Goal: Task Accomplishment & Management: Manage account settings

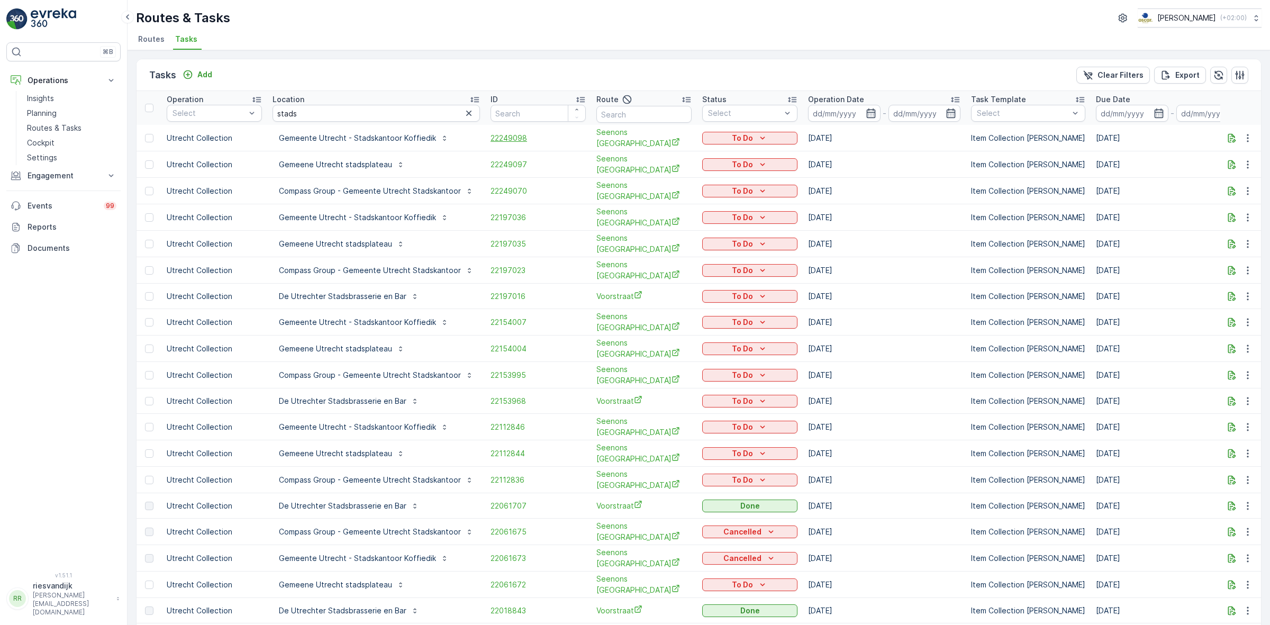
click at [498, 141] on span "22249098" at bounding box center [538, 138] width 95 height 11
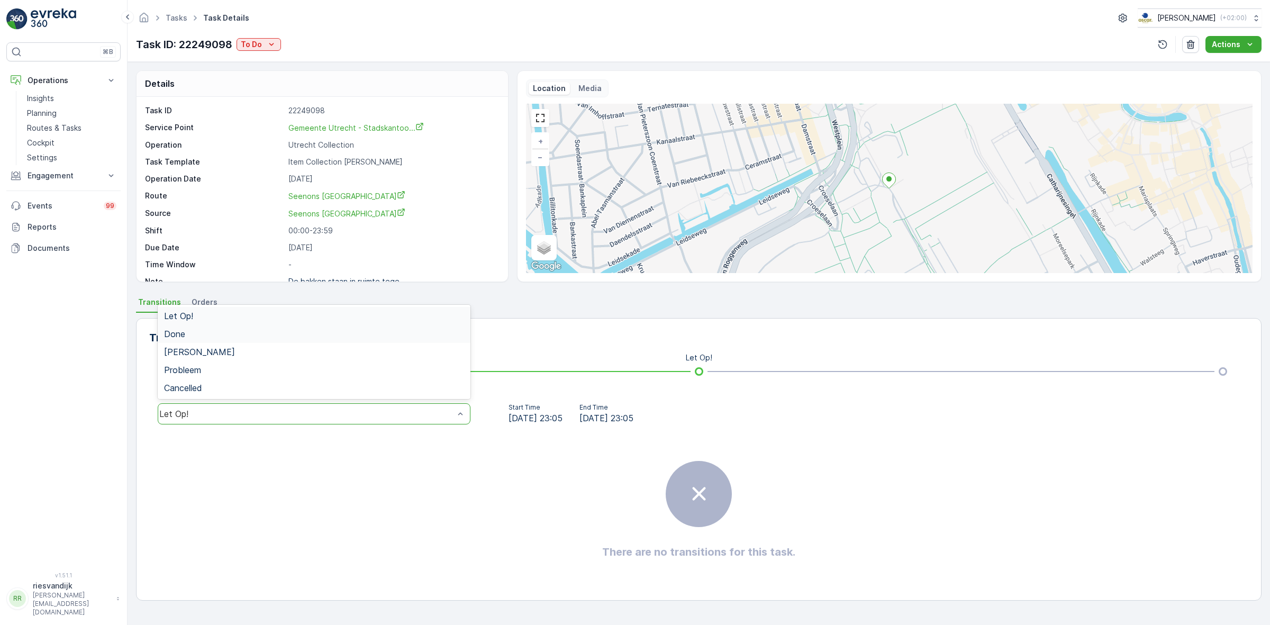
click at [402, 327] on div "Done" at bounding box center [314, 334] width 313 height 18
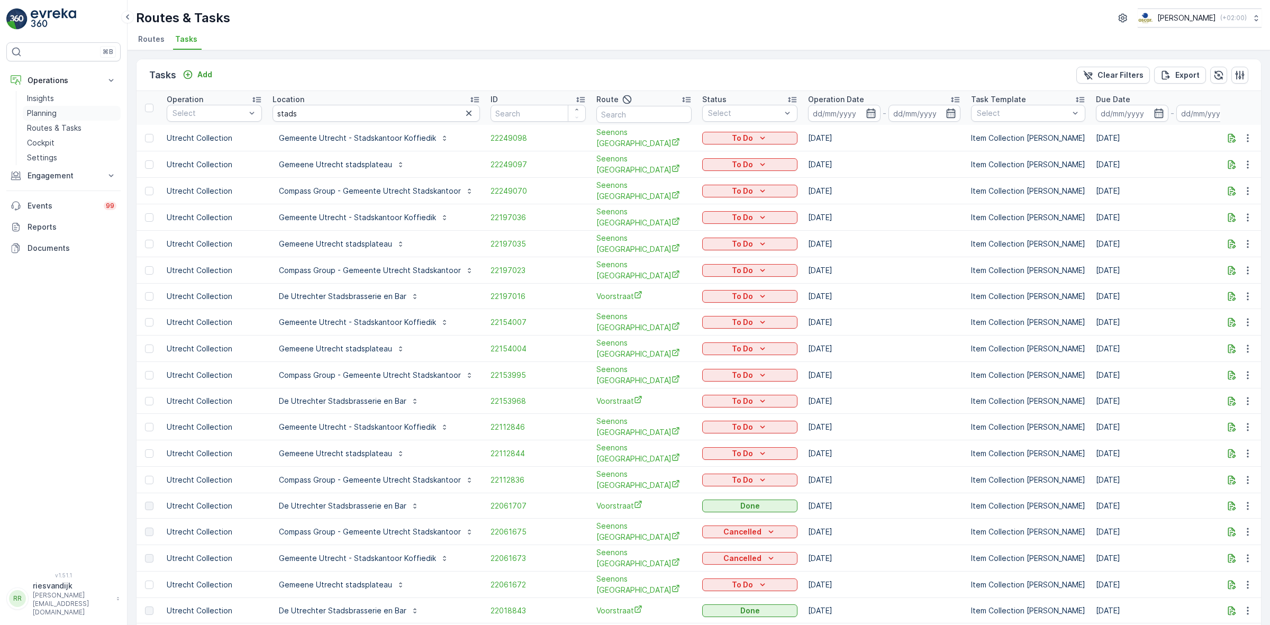
click at [51, 114] on p "Planning" at bounding box center [42, 113] width 30 height 11
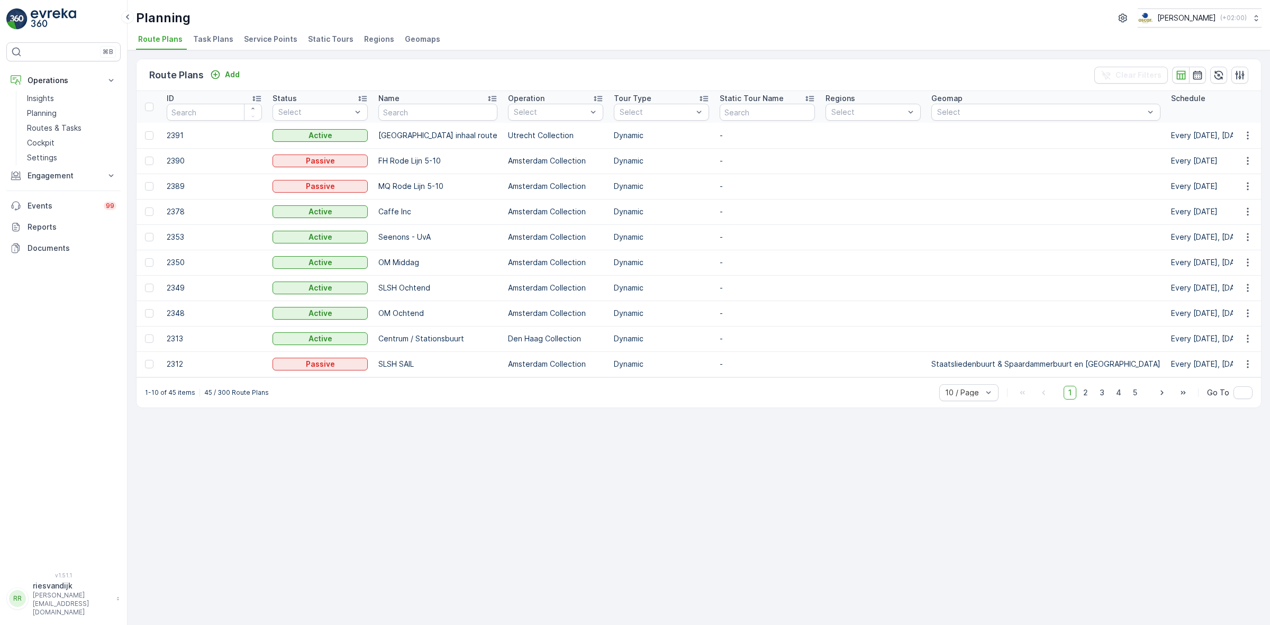
click at [207, 37] on span "Task Plans" at bounding box center [213, 39] width 40 height 11
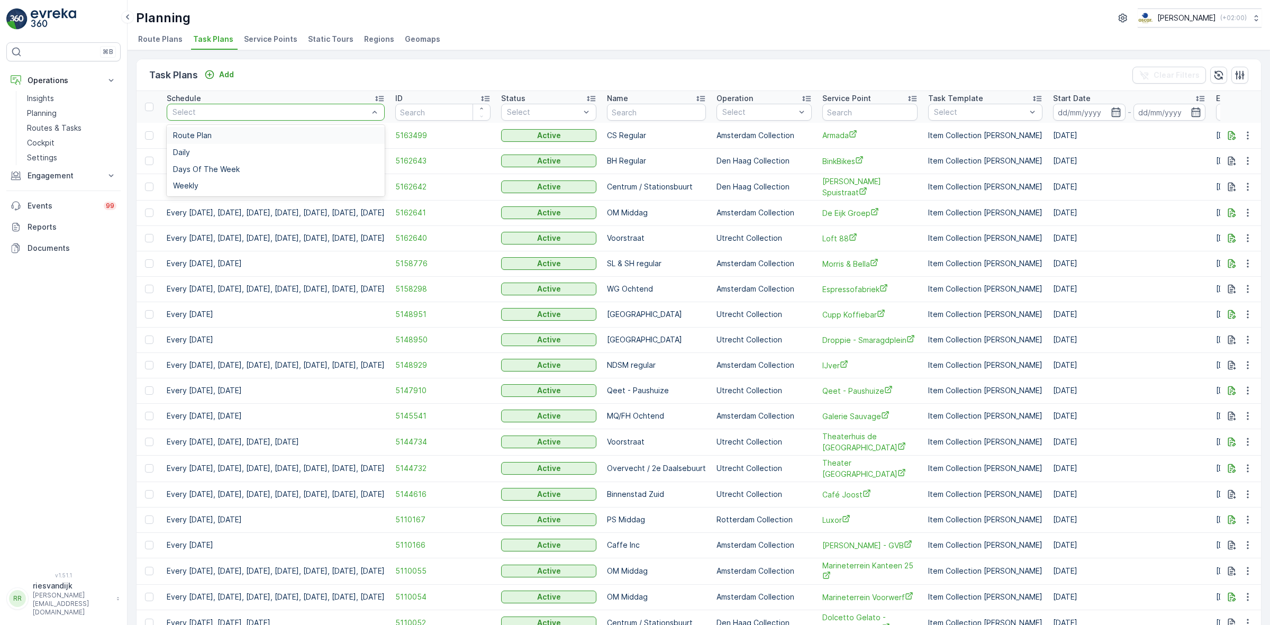
click at [438, 78] on div "Task Plans Add Clear Filters" at bounding box center [699, 75] width 1124 height 32
click at [170, 40] on span "Route Plans" at bounding box center [160, 39] width 44 height 11
click at [55, 130] on p "Routes & Tasks" at bounding box center [54, 128] width 55 height 11
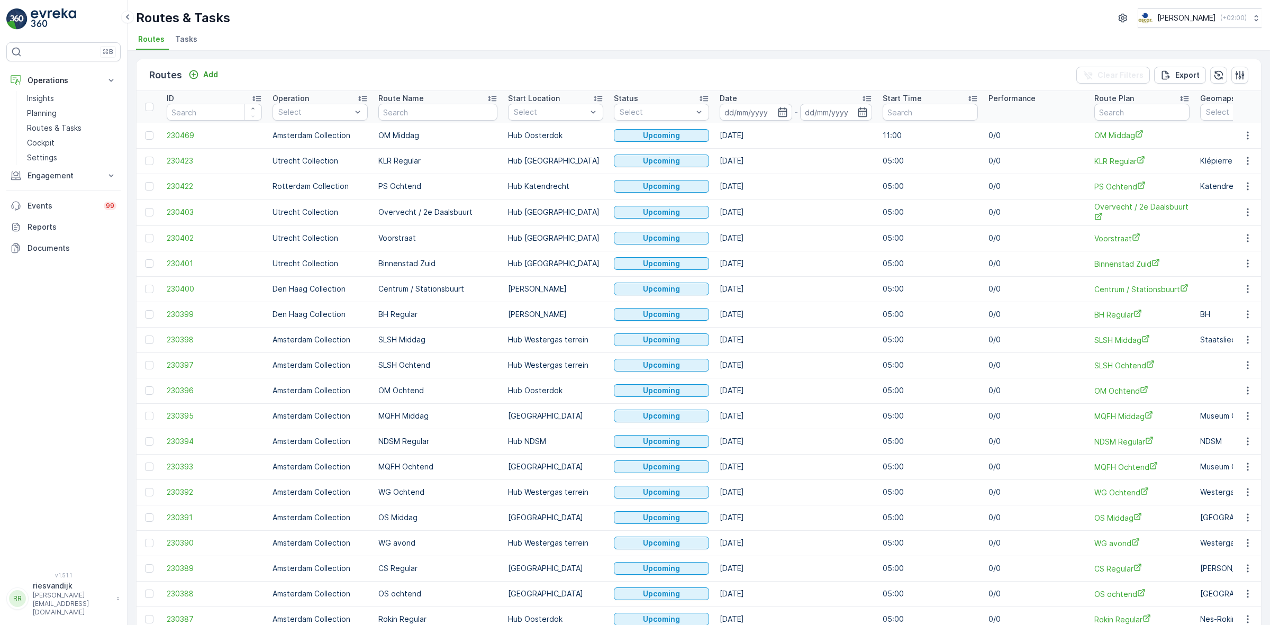
click at [192, 37] on span "Tasks" at bounding box center [186, 39] width 22 height 11
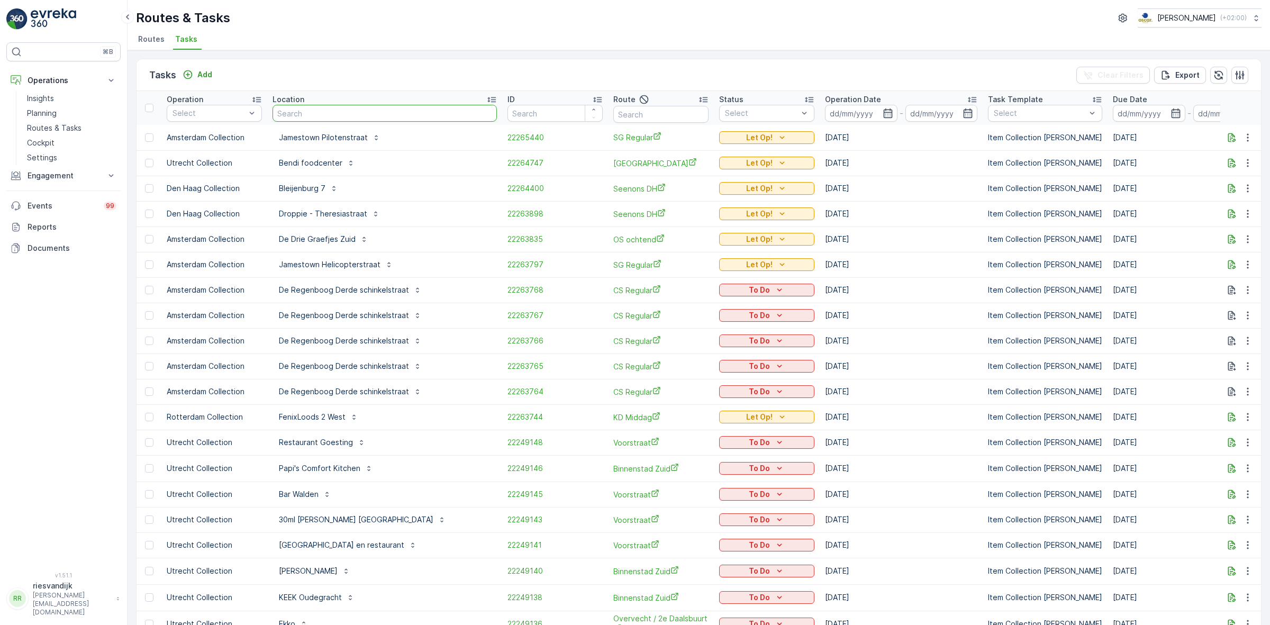
click at [327, 115] on input "text" at bounding box center [385, 113] width 224 height 17
type input "stadkan"
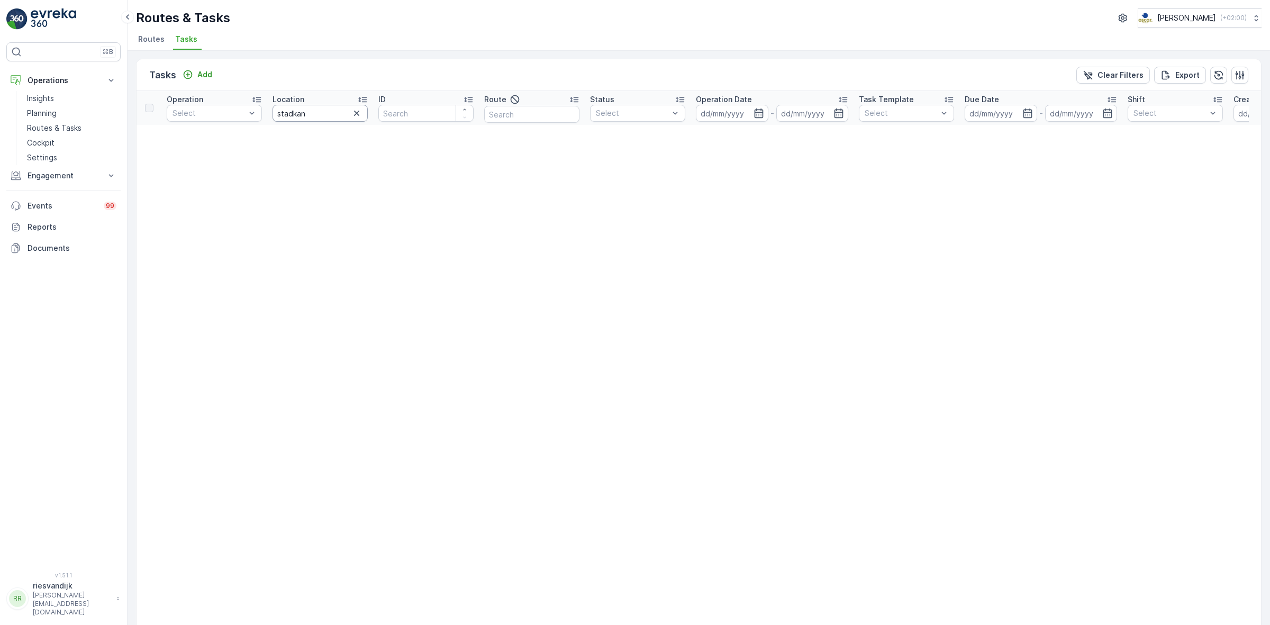
click at [292, 114] on input "stadkan" at bounding box center [320, 113] width 95 height 17
type input "stadskan"
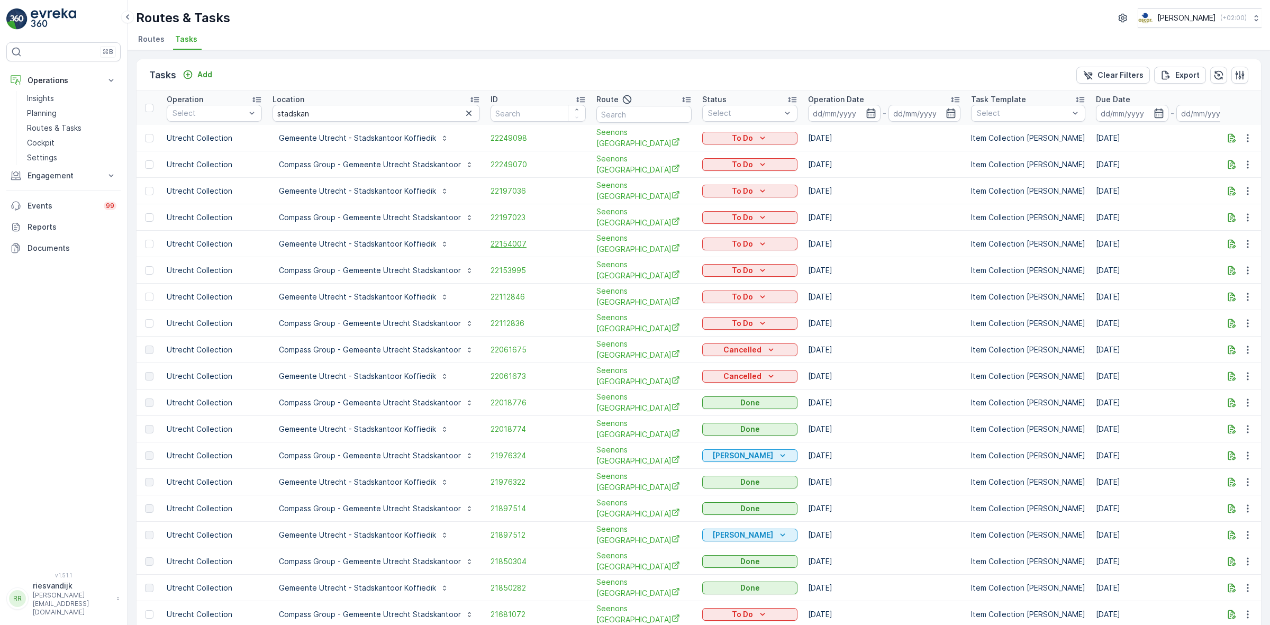
click at [491, 239] on span "22154007" at bounding box center [538, 244] width 95 height 11
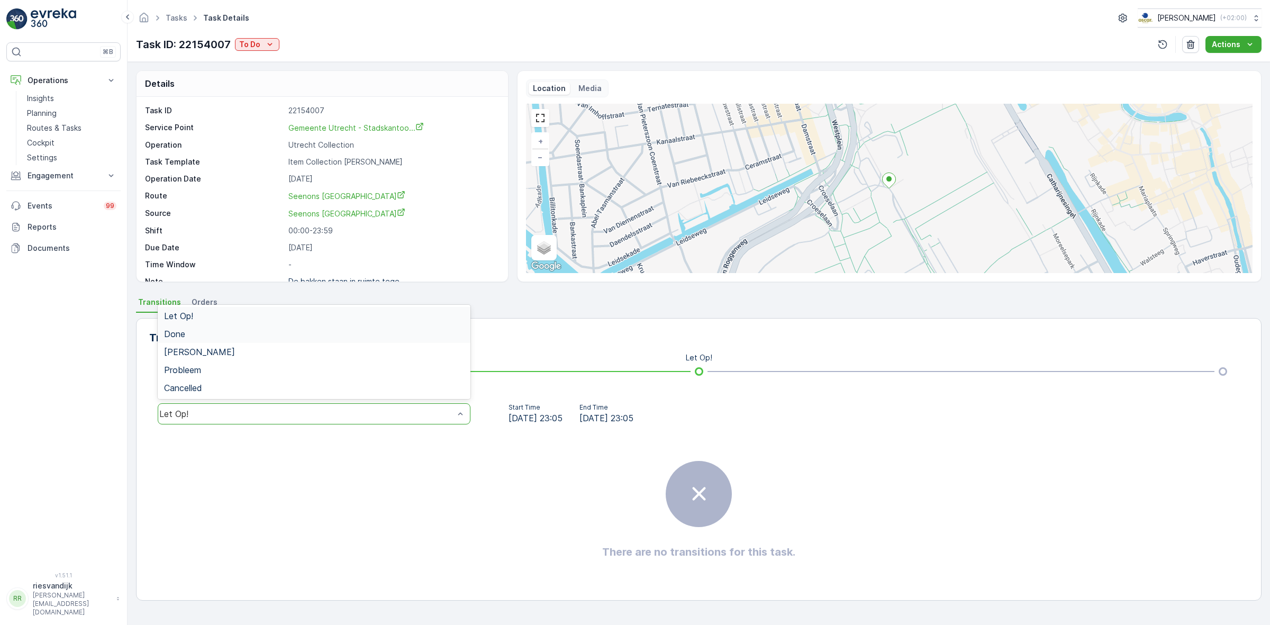
click at [323, 340] on div "Done" at bounding box center [314, 334] width 313 height 18
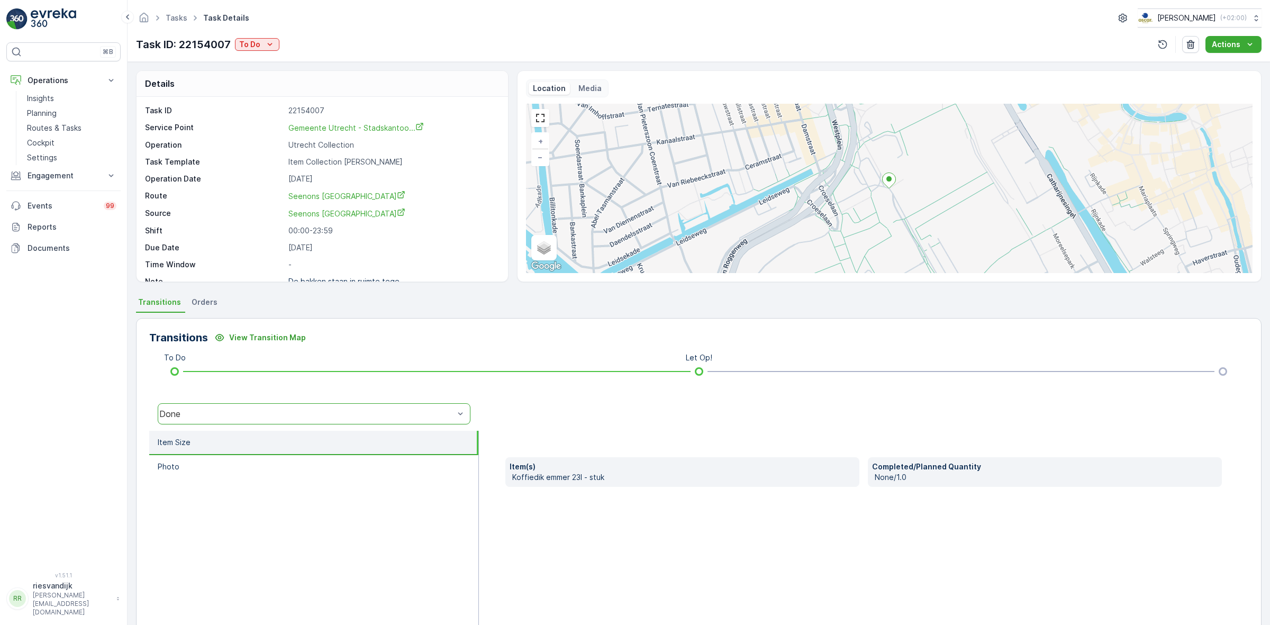
click at [919, 476] on p "None/1.0" at bounding box center [1046, 477] width 343 height 11
drag, startPoint x: 893, startPoint y: 477, endPoint x: 927, endPoint y: 478, distance: 33.3
click at [927, 478] on p "None/1.0" at bounding box center [1046, 477] width 343 height 11
click at [926, 525] on div "Item(s) Koffiedik emmer 23l - stuk Completed/Planned Quantity None/1.0" at bounding box center [863, 537] width 769 height 212
click at [42, 117] on p "Planning" at bounding box center [42, 113] width 30 height 11
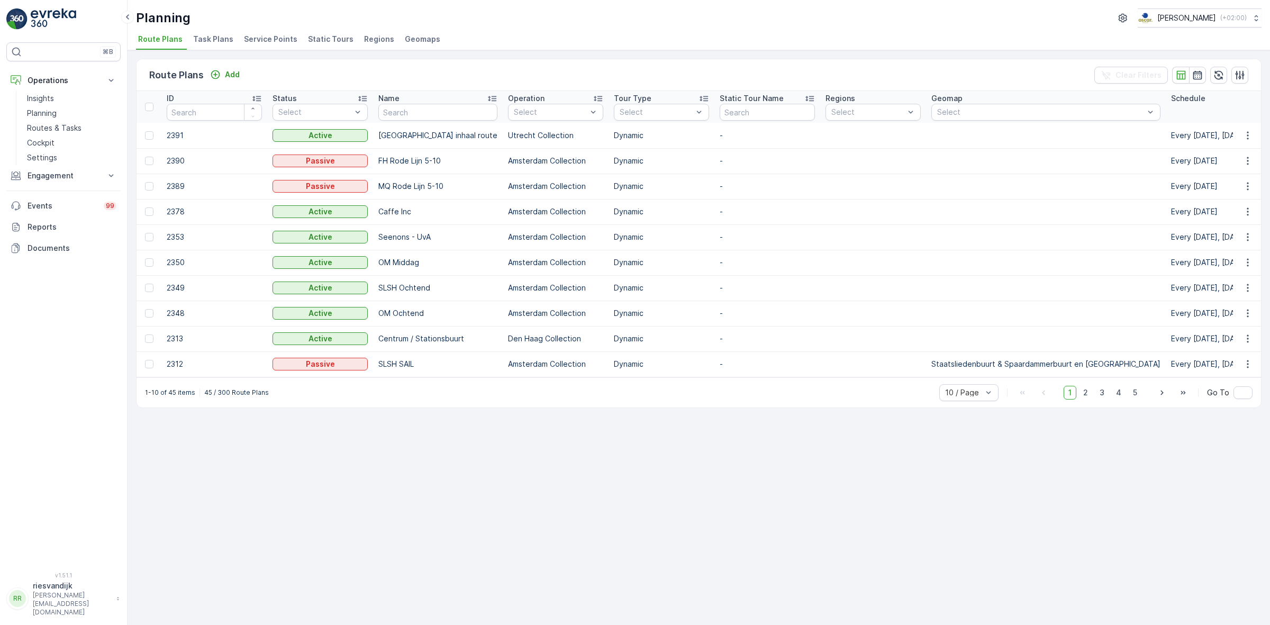
click at [206, 38] on span "Task Plans" at bounding box center [213, 39] width 40 height 11
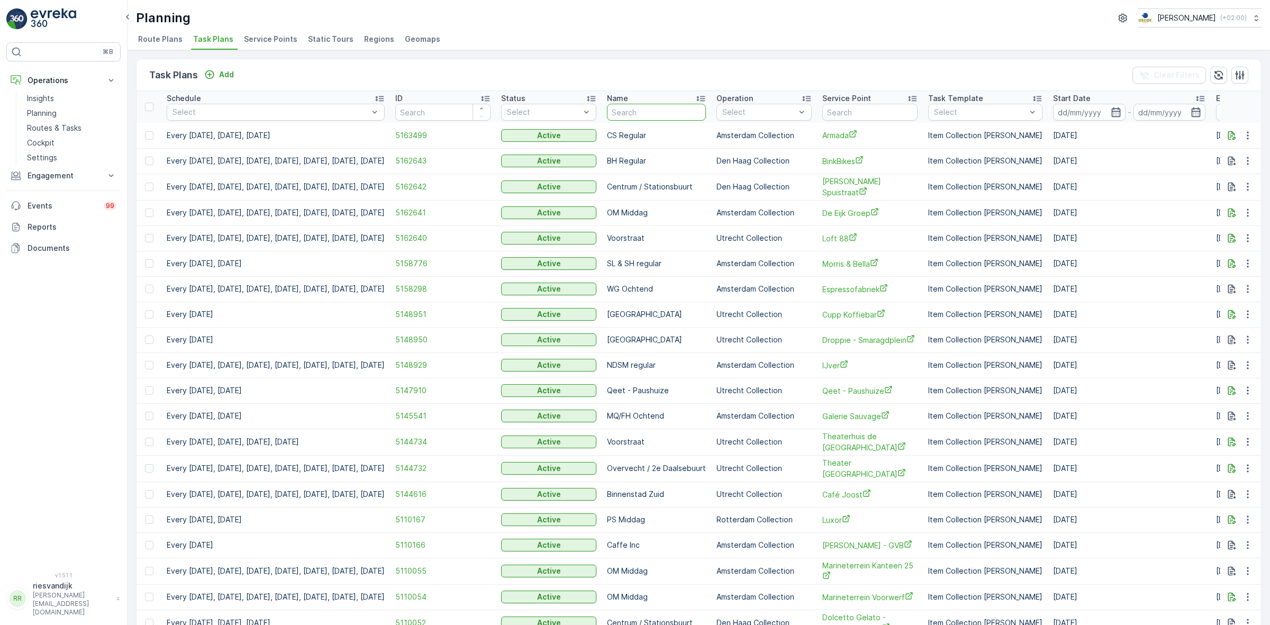
click at [661, 110] on input "text" at bounding box center [656, 112] width 99 height 17
click at [883, 104] on input "text" at bounding box center [869, 112] width 95 height 17
type input "koffiedik"
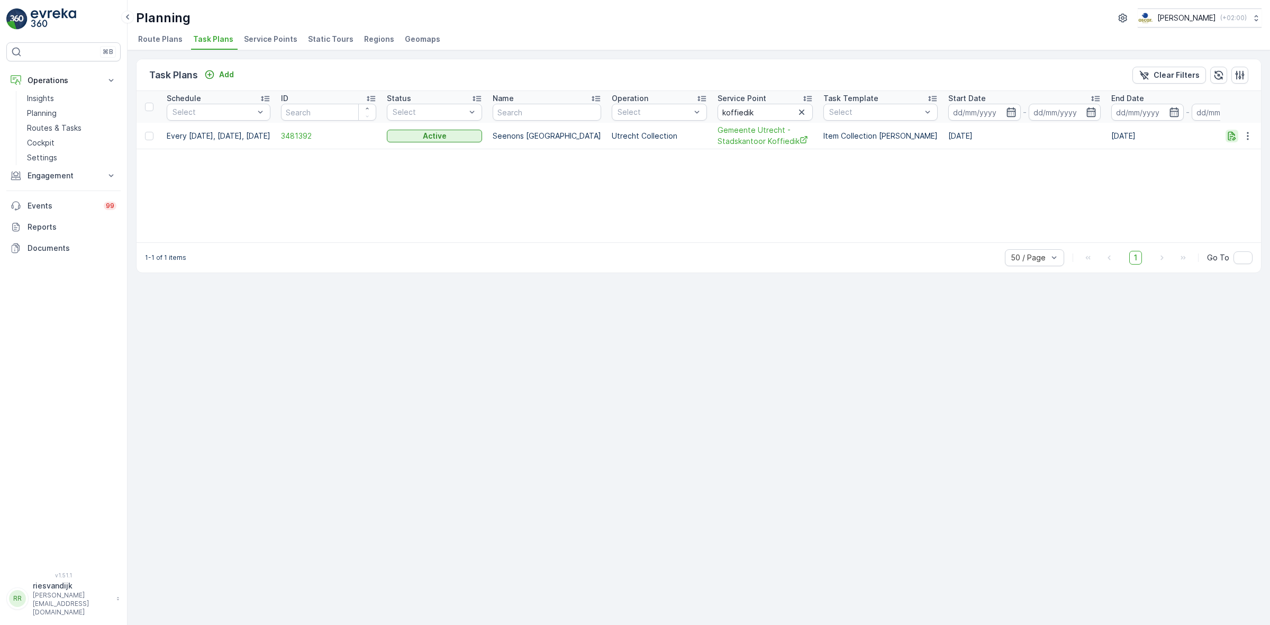
click at [1234, 134] on icon "button" at bounding box center [1232, 136] width 11 height 11
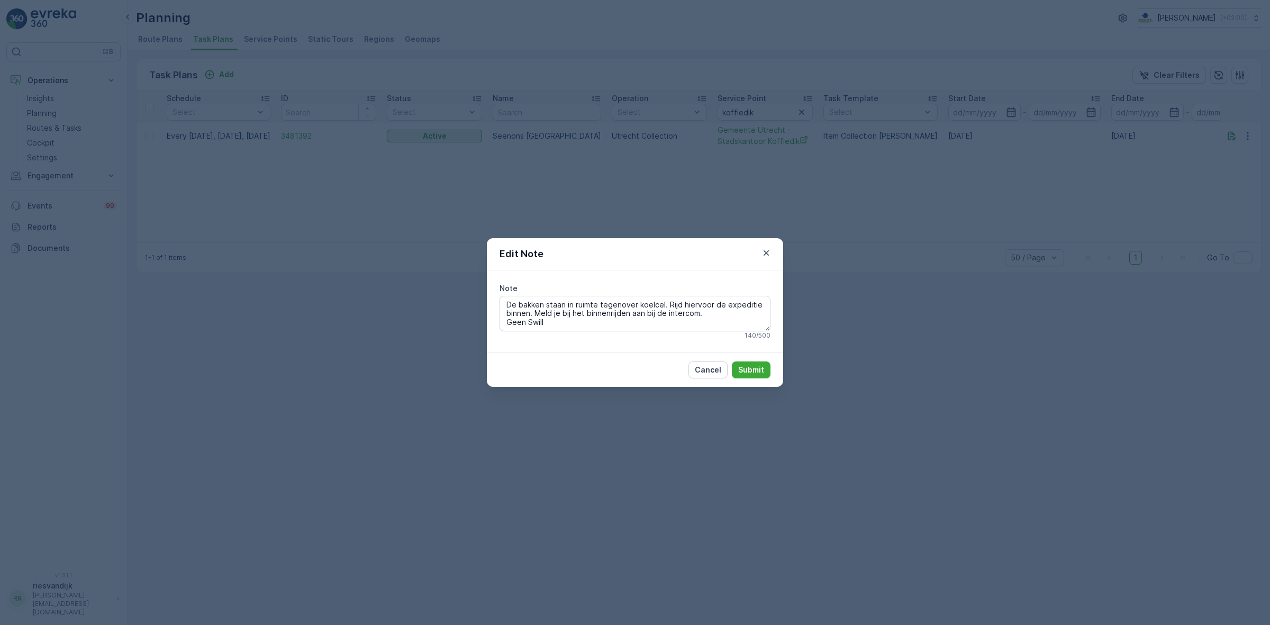
click at [768, 244] on div "Edit Note" at bounding box center [635, 254] width 296 height 32
click at [768, 249] on icon "button" at bounding box center [766, 253] width 11 height 11
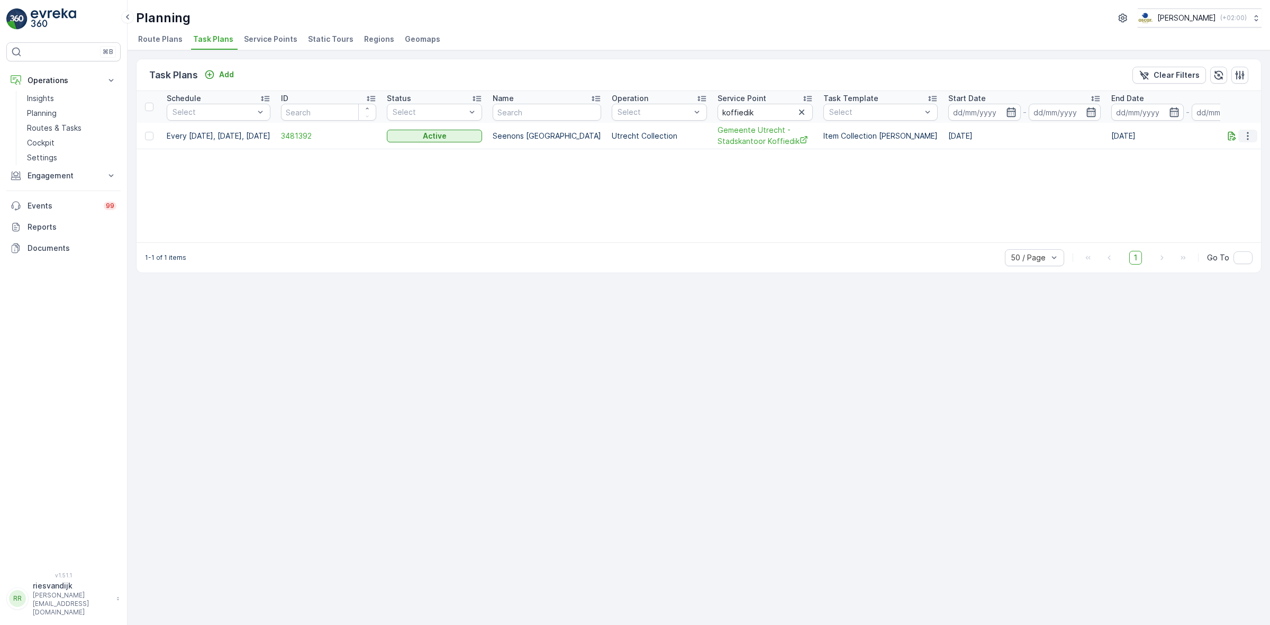
click at [1251, 139] on icon "button" at bounding box center [1247, 136] width 11 height 11
click at [1228, 170] on span "Edit Task Plan" at bounding box center [1228, 166] width 49 height 11
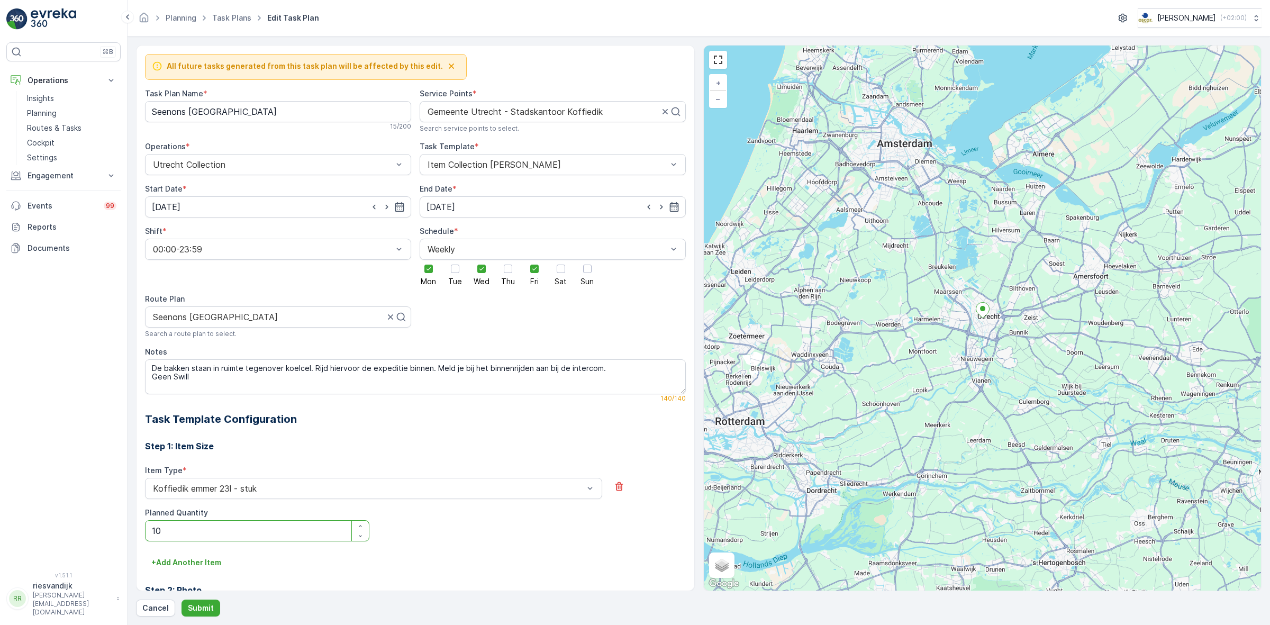
type Quantity "10"
click at [181, 600] on button "Submit" at bounding box center [200, 608] width 39 height 17
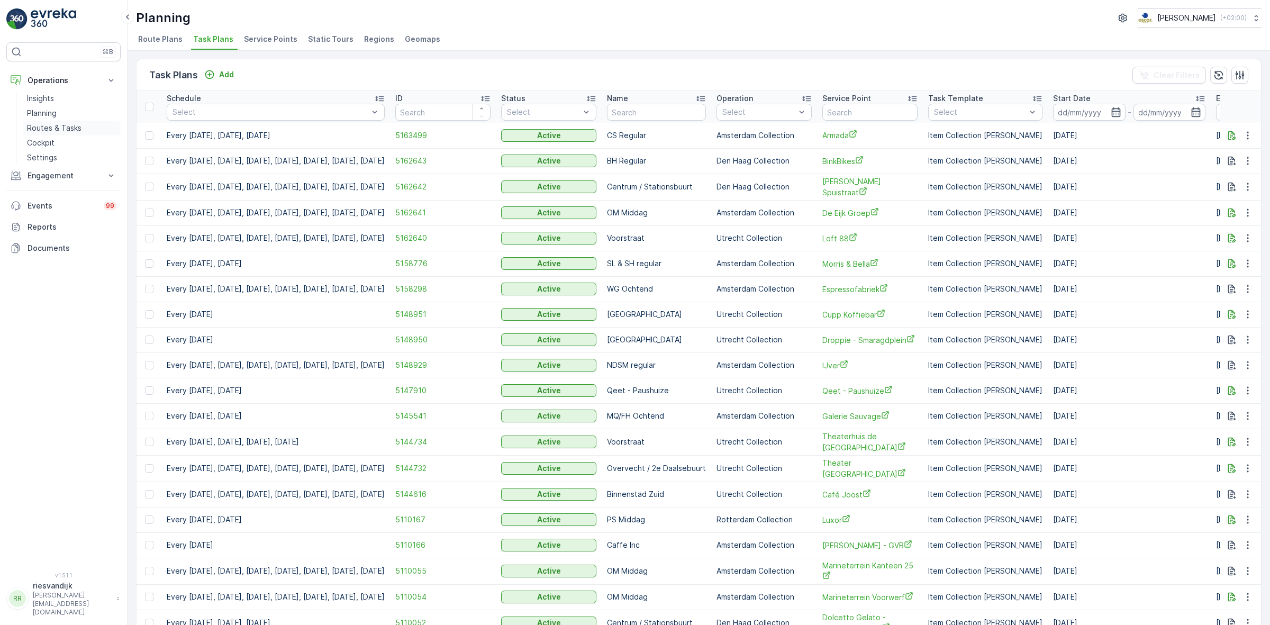
click at [52, 131] on p "Routes & Tasks" at bounding box center [54, 128] width 55 height 11
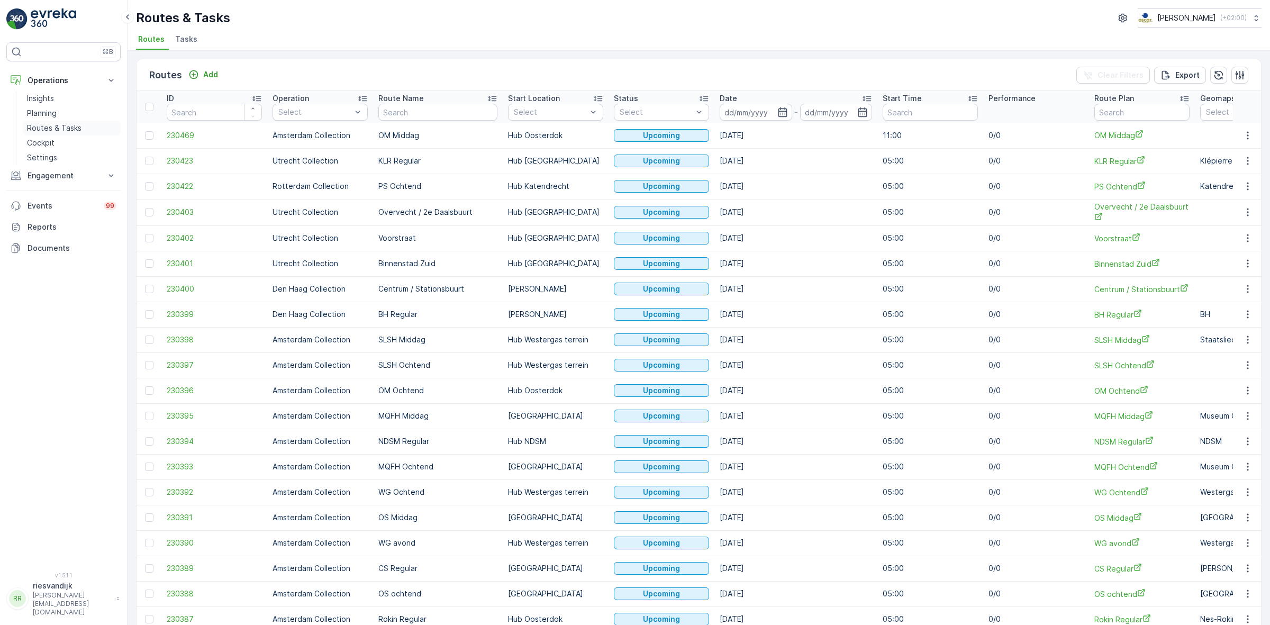
click at [62, 125] on p "Routes & Tasks" at bounding box center [54, 128] width 55 height 11
click at [191, 45] on li "Tasks" at bounding box center [187, 41] width 29 height 18
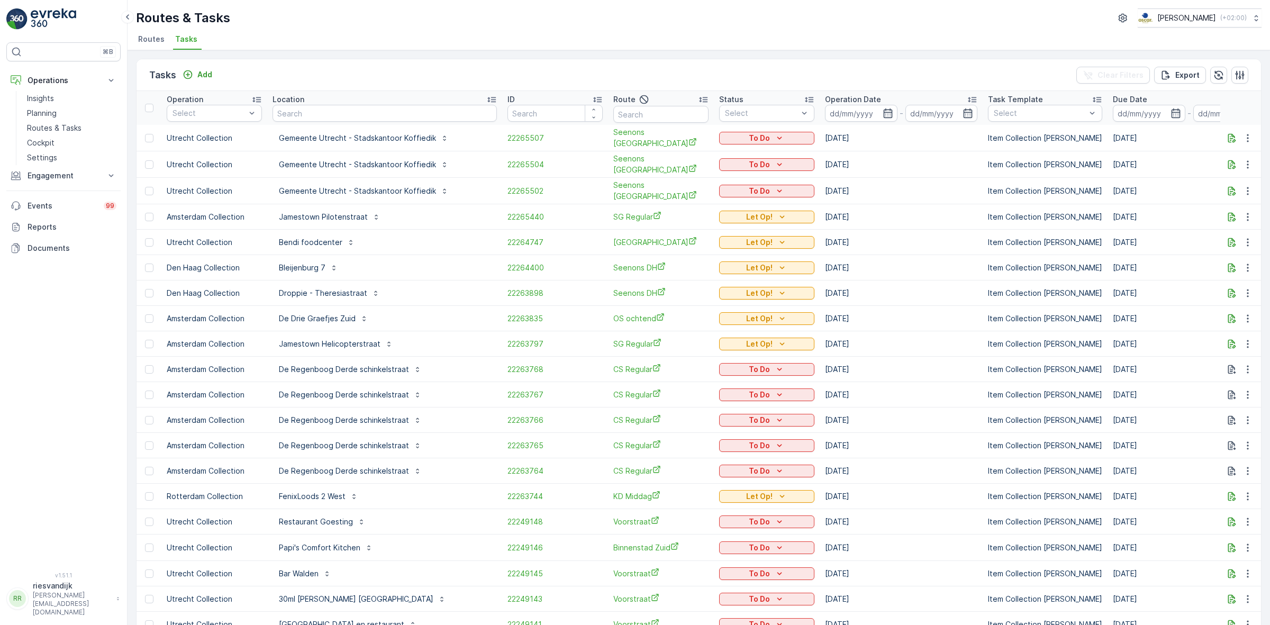
click at [304, 110] on input "text" at bounding box center [385, 113] width 224 height 17
type input "koffiedik"
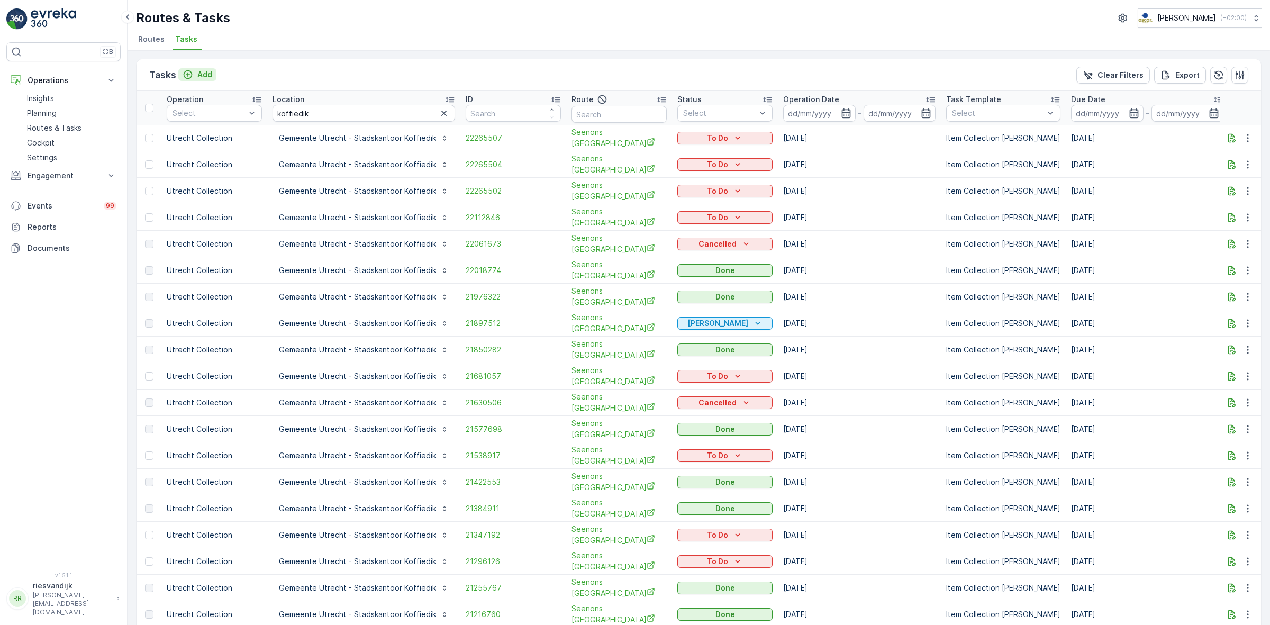
click at [202, 68] on button "Add" at bounding box center [197, 74] width 38 height 13
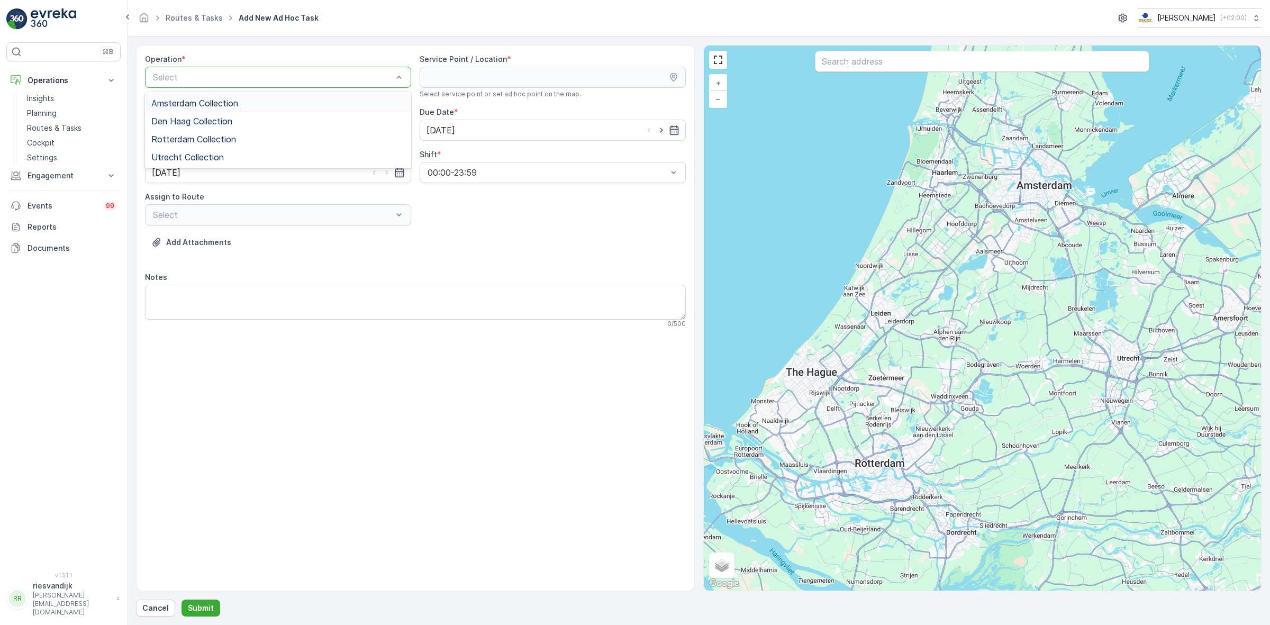
click at [291, 97] on div "Amsterdam Collection" at bounding box center [278, 103] width 266 height 18
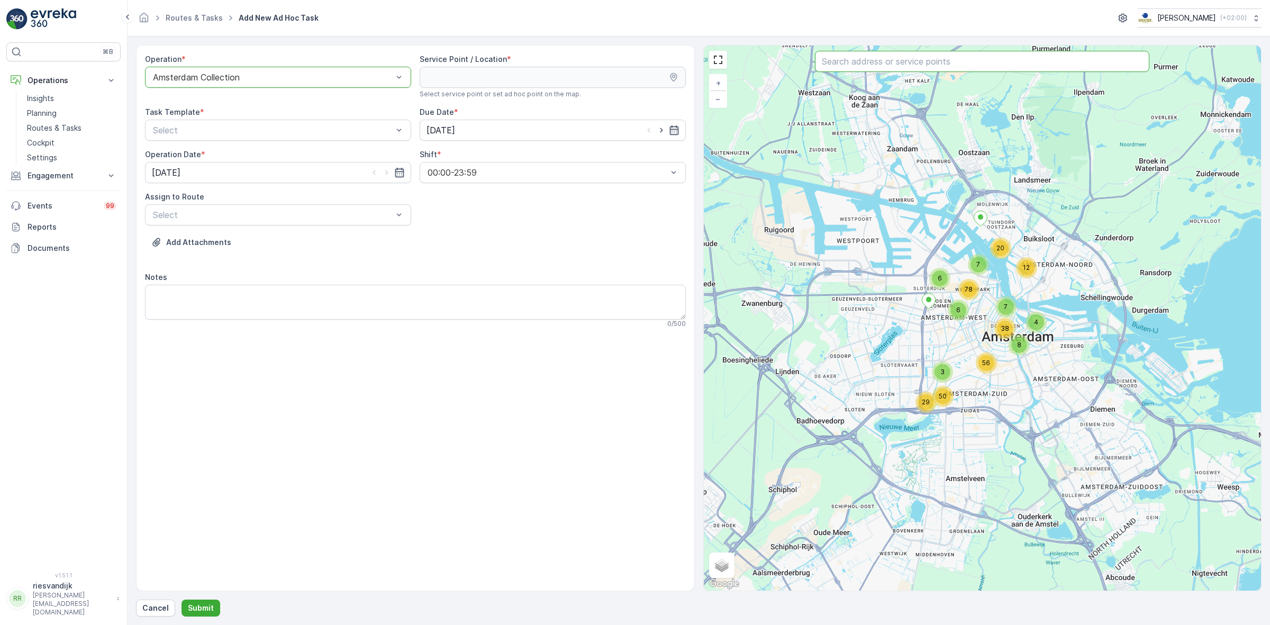
click at [943, 69] on input "text" at bounding box center [982, 61] width 334 height 21
click at [376, 155] on div "Utrecht Collection" at bounding box center [277, 157] width 253 height 10
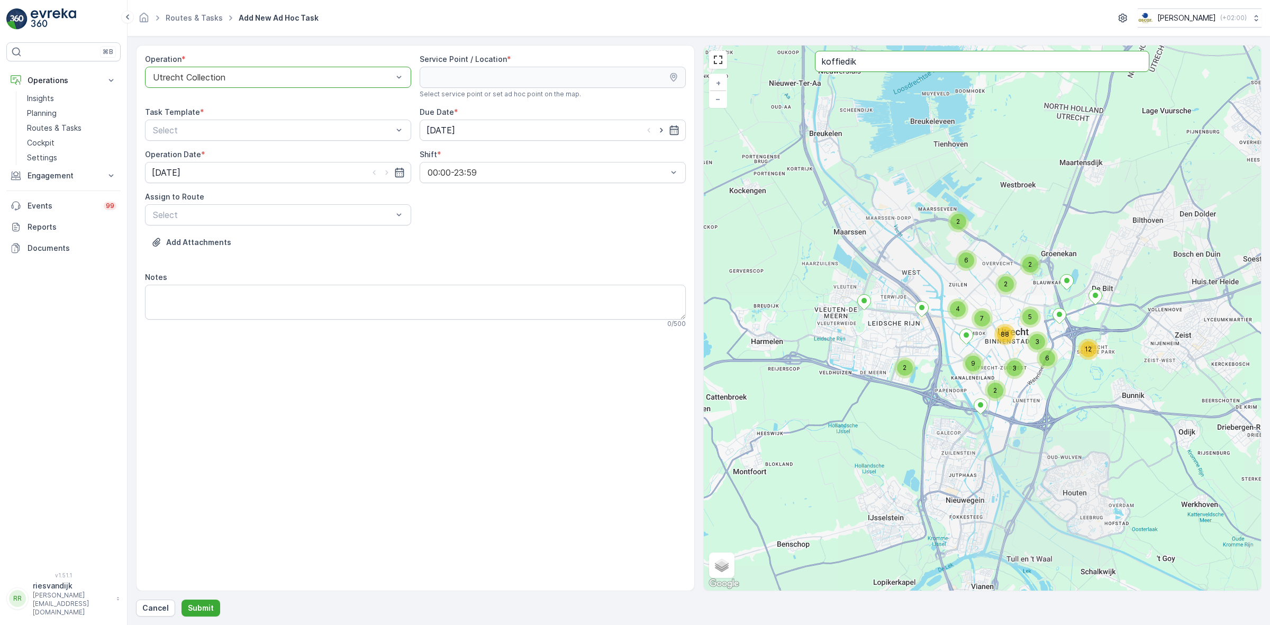
click at [911, 56] on input "koffiedik" at bounding box center [982, 61] width 334 height 21
type input "koffiedik"
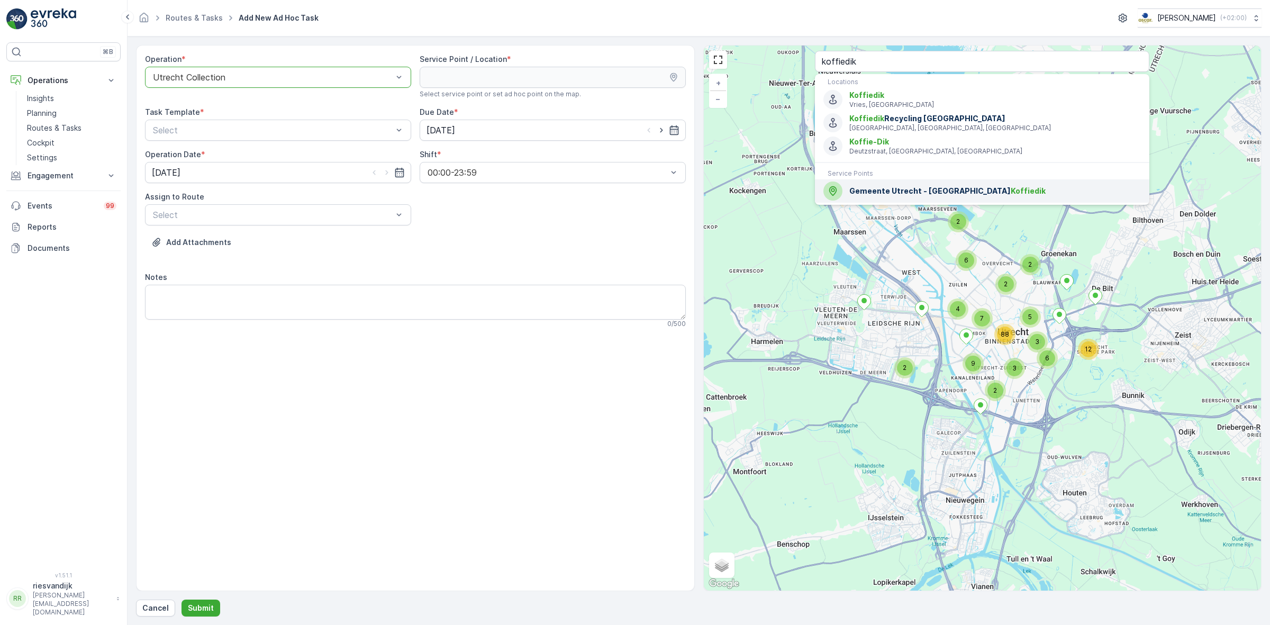
click at [898, 197] on div "Gemeente Utrecht - Stadskantoor Koffiedik" at bounding box center [981, 190] width 317 height 19
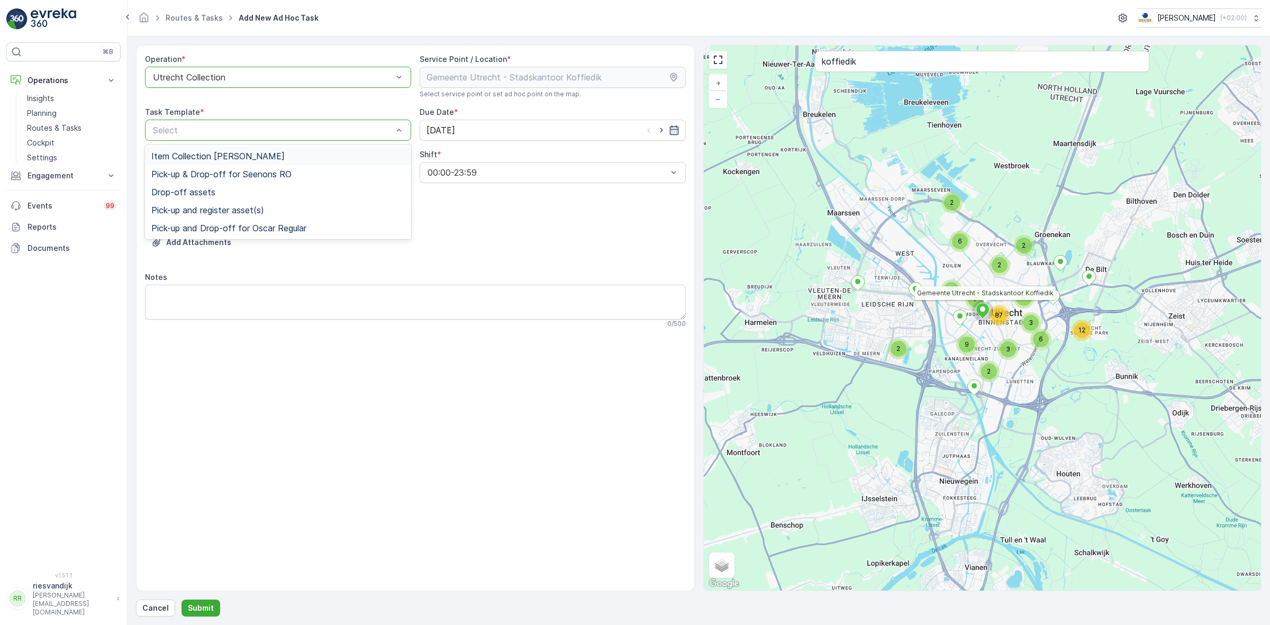
click at [279, 160] on div "Item Collection [PERSON_NAME]" at bounding box center [277, 156] width 253 height 10
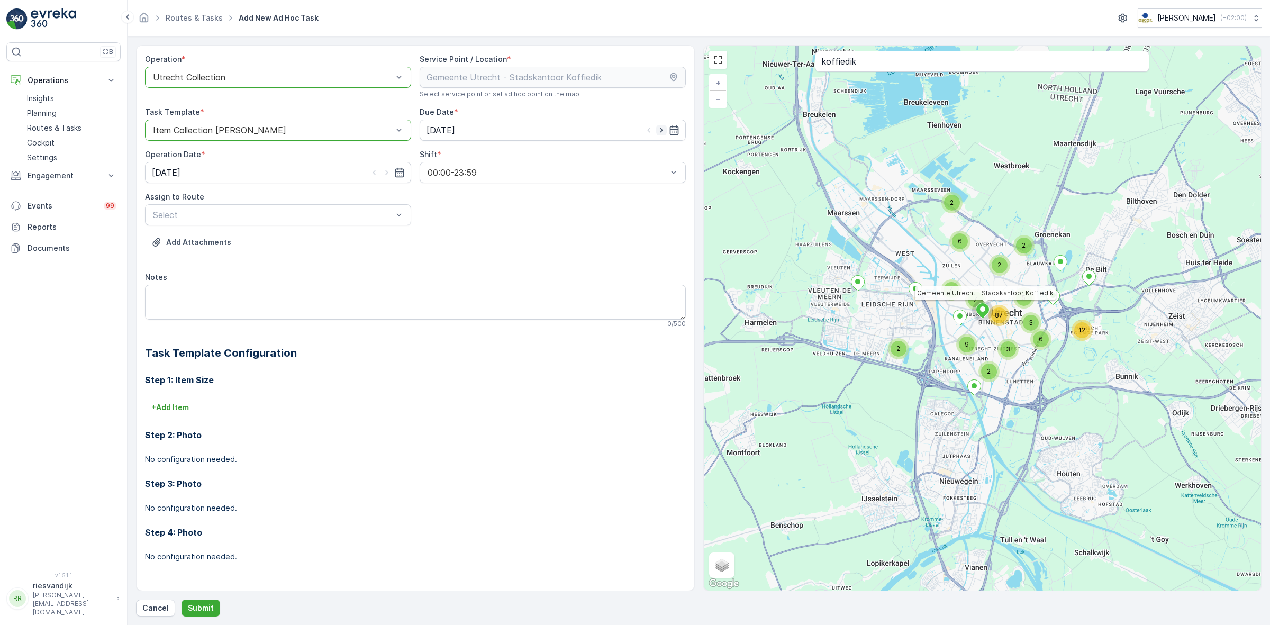
click at [659, 131] on icon "button" at bounding box center [661, 130] width 11 height 11
type input "[DATE]"
click at [389, 175] on icon "button" at bounding box center [387, 172] width 11 height 11
type input "[DATE]"
click at [396, 221] on div at bounding box center [399, 215] width 11 height 20
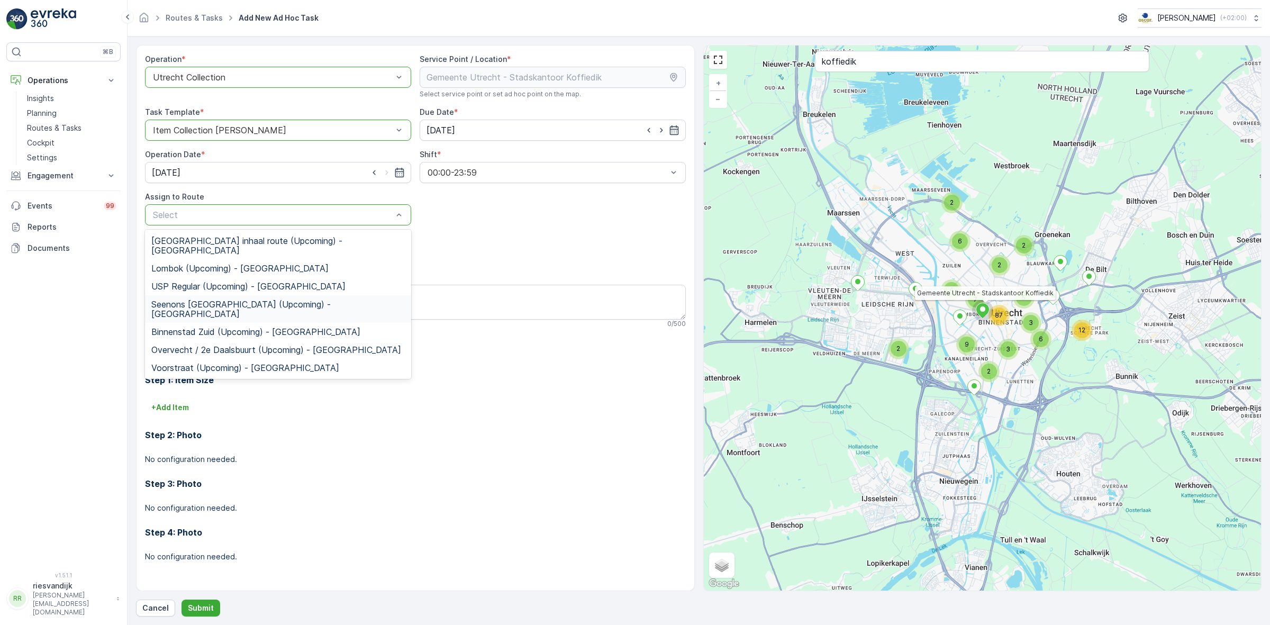
click at [366, 299] on div "Seenons Utrecht (Upcoming) - Utrecht" at bounding box center [277, 308] width 253 height 19
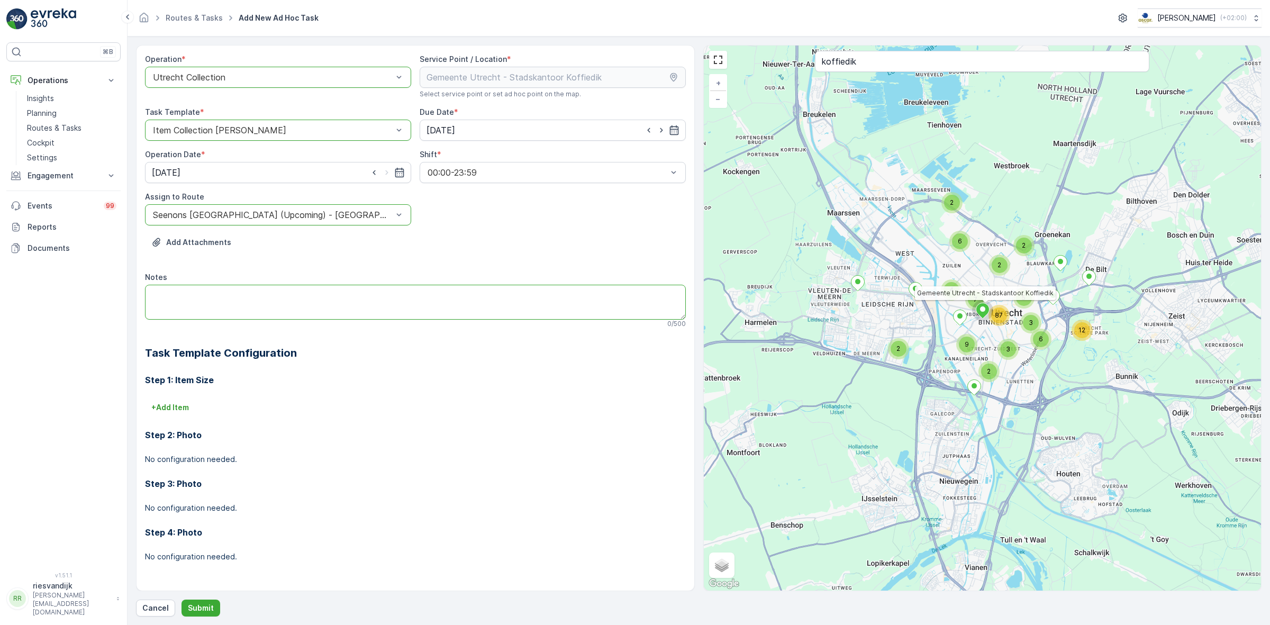
click at [385, 299] on textarea "Notes" at bounding box center [415, 302] width 541 height 35
type textarea "G"
type textarea "Let op: 10 lege koffiedik emmertjes"
click at [175, 411] on p "+ Add Item" at bounding box center [170, 407] width 38 height 11
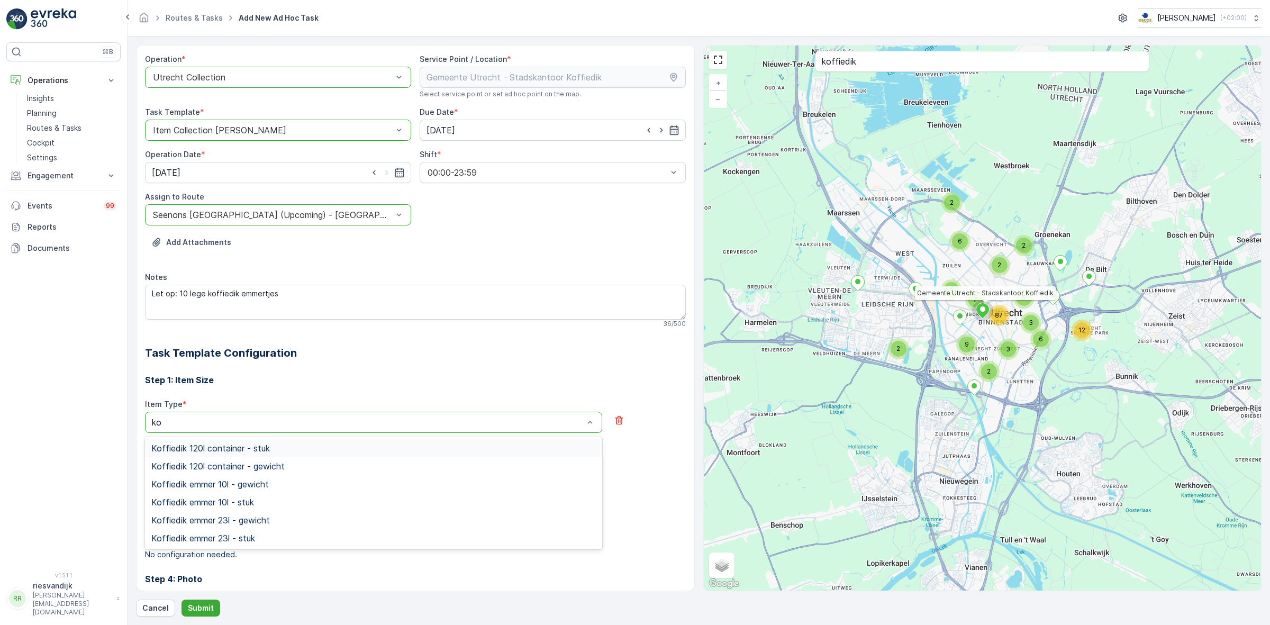
type input "k"
click at [285, 390] on div "Step 1: Item Size Item Type * Select + Add Another Item Step 2: Photo No config…" at bounding box center [415, 493] width 541 height 265
click at [283, 291] on textarea "Let op: 10 lege koffiedik emmertjes" at bounding box center [415, 302] width 541 height 35
click at [426, 247] on div "Add Attachments" at bounding box center [415, 249] width 541 height 30
click at [316, 299] on textarea "Let op: 10 lege koffiedik emmertjes 23L" at bounding box center [415, 302] width 541 height 35
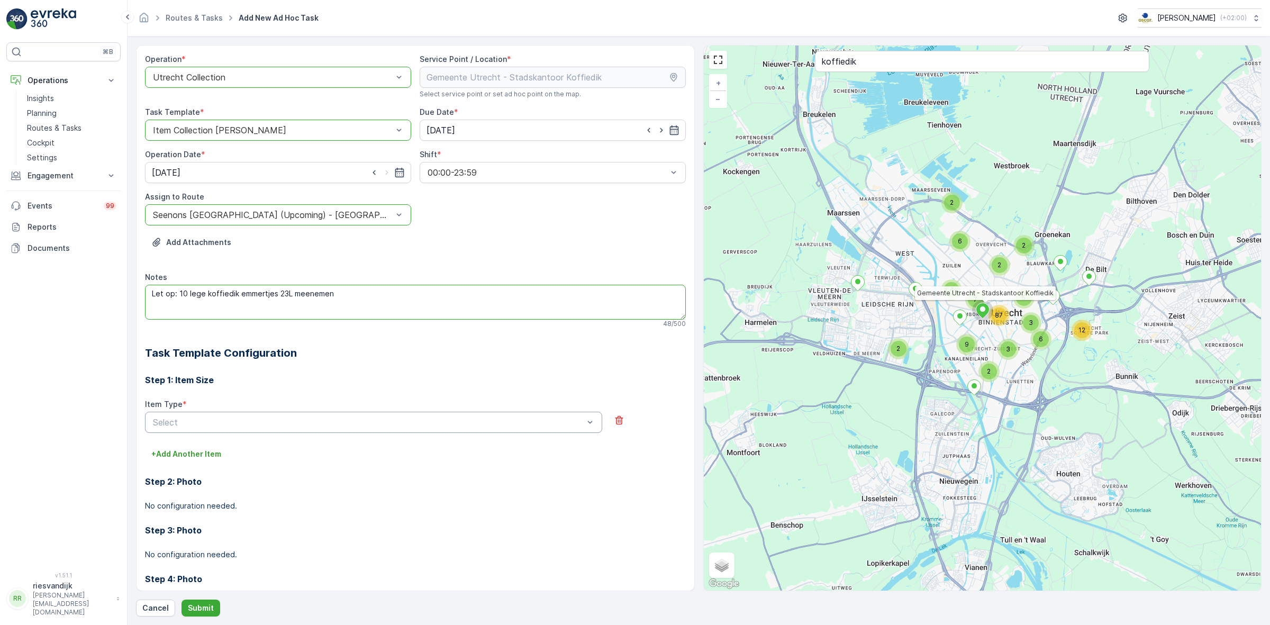
type textarea "Let op: 10 lege koffiedik emmertjes 23L meenemen"
click at [364, 257] on div "Add Attachments" at bounding box center [415, 249] width 541 height 30
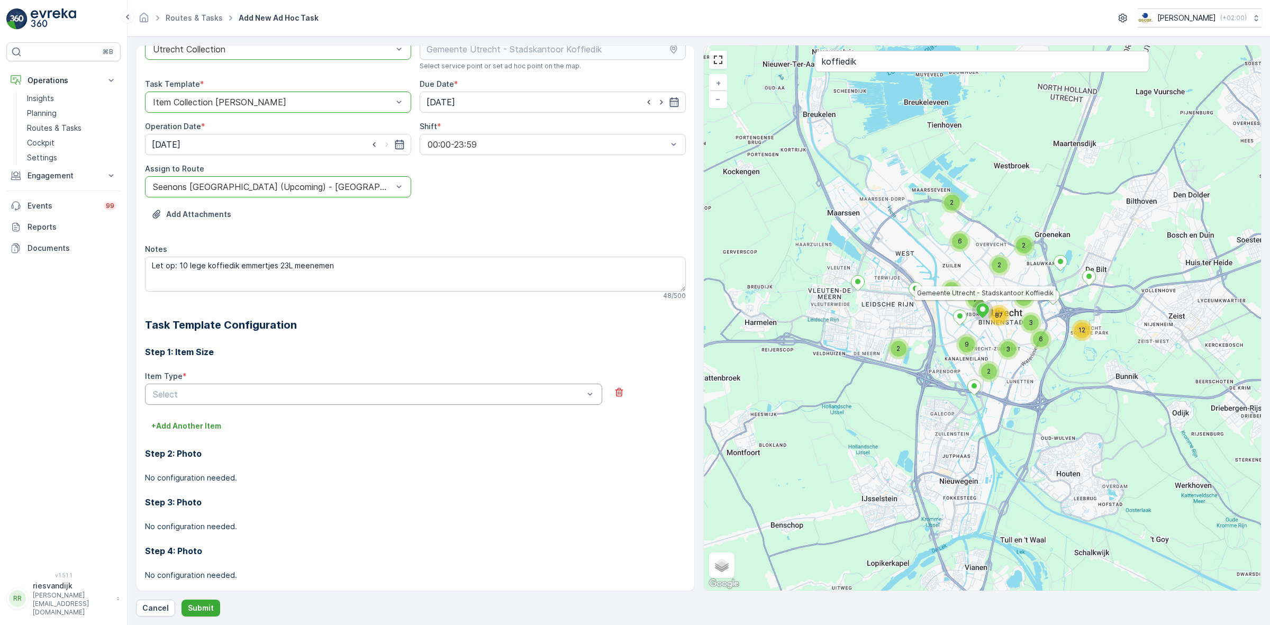
scroll to position [43, 0]
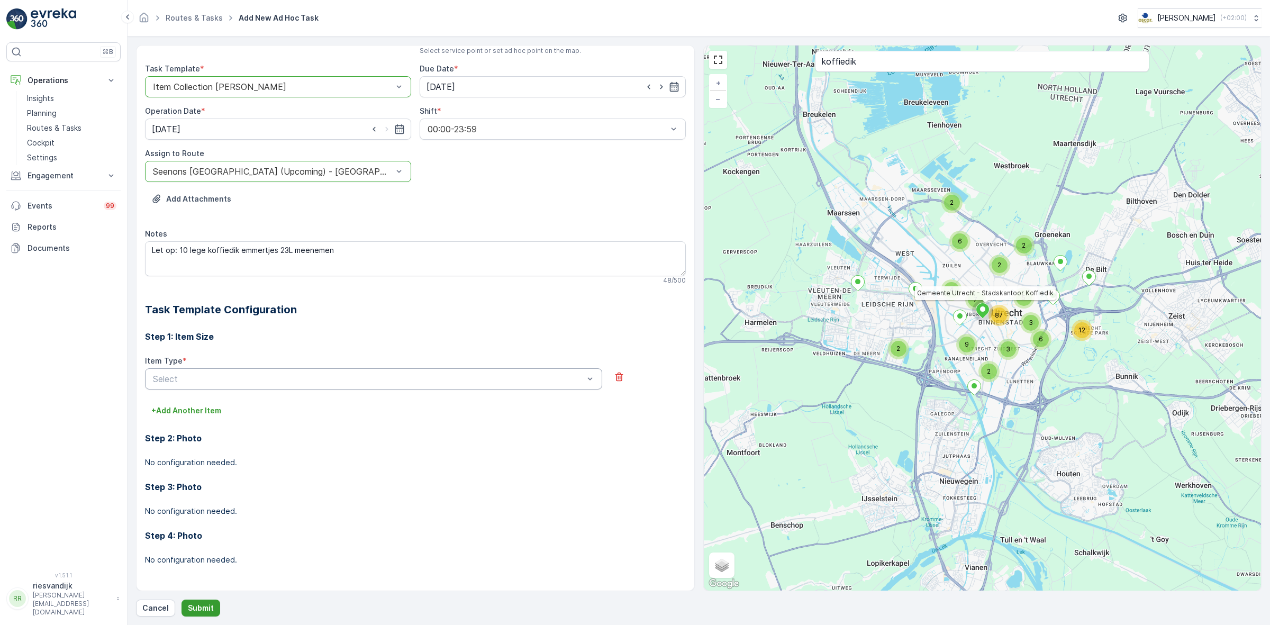
click at [206, 609] on p "Submit" at bounding box center [201, 608] width 26 height 11
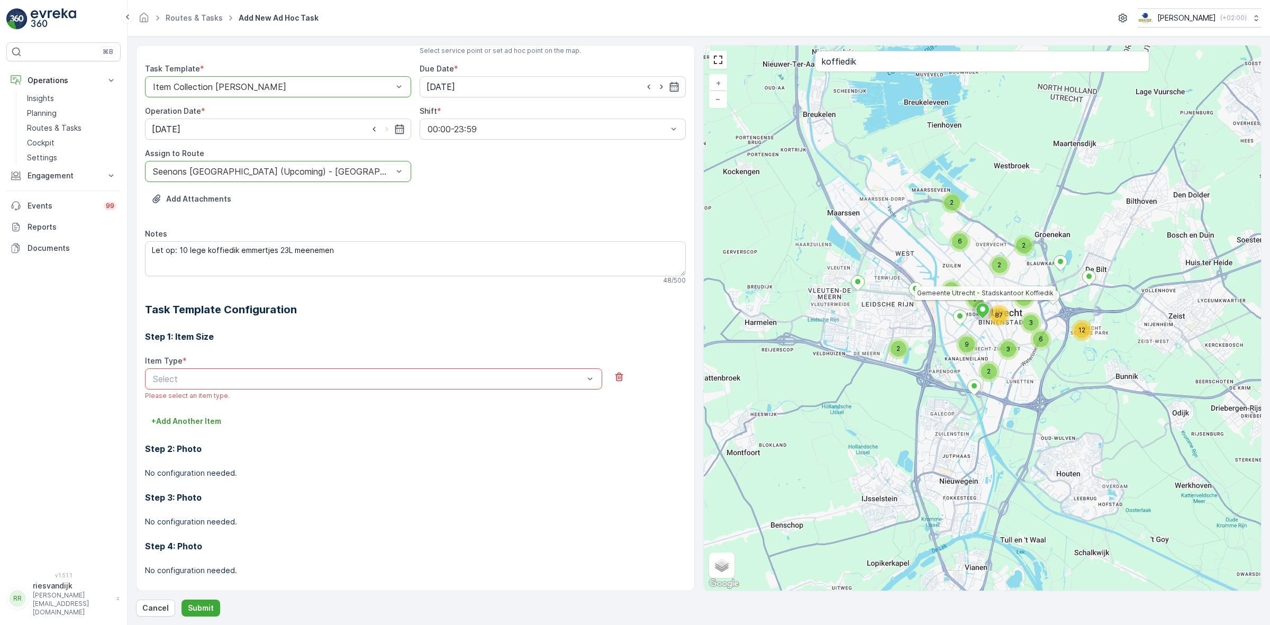
click at [363, 371] on div "Select" at bounding box center [373, 378] width 457 height 21
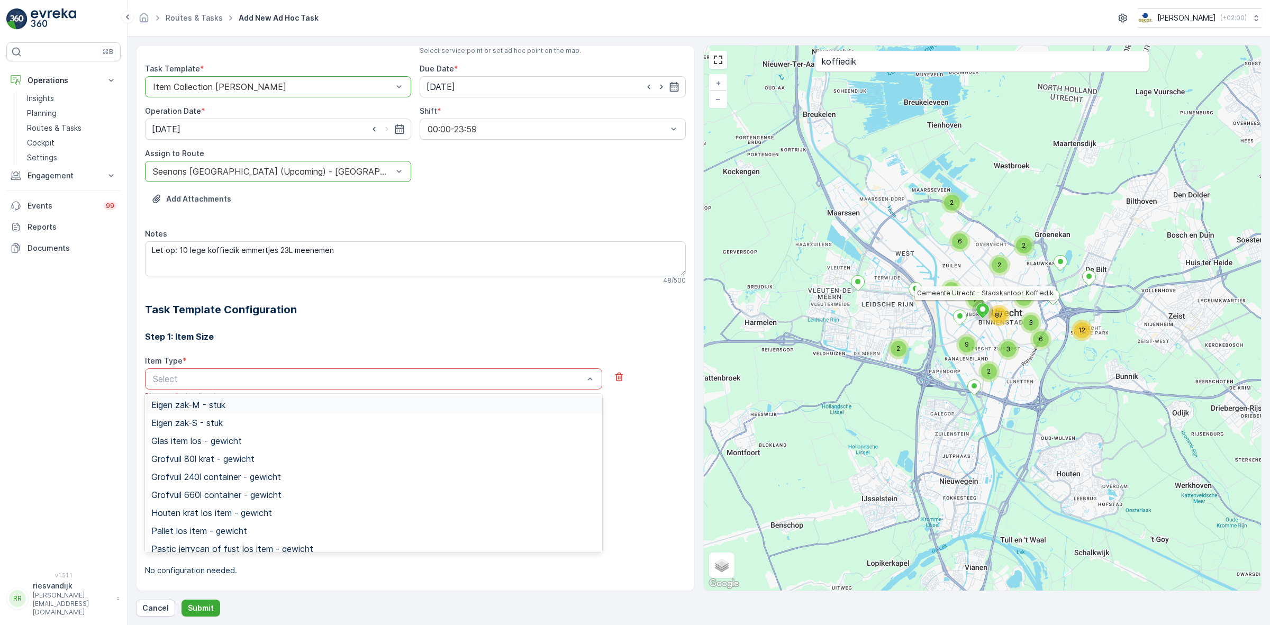
click at [385, 326] on div "Step 1: Item Size Item Type * 223 results available. Use Up and Down to choose …" at bounding box center [415, 454] width 541 height 275
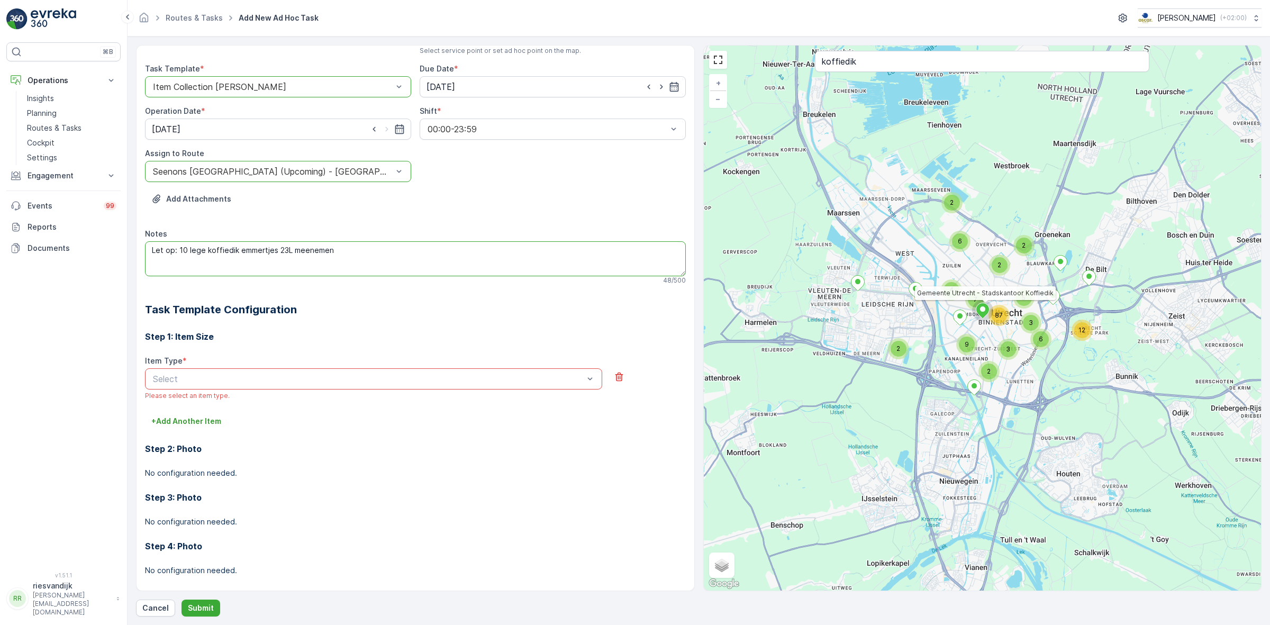
click at [331, 260] on textarea "Let op: 10 lege koffiedik emmertjes 23L meenemen" at bounding box center [415, 258] width 541 height 35
click at [194, 604] on p "Submit" at bounding box center [201, 608] width 26 height 11
click at [451, 326] on div "Step 1: Item Size Item Type * Select Please select an item type. + Add Another …" at bounding box center [415, 454] width 541 height 275
click at [620, 377] on icon "button" at bounding box center [619, 377] width 8 height 9
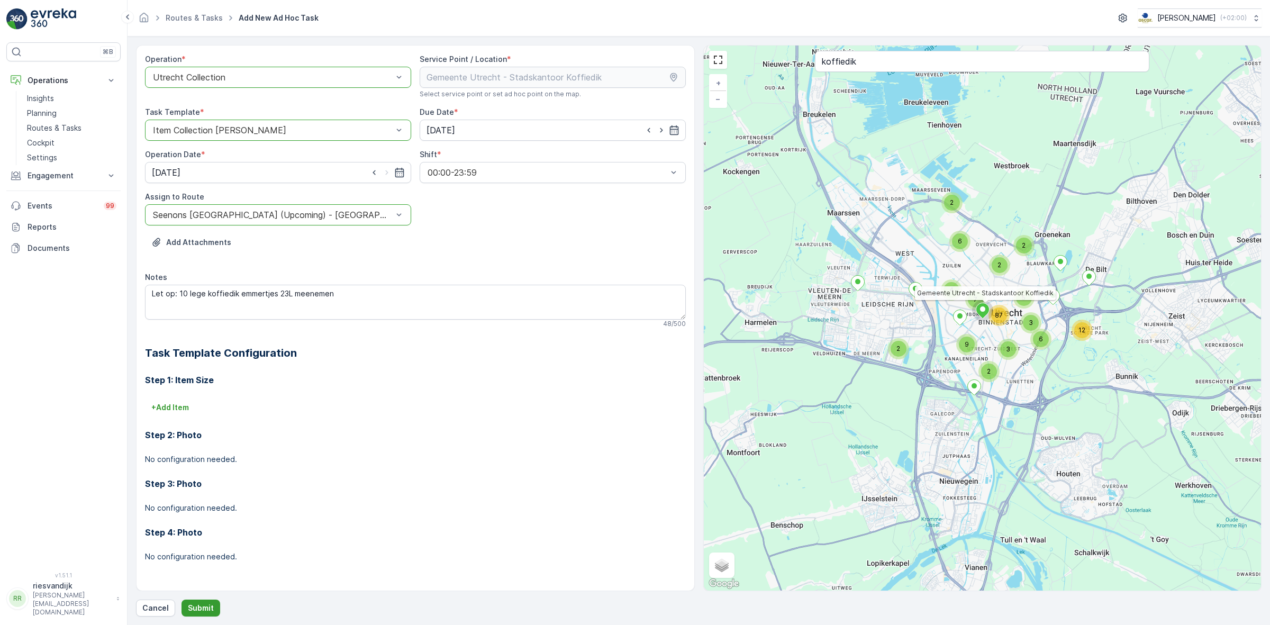
click at [200, 612] on p "Submit" at bounding box center [201, 608] width 26 height 11
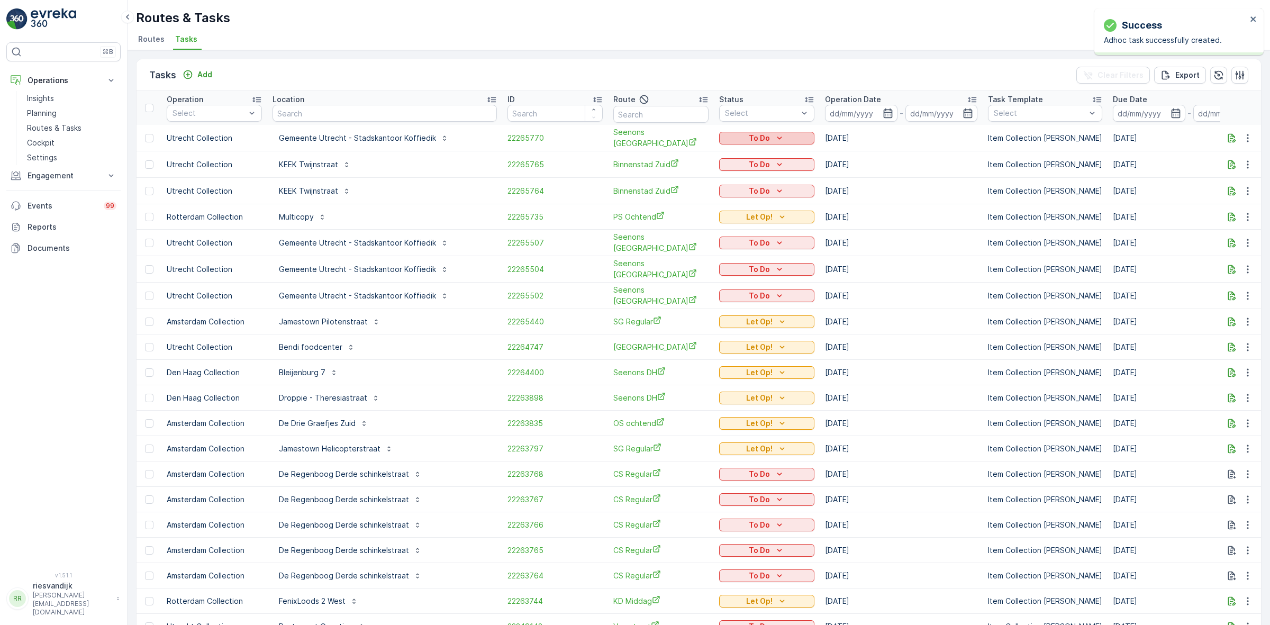
click at [769, 138] on div "To Do" at bounding box center [766, 138] width 87 height 11
click at [739, 179] on div "Let Op!" at bounding box center [739, 182] width 67 height 15
click at [387, 69] on div "Tasks Add Clear Filters Export" at bounding box center [699, 75] width 1124 height 32
click at [211, 74] on p "Add" at bounding box center [204, 74] width 15 height 11
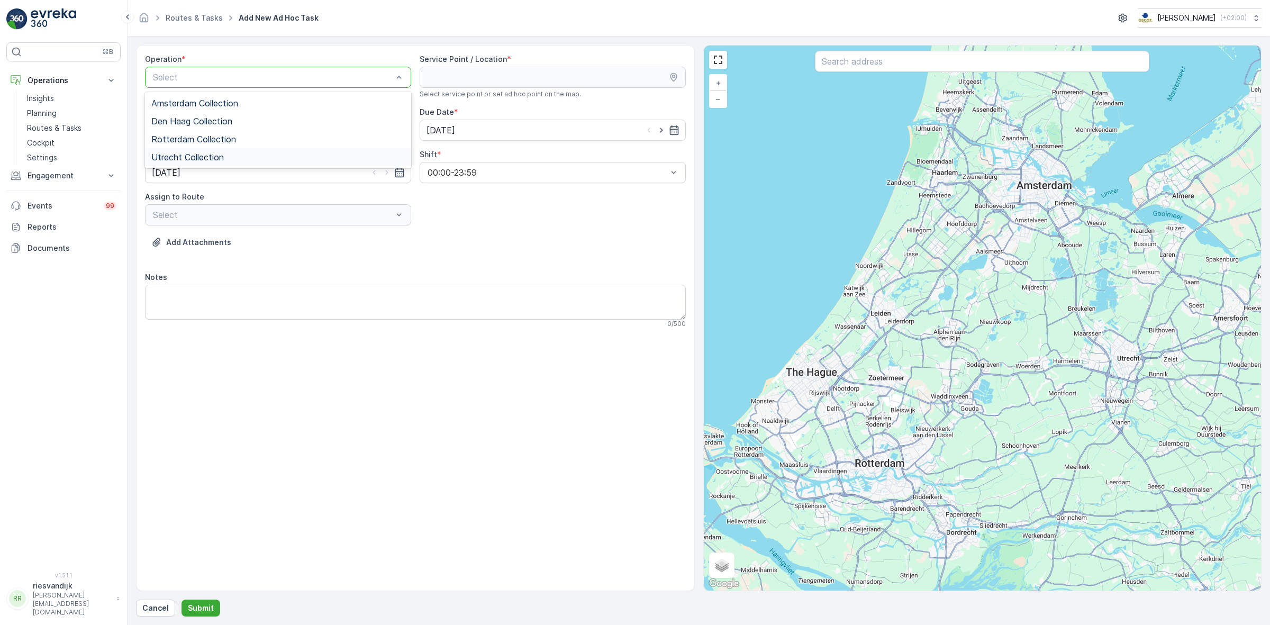
click at [331, 152] on div "Utrecht Collection" at bounding box center [277, 157] width 253 height 10
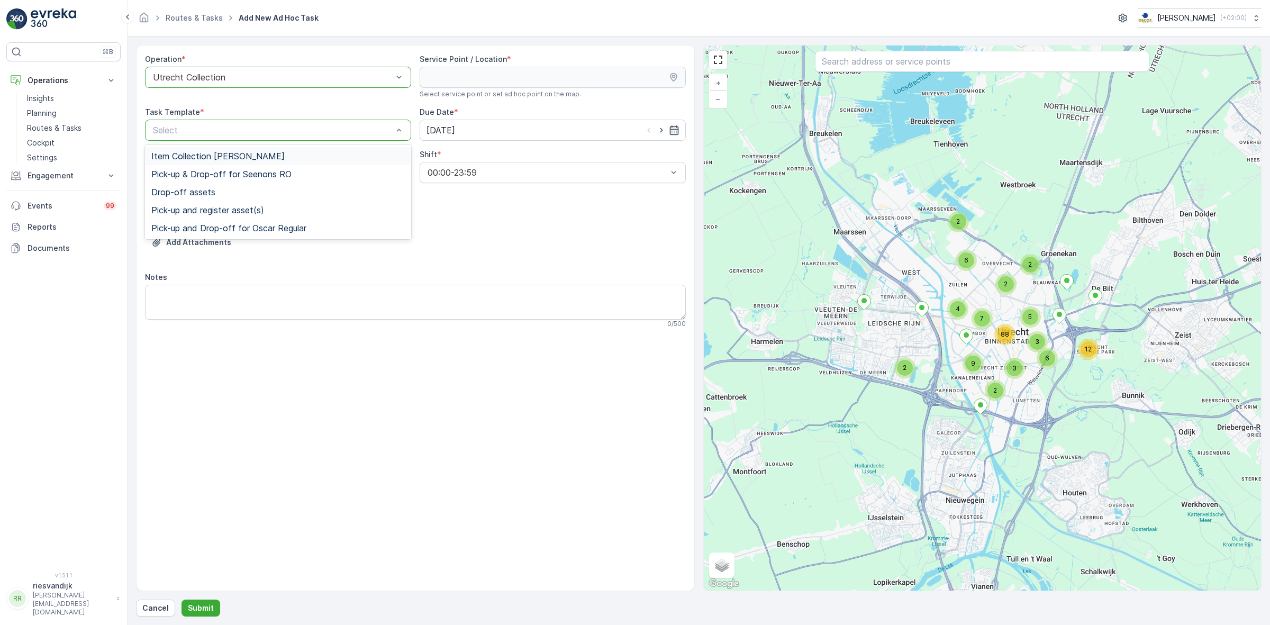
click at [312, 123] on div "Select" at bounding box center [278, 130] width 266 height 21
click at [314, 154] on div "Item Collection [PERSON_NAME]" at bounding box center [277, 156] width 253 height 10
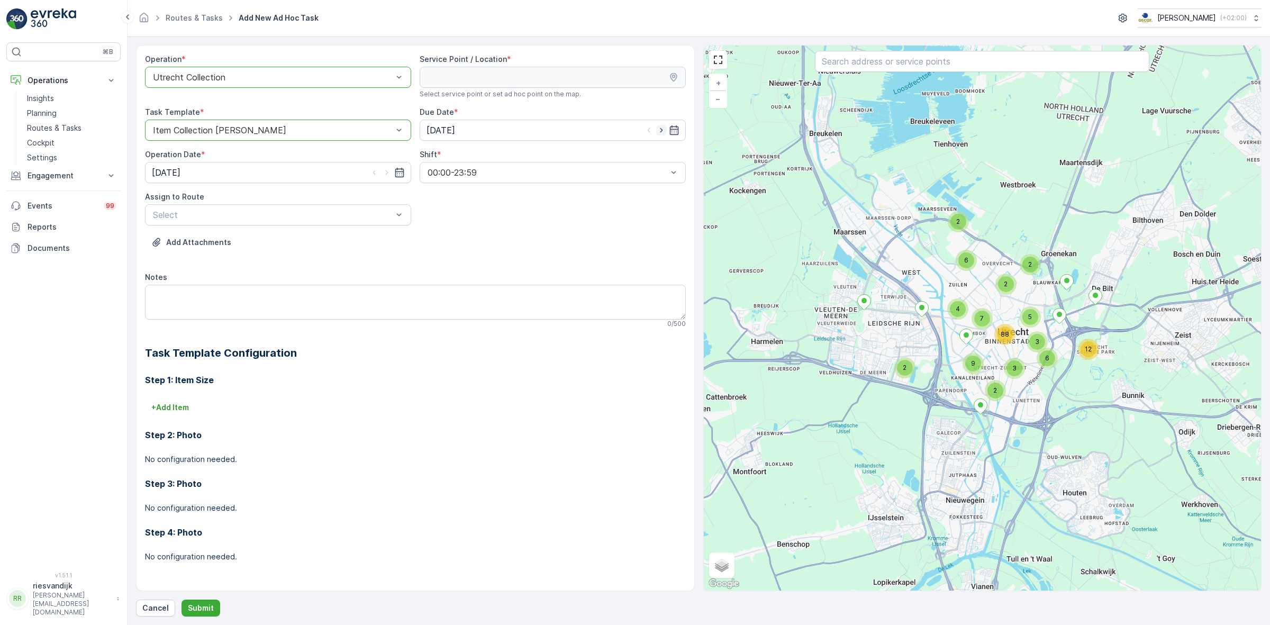
click at [662, 131] on icon "button" at bounding box center [661, 130] width 3 height 5
type input "[DATE]"
click at [387, 172] on icon "button" at bounding box center [386, 172] width 3 height 5
type input "[DATE]"
click at [860, 72] on input "text" at bounding box center [982, 61] width 334 height 21
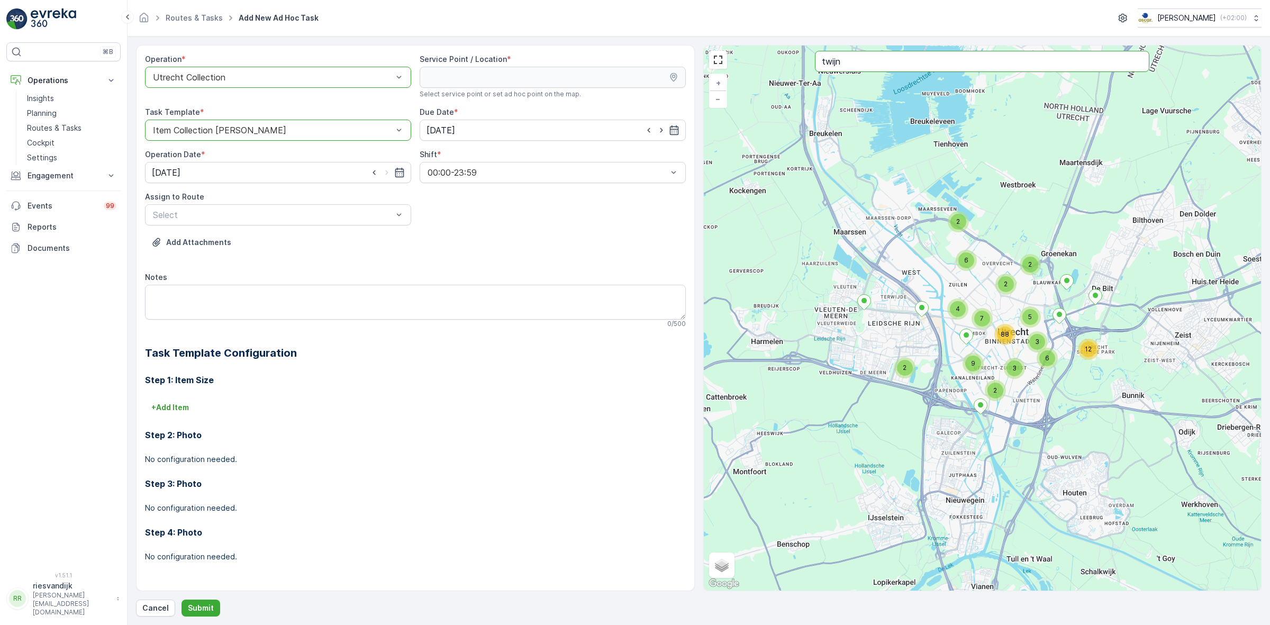
type input "twijn"
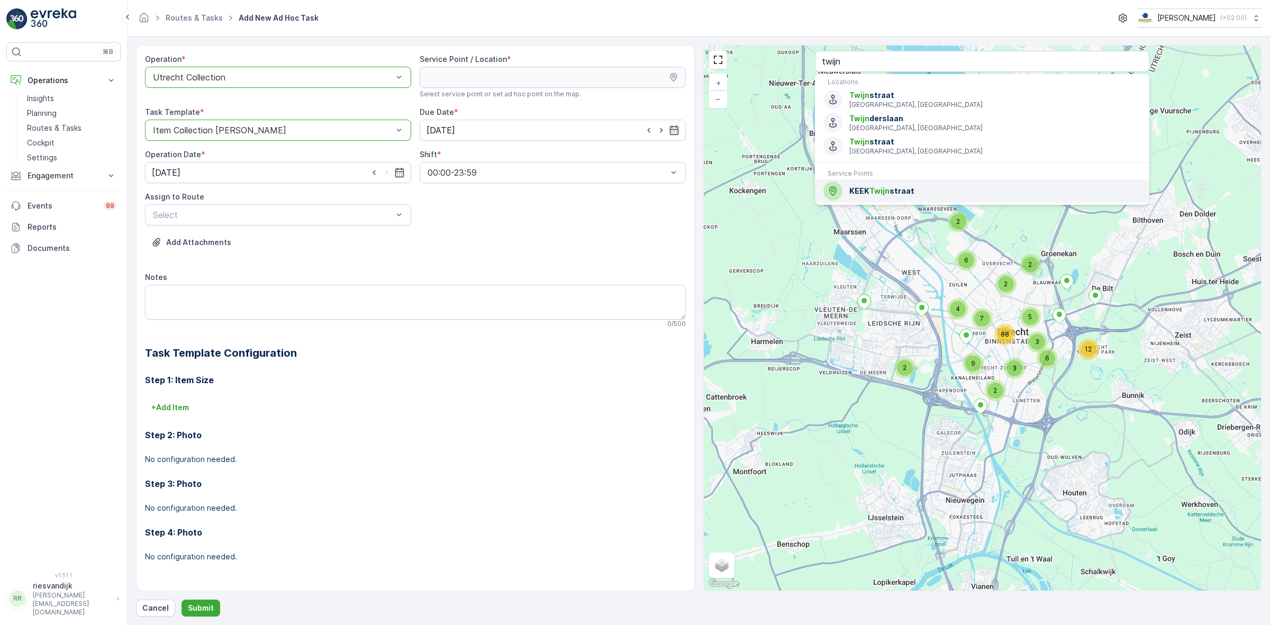
click at [876, 184] on div "KEEK Twijn straat" at bounding box center [981, 190] width 317 height 19
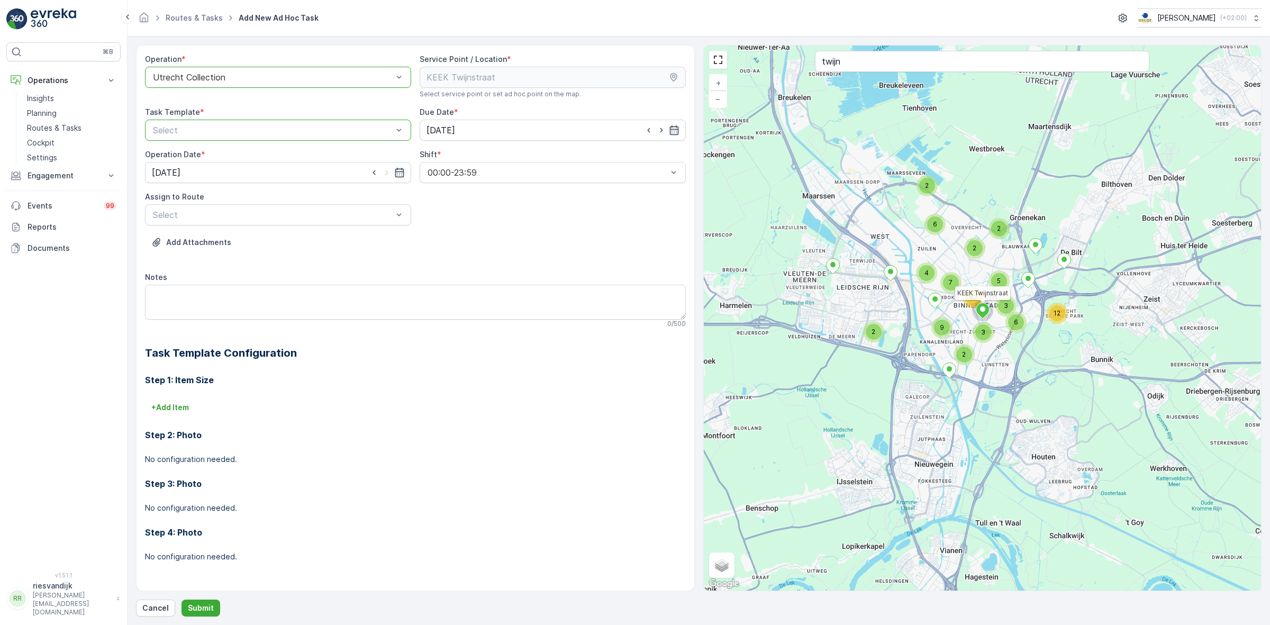
click at [531, 240] on div "Add Attachments" at bounding box center [415, 249] width 541 height 30
click at [282, 128] on div at bounding box center [273, 130] width 242 height 10
click at [287, 158] on div "Item Collection [PERSON_NAME]" at bounding box center [277, 156] width 253 height 10
click at [344, 207] on div "Select" at bounding box center [278, 214] width 266 height 21
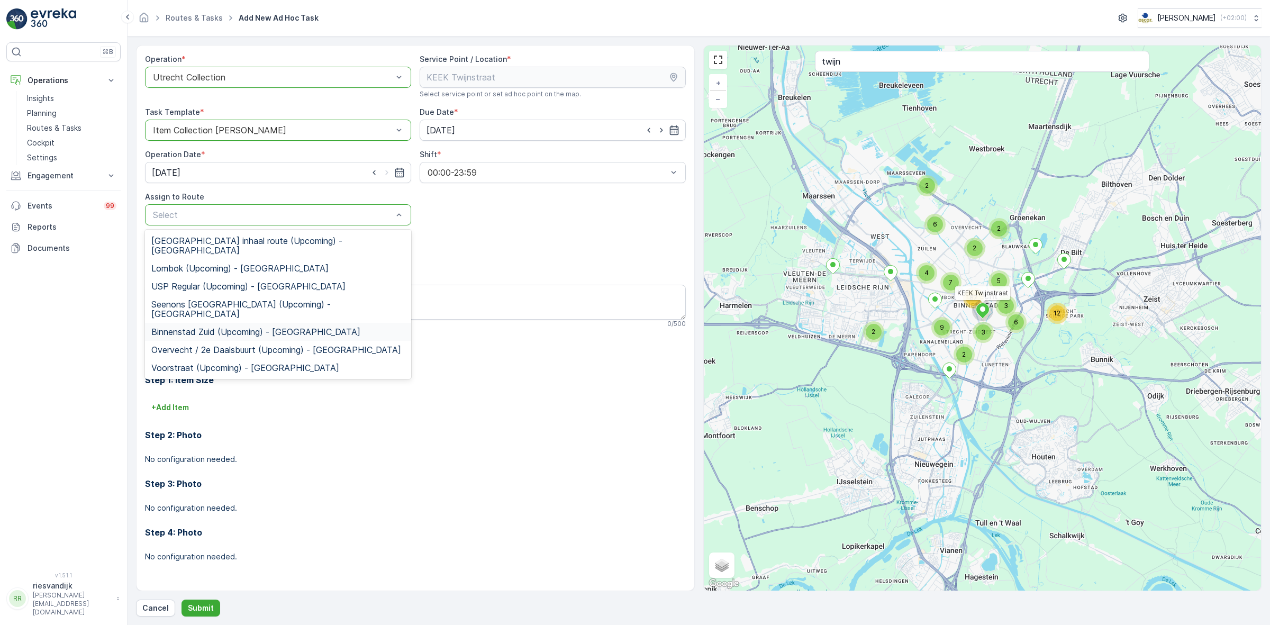
click at [320, 327] on div "Binnenstad Zuid (Upcoming) - Utrecht" at bounding box center [277, 332] width 253 height 10
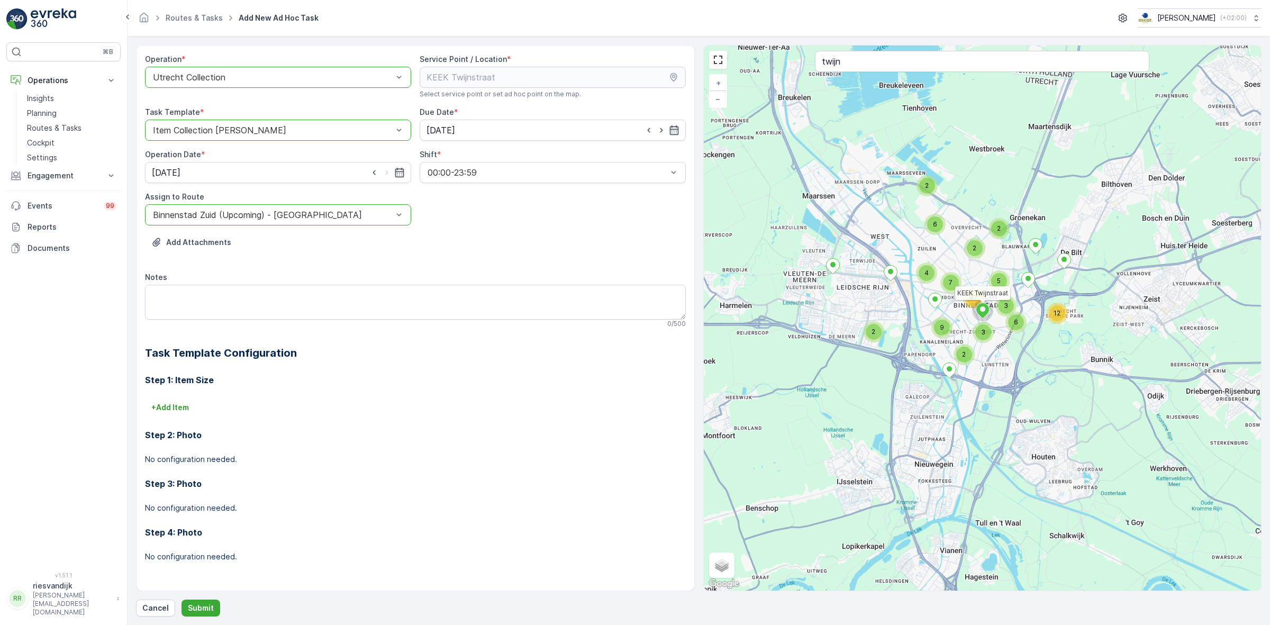
click at [483, 244] on div "Add Attachments" at bounding box center [415, 249] width 541 height 30
click at [202, 610] on p "Submit" at bounding box center [201, 608] width 26 height 11
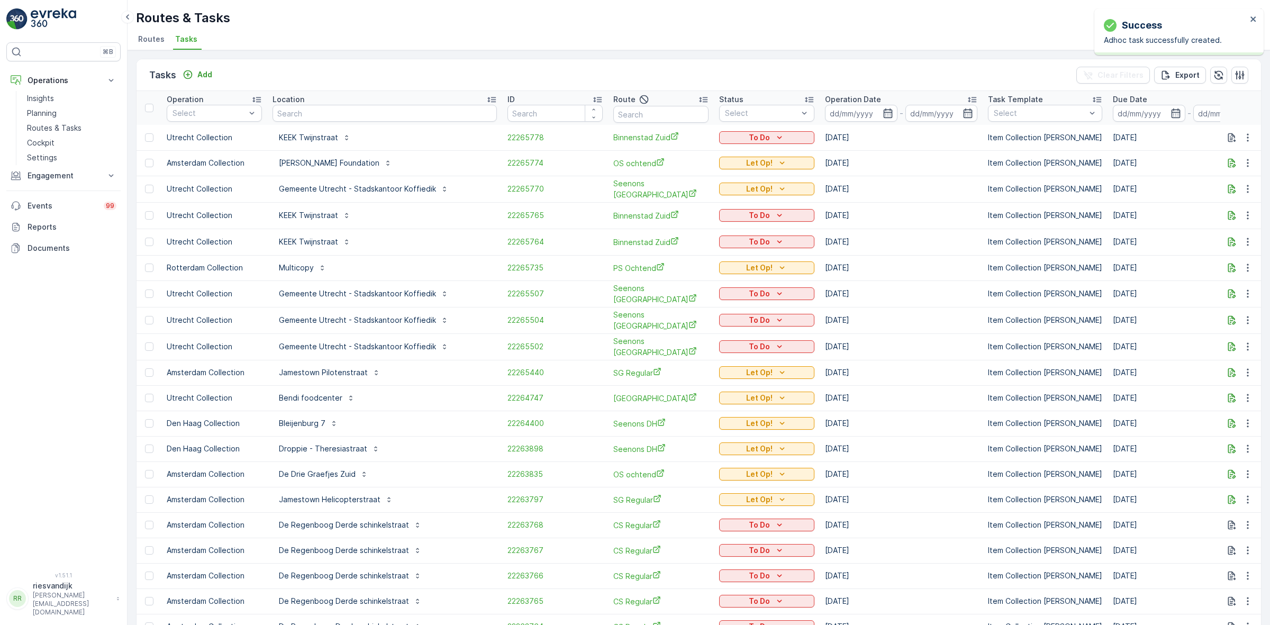
click at [155, 40] on span "Routes" at bounding box center [151, 39] width 26 height 11
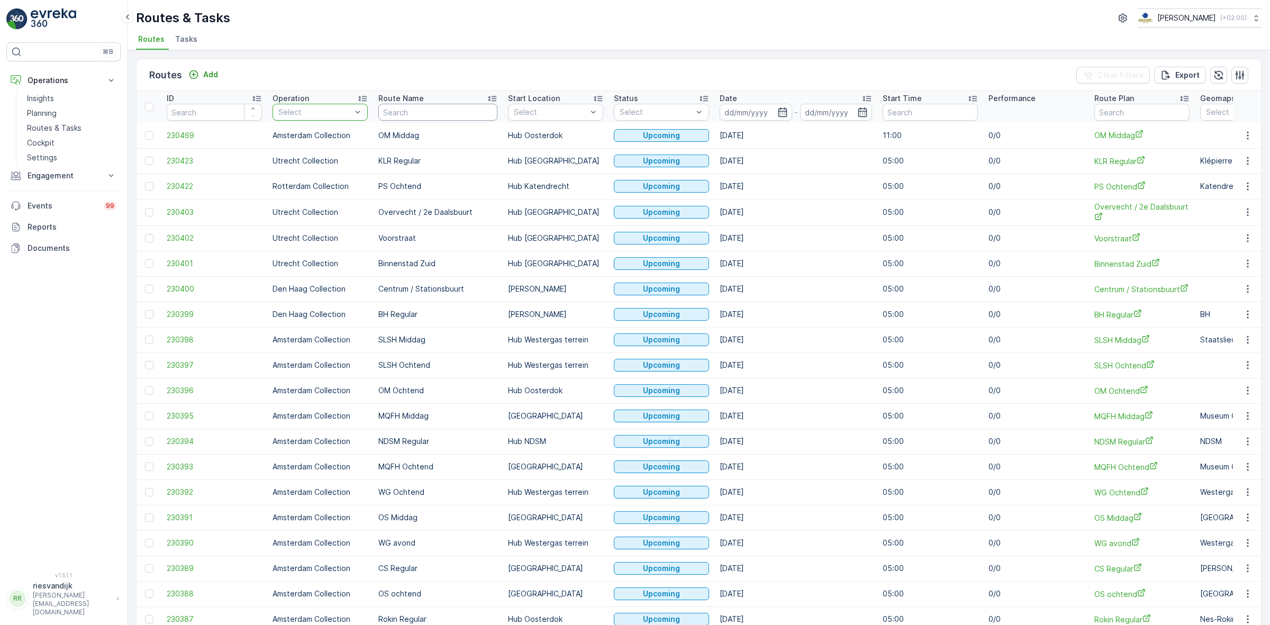
click at [397, 112] on input "text" at bounding box center [437, 112] width 119 height 17
type input "binnenstad zuid"
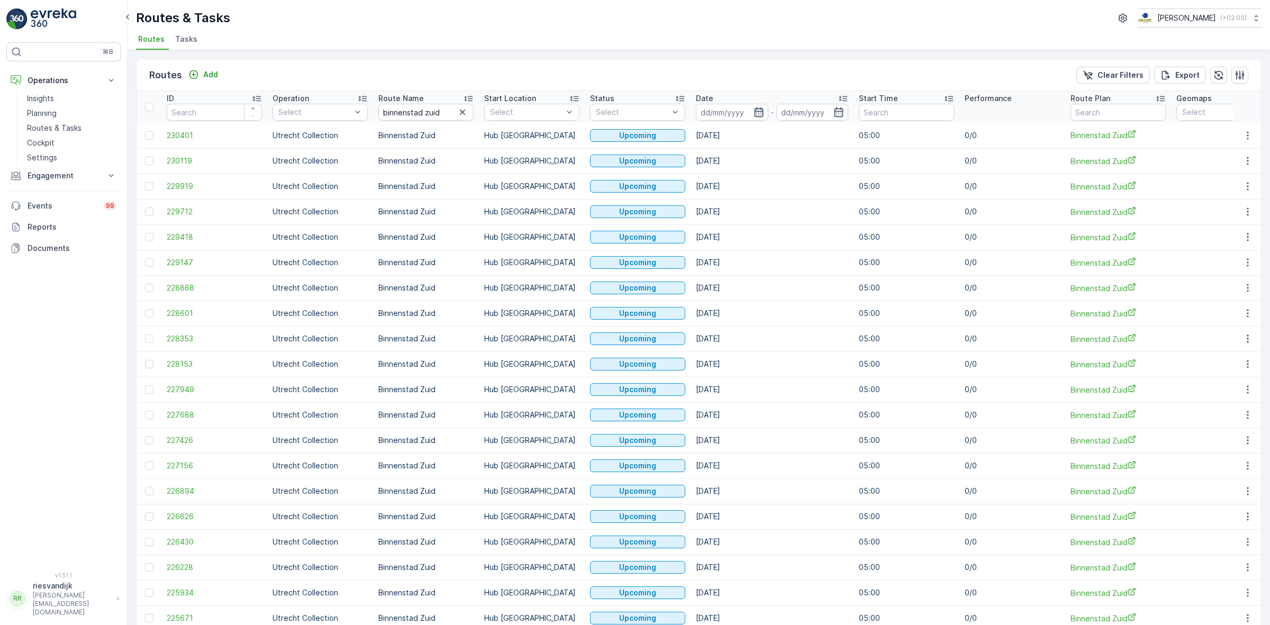
click at [759, 114] on icon "button" at bounding box center [758, 112] width 11 height 11
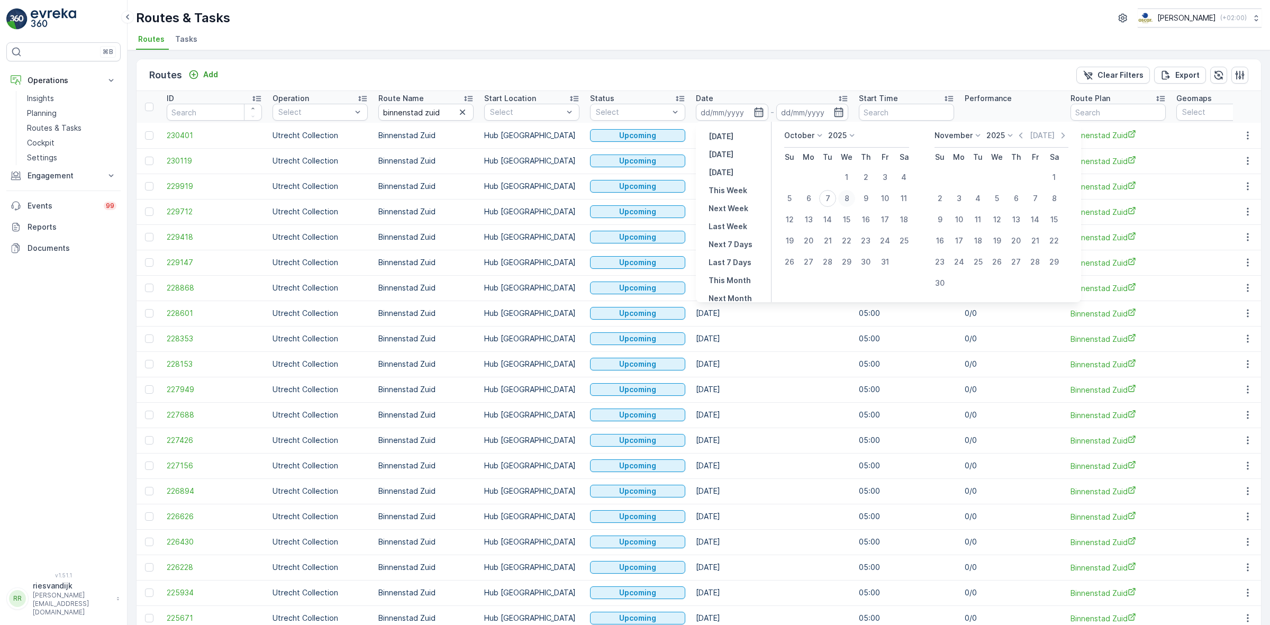
click at [845, 202] on div "8" at bounding box center [846, 198] width 17 height 17
type input "[DATE]"
click at [845, 202] on div "8" at bounding box center [846, 198] width 17 height 17
type input "[DATE]"
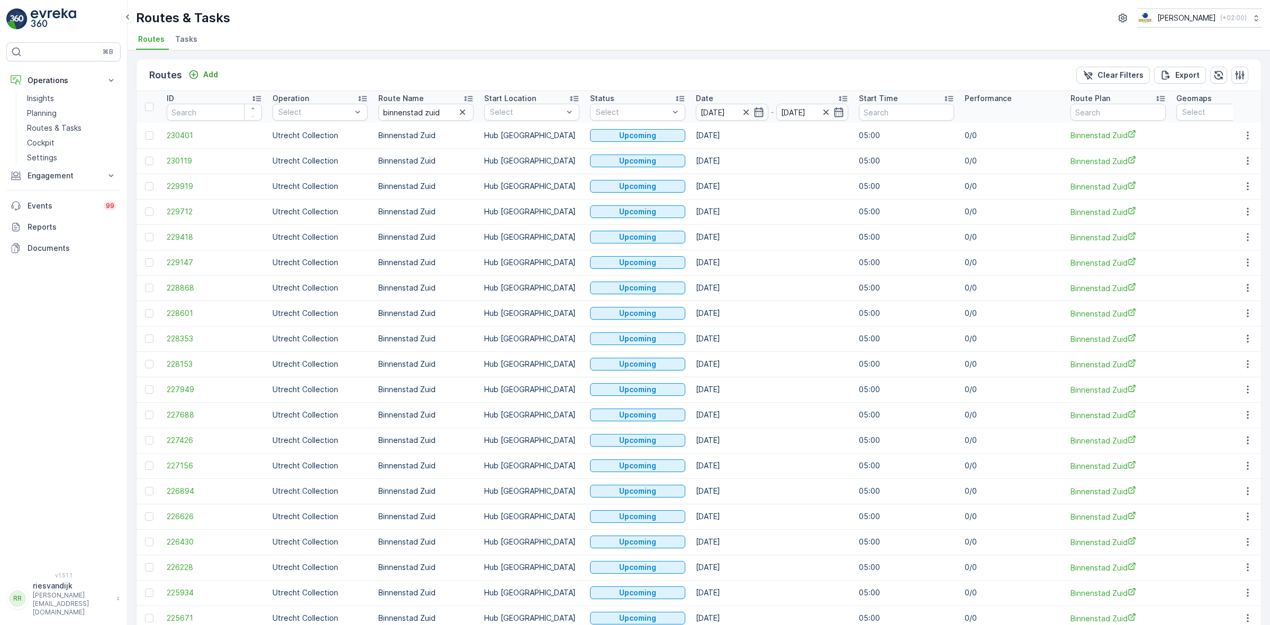
click at [812, 46] on ul "Routes Tasks" at bounding box center [694, 41] width 1117 height 18
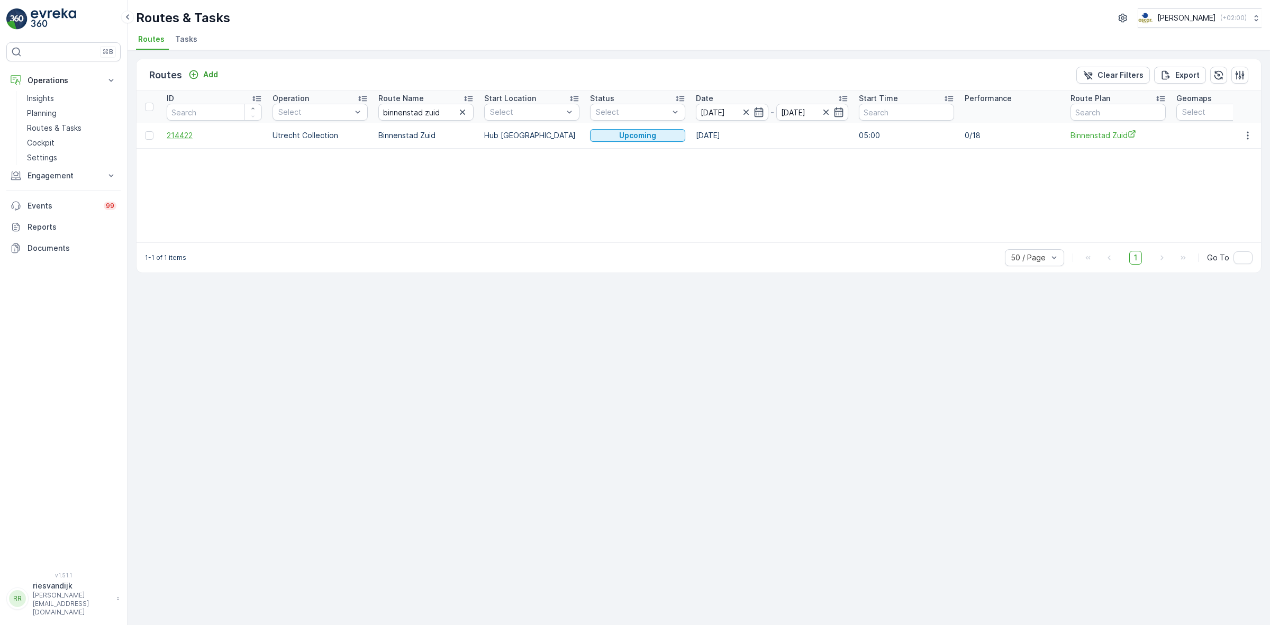
click at [175, 134] on span "214422" at bounding box center [214, 135] width 95 height 11
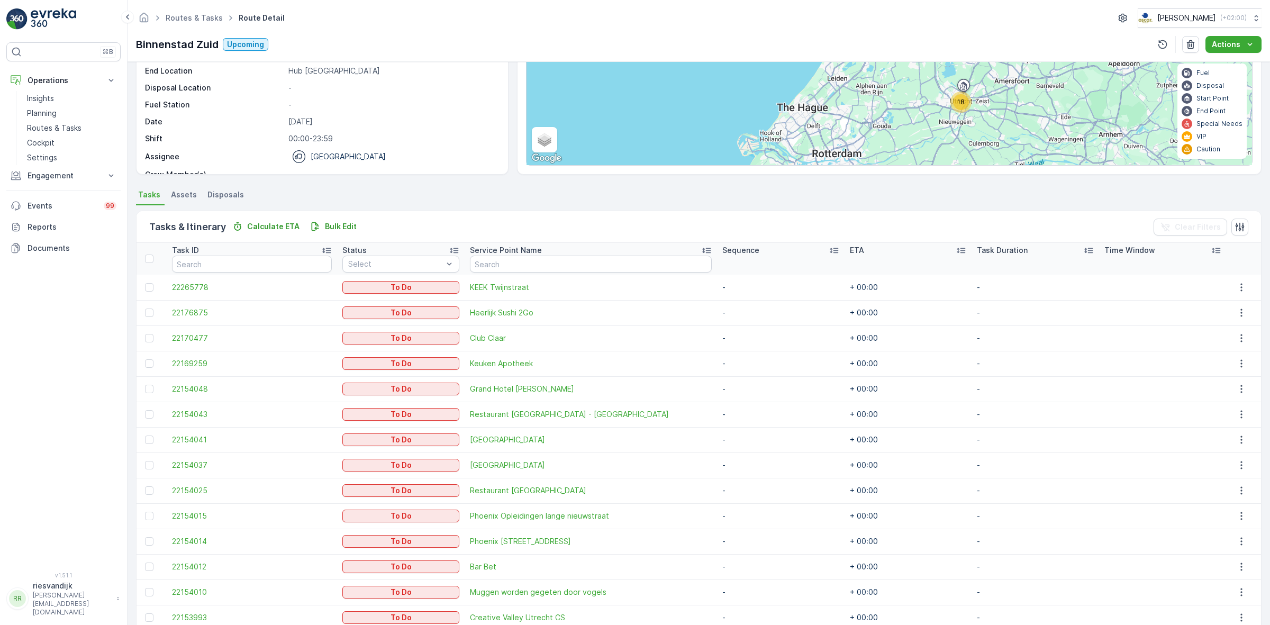
scroll to position [259, 0]
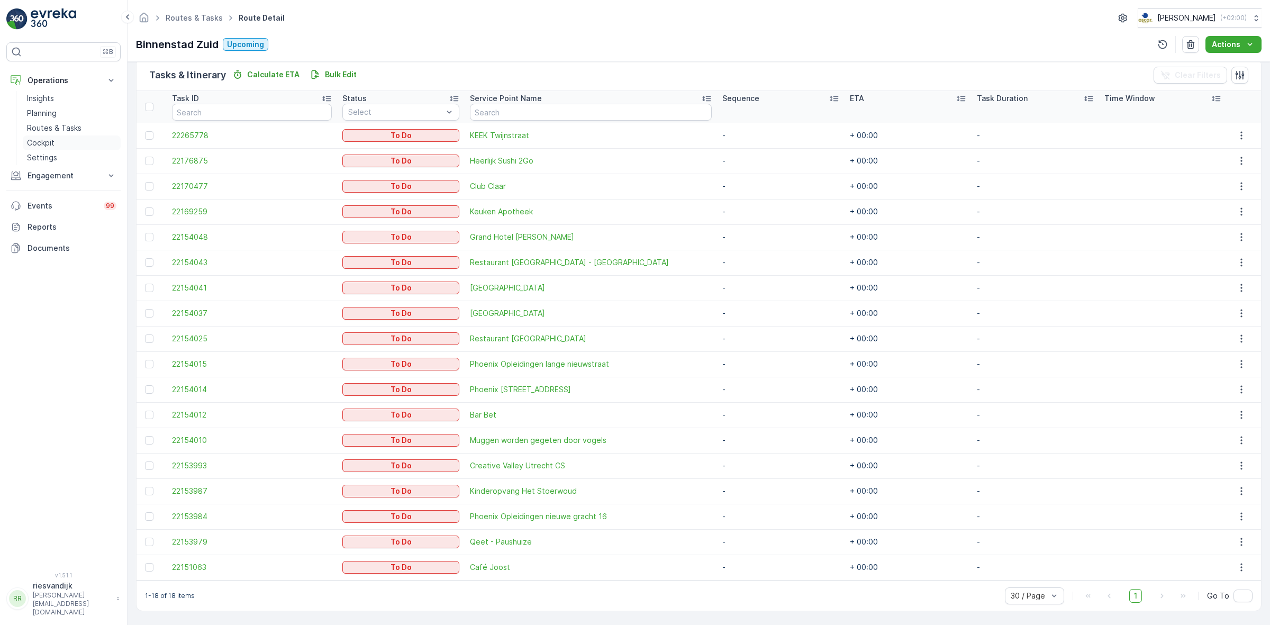
click at [49, 143] on p "Cockpit" at bounding box center [41, 143] width 28 height 11
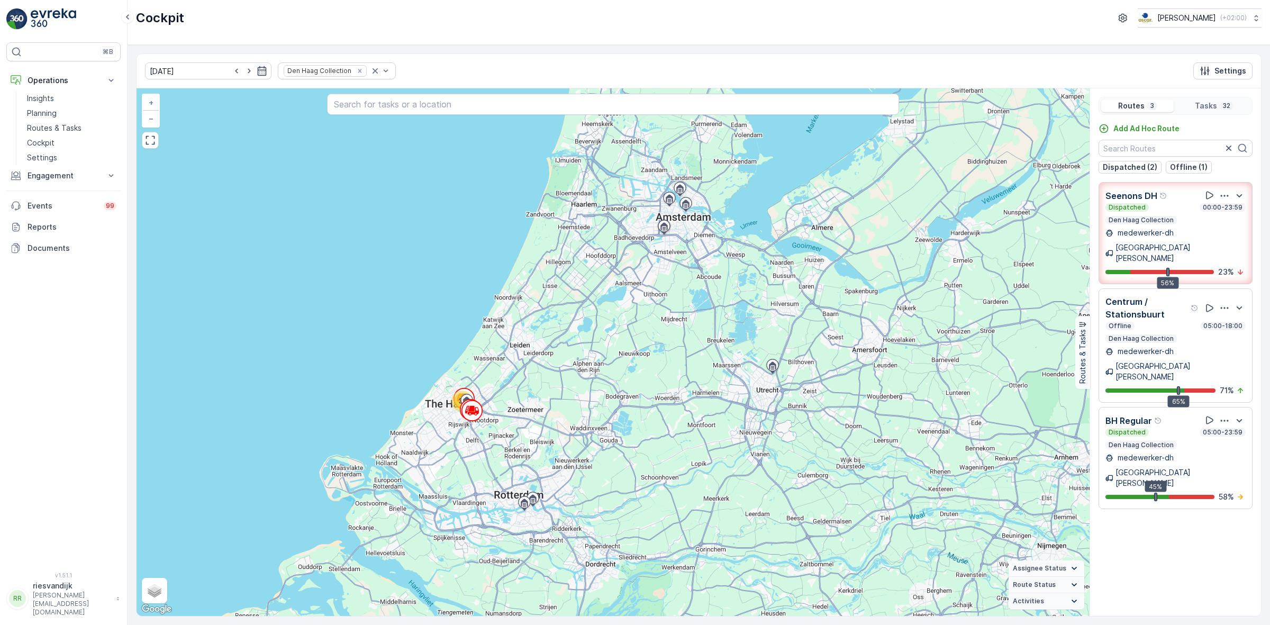
click at [1224, 198] on icon "button" at bounding box center [1224, 195] width 11 height 11
click at [1234, 230] on span "See More Details" at bounding box center [1225, 235] width 61 height 11
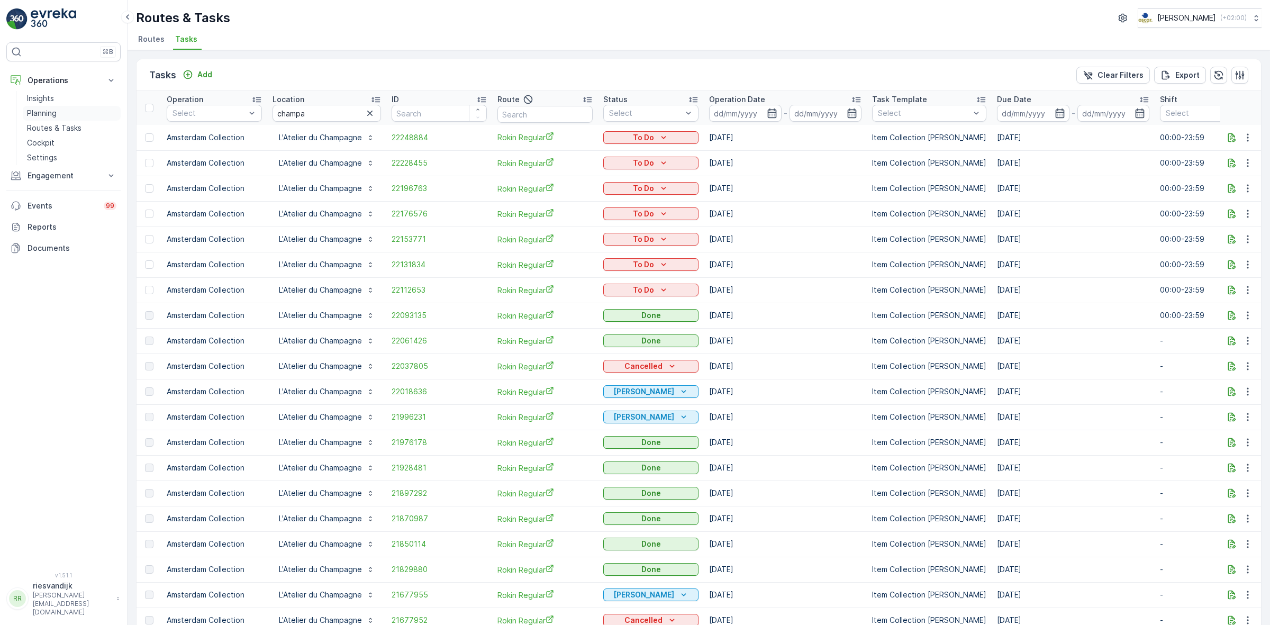
click at [47, 106] on link "Planning" at bounding box center [72, 113] width 98 height 15
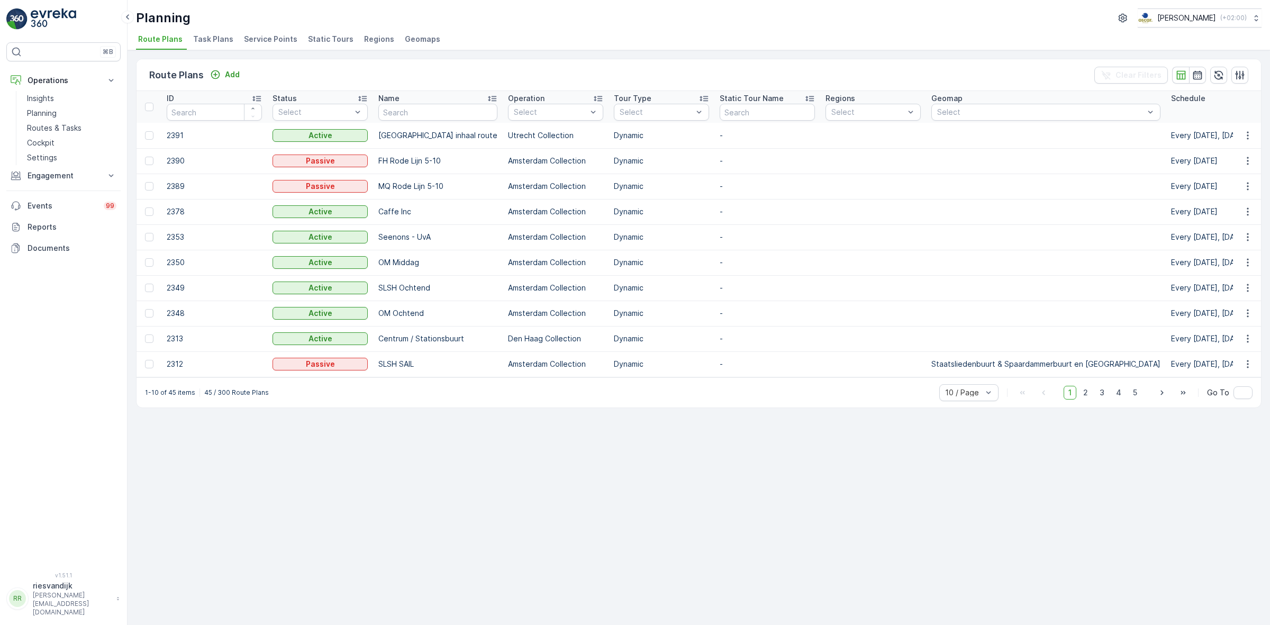
click at [228, 34] on span "Task Plans" at bounding box center [213, 39] width 40 height 11
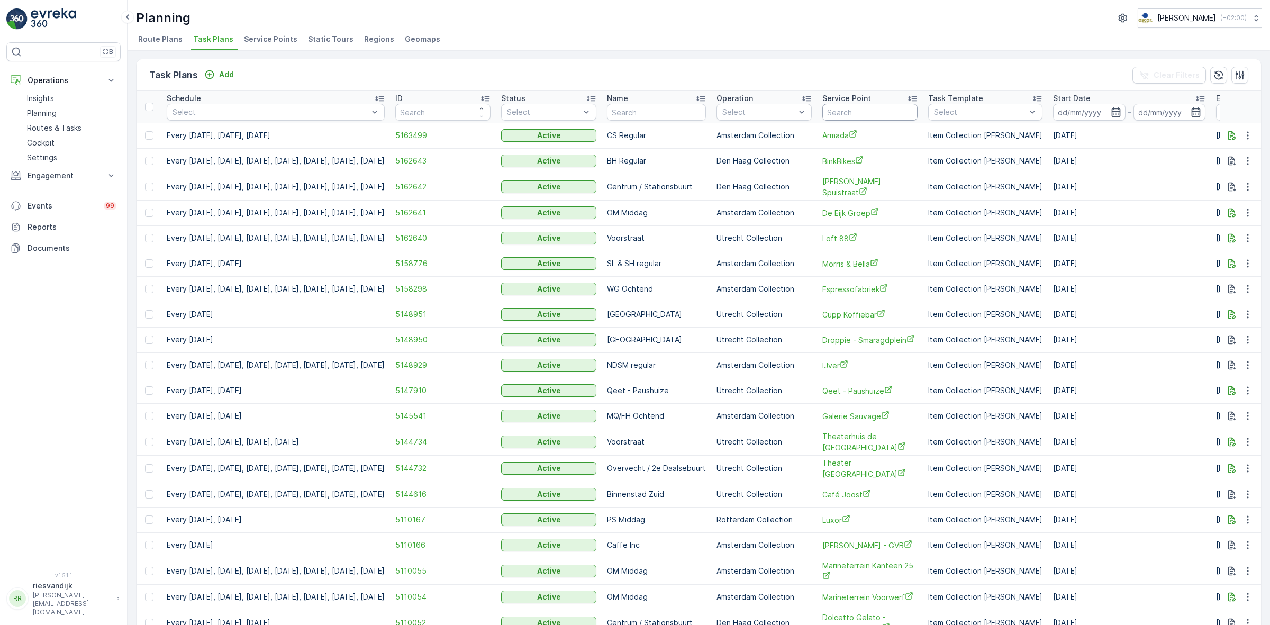
click at [900, 114] on input "text" at bounding box center [869, 112] width 95 height 17
type input "keek"
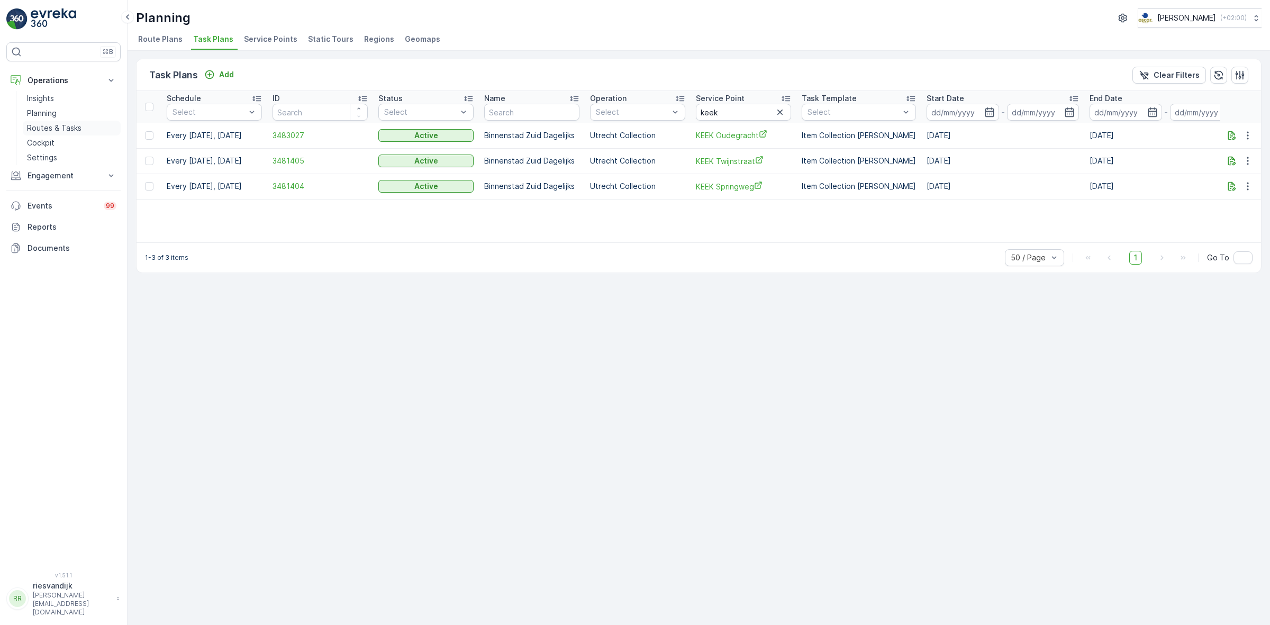
click at [51, 128] on p "Routes & Tasks" at bounding box center [54, 128] width 55 height 11
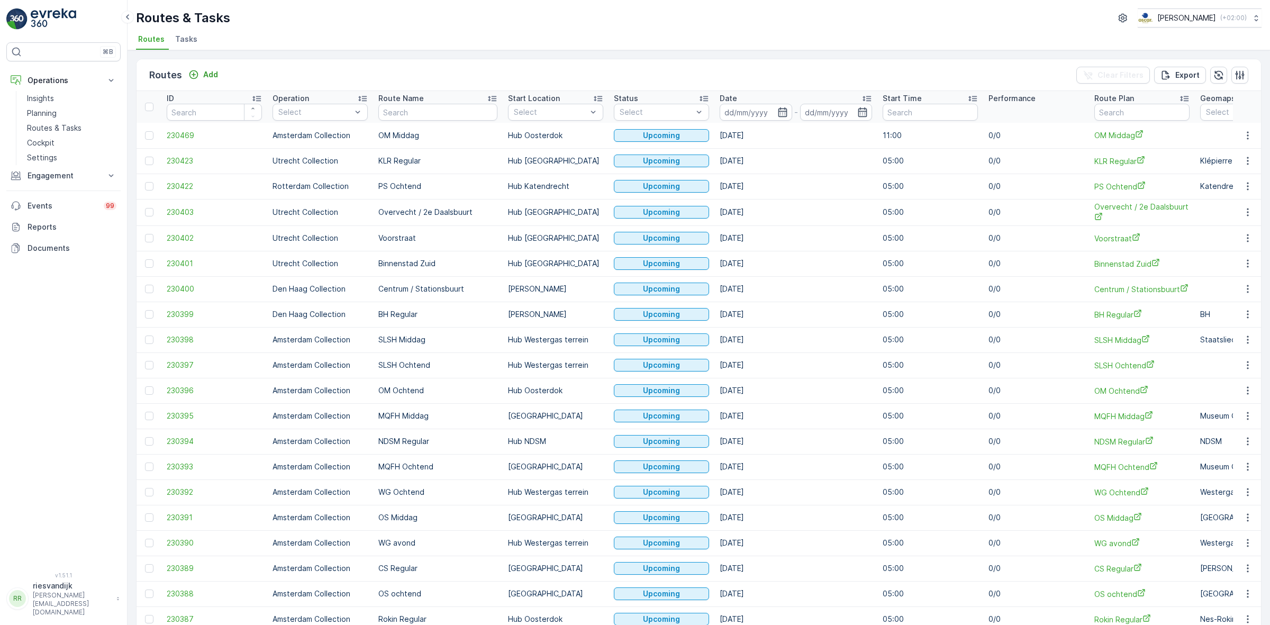
click at [181, 46] on li "Tasks" at bounding box center [187, 41] width 29 height 18
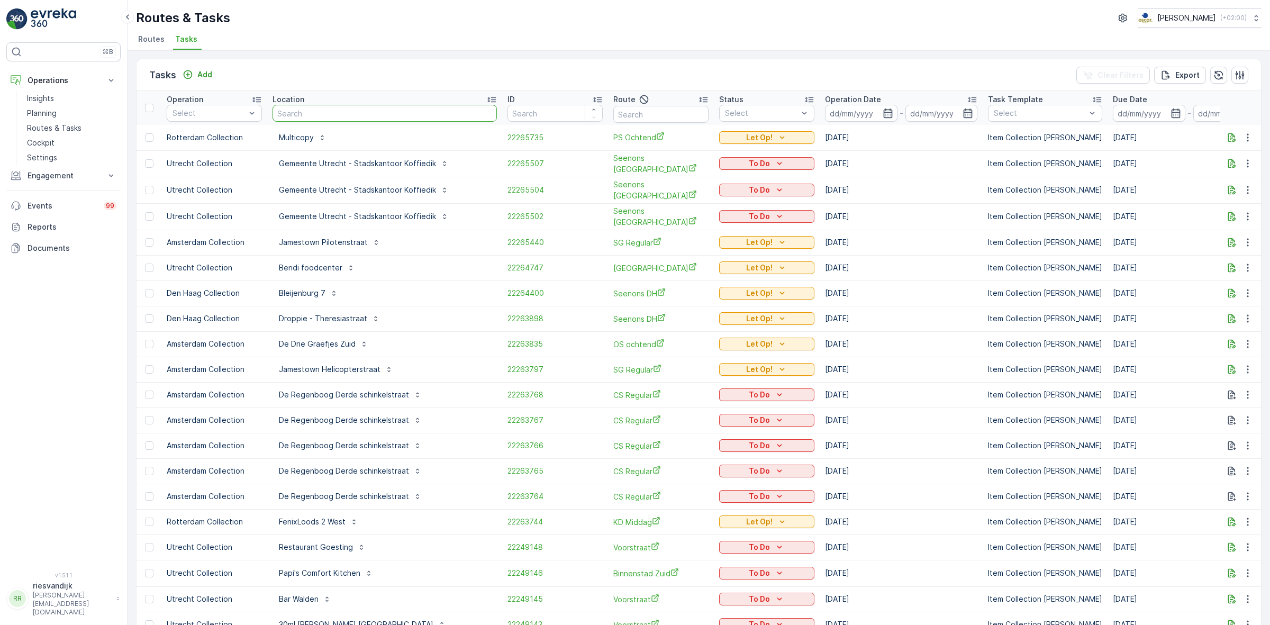
click at [316, 110] on input "text" at bounding box center [385, 113] width 224 height 17
type input "keek"
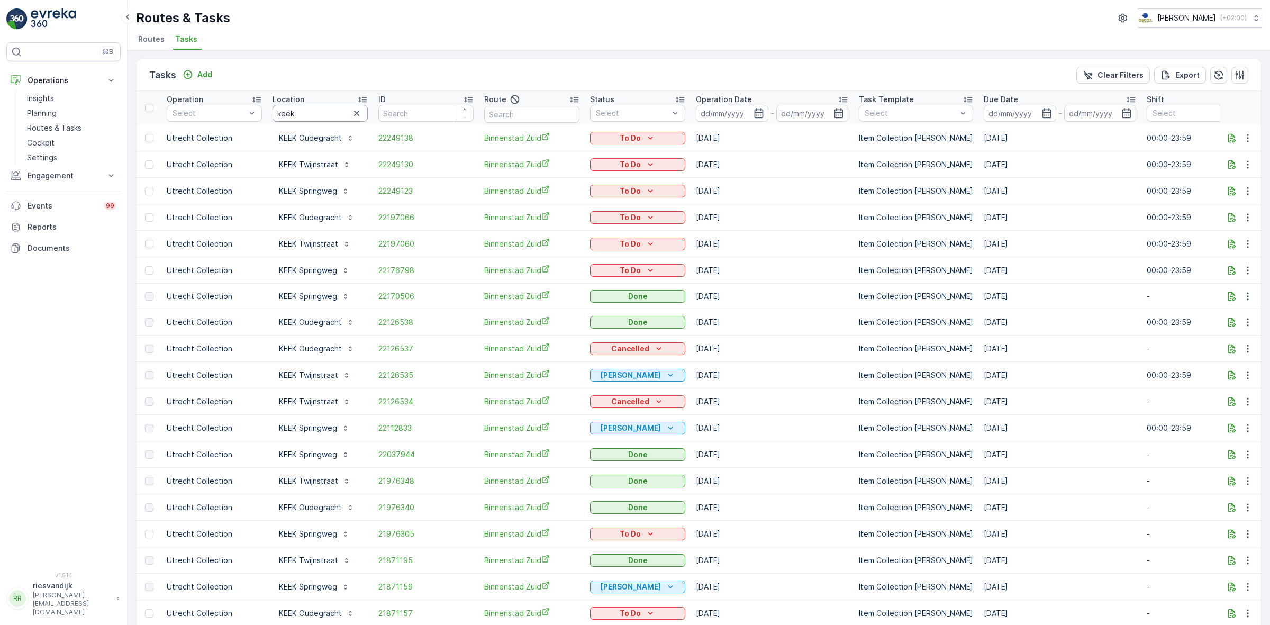
click at [323, 111] on input "keek" at bounding box center [320, 113] width 95 height 17
type input "keek twijn"
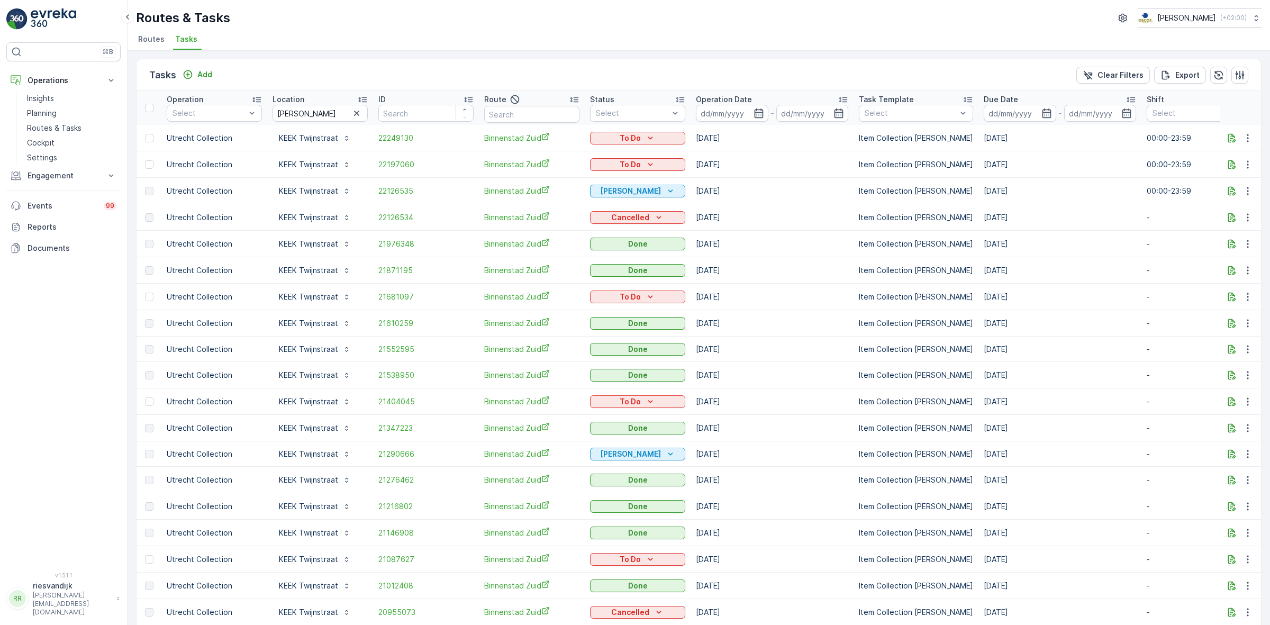
click at [712, 98] on p "Operation Date" at bounding box center [724, 99] width 56 height 11
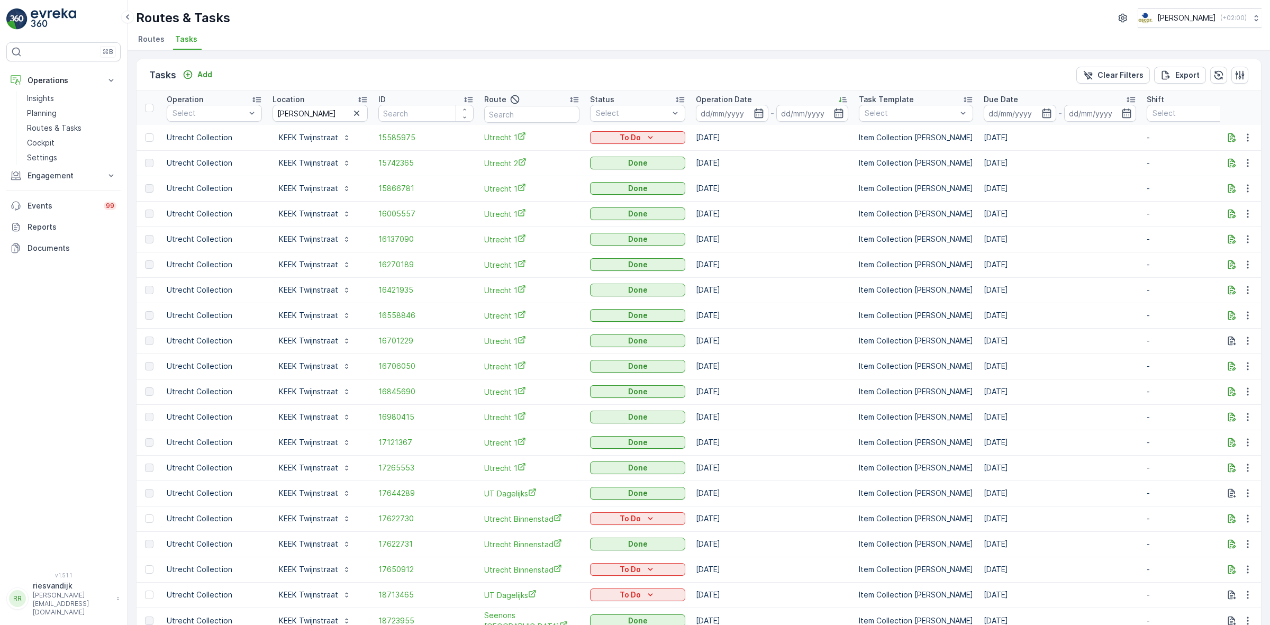
click at [712, 98] on p "Operation Date" at bounding box center [724, 99] width 56 height 11
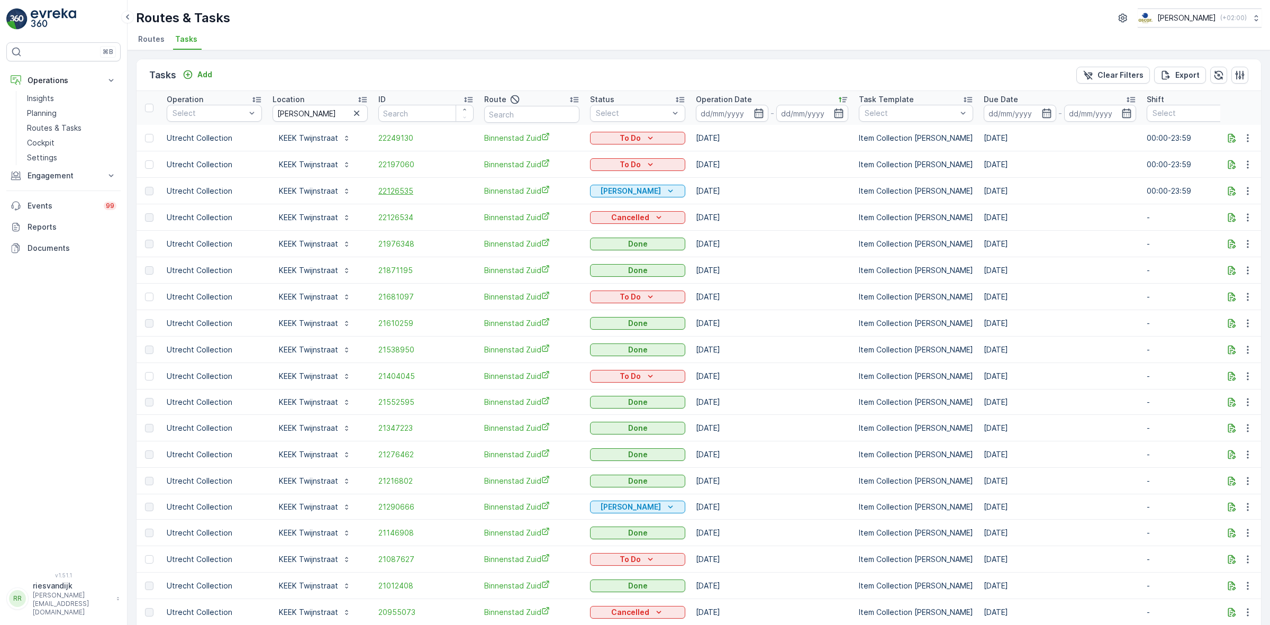
click at [395, 194] on span "22126535" at bounding box center [425, 191] width 95 height 11
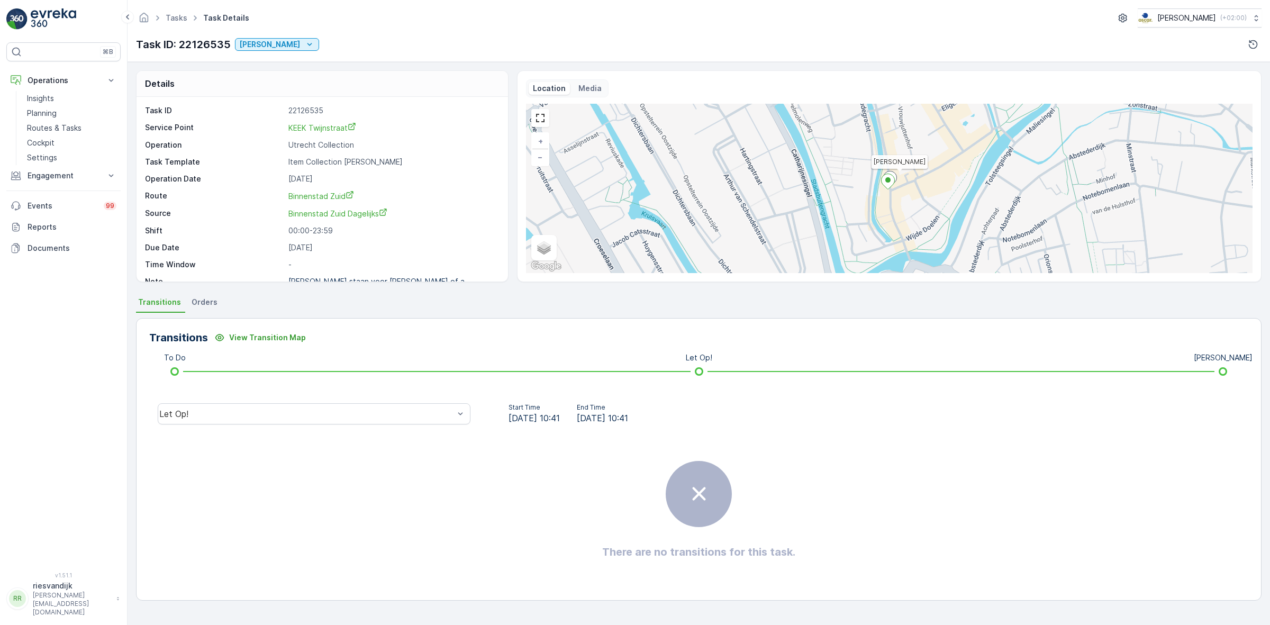
click at [199, 305] on span "Orders" at bounding box center [205, 302] width 26 height 11
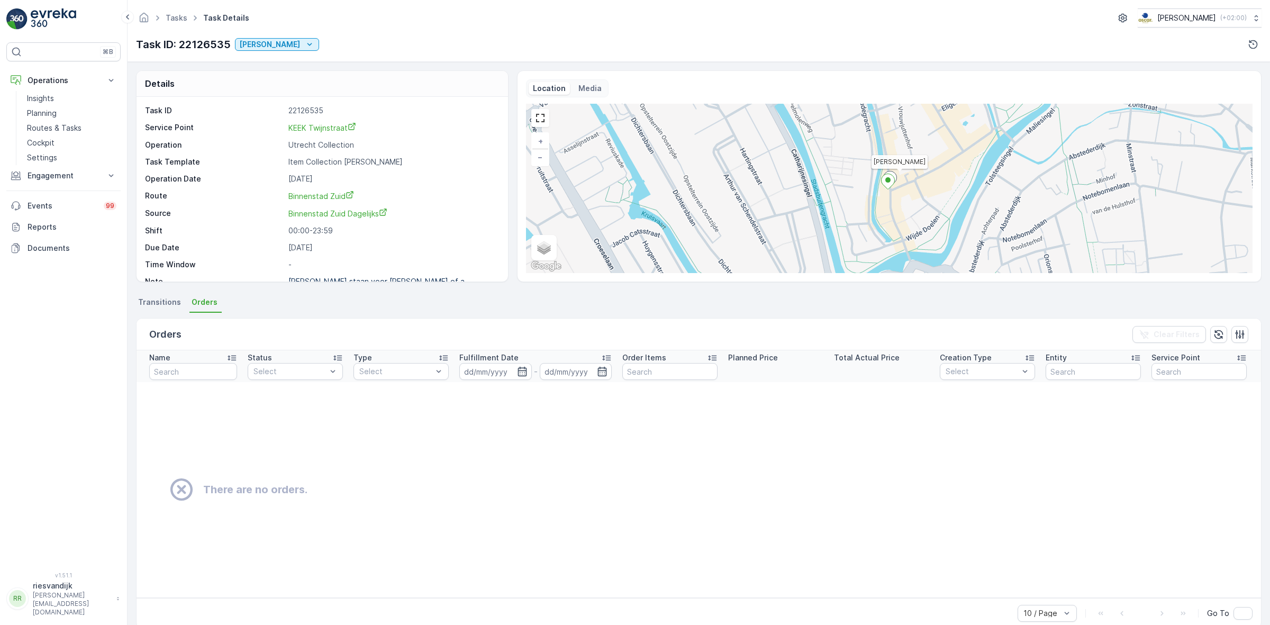
click at [171, 303] on span "Transitions" at bounding box center [159, 302] width 43 height 11
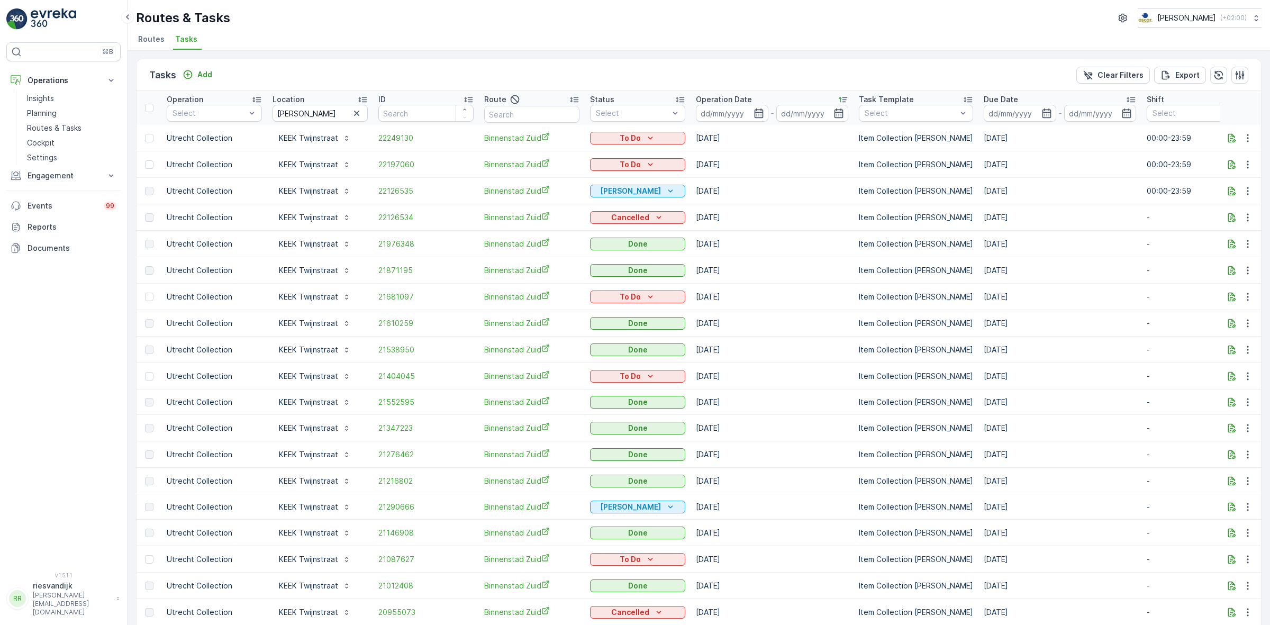
click at [149, 43] on span "Routes" at bounding box center [151, 39] width 26 height 11
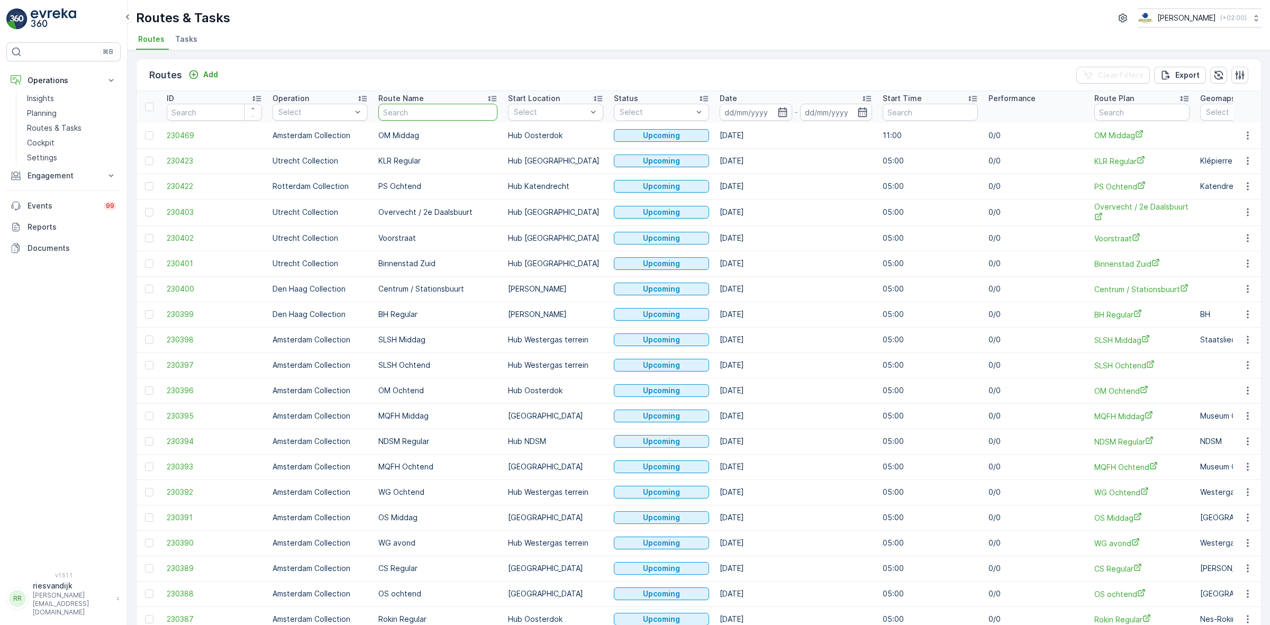
click at [401, 111] on input "text" at bounding box center [437, 112] width 119 height 17
type input "binnenstad z"
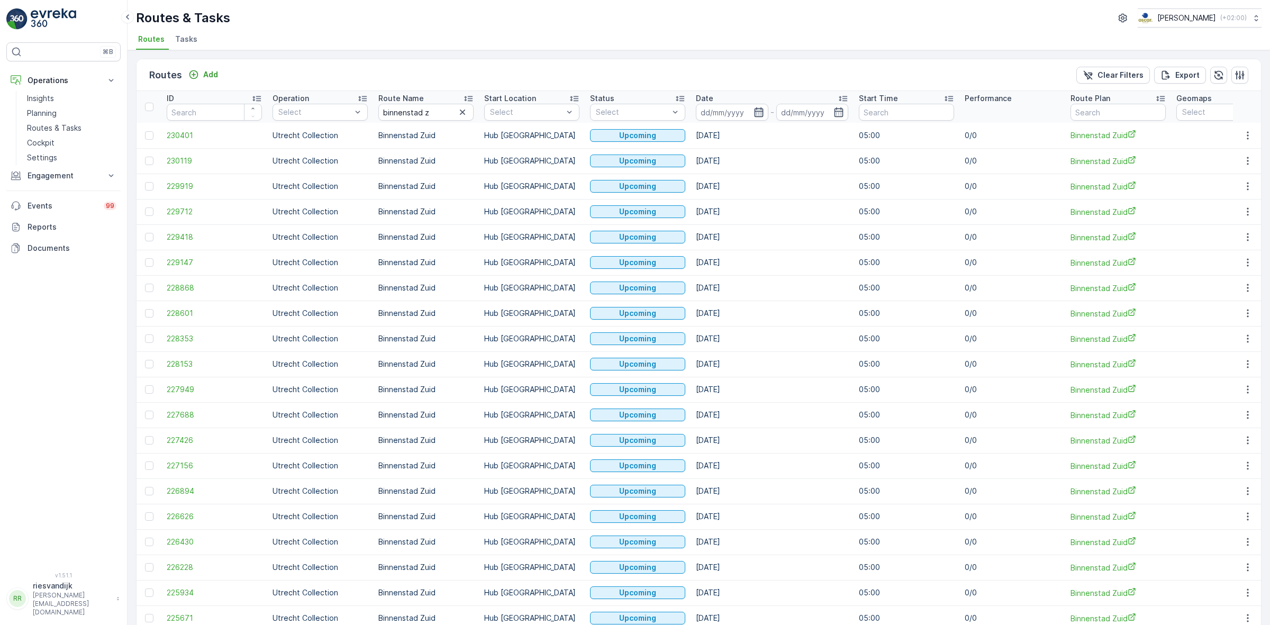
click at [757, 112] on icon "button" at bounding box center [758, 112] width 9 height 10
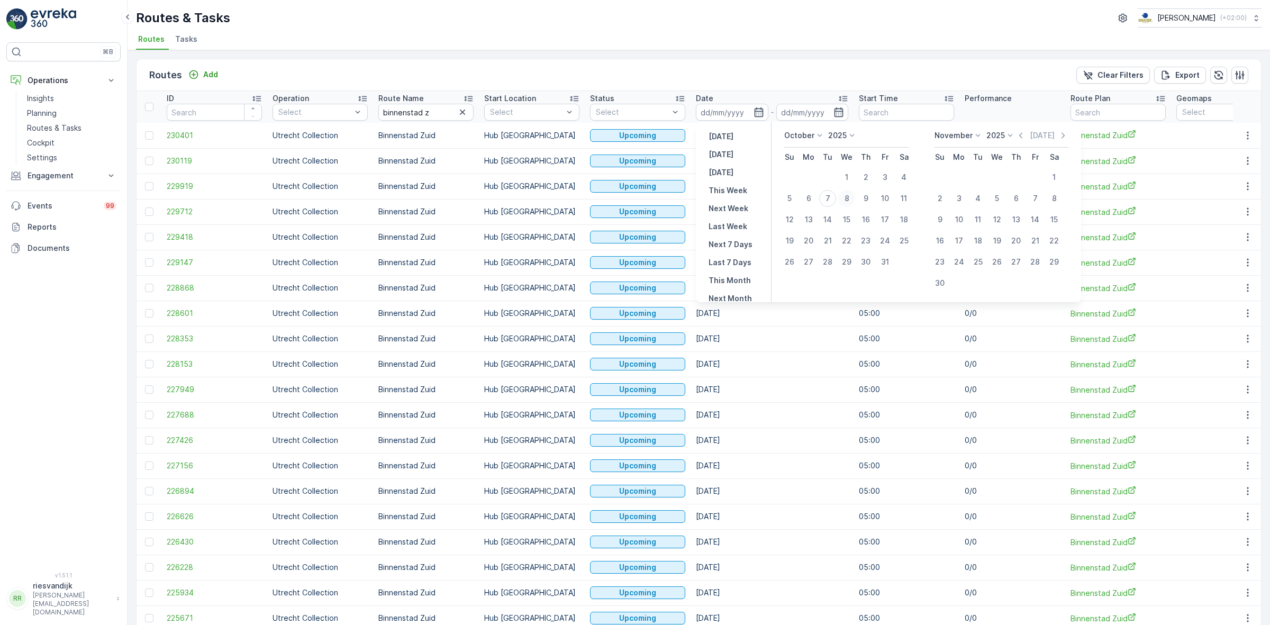
click at [845, 196] on div "8" at bounding box center [846, 198] width 17 height 17
type input "[DATE]"
click at [827, 55] on div "Routes Add Clear Filters Export ID Operation Select Route Name binnenstad z Sta…" at bounding box center [699, 337] width 1142 height 575
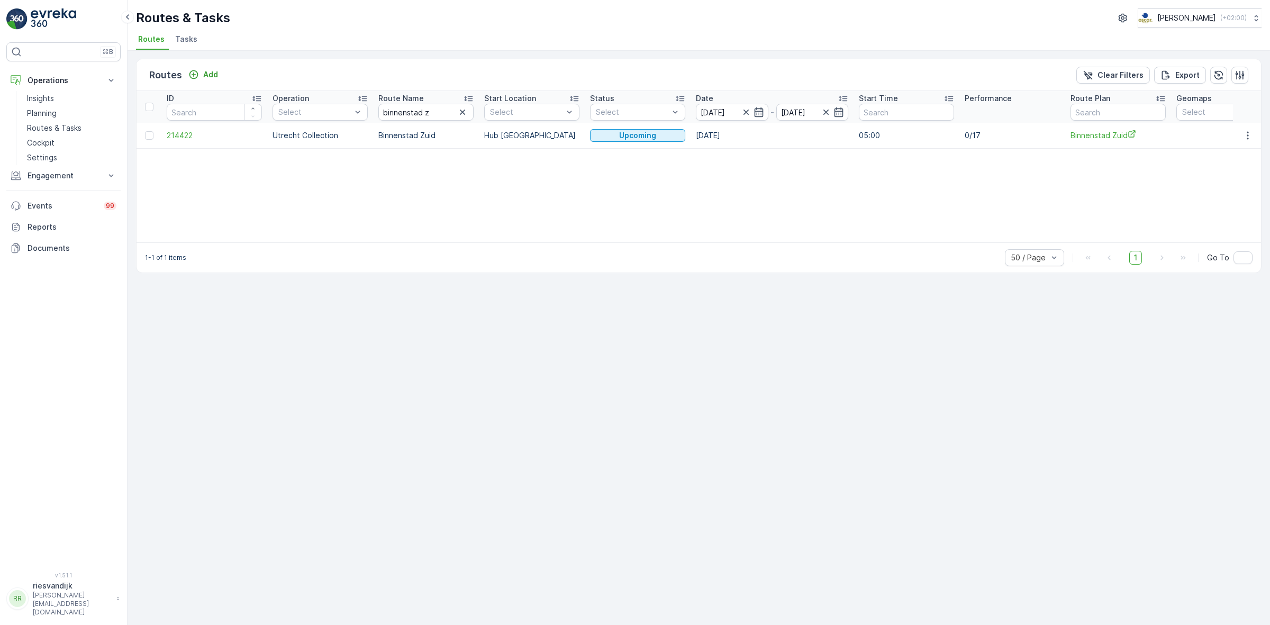
click at [189, 43] on span "Tasks" at bounding box center [186, 39] width 22 height 11
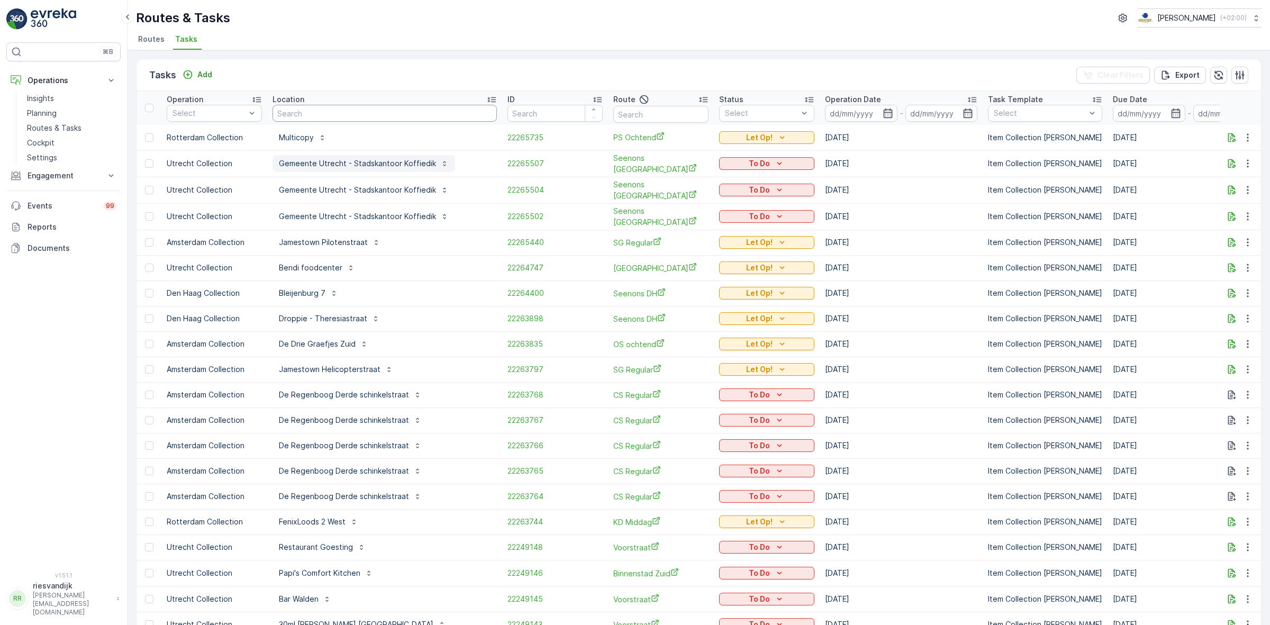
drag, startPoint x: 401, startPoint y: 115, endPoint x: 406, endPoint y: 155, distance: 40.0
type input "keek"
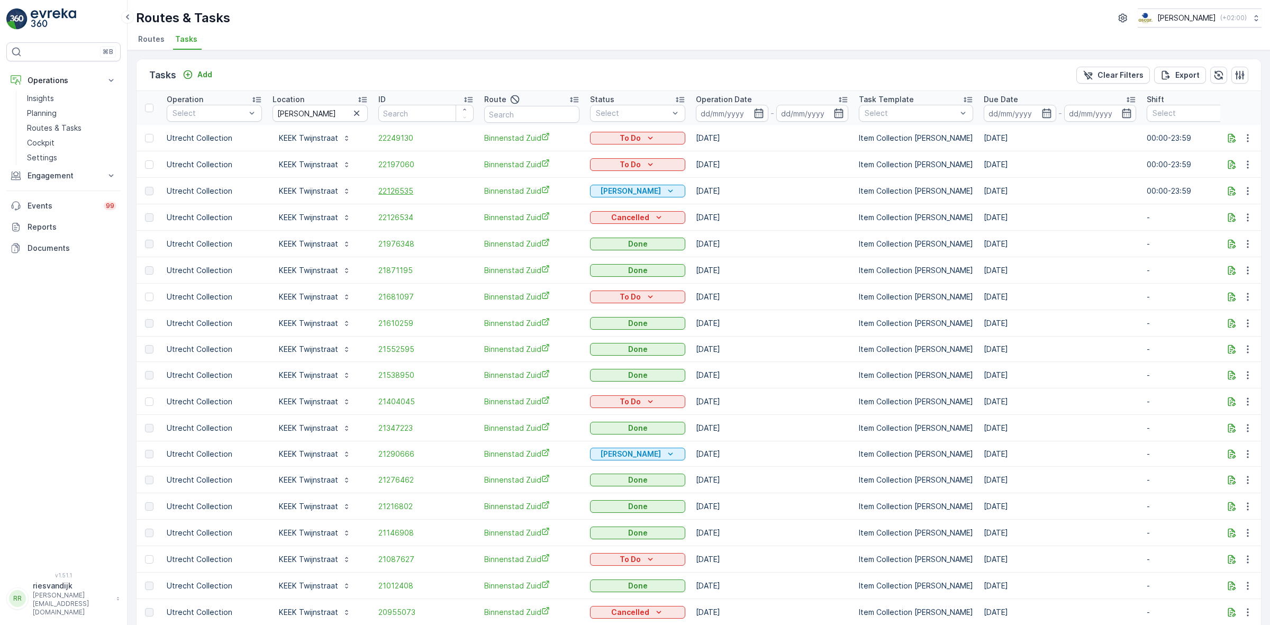
click at [385, 189] on span "22126535" at bounding box center [425, 191] width 95 height 11
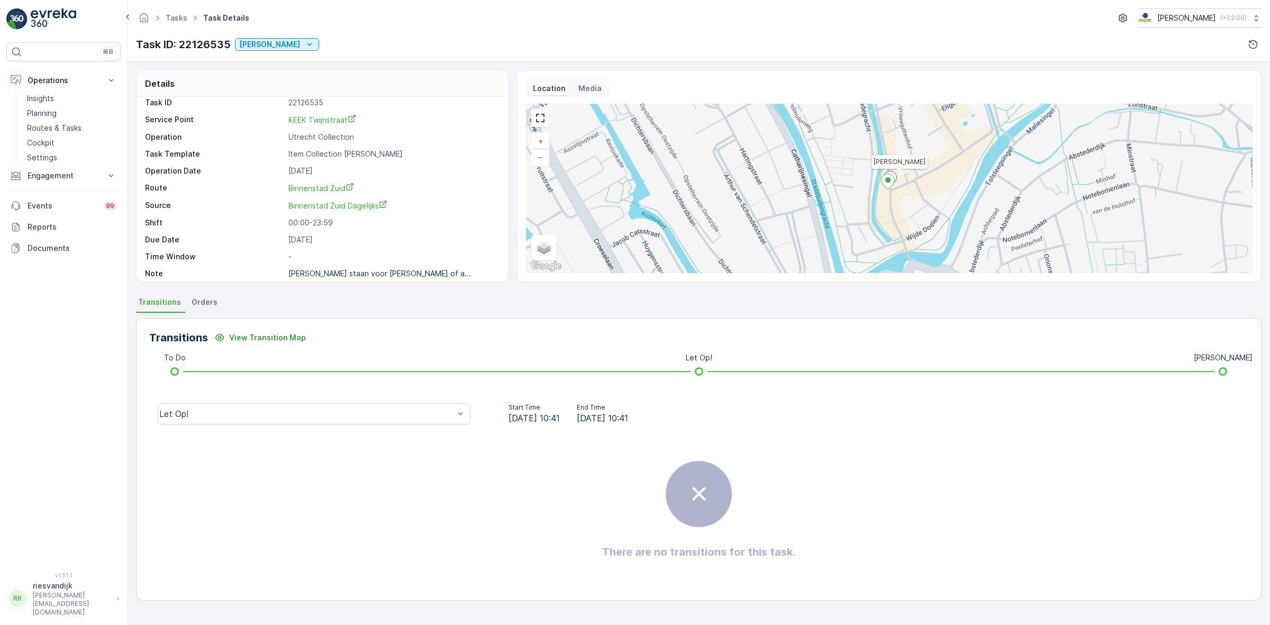
scroll to position [14, 0]
click at [371, 264] on p "Bakken staan voor de deur of a..." at bounding box center [379, 267] width 183 height 9
click at [471, 260] on div "Task ID 22126535 Service Point KEEK Twijnstraat Operation Utrecht Collection Ta…" at bounding box center [321, 182] width 352 height 181
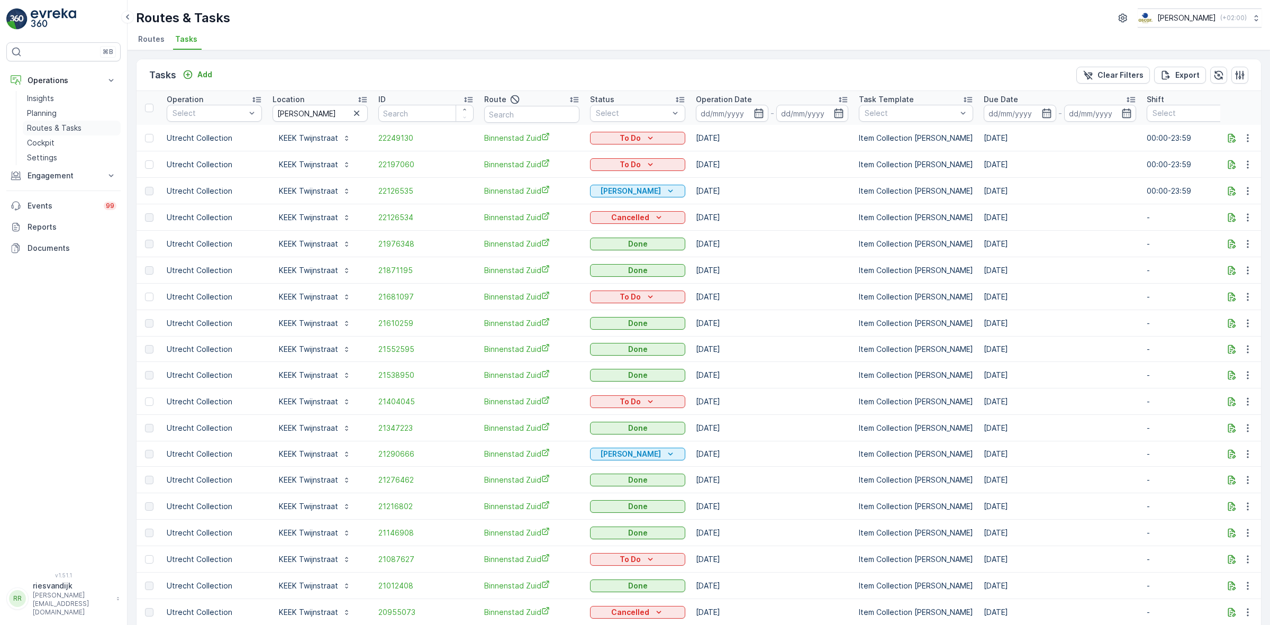
click at [86, 125] on link "Routes & Tasks" at bounding box center [72, 128] width 98 height 15
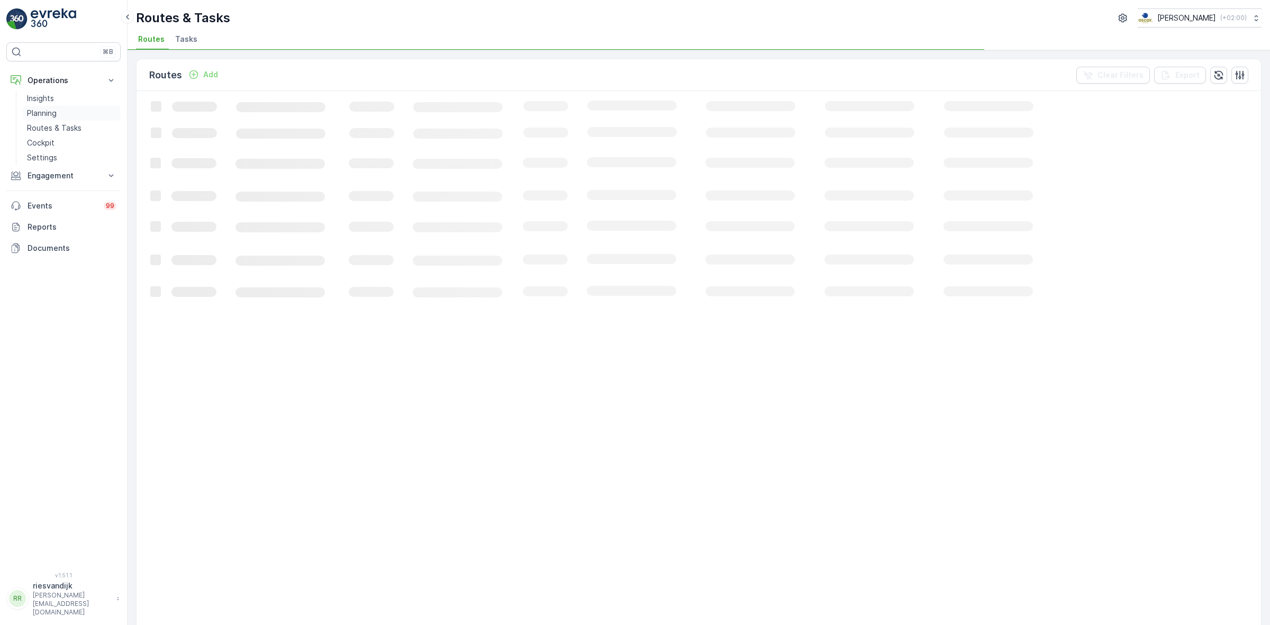
click at [51, 116] on p "Planning" at bounding box center [42, 113] width 30 height 11
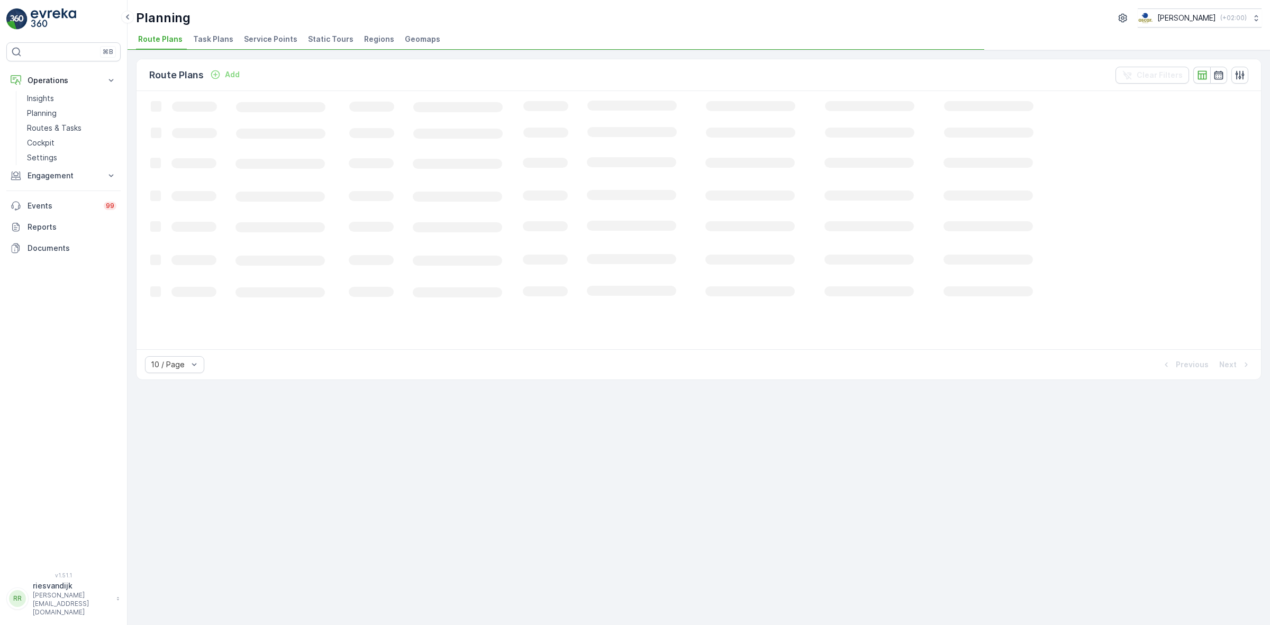
click at [208, 41] on span "Task Plans" at bounding box center [213, 39] width 40 height 11
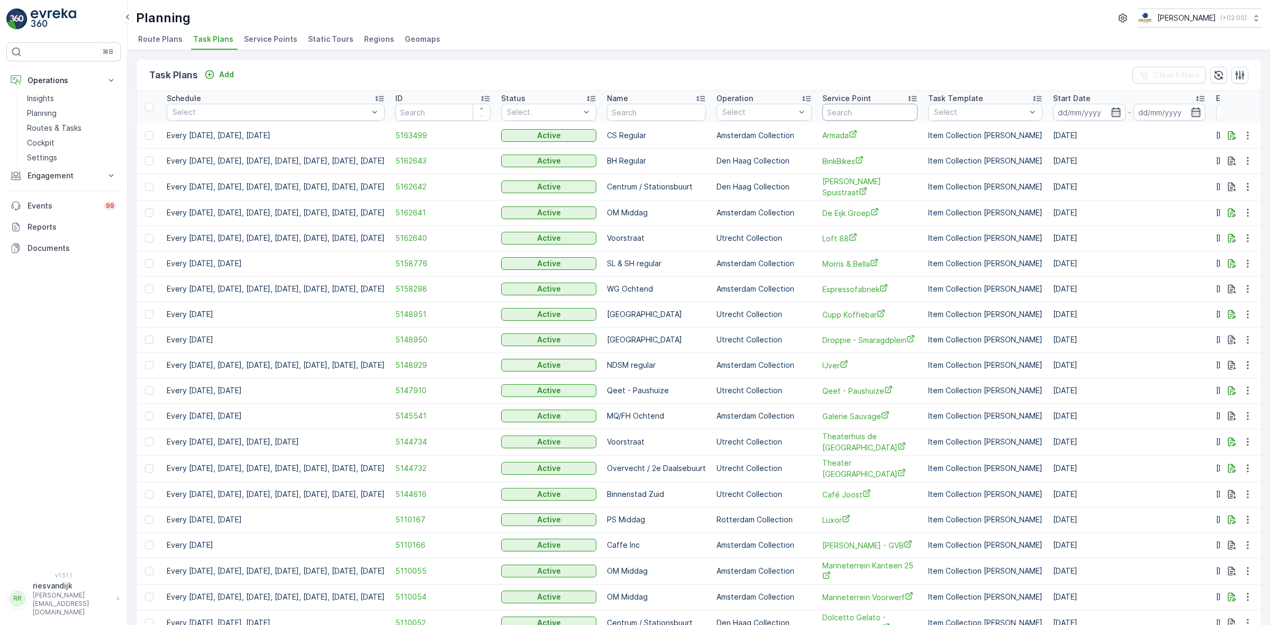
click at [876, 107] on input "text" at bounding box center [869, 112] width 95 height 17
type input "keek twijn"
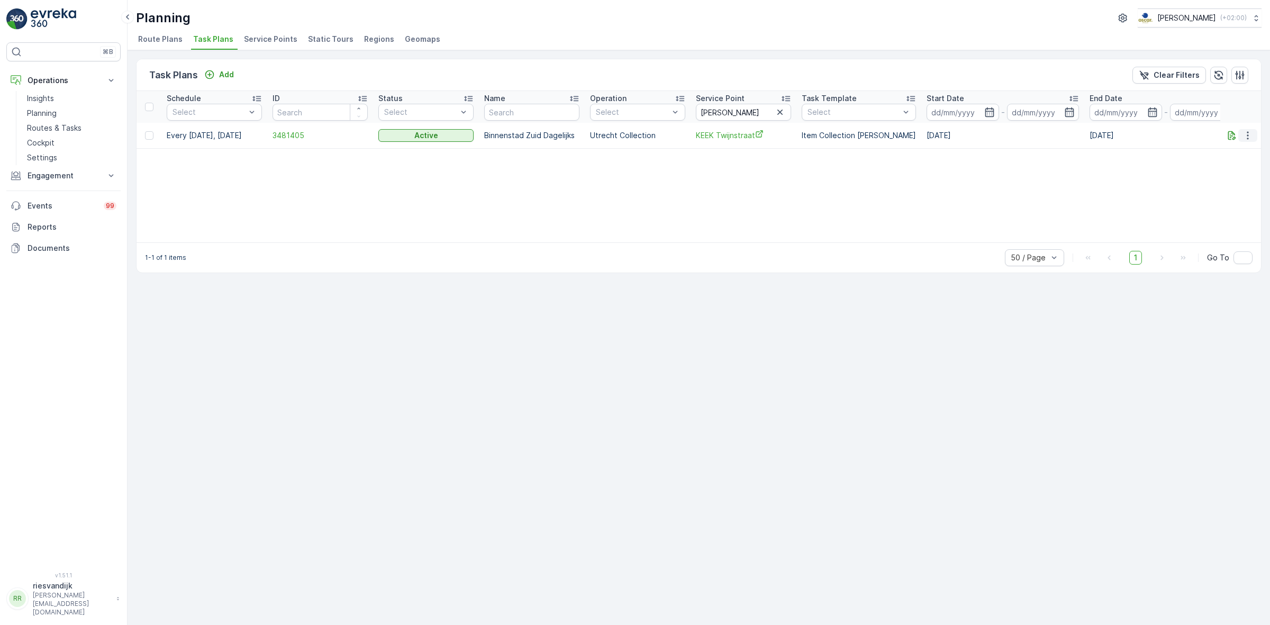
click at [1252, 132] on icon "button" at bounding box center [1247, 135] width 11 height 11
click at [1225, 168] on span "Edit Task Plan" at bounding box center [1228, 166] width 49 height 11
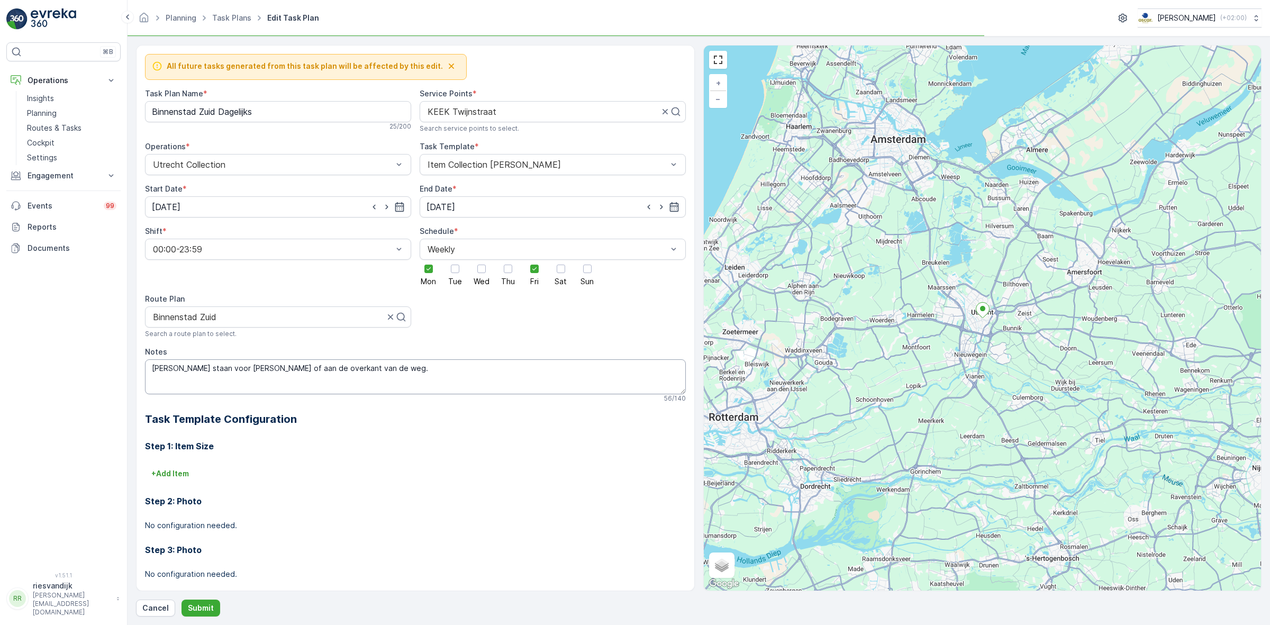
scroll to position [331, 0]
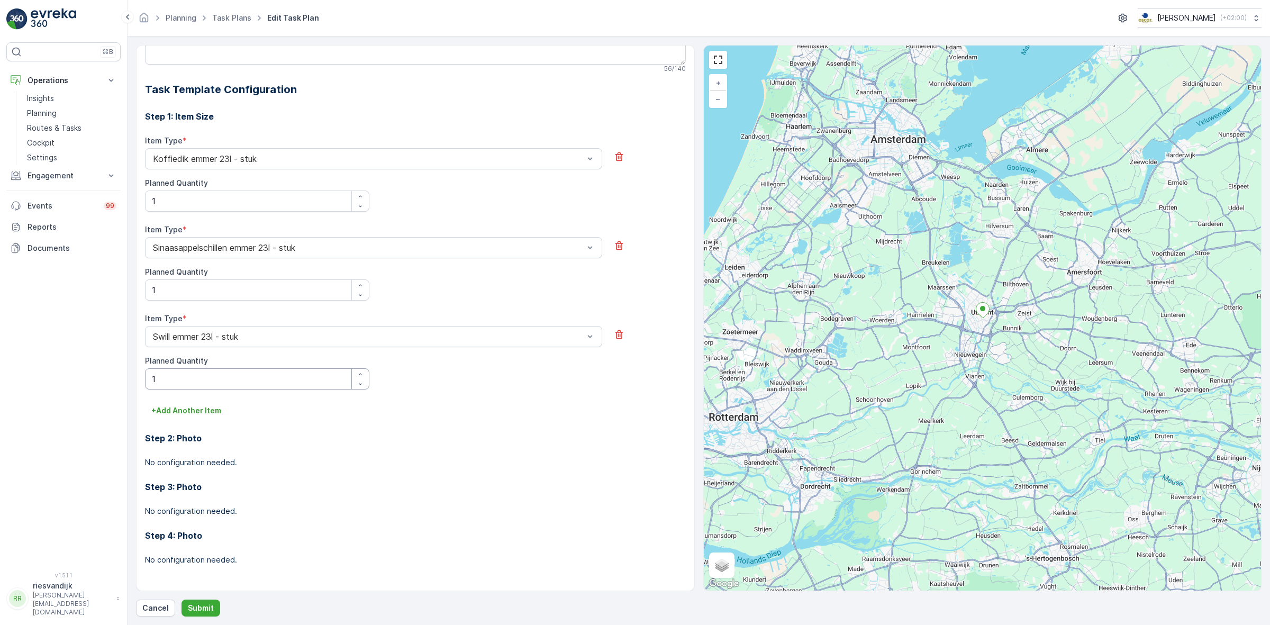
click at [278, 374] on div "Planned Quantity 1" at bounding box center [257, 373] width 224 height 34
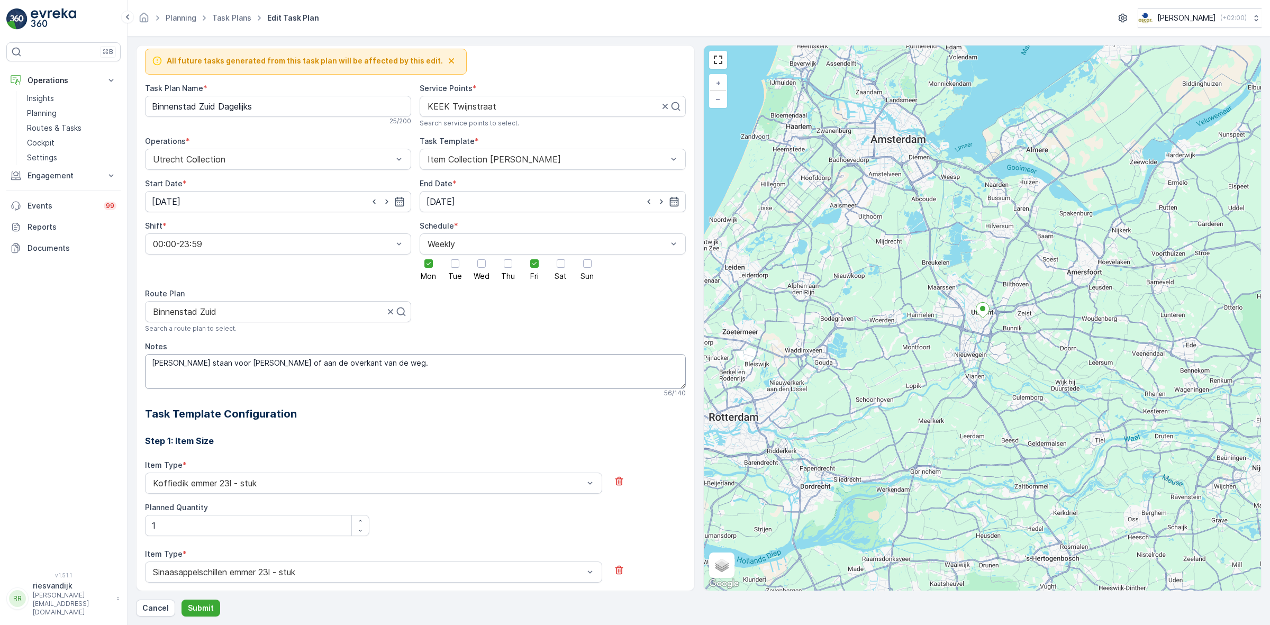
scroll to position [0, 0]
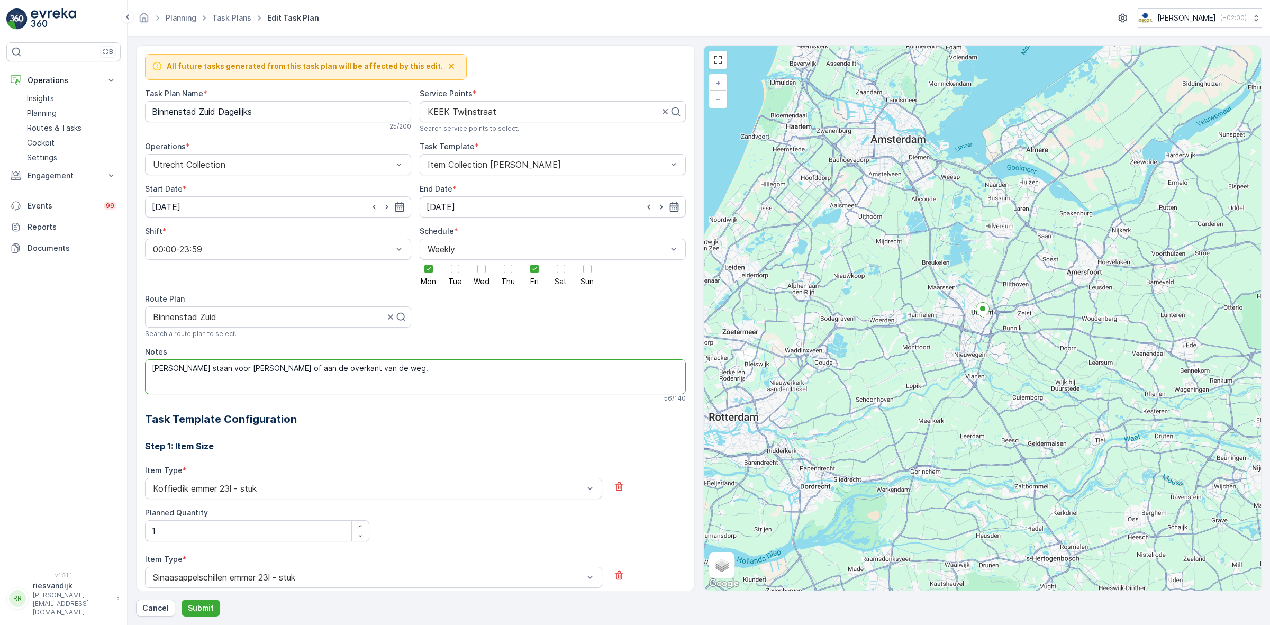
drag, startPoint x: 379, startPoint y: 372, endPoint x: 75, endPoint y: 390, distance: 305.3
click at [75, 390] on div "⌘B Operations Insights Planning Routes & Tasks Cockpit Settings Engagement Insi…" at bounding box center [635, 312] width 1270 height 625
click at [464, 340] on div "All future tasks generated from this task plan will be affected by this edit. T…" at bounding box center [415, 483] width 541 height 858
click at [339, 387] on textarea "Notes" at bounding box center [415, 376] width 541 height 35
type textarea "Binnen ophalen"
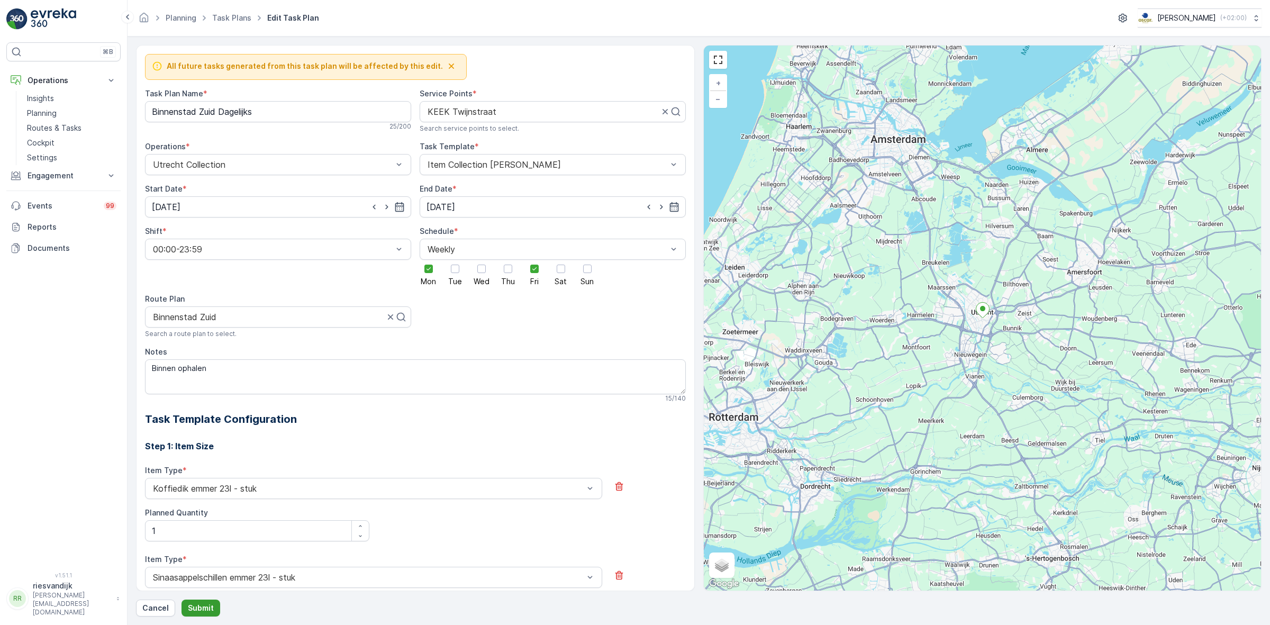
click at [201, 612] on p "Submit" at bounding box center [201, 608] width 26 height 11
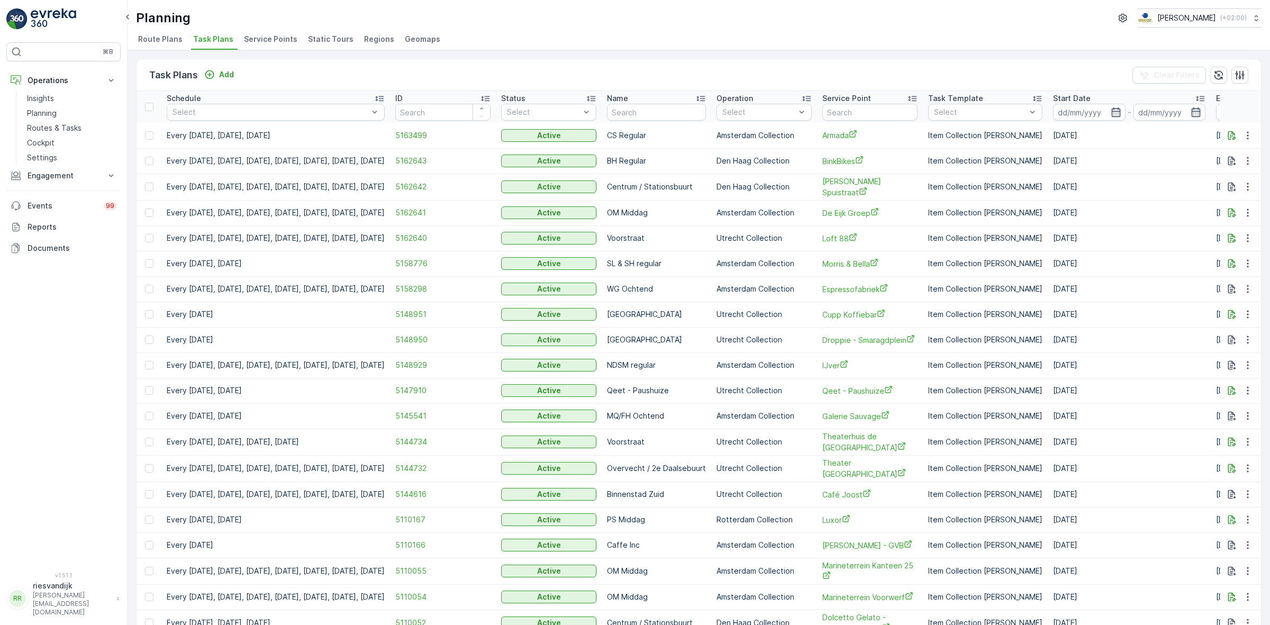
click at [161, 41] on span "Route Plans" at bounding box center [160, 39] width 44 height 11
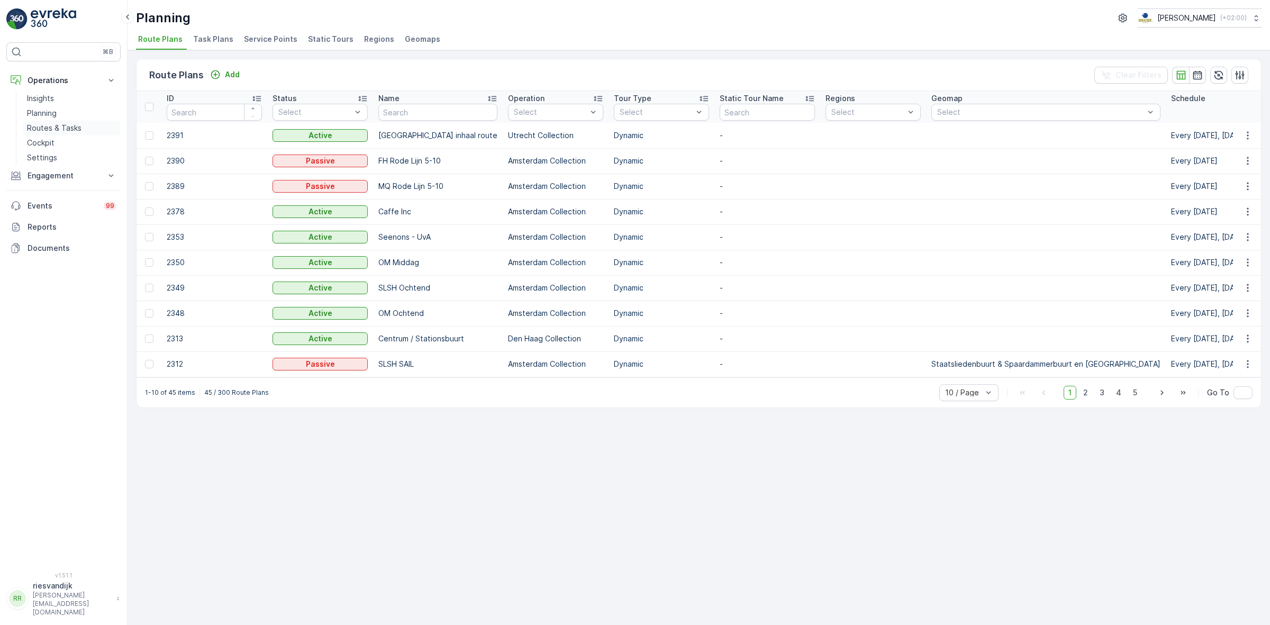
click at [58, 128] on p "Routes & Tasks" at bounding box center [54, 128] width 55 height 11
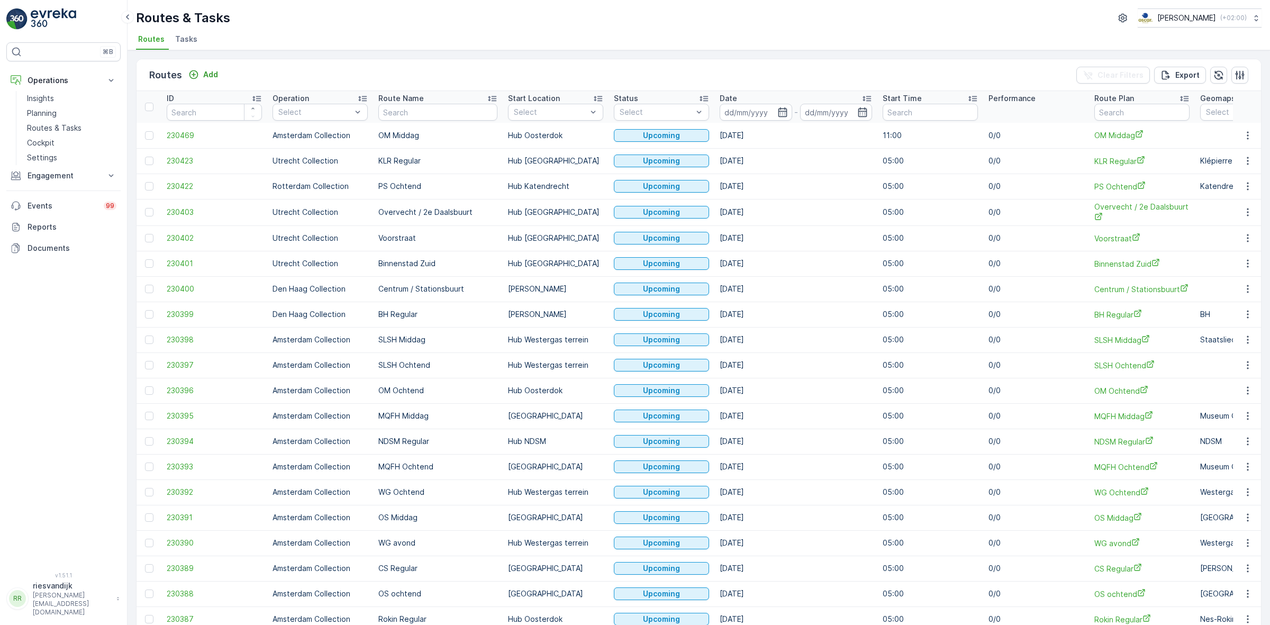
click at [187, 41] on span "Tasks" at bounding box center [186, 39] width 22 height 11
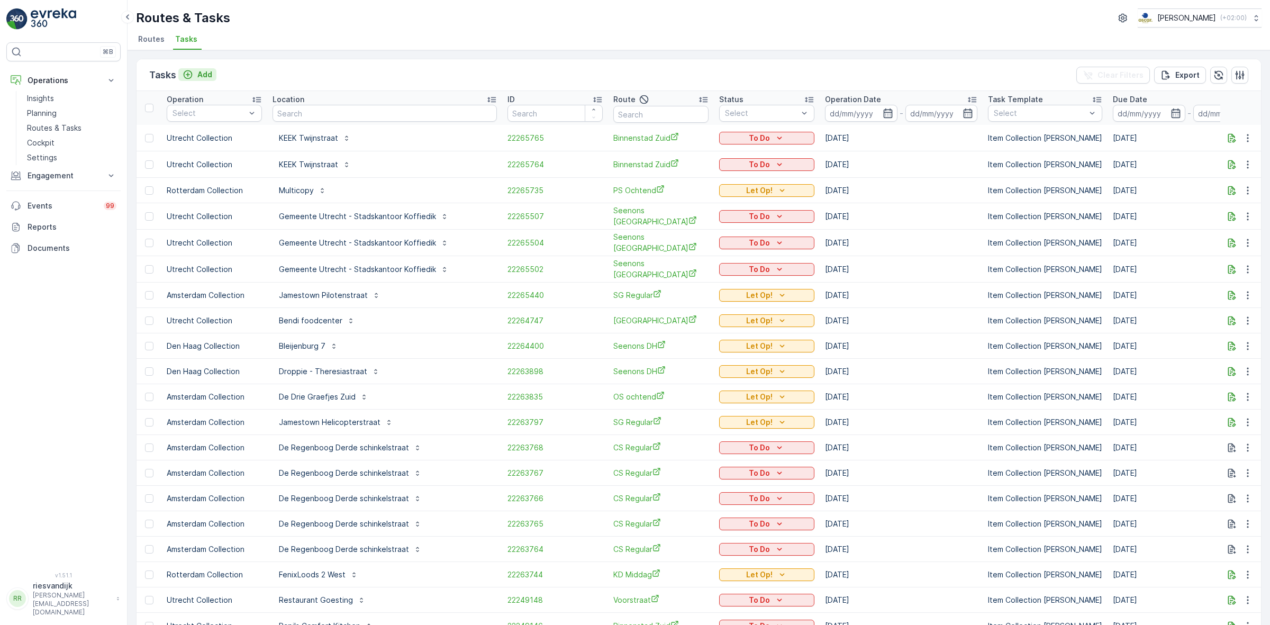
click at [202, 77] on p "Add" at bounding box center [204, 74] width 15 height 11
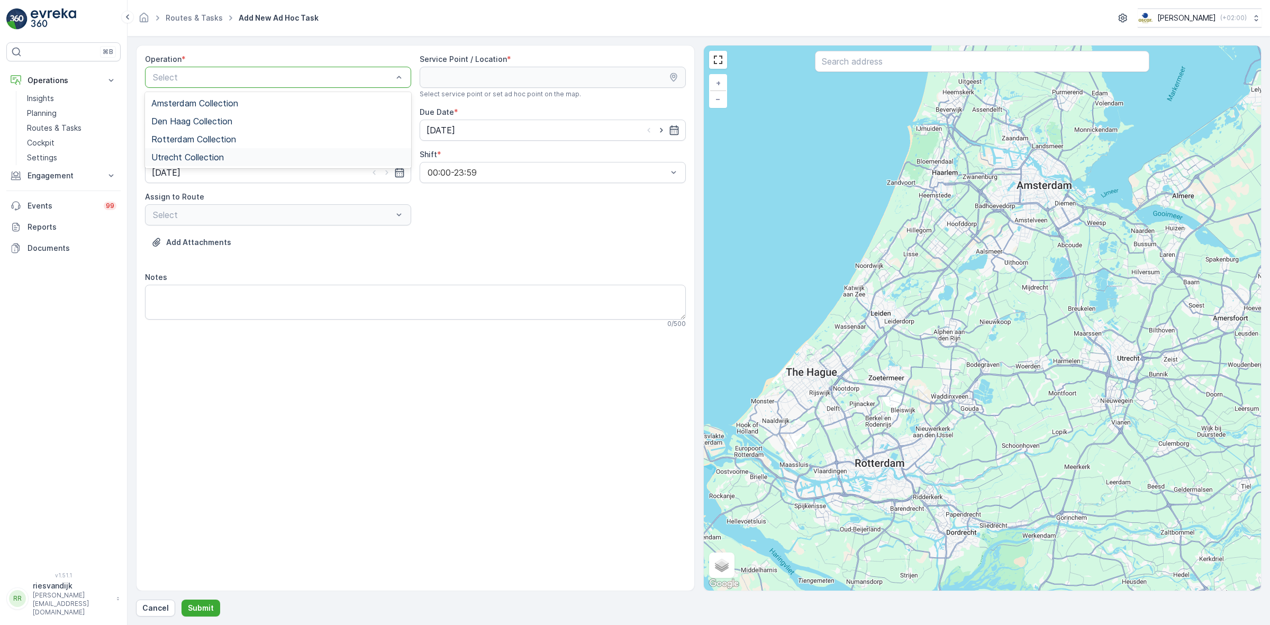
click at [318, 163] on div "Utrecht Collection" at bounding box center [278, 157] width 266 height 18
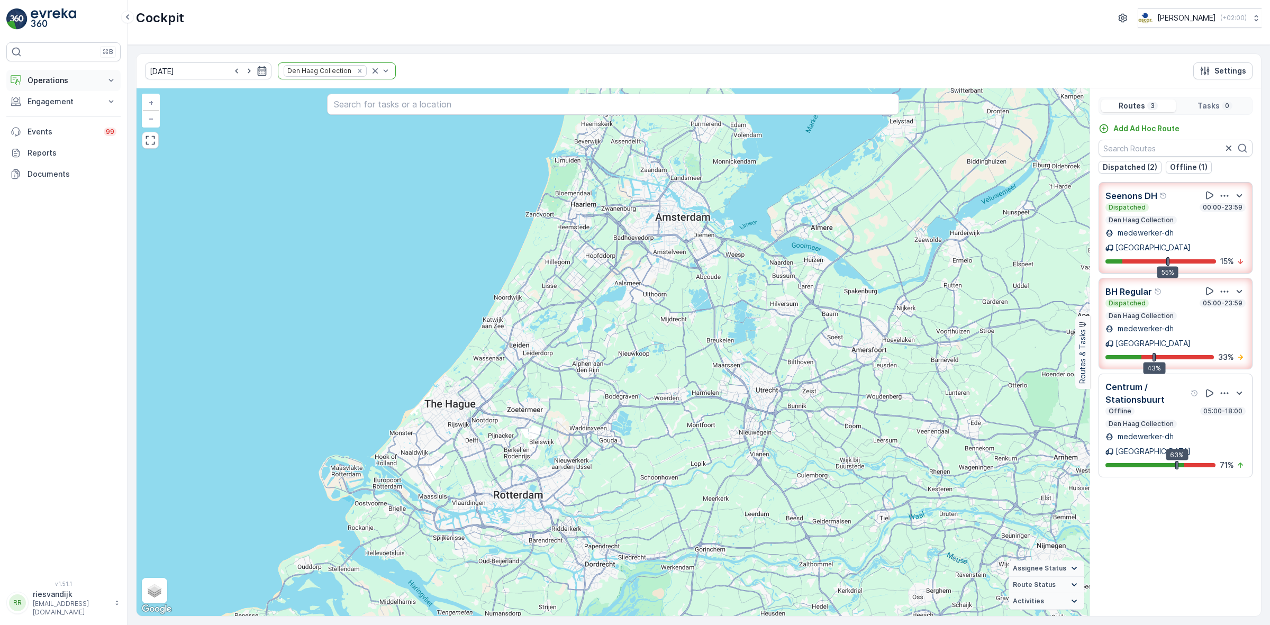
drag, startPoint x: 105, startPoint y: 81, endPoint x: 104, endPoint y: 89, distance: 8.0
click at [106, 81] on icon at bounding box center [111, 80] width 11 height 11
click at [60, 123] on p "Routes & Tasks" at bounding box center [54, 128] width 55 height 11
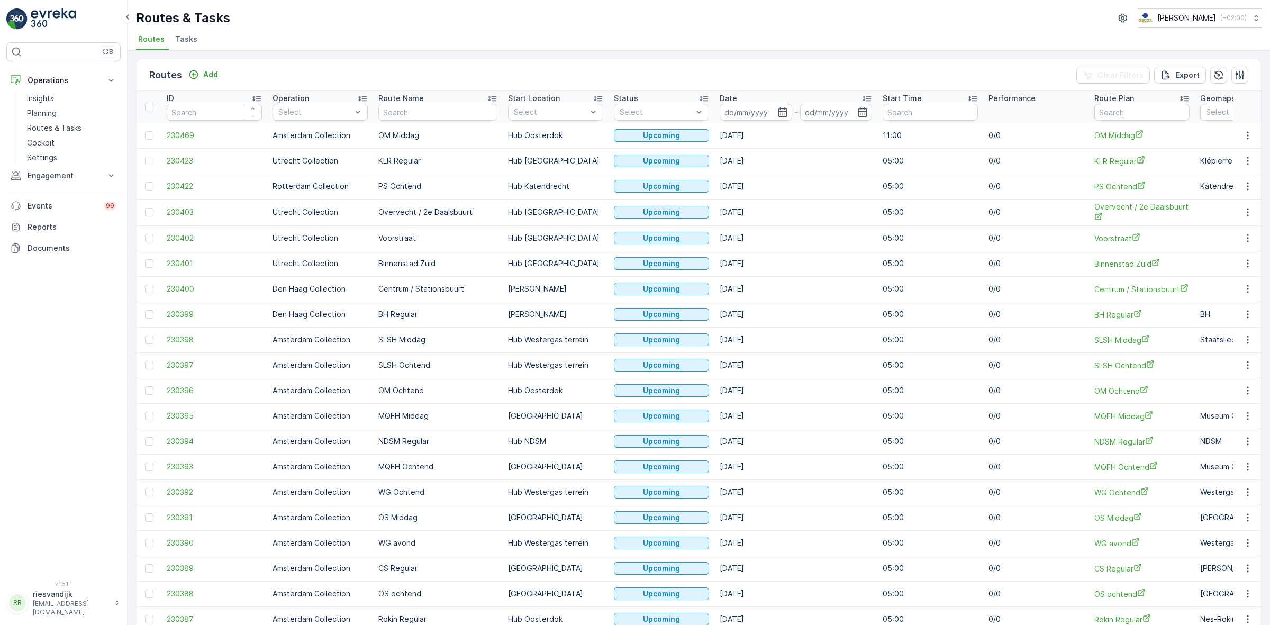
click at [183, 36] on span "Tasks" at bounding box center [186, 39] width 22 height 11
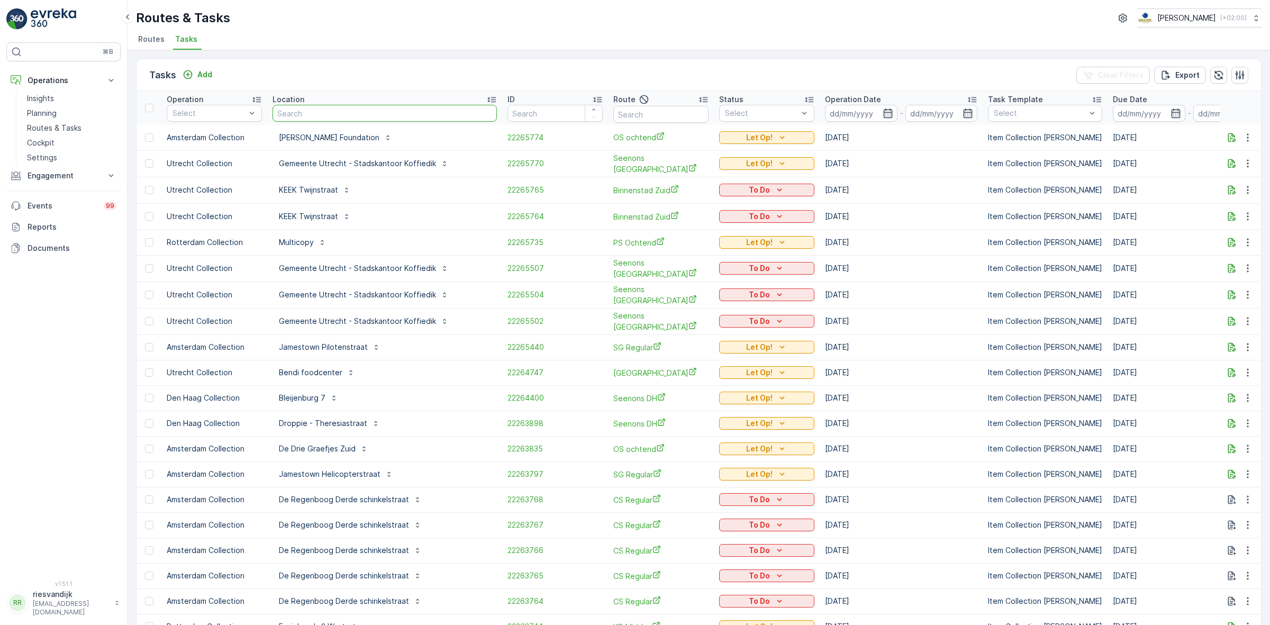
click at [308, 114] on input "text" at bounding box center [385, 113] width 224 height 17
type input "twijn"
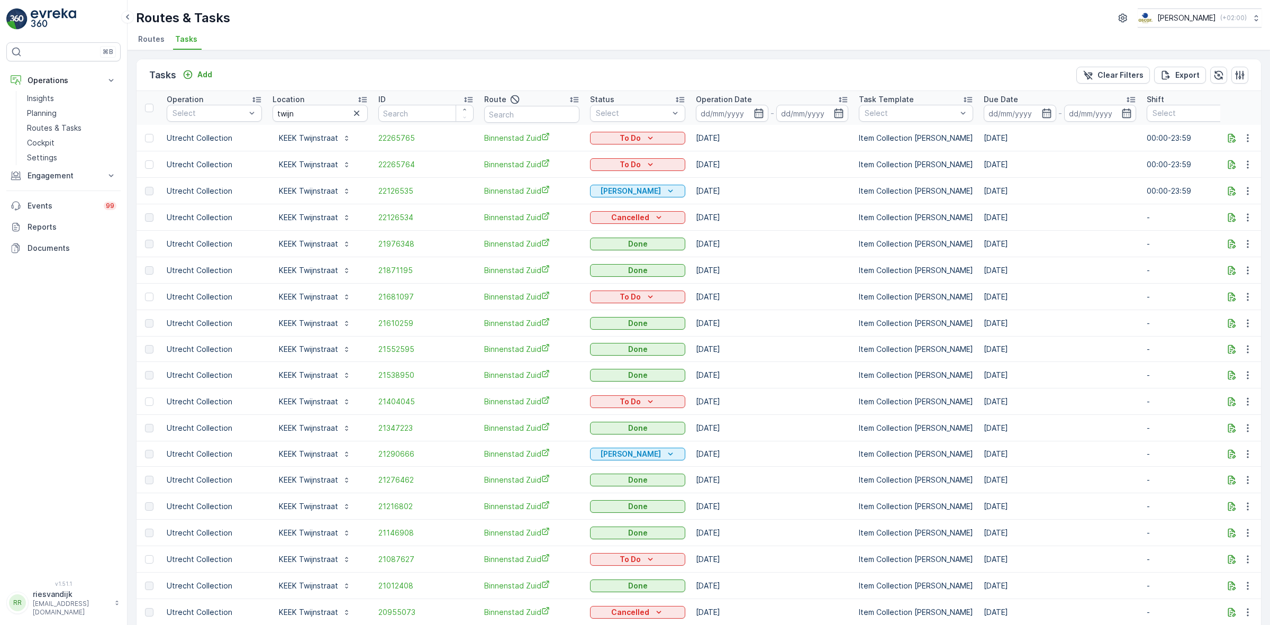
drag, startPoint x: 360, startPoint y: 115, endPoint x: 348, endPoint y: 115, distance: 11.6
click at [360, 115] on icon "button" at bounding box center [356, 113] width 11 height 11
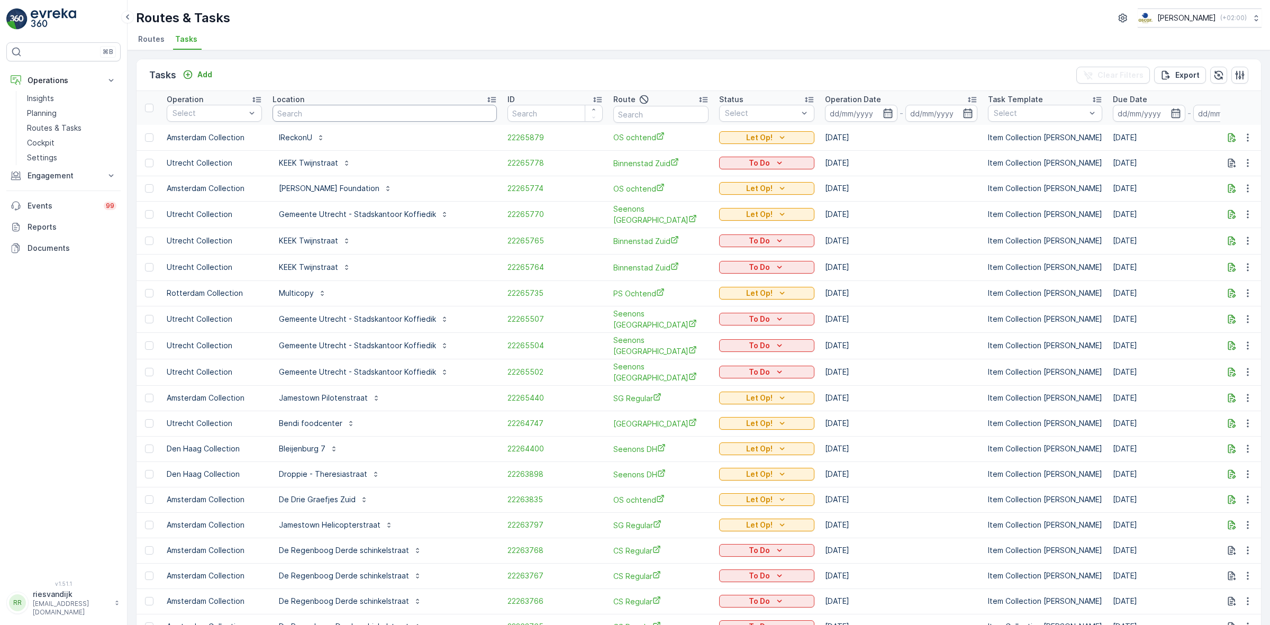
click at [335, 115] on input "text" at bounding box center [385, 113] width 224 height 17
type input "koffiedik"
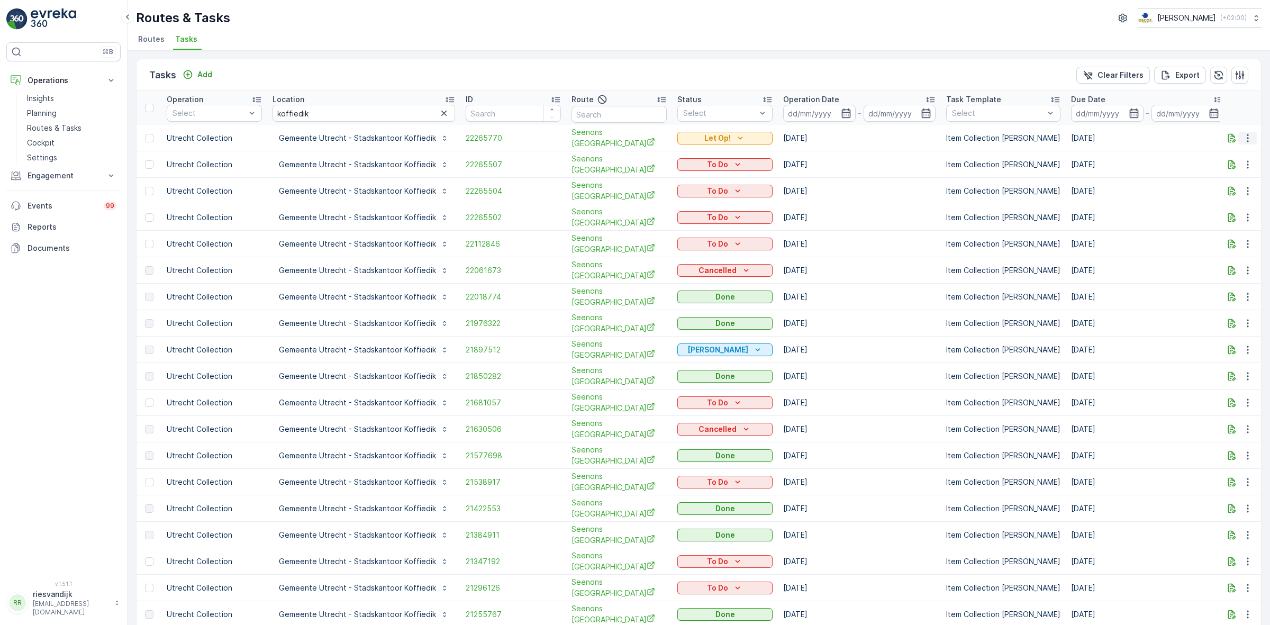
click at [1246, 135] on icon "button" at bounding box center [1247, 138] width 11 height 11
click at [485, 135] on span "22265770" at bounding box center [513, 138] width 95 height 11
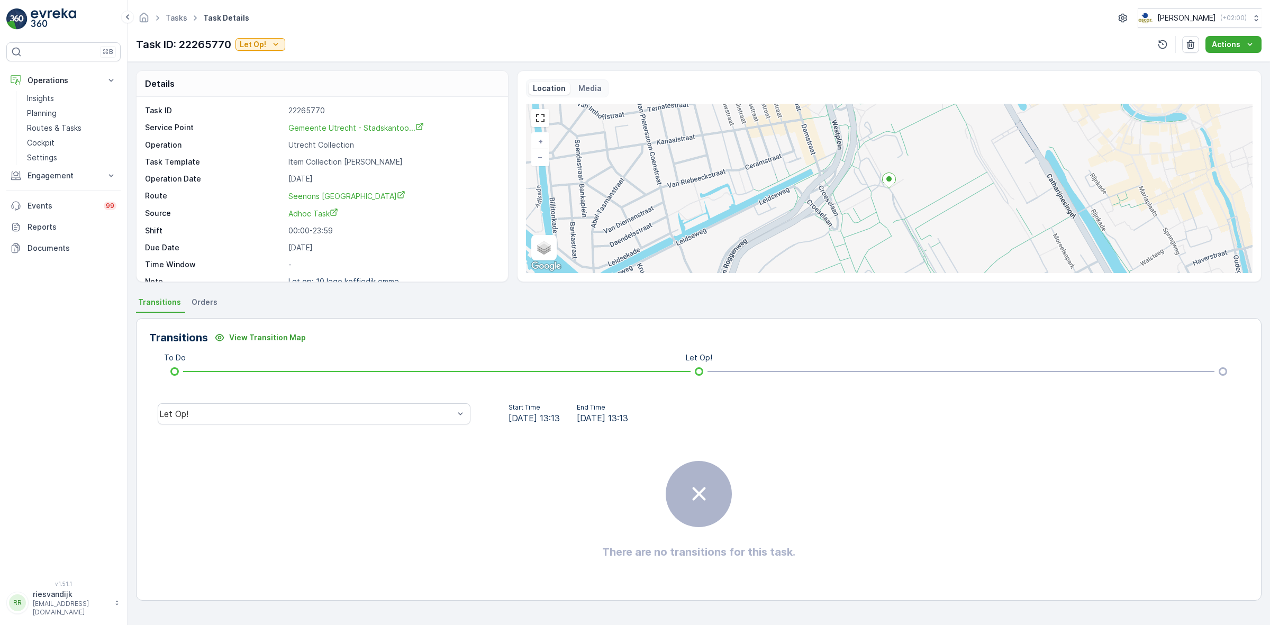
scroll to position [14, 0]
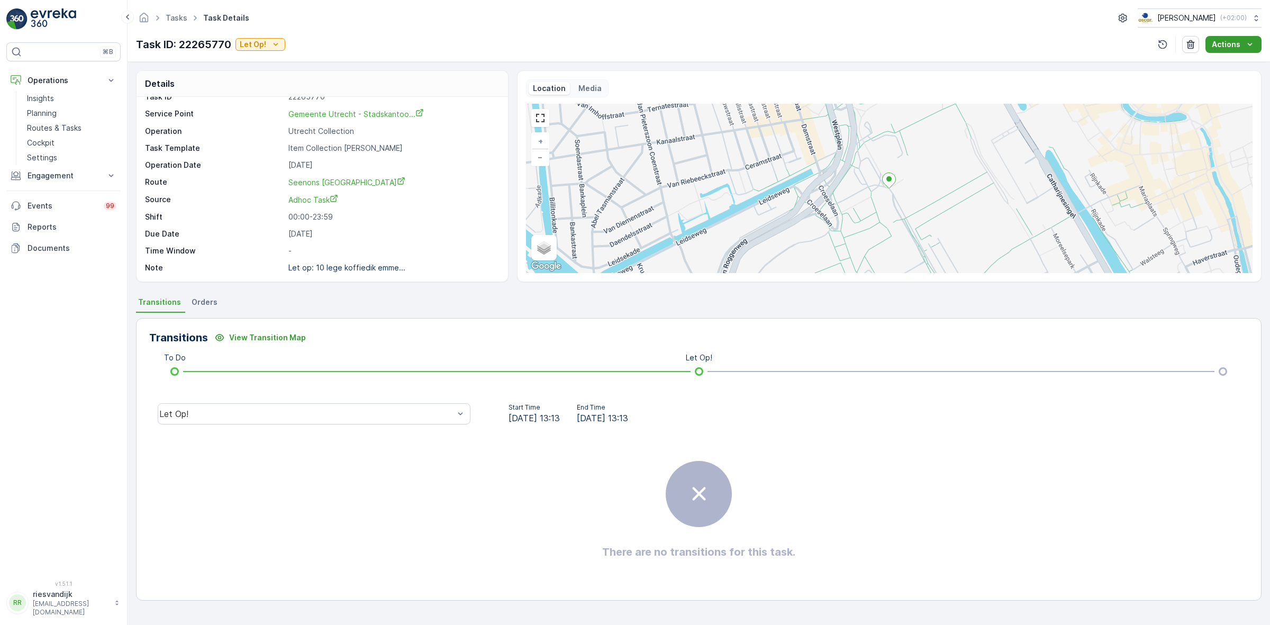
click at [1221, 46] on p "Actions" at bounding box center [1226, 44] width 29 height 11
click at [1223, 62] on span "Change Route" at bounding box center [1220, 64] width 51 height 11
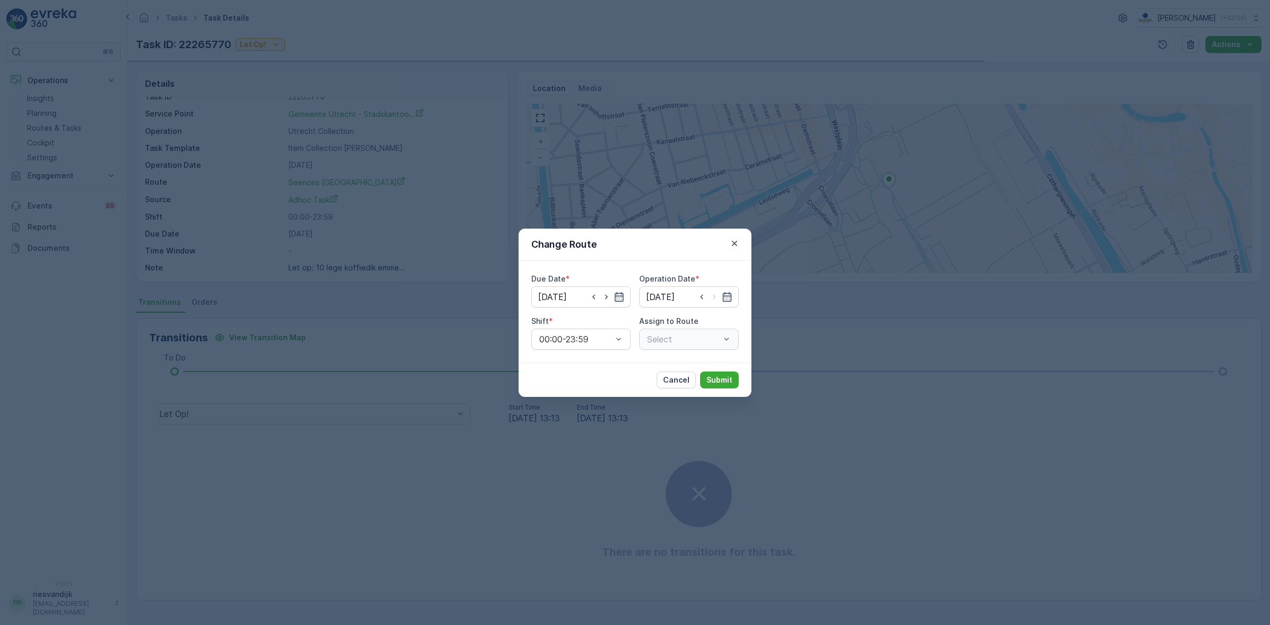
type input "[DATE]"
click at [737, 242] on icon "button" at bounding box center [734, 243] width 11 height 11
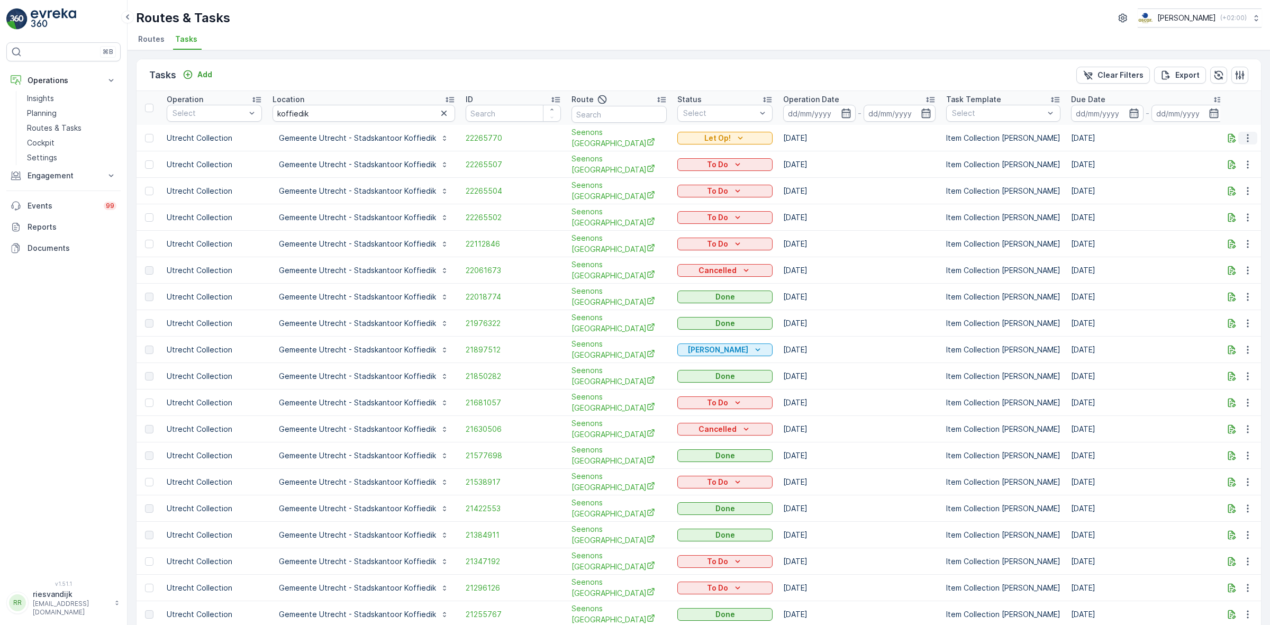
click at [1249, 132] on button "button" at bounding box center [1247, 138] width 19 height 13
click at [1168, 135] on td "[DATE]" at bounding box center [1147, 138] width 163 height 26
click at [1229, 138] on icon "button" at bounding box center [1232, 137] width 8 height 9
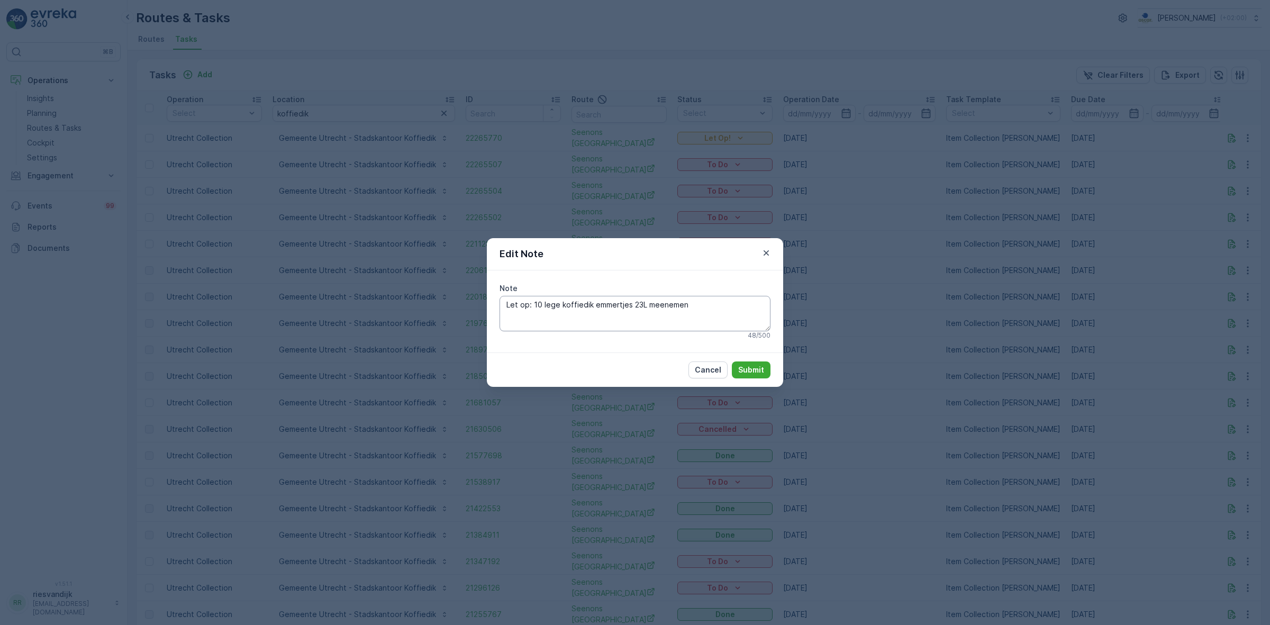
click at [693, 305] on textarea "Let op: 10 lege koffiedik emmertjes 23L meenemen" at bounding box center [635, 313] width 271 height 35
type textarea "Let op: 10 lege koffiedik emmertjes 23L meenemen en daar plaatsen"
click at [744, 372] on p "Submit" at bounding box center [751, 370] width 26 height 11
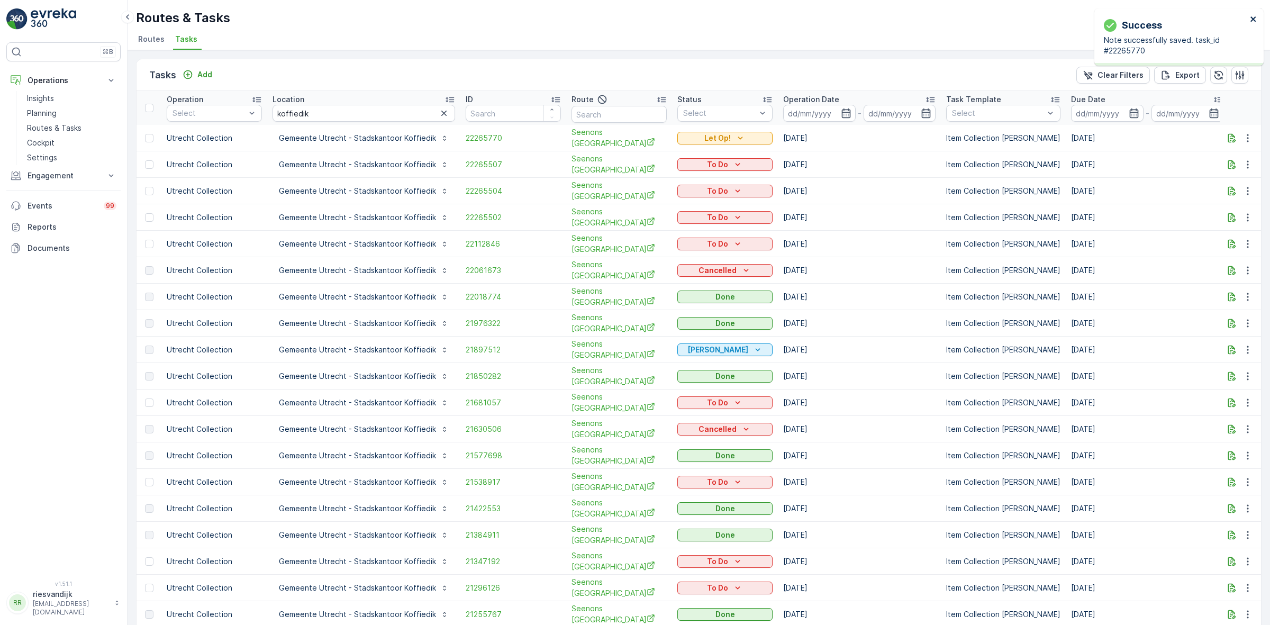
click at [1255, 21] on icon "close" at bounding box center [1253, 19] width 7 height 8
click at [1233, 139] on icon "button" at bounding box center [1232, 138] width 11 height 11
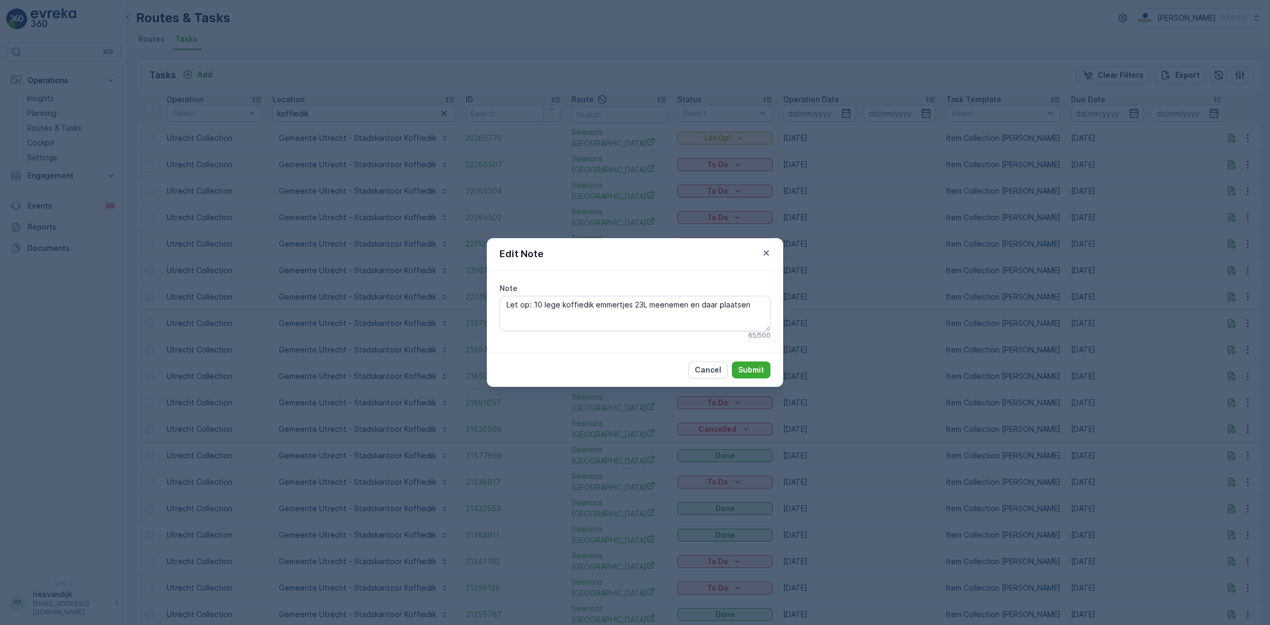
drag, startPoint x: 533, startPoint y: 303, endPoint x: 493, endPoint y: 303, distance: 40.2
click at [493, 303] on div "Note Let op: 10 lege koffiedik emmertjes 23L meenemen en daar plaatsen 65 / 500" at bounding box center [635, 310] width 296 height 81
click at [724, 306] on textarea "10 lege koffiedik emmertjes 23L meenemen en daar plaatsen" at bounding box center [635, 313] width 271 height 35
click at [734, 310] on textarea "10 lege koffiedik emmertjes 23L meenemen en daar plaatsen." at bounding box center [635, 313] width 271 height 35
click at [644, 317] on textarea "10 lege koffiedik emmertjes 23L meenemen en daar plaatsen. Ook 240L koffiedik c…" at bounding box center [635, 313] width 271 height 35
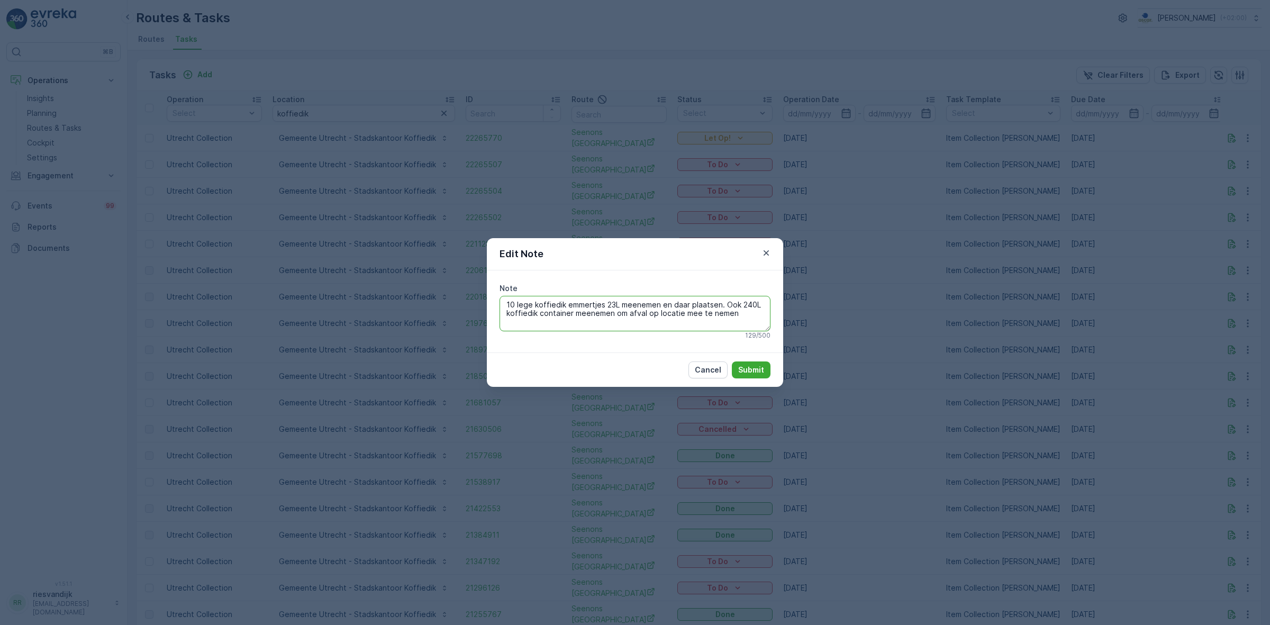
click at [745, 314] on textarea "10 lege koffiedik emmertjes 23L meenemen en daar plaatsen. Ook 240L koffiedik c…" at bounding box center [635, 313] width 271 height 35
type textarea "10 lege koffiedik emmertjes 23L meenemen en daar plaatsen. Ook 240L koffiedik c…"
click at [756, 377] on button "Submit" at bounding box center [751, 369] width 39 height 17
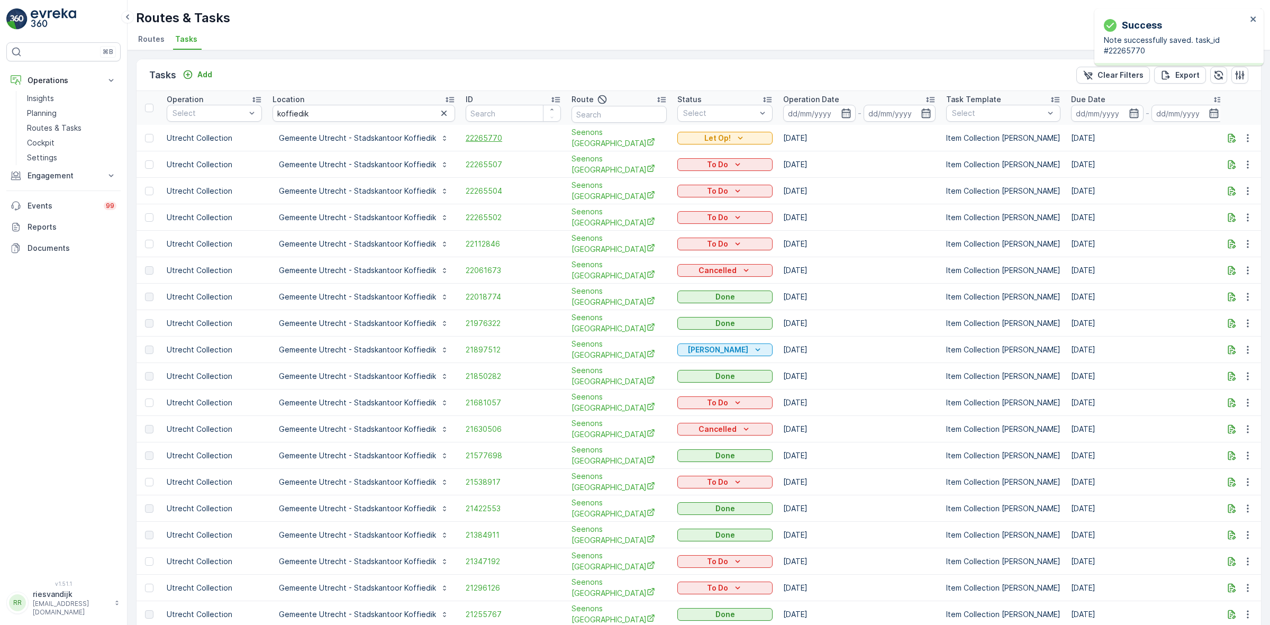
click at [474, 135] on span "22265770" at bounding box center [513, 138] width 95 height 11
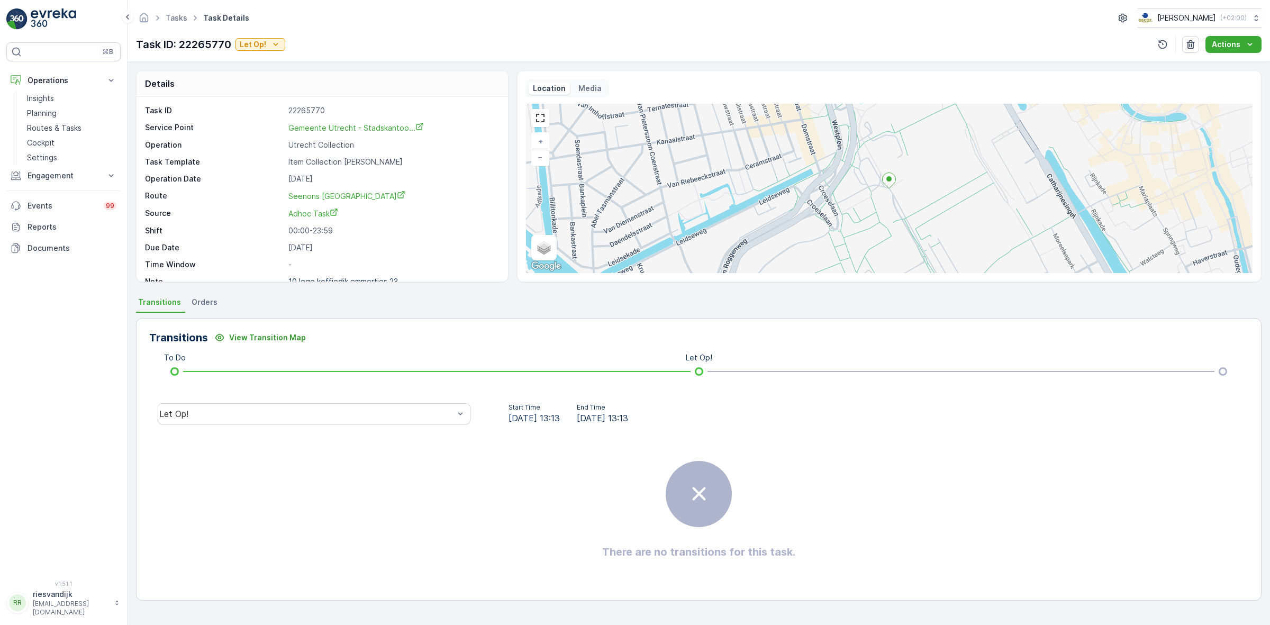
scroll to position [14, 0]
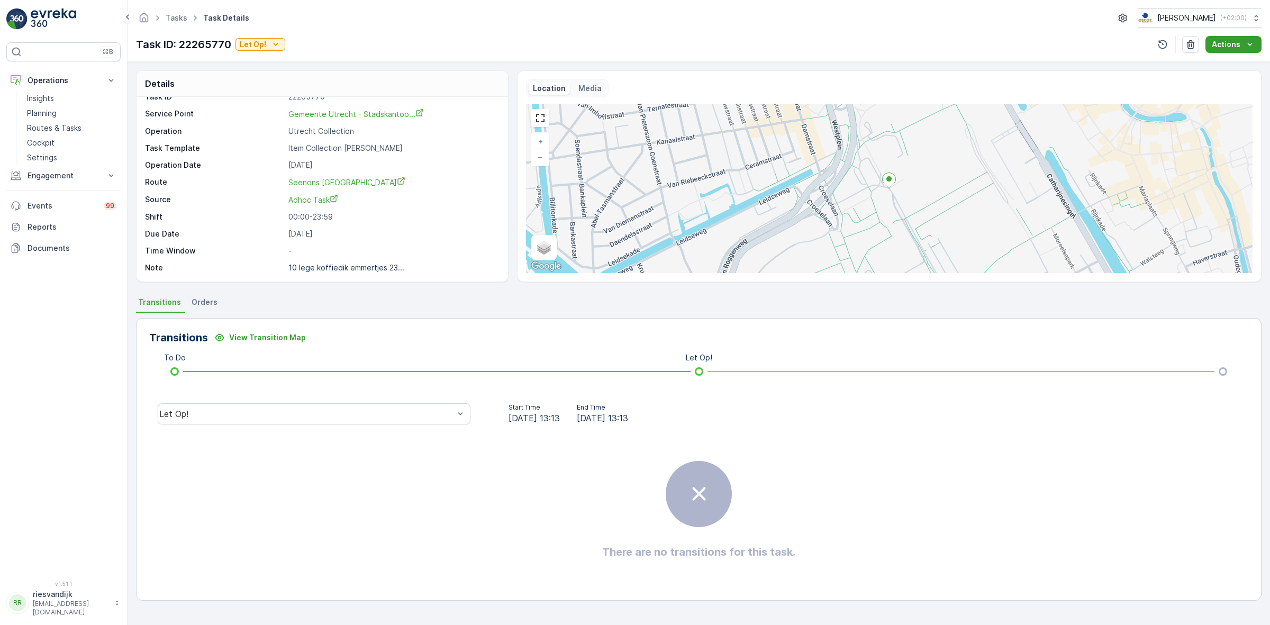
click at [1228, 43] on p "Actions" at bounding box center [1226, 44] width 29 height 11
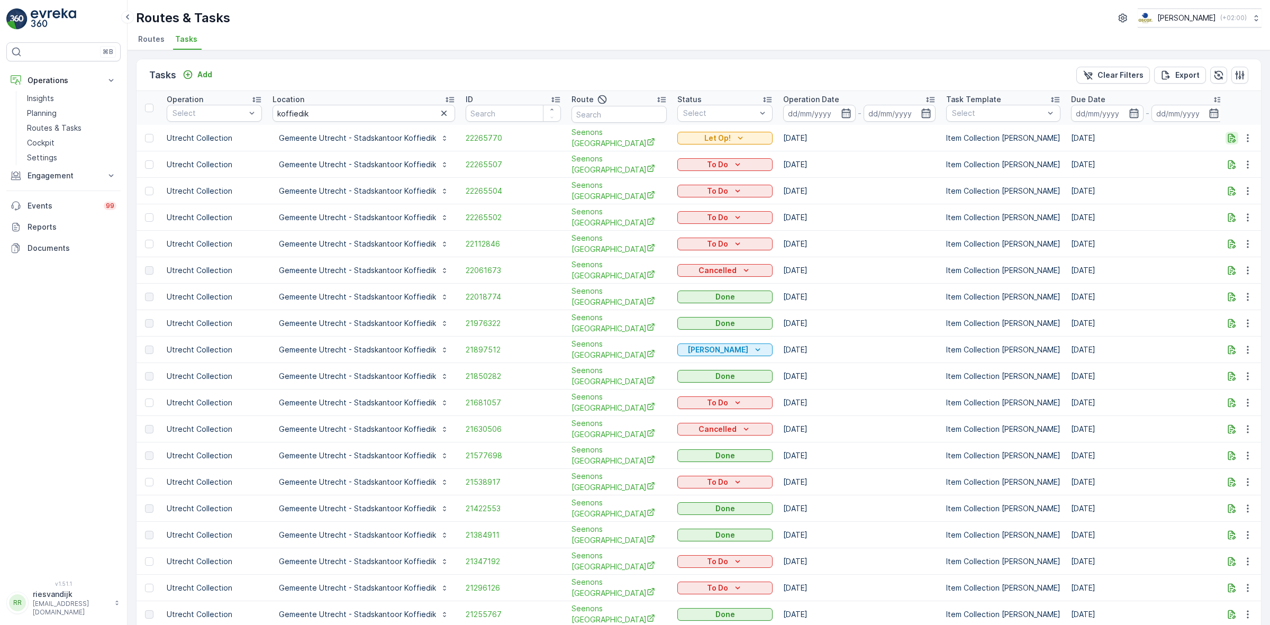
click at [1225, 132] on button "button" at bounding box center [1231, 138] width 13 height 13
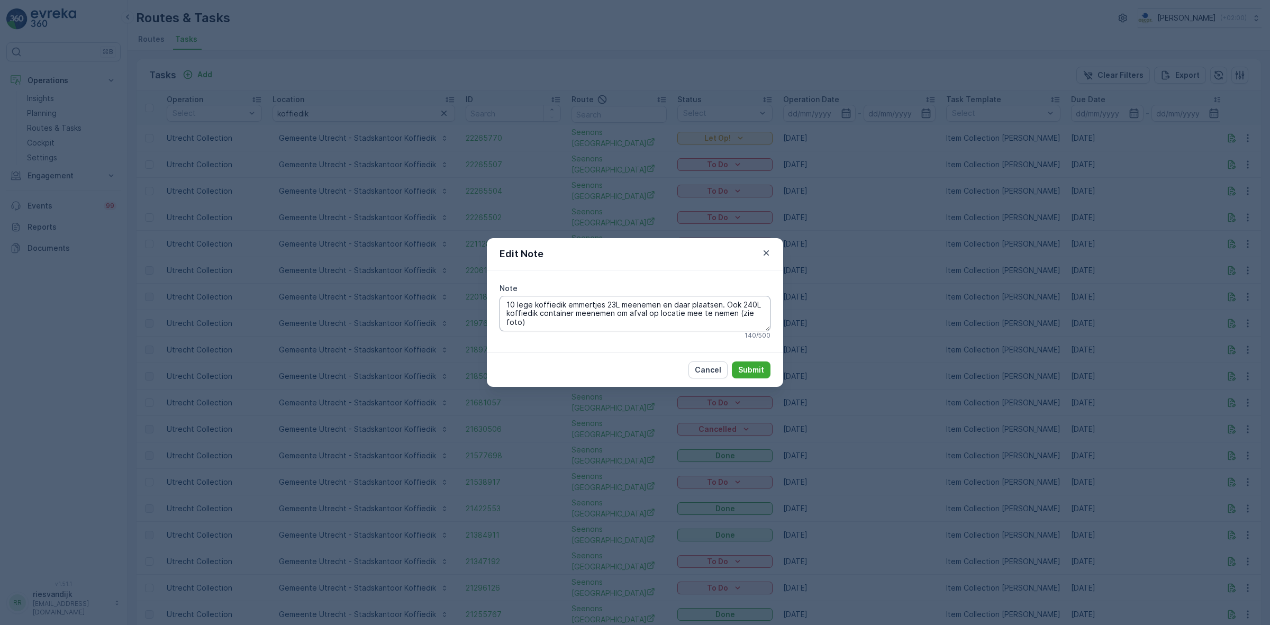
drag, startPoint x: 541, startPoint y: 319, endPoint x: 731, endPoint y: 312, distance: 190.1
click at [731, 312] on textarea "10 lege koffiedik emmertjes 23L meenemen en daar plaatsen. Ook 240L koffiedik c…" at bounding box center [635, 313] width 271 height 35
type textarea "10 lege koffiedik emmertjes 23L meenemen en daar plaatsen. Ook 240L koffiedik c…"
click at [748, 369] on p "Submit" at bounding box center [751, 370] width 26 height 11
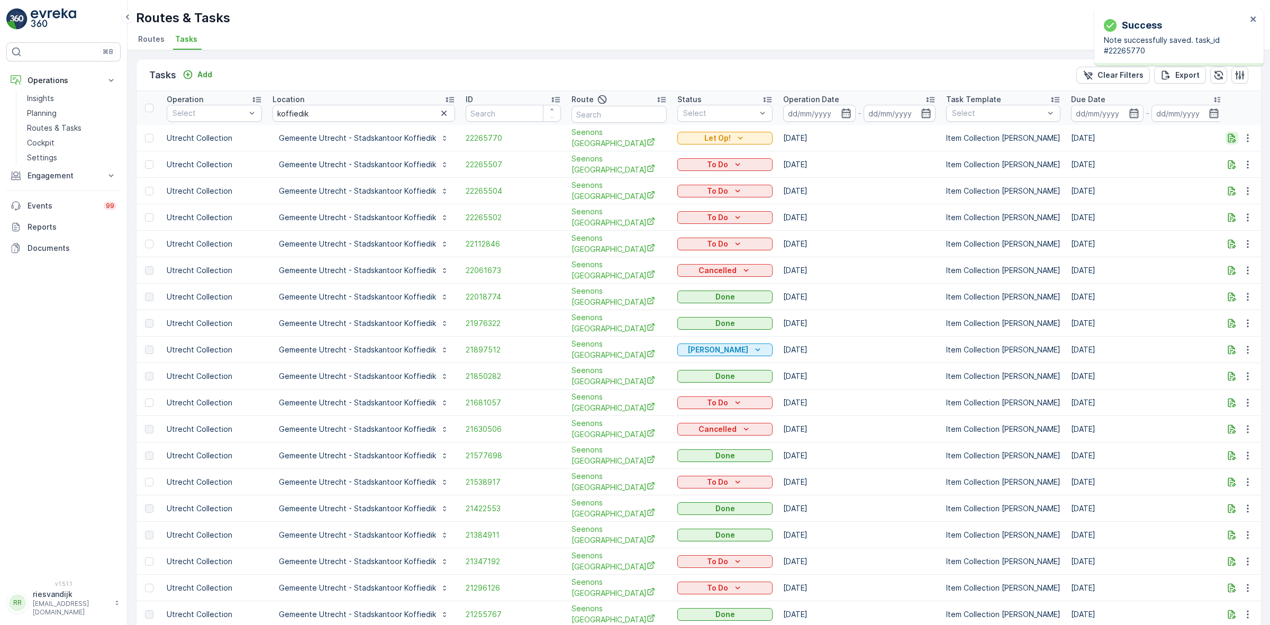
click at [1229, 133] on icon "button" at bounding box center [1232, 138] width 11 height 11
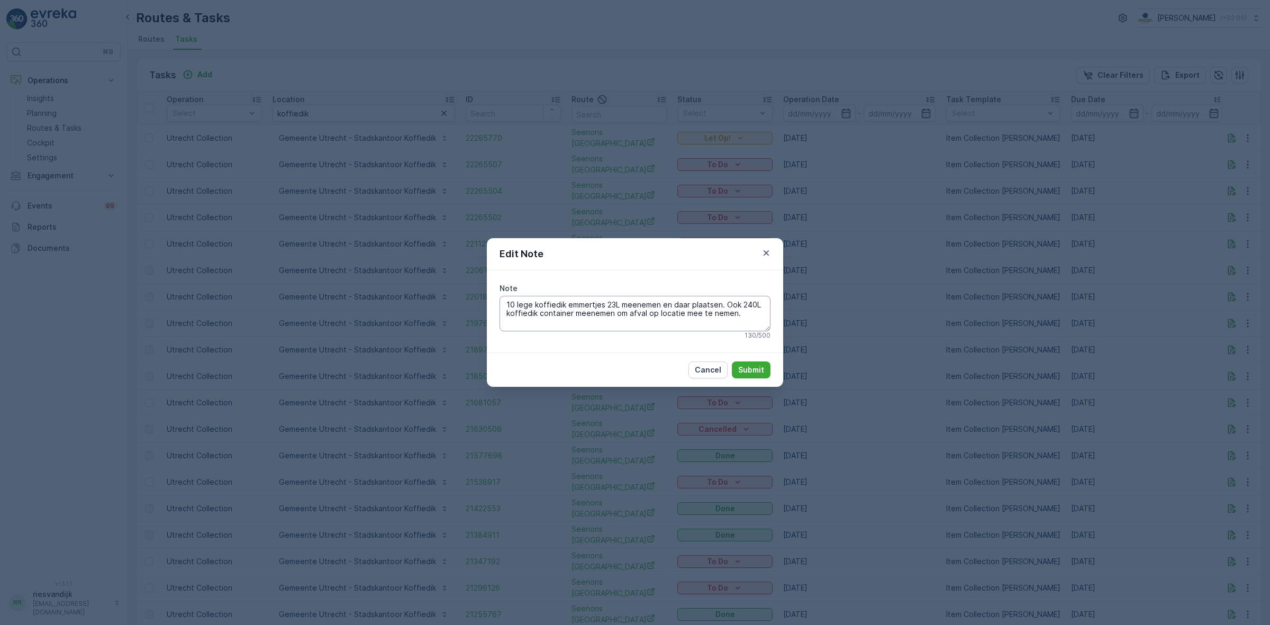
click at [729, 313] on textarea "10 lege koffiedik emmertjes 23L meenemen en daar plaatsen. Ook 240L koffiedik c…" at bounding box center [635, 313] width 271 height 35
click at [732, 313] on textarea "10 lege koffiedik emmertjes 23L meenemen en daar plaatsen. Ook 240L koffiedik c…" at bounding box center [635, 313] width 271 height 35
type textarea "10 lege koffiedik emmertjes 23L meenemen en daar plaatsen. Ook 240L koffiedik c…"
click at [744, 374] on p "Submit" at bounding box center [751, 370] width 26 height 11
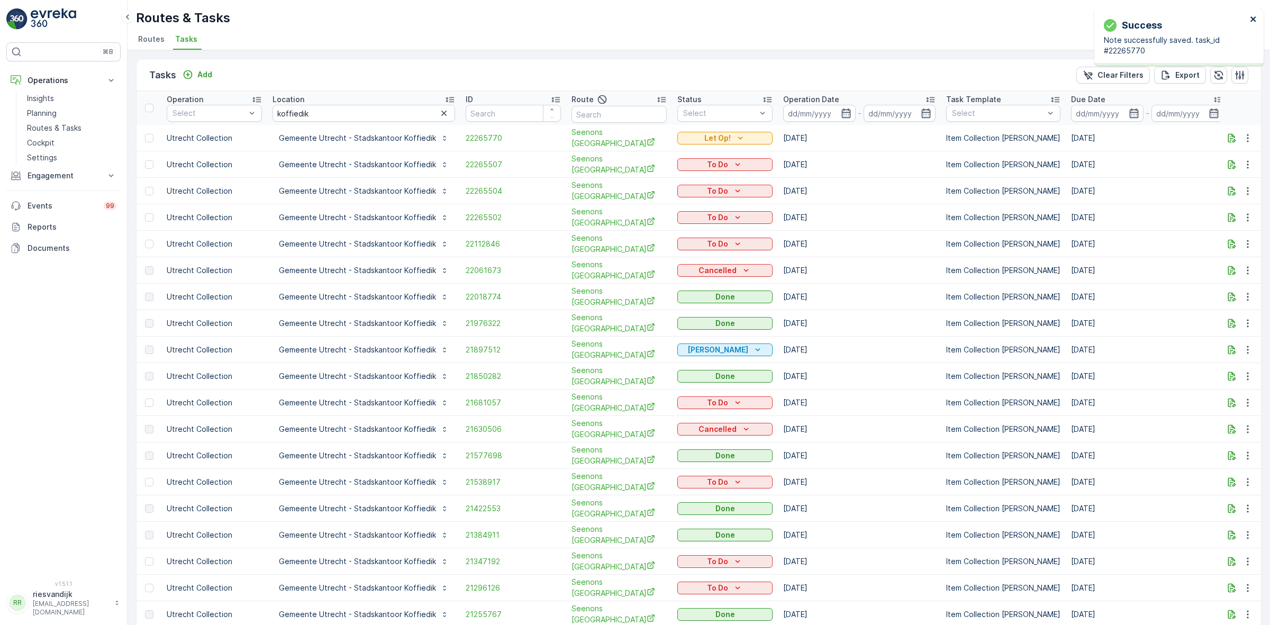
click at [1252, 22] on icon "close" at bounding box center [1253, 19] width 7 height 8
drag, startPoint x: 434, startPoint y: 114, endPoint x: 424, endPoint y: 115, distance: 10.6
click at [439, 114] on icon "button" at bounding box center [444, 113] width 11 height 11
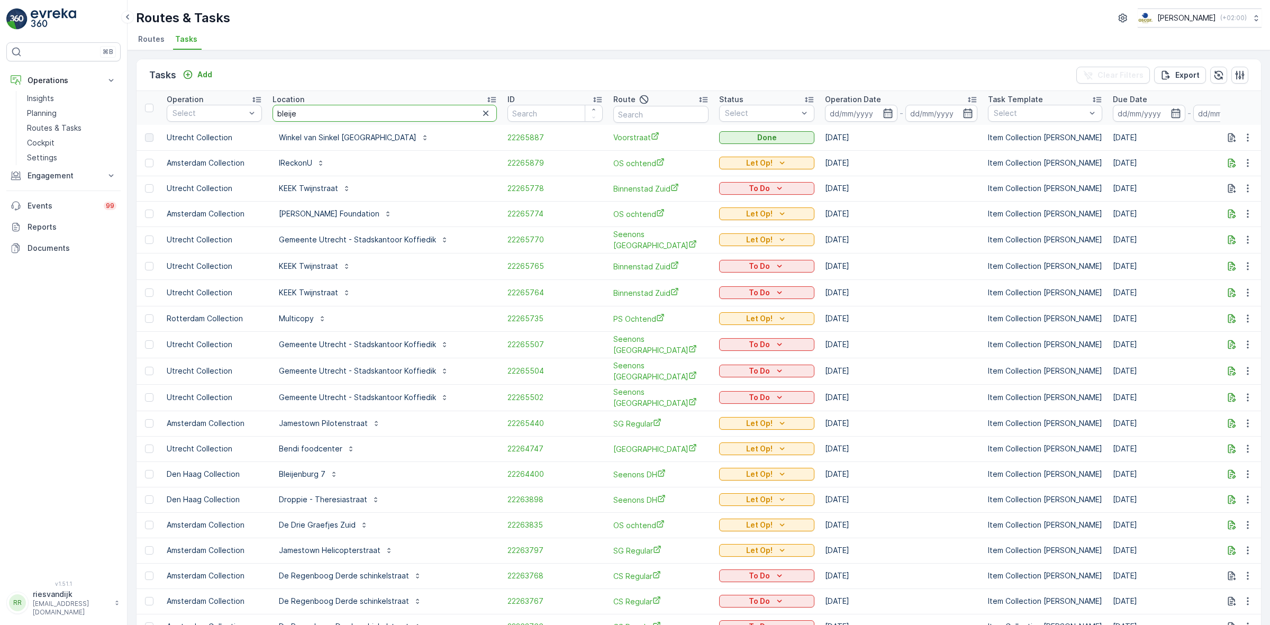
type input "bleijen"
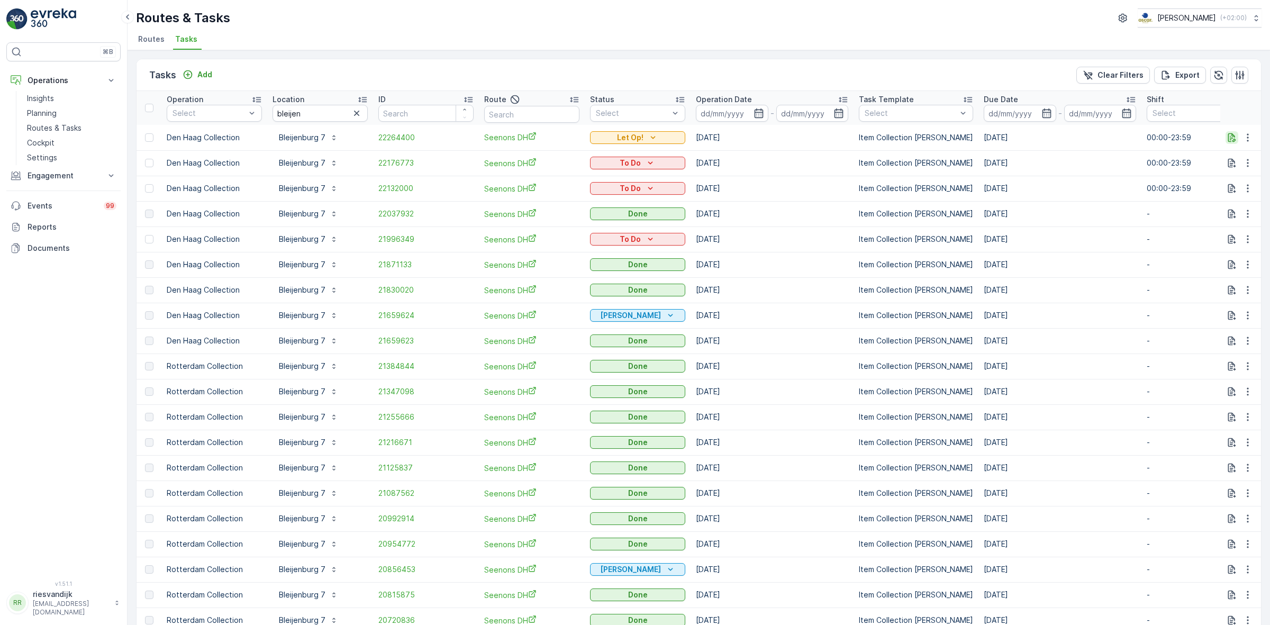
click at [1231, 139] on icon "button" at bounding box center [1232, 137] width 11 height 11
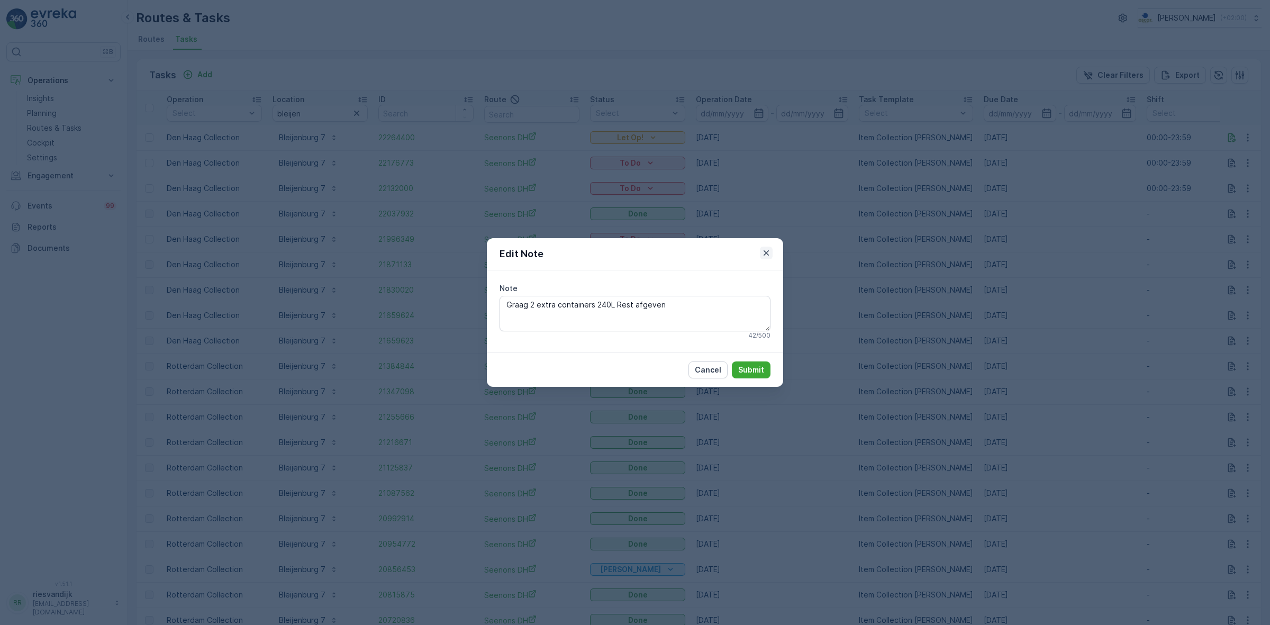
click at [765, 248] on icon "button" at bounding box center [766, 253] width 11 height 11
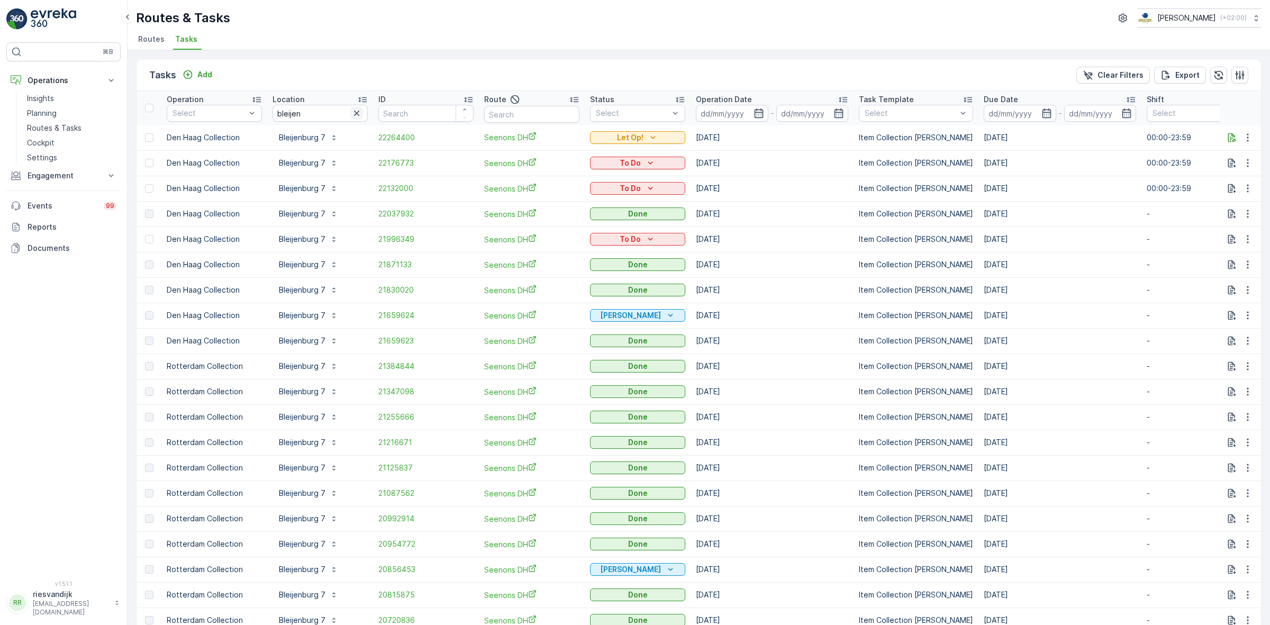
click at [353, 116] on icon "button" at bounding box center [356, 113] width 11 height 11
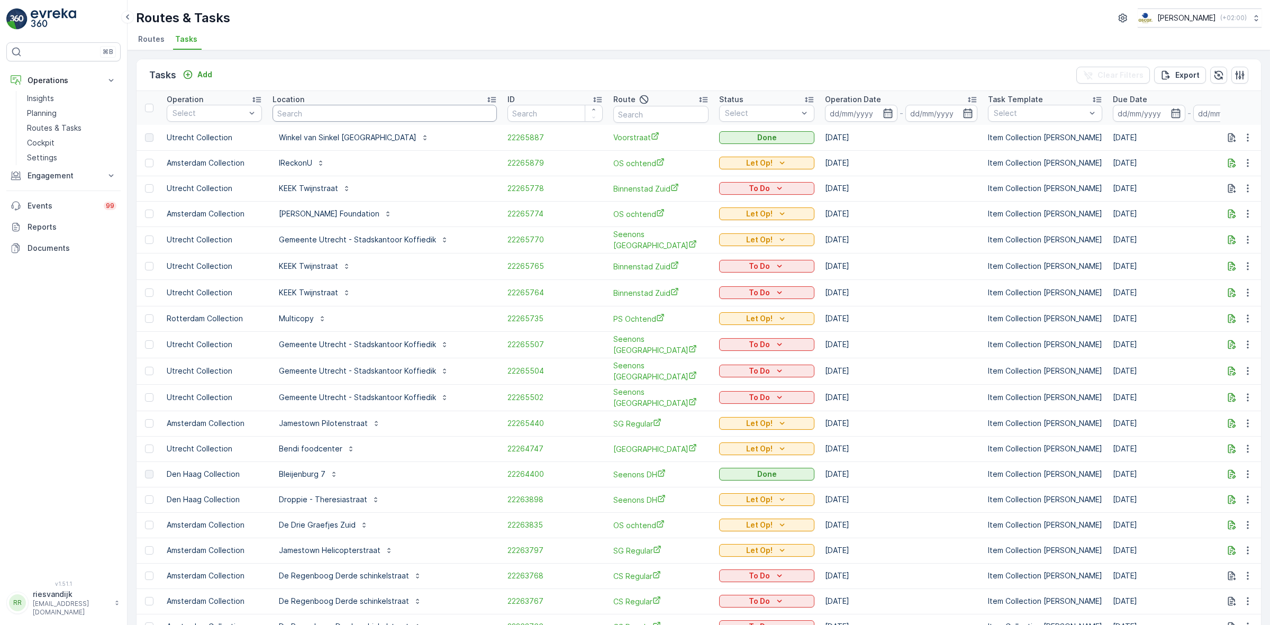
click at [353, 116] on input "text" at bounding box center [385, 113] width 224 height 17
type input "maas"
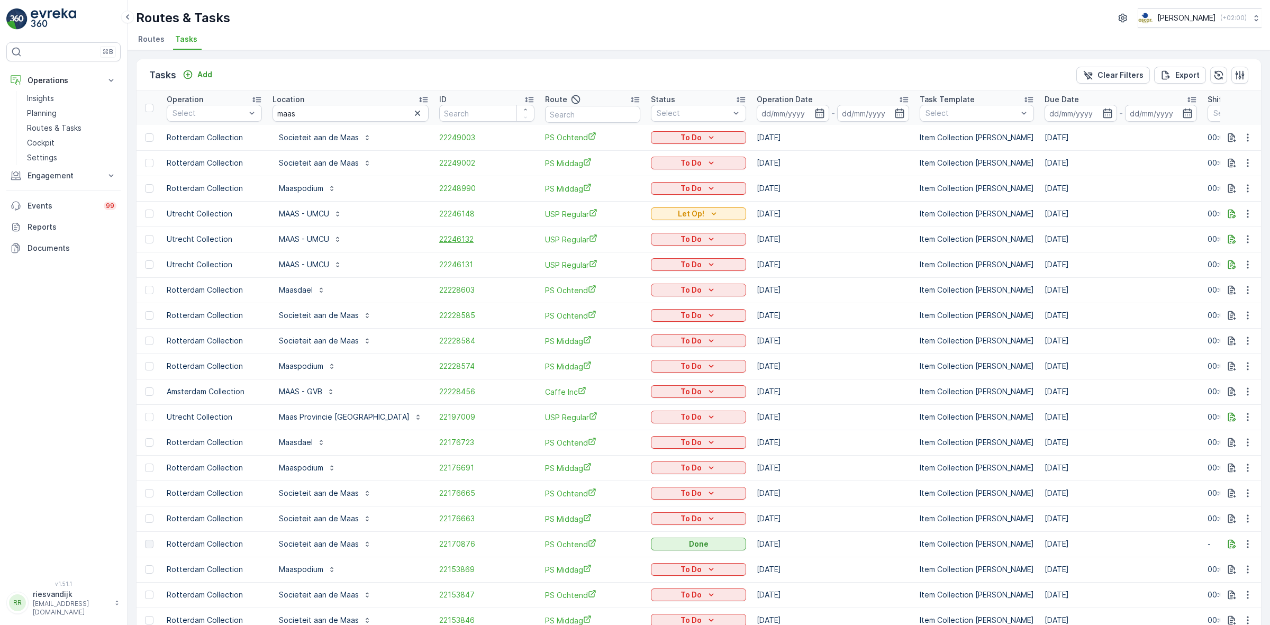
click at [439, 242] on span "22246132" at bounding box center [486, 239] width 95 height 11
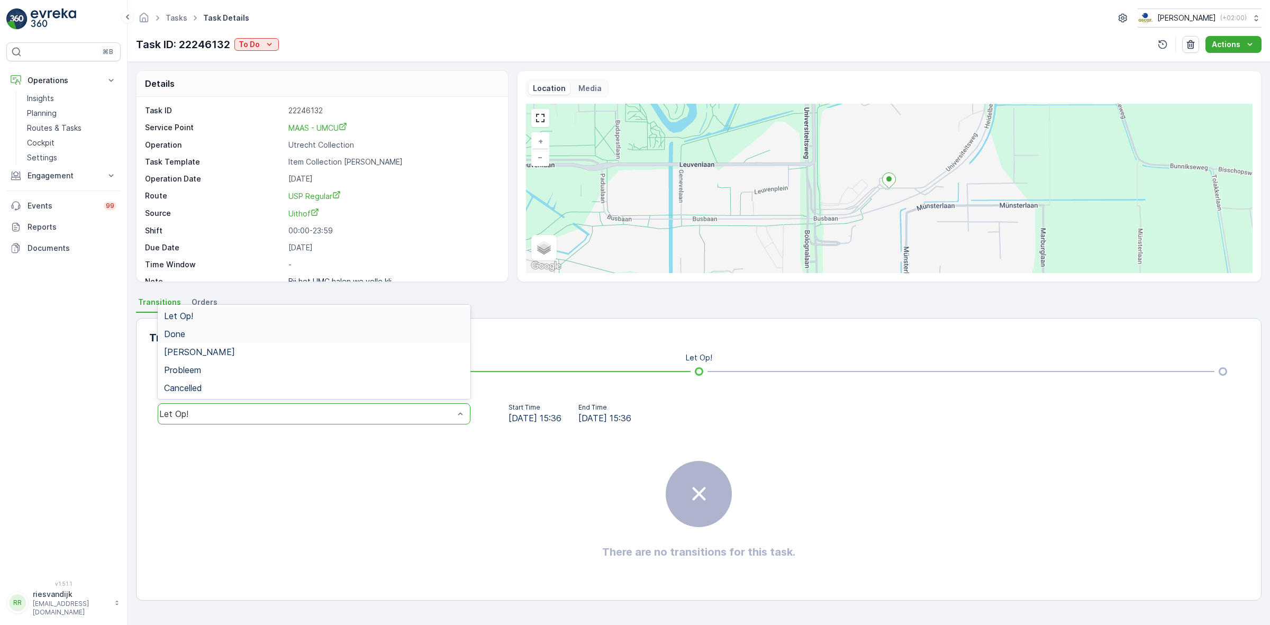
click at [257, 334] on div "Done" at bounding box center [314, 334] width 300 height 10
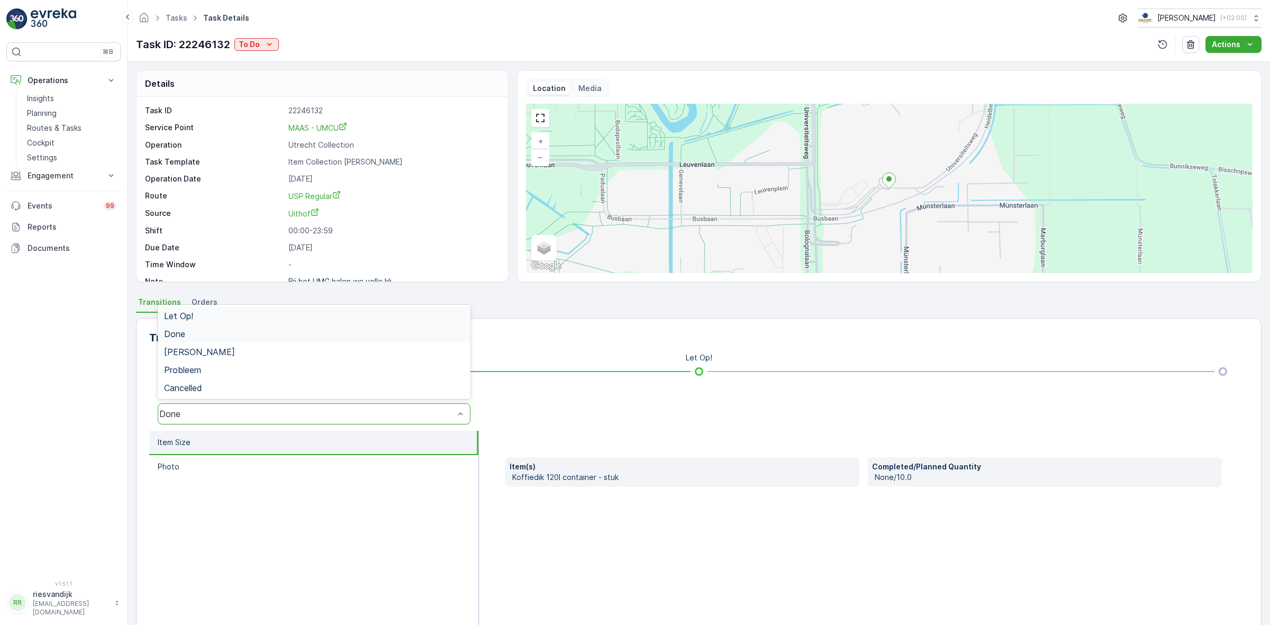
click at [342, 410] on div "Done" at bounding box center [306, 414] width 295 height 10
click at [324, 313] on div "Let Op!" at bounding box center [314, 316] width 300 height 10
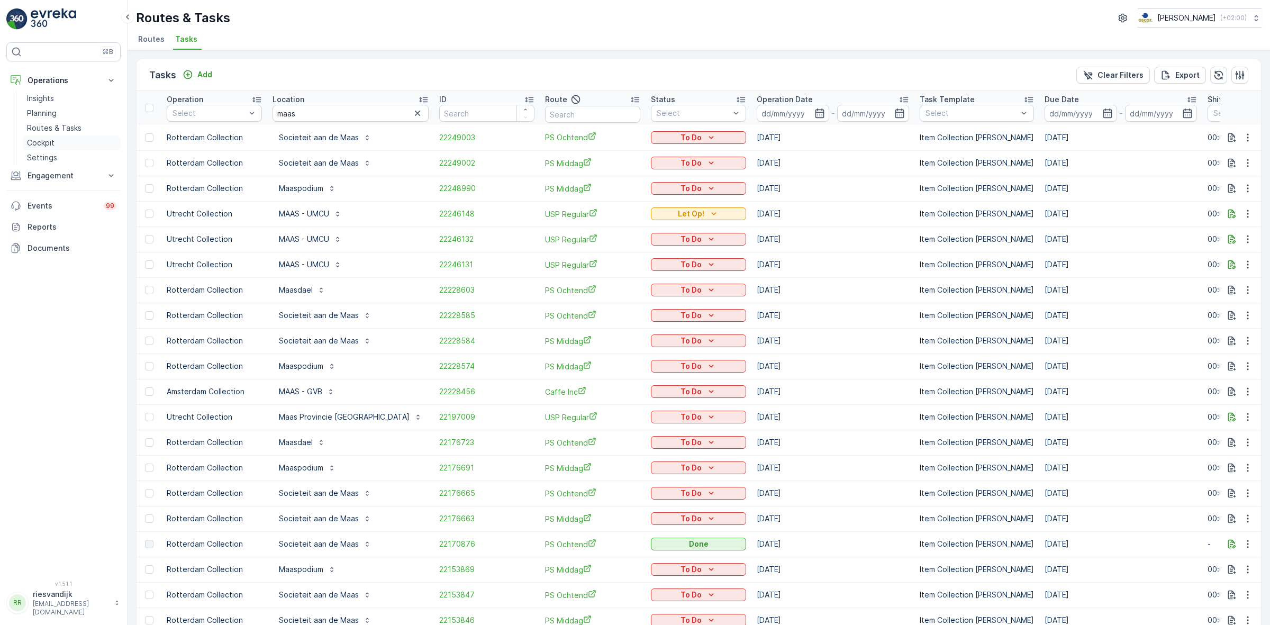
click at [53, 143] on p "Cockpit" at bounding box center [41, 143] width 28 height 11
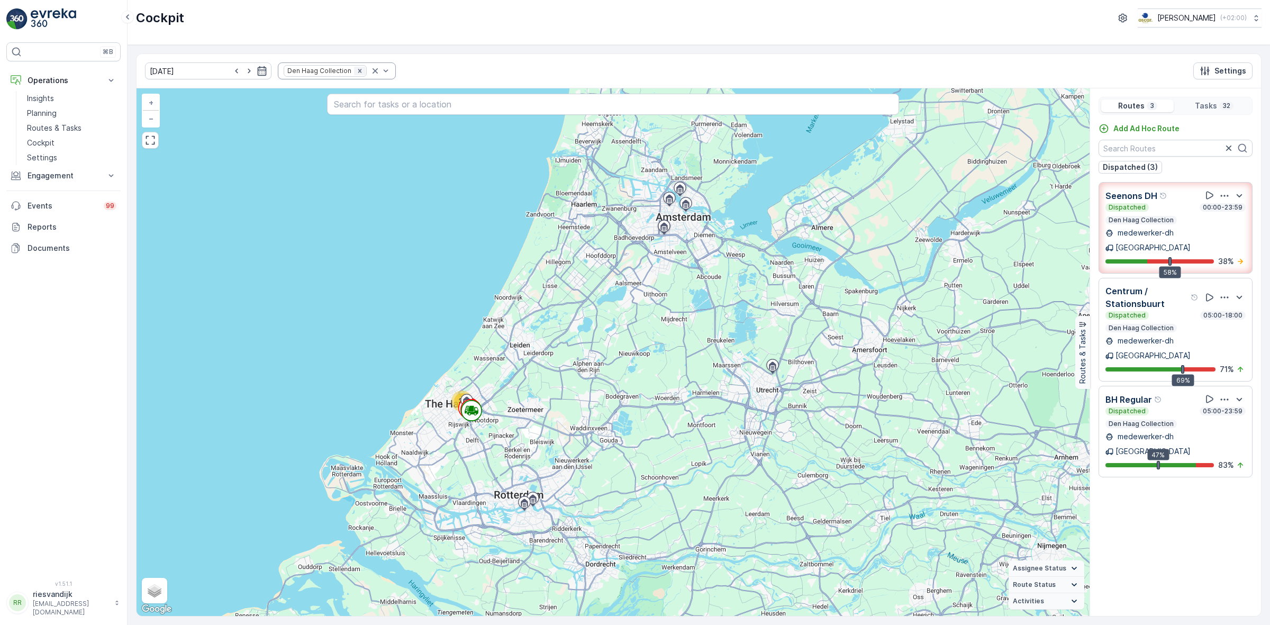
click at [358, 72] on icon "Remove Den Haag Collection" at bounding box center [360, 71] width 4 height 4
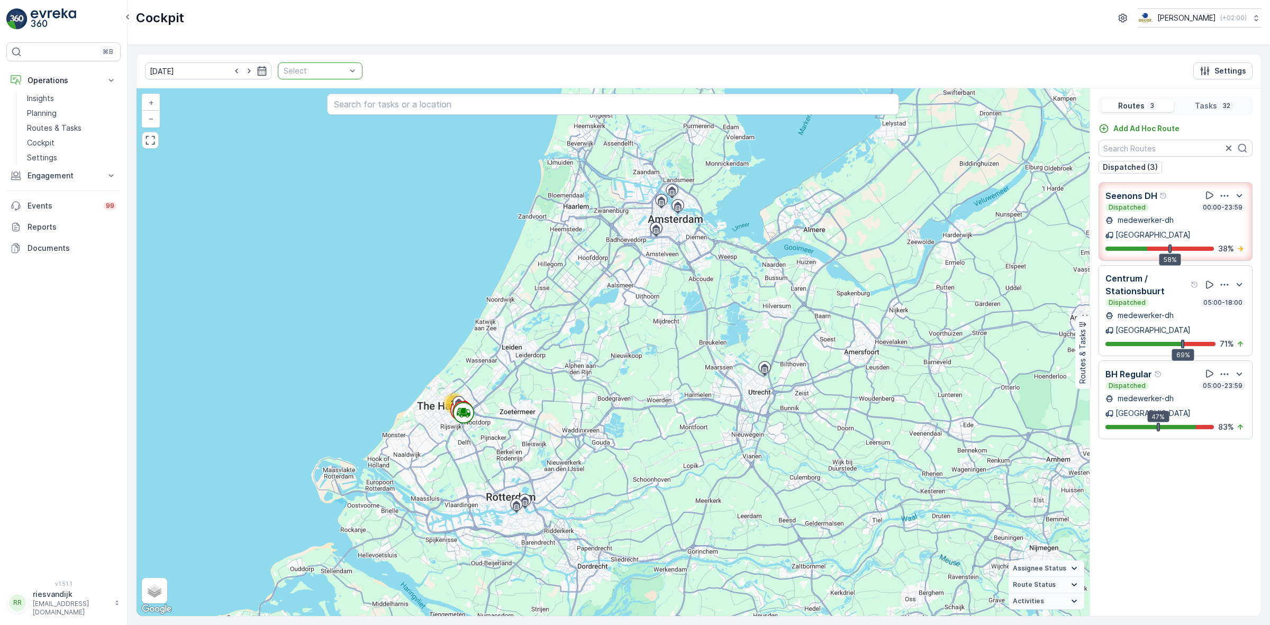
click at [343, 71] on div "Select" at bounding box center [320, 70] width 85 height 17
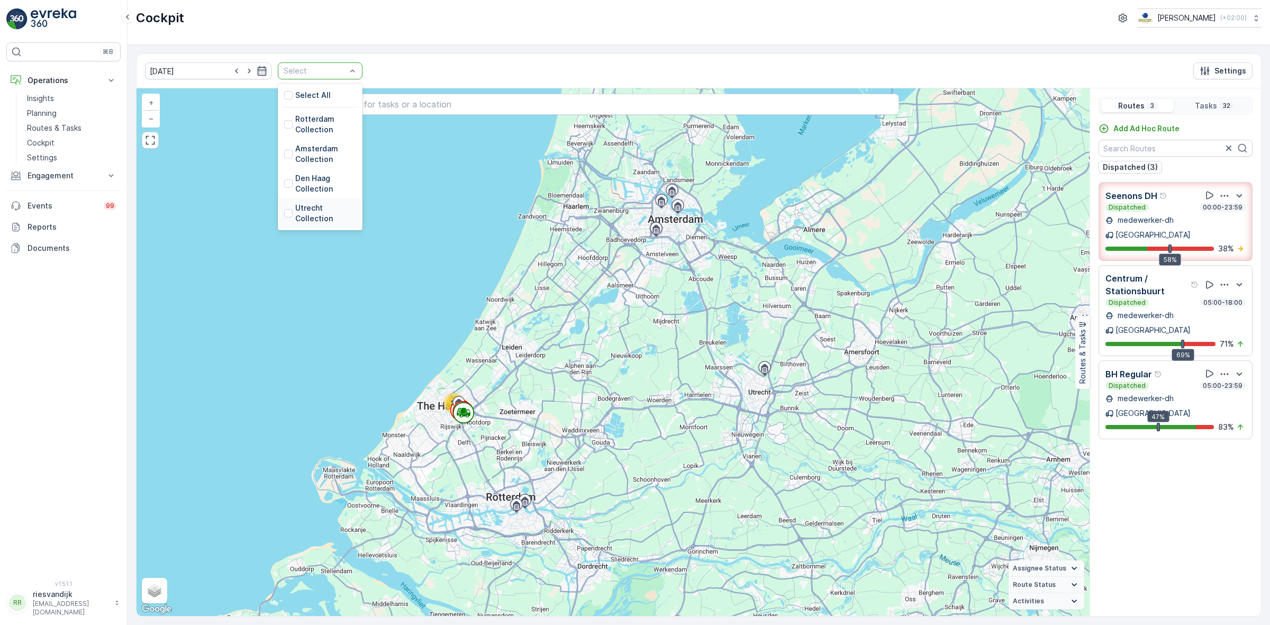
click at [316, 211] on p "Utrecht Collection" at bounding box center [325, 213] width 61 height 21
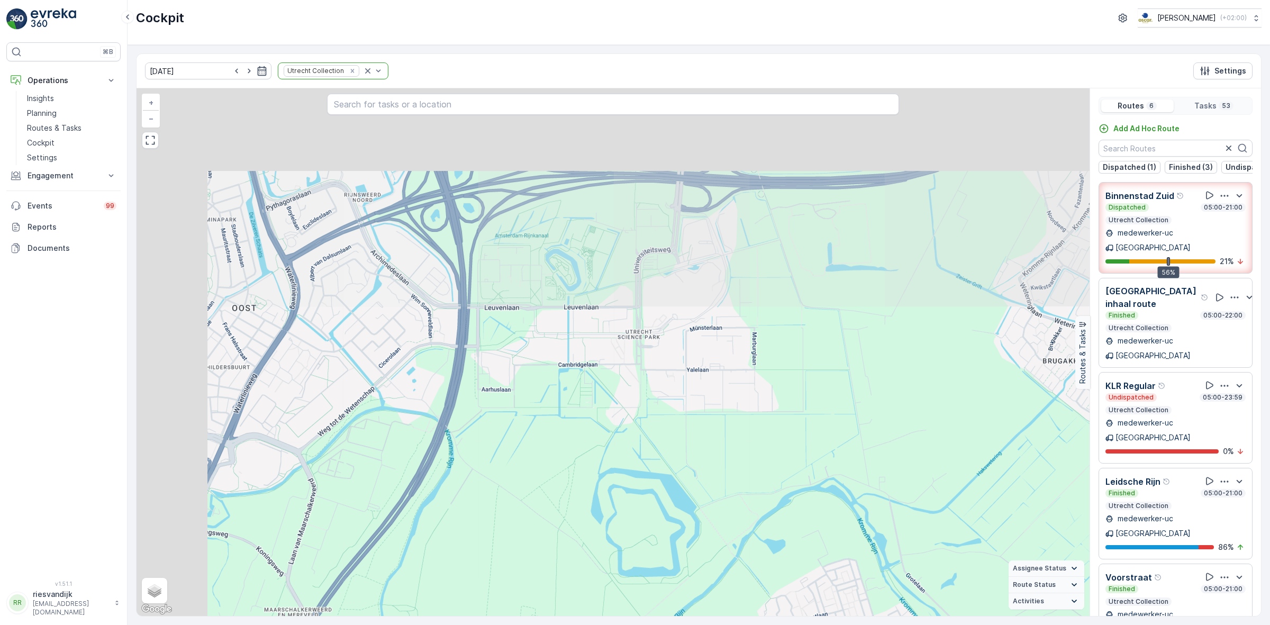
drag, startPoint x: 639, startPoint y: 340, endPoint x: 837, endPoint y: 572, distance: 305.2
click at [837, 572] on div "3 2 2 2 3 5 2 2 3 4 + − Satellite Roadmap Terrain Hybrid Leaflet Keyboard short…" at bounding box center [613, 352] width 953 height 528
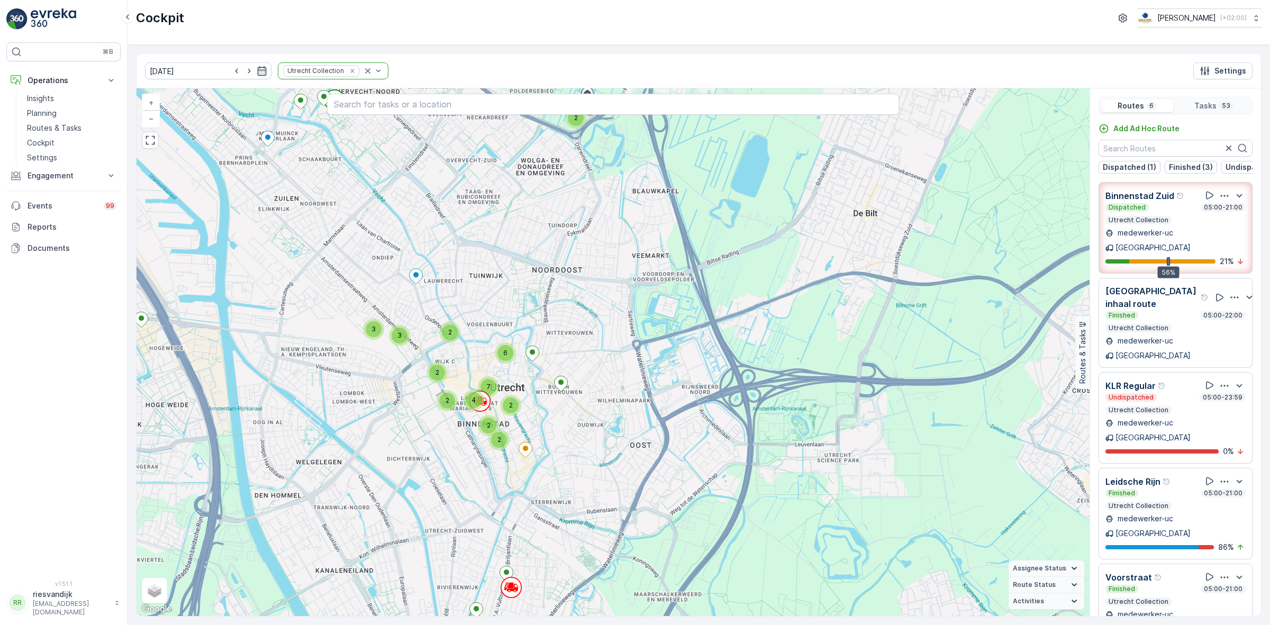
drag, startPoint x: 625, startPoint y: 426, endPoint x: 770, endPoint y: 485, distance: 156.9
click at [770, 485] on div "3 2 3 2 2 2 3 6 2 2 7 4 2 + − Satellite Roadmap Terrain Hybrid Leaflet Keyboard…" at bounding box center [613, 352] width 953 height 528
click at [244, 67] on icon "button" at bounding box center [249, 71] width 11 height 11
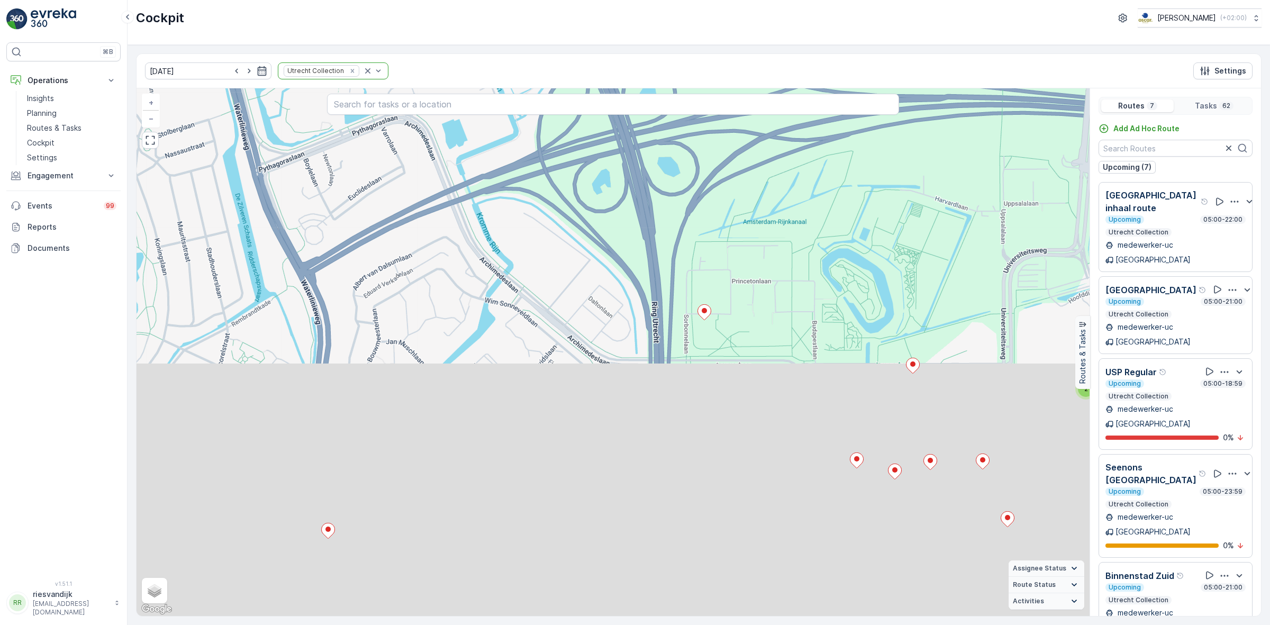
drag, startPoint x: 493, startPoint y: 56, endPoint x: 467, endPoint y: 36, distance: 32.8
click at [467, 36] on div "Cockpit Oscar Circulair ( +02:00 ) 08.10.2025 Utrecht Collection Settings 2 2 6…" at bounding box center [699, 312] width 1142 height 625
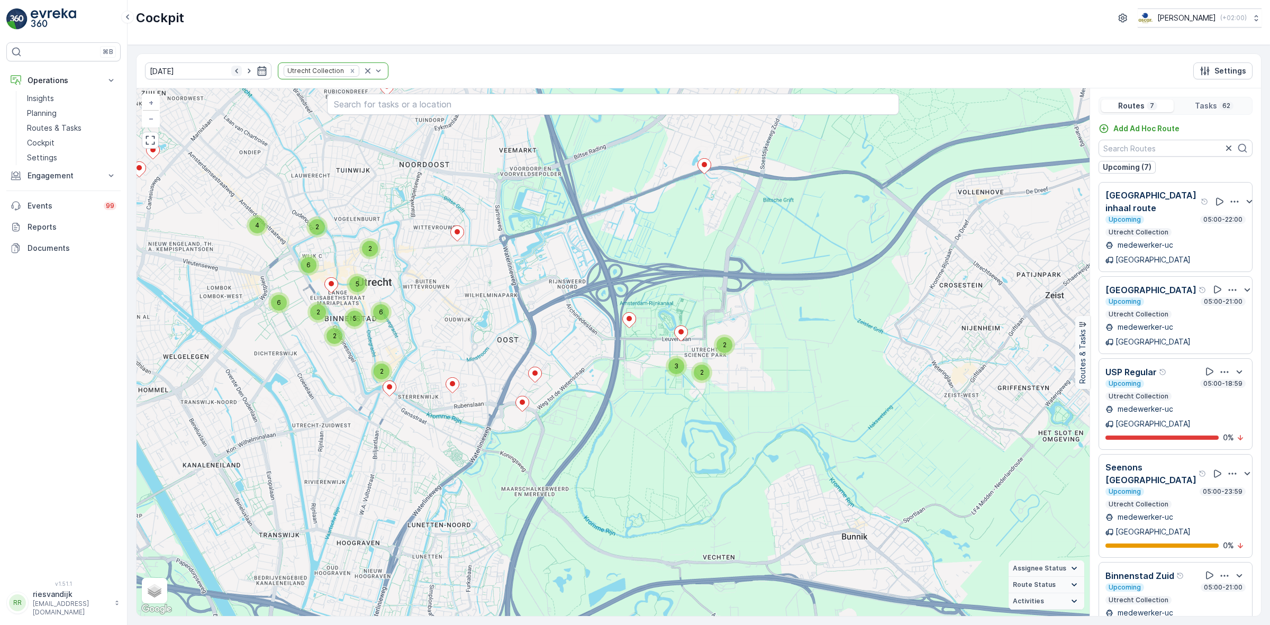
click at [231, 71] on icon "button" at bounding box center [236, 71] width 11 height 11
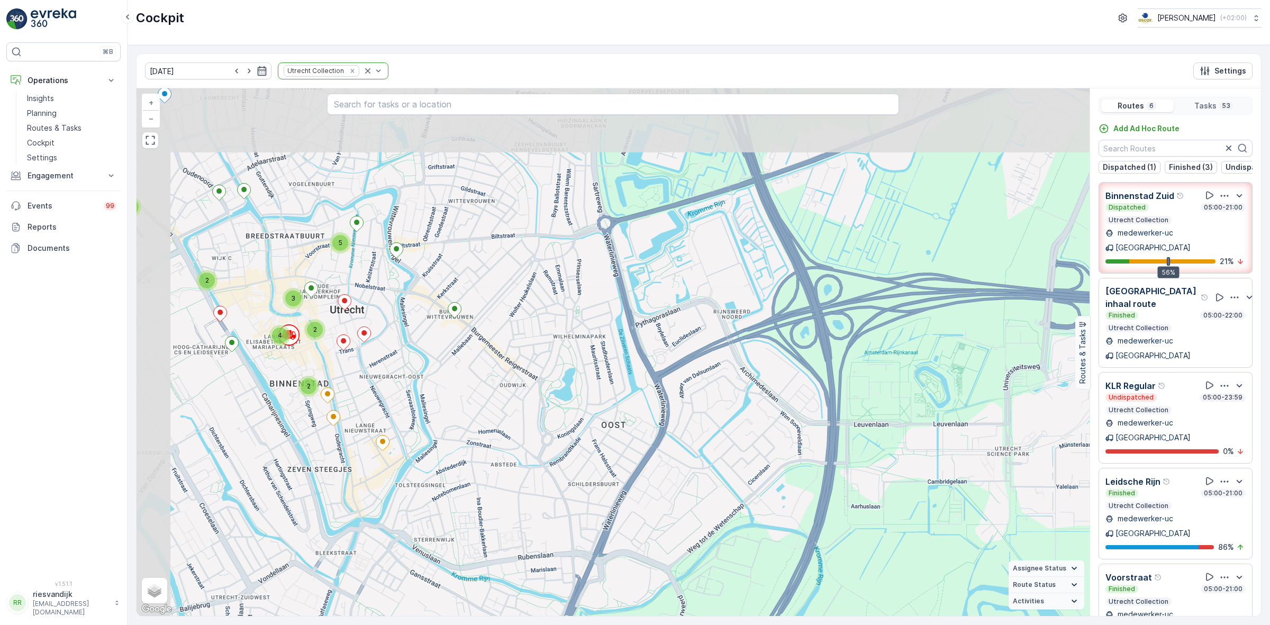
drag, startPoint x: 704, startPoint y: 360, endPoint x: 736, endPoint y: 475, distance: 119.1
click at [736, 475] on div "3 2 5 2 3 2 4 2 2 3 + − Satellite Roadmap Terrain Hybrid Leaflet Keyboard short…" at bounding box center [613, 352] width 953 height 528
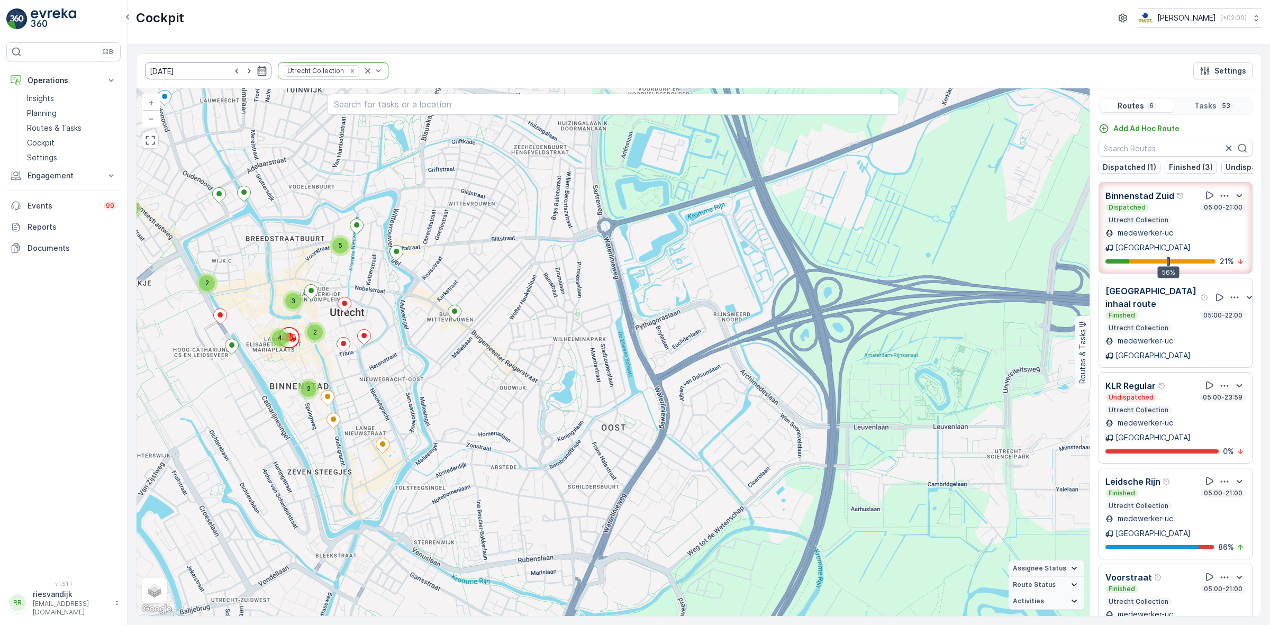
click at [231, 72] on icon "button" at bounding box center [236, 71] width 11 height 11
type input "[DATE]"
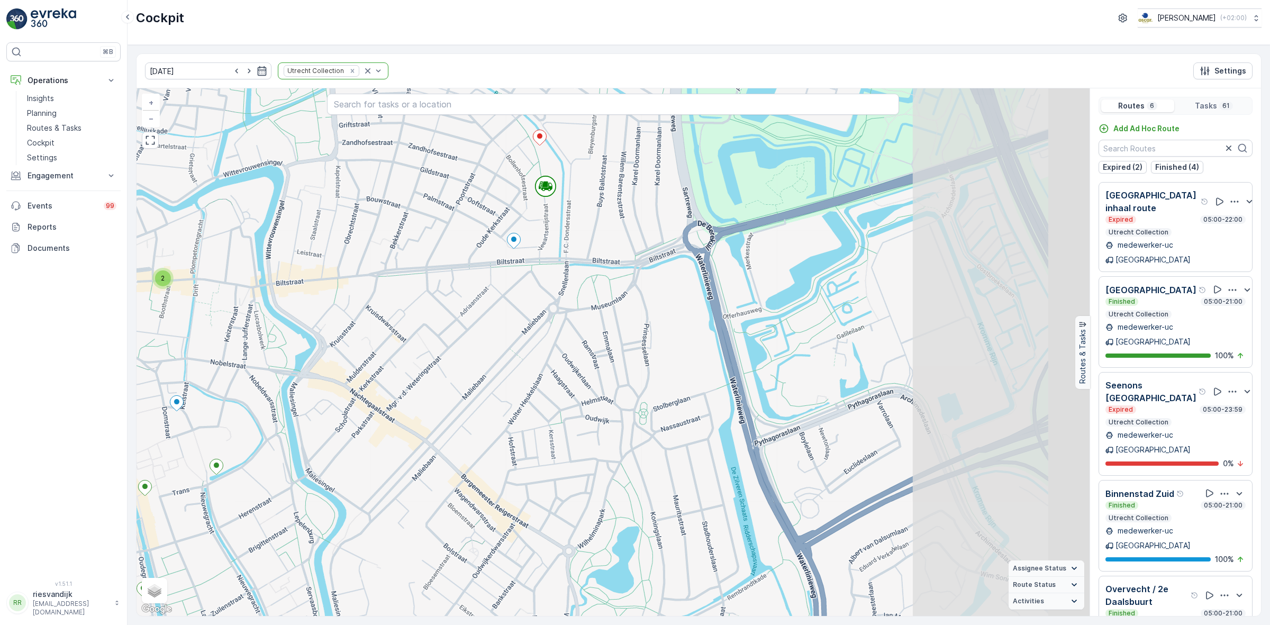
drag, startPoint x: 782, startPoint y: 431, endPoint x: 530, endPoint y: 313, distance: 278.4
click at [530, 313] on div "5 3 2 2 2 2 2 2 4 2 + − Satellite Roadmap Terrain Hybrid Leaflet Keyboard short…" at bounding box center [613, 352] width 953 height 528
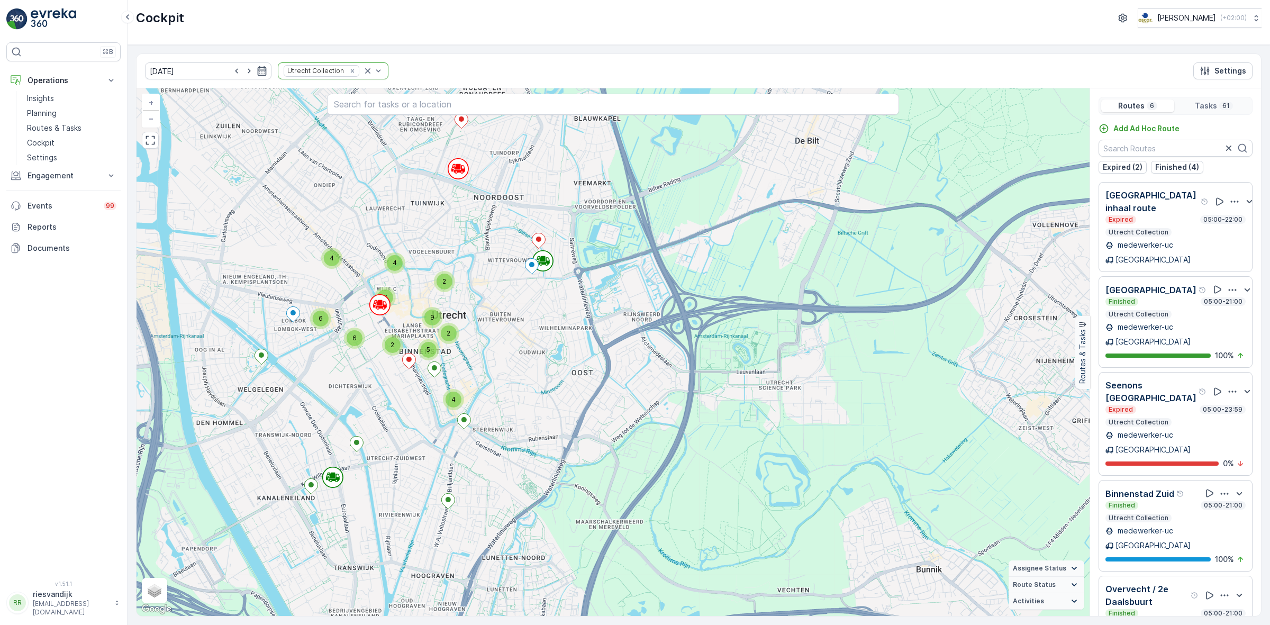
drag, startPoint x: 599, startPoint y: 365, endPoint x: 599, endPoint y: 350, distance: 15.3
click at [599, 350] on div "6 6 4 2 2 4 4 6 2 5 9 + − Satellite Roadmap Terrain Hybrid Leaflet Keyboard sho…" at bounding box center [613, 352] width 953 height 528
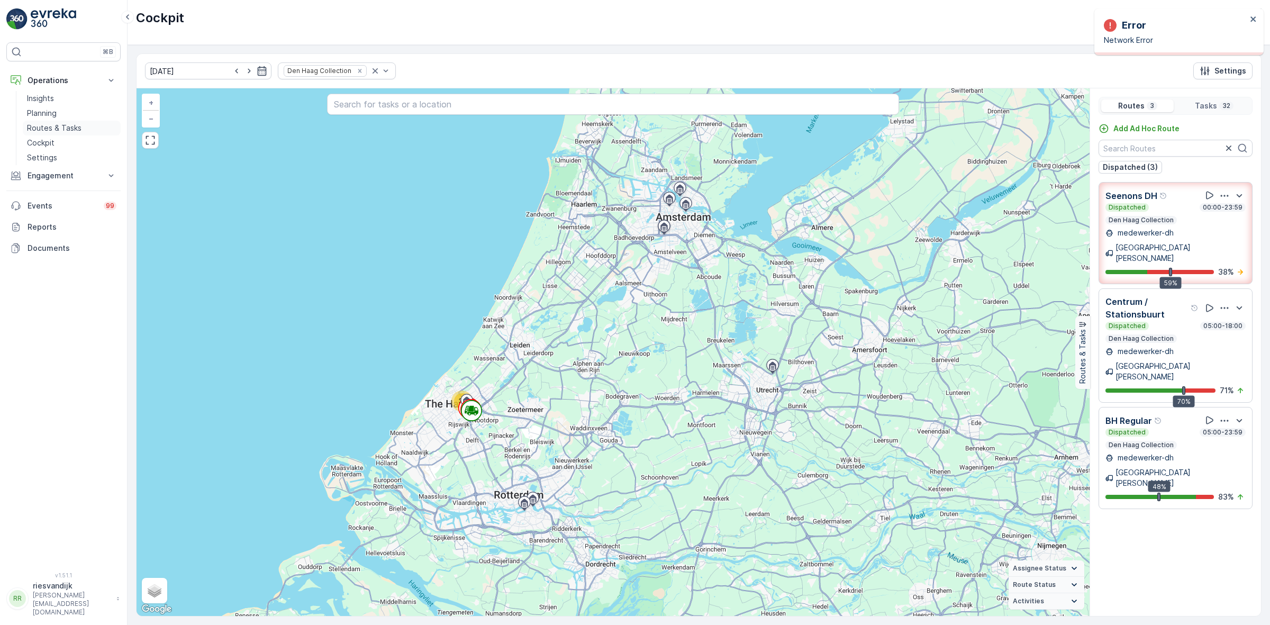
click at [57, 133] on p "Routes & Tasks" at bounding box center [54, 128] width 55 height 11
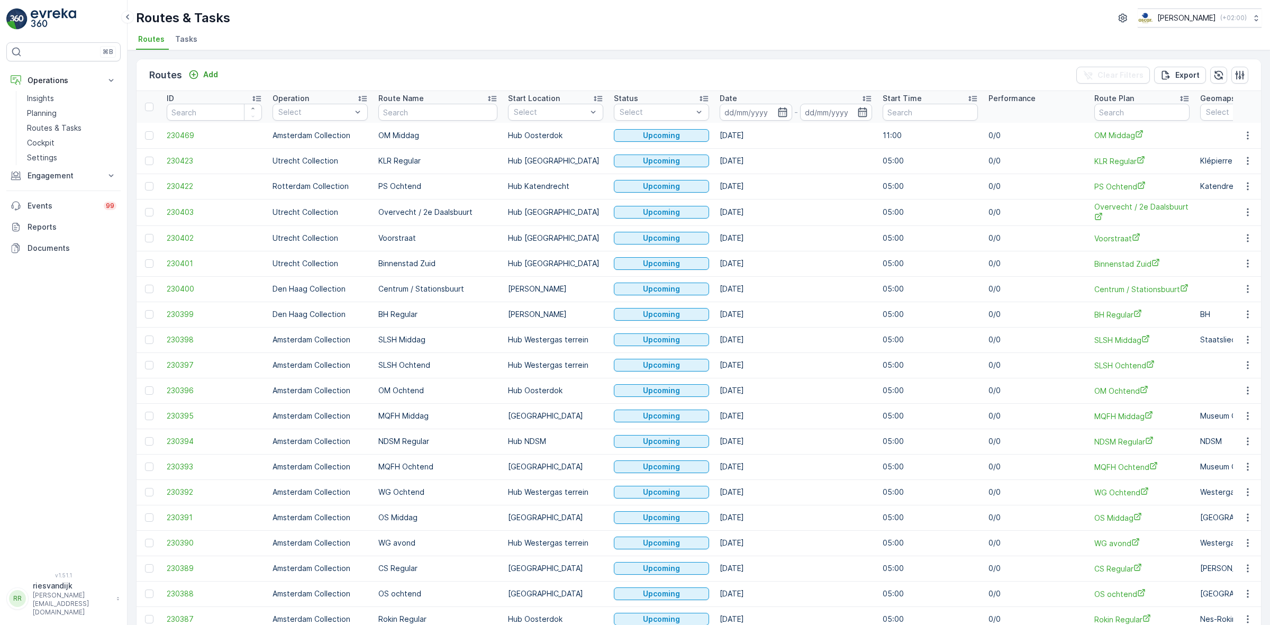
click at [189, 39] on span "Tasks" at bounding box center [186, 39] width 22 height 11
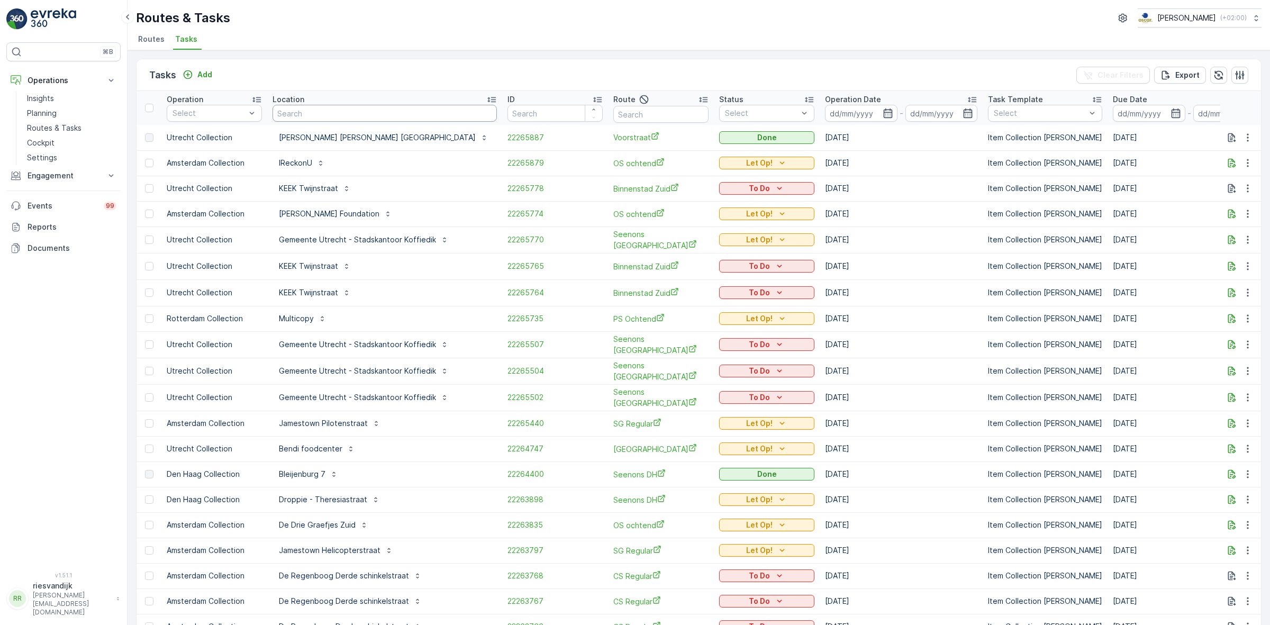
click at [339, 114] on input "text" at bounding box center [385, 113] width 224 height 17
type input "vaarts"
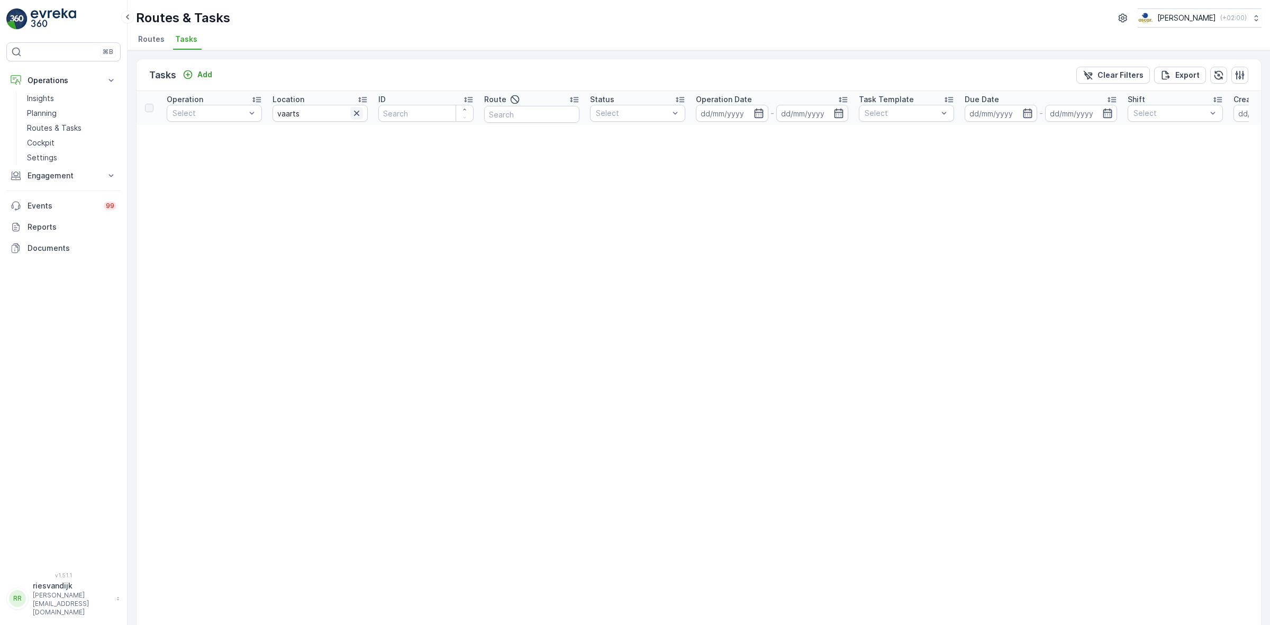
click at [359, 117] on icon "button" at bounding box center [356, 113] width 11 height 11
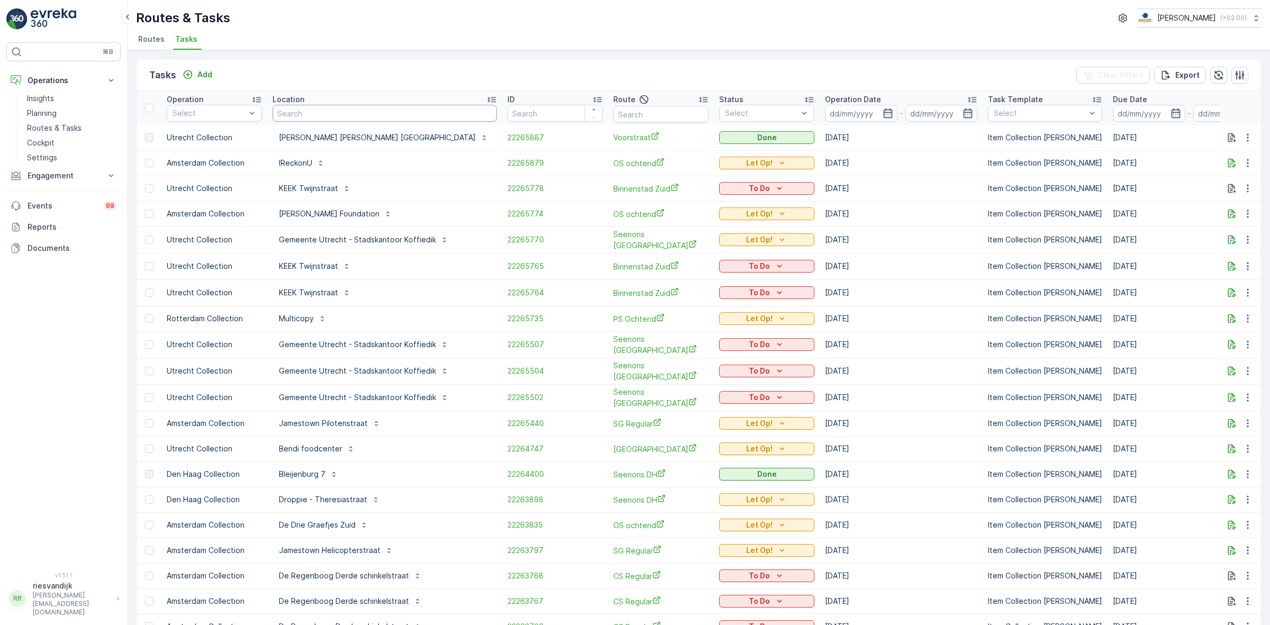
click at [373, 114] on input "text" at bounding box center [385, 113] width 224 height 17
type input "vaar"
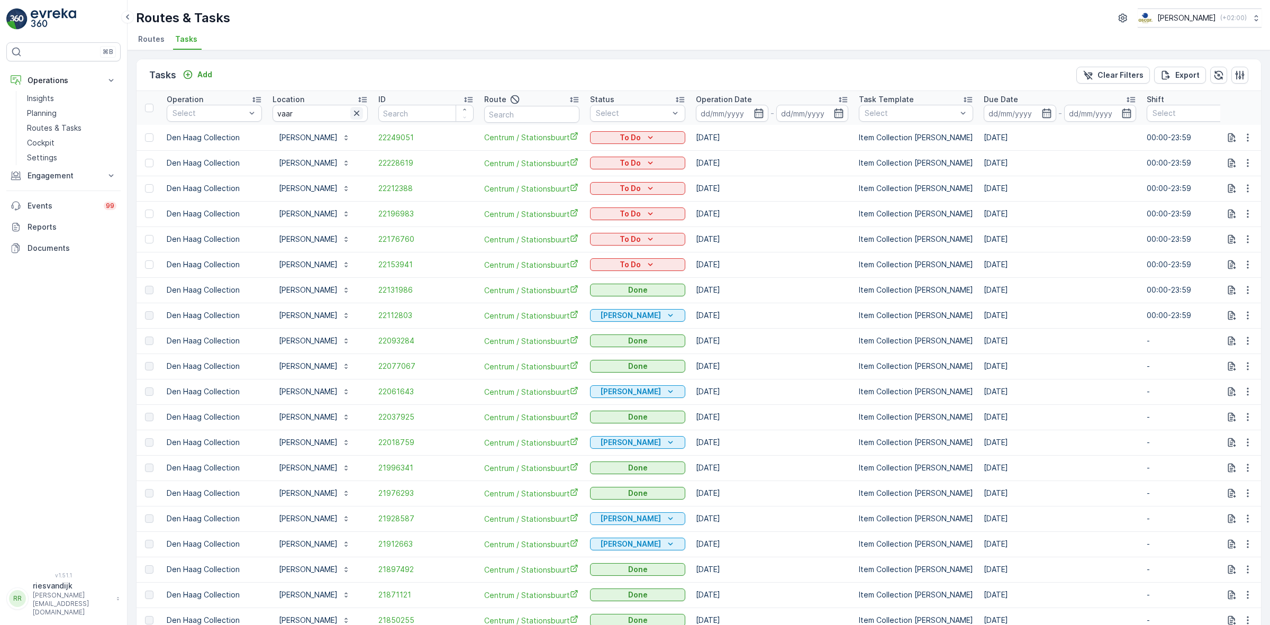
click at [359, 110] on icon "button" at bounding box center [356, 113] width 11 height 11
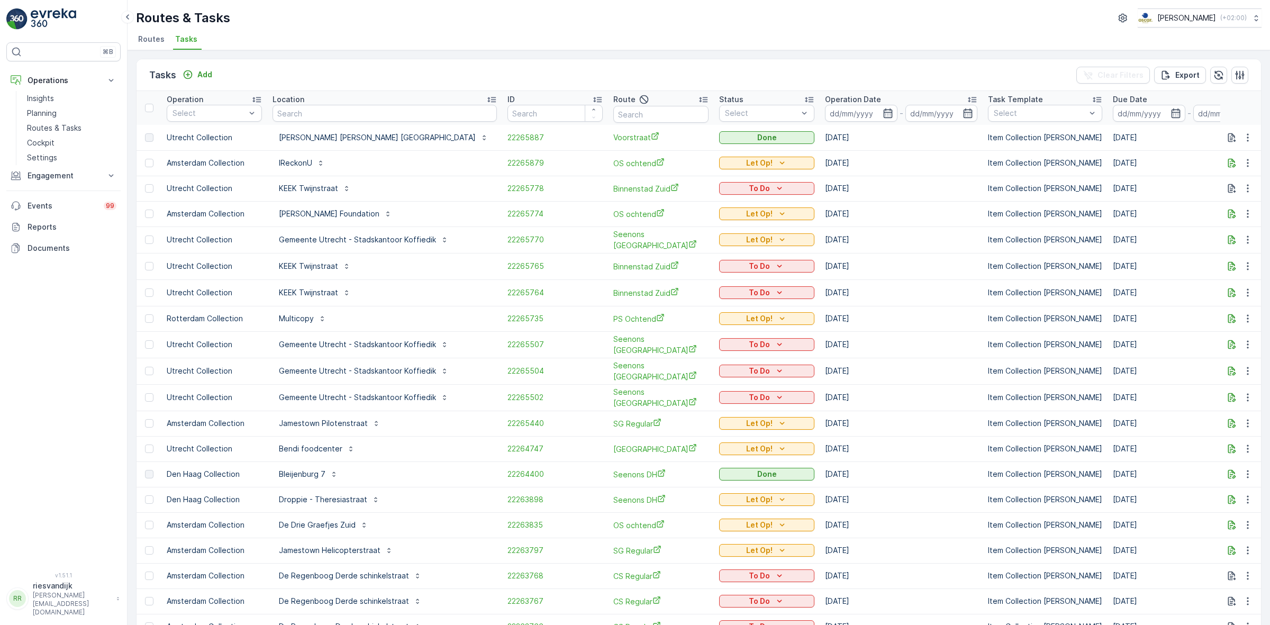
click at [157, 38] on span "Routes" at bounding box center [151, 39] width 26 height 11
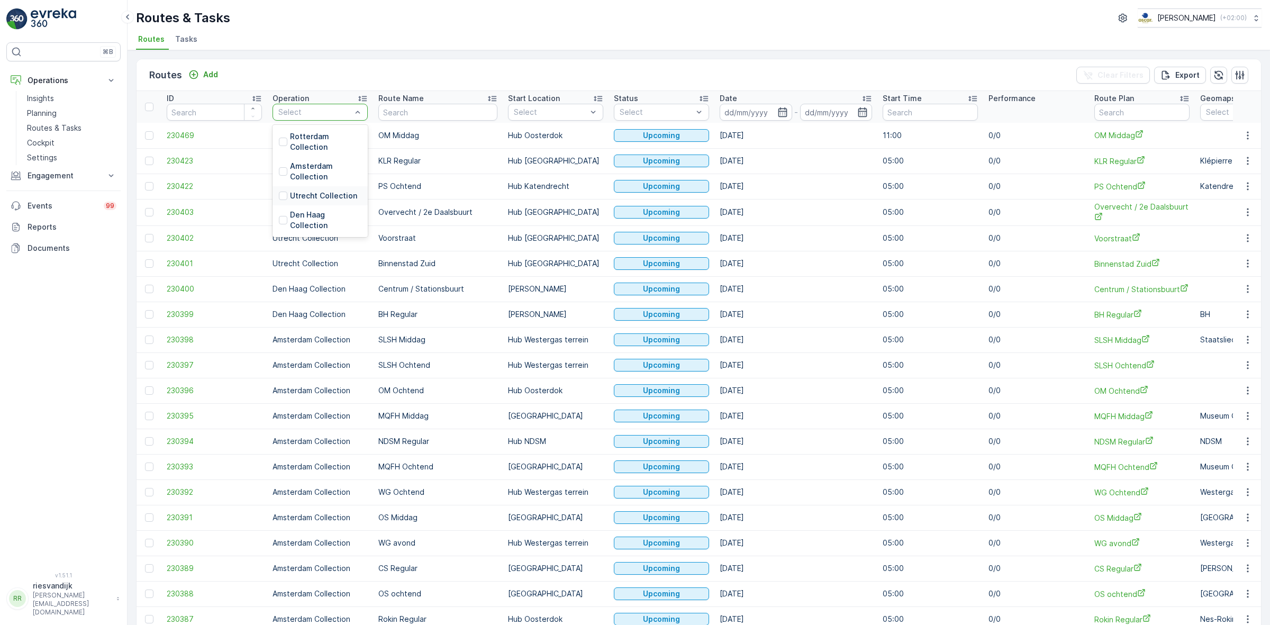
click at [322, 195] on p "Utrecht Collection" at bounding box center [323, 195] width 67 height 11
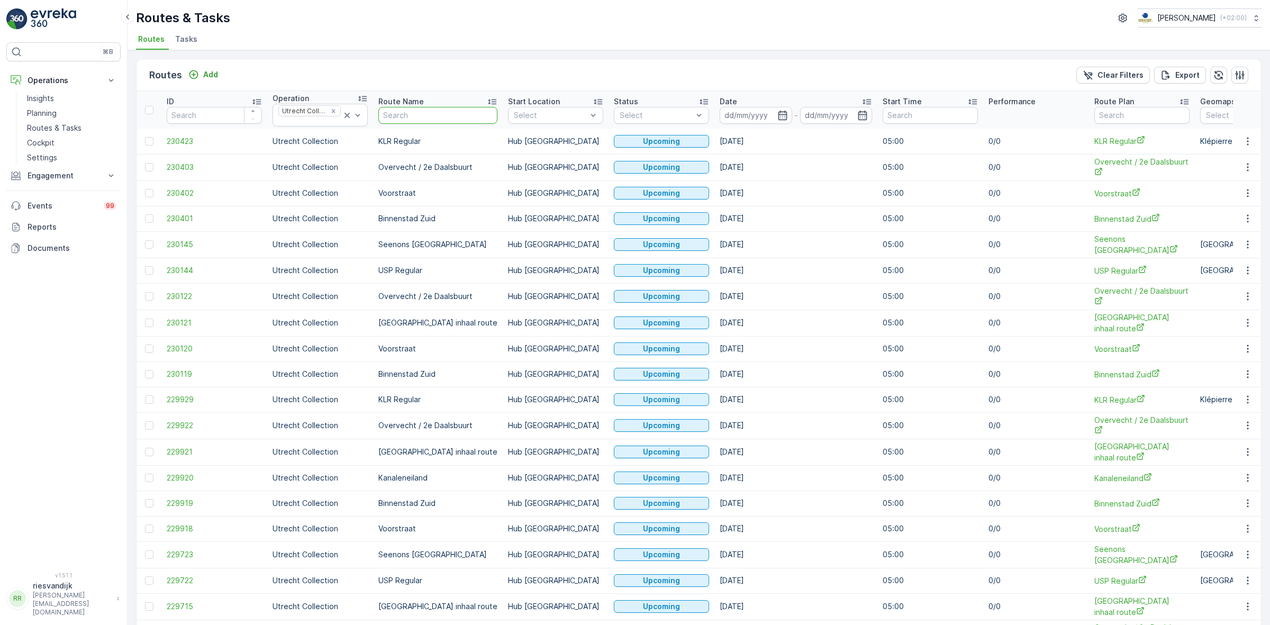
click at [435, 118] on input "text" at bounding box center [437, 115] width 119 height 17
type input "see"
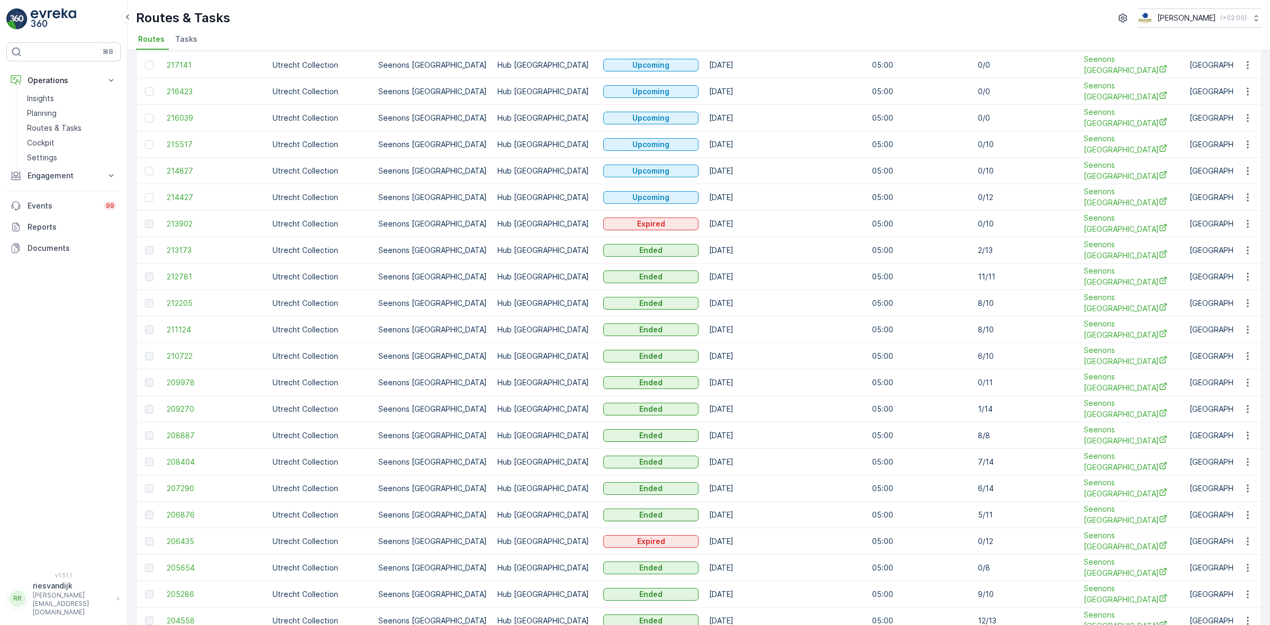
scroll to position [529, 0]
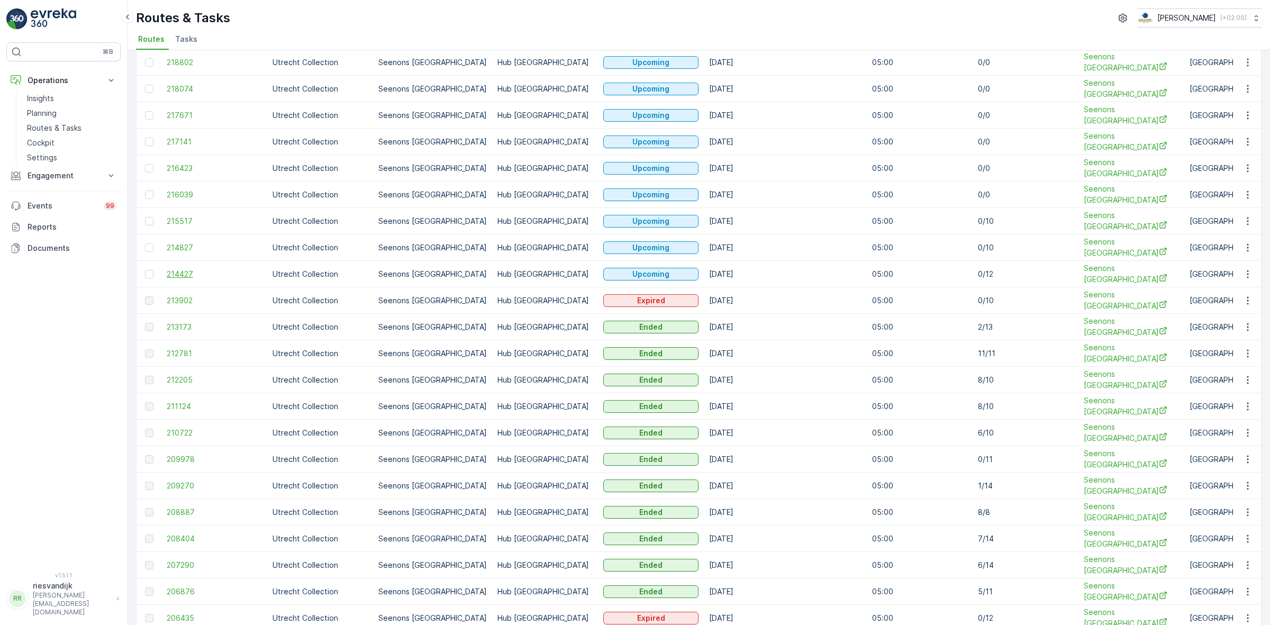
click at [173, 269] on span "214427" at bounding box center [214, 274] width 95 height 11
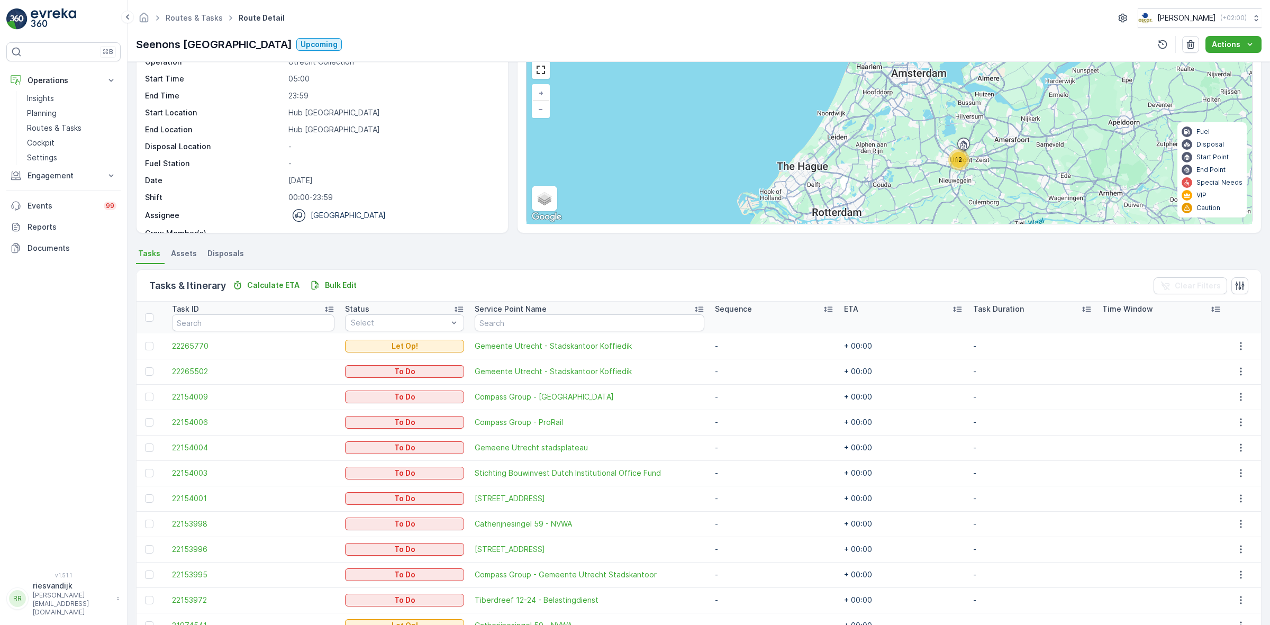
scroll to position [106, 0]
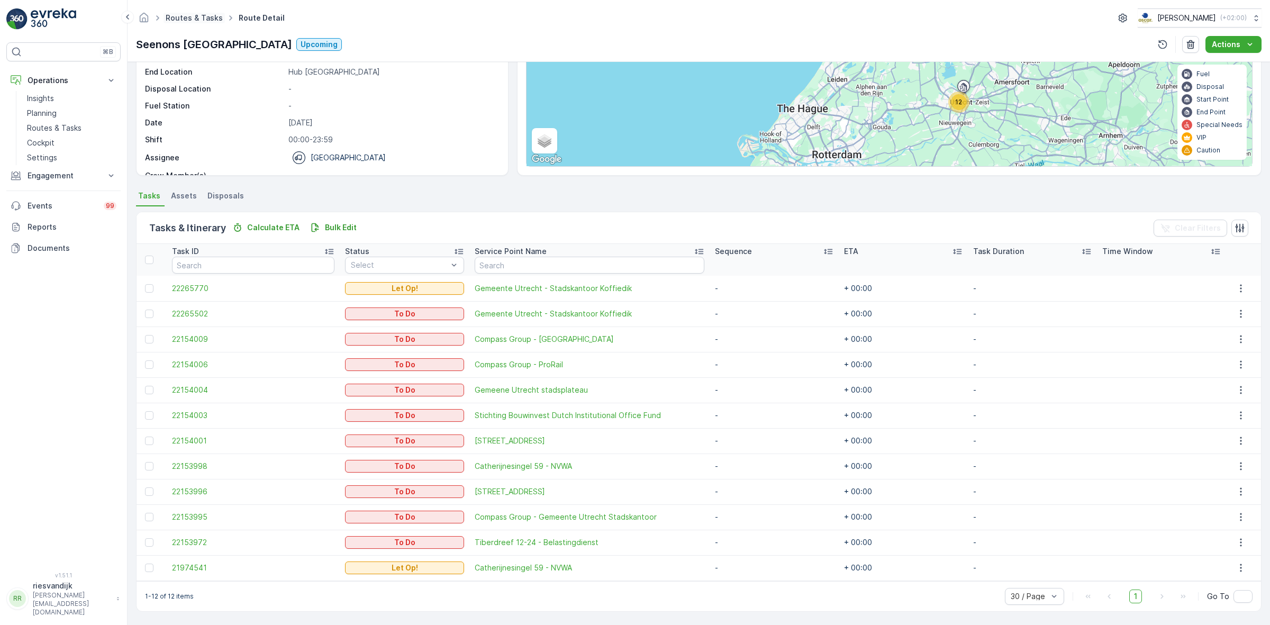
click at [178, 14] on link "Routes & Tasks" at bounding box center [194, 17] width 57 height 9
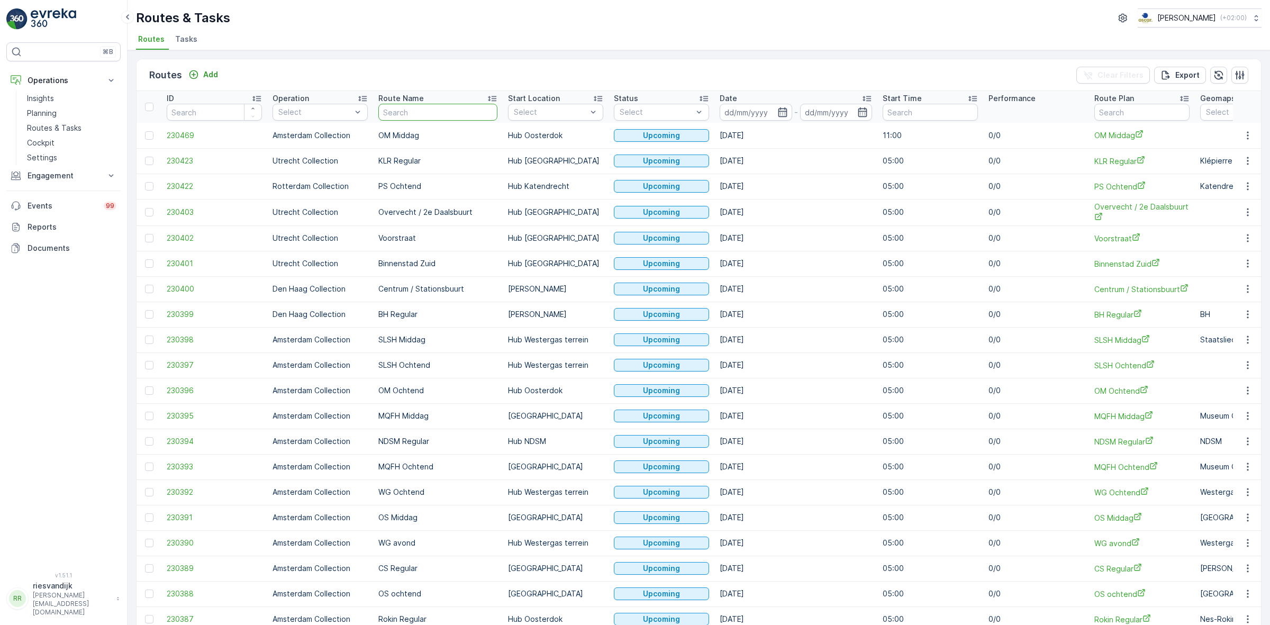
click at [413, 113] on input "text" at bounding box center [437, 112] width 119 height 17
click at [180, 33] on li "Tasks" at bounding box center [187, 41] width 29 height 18
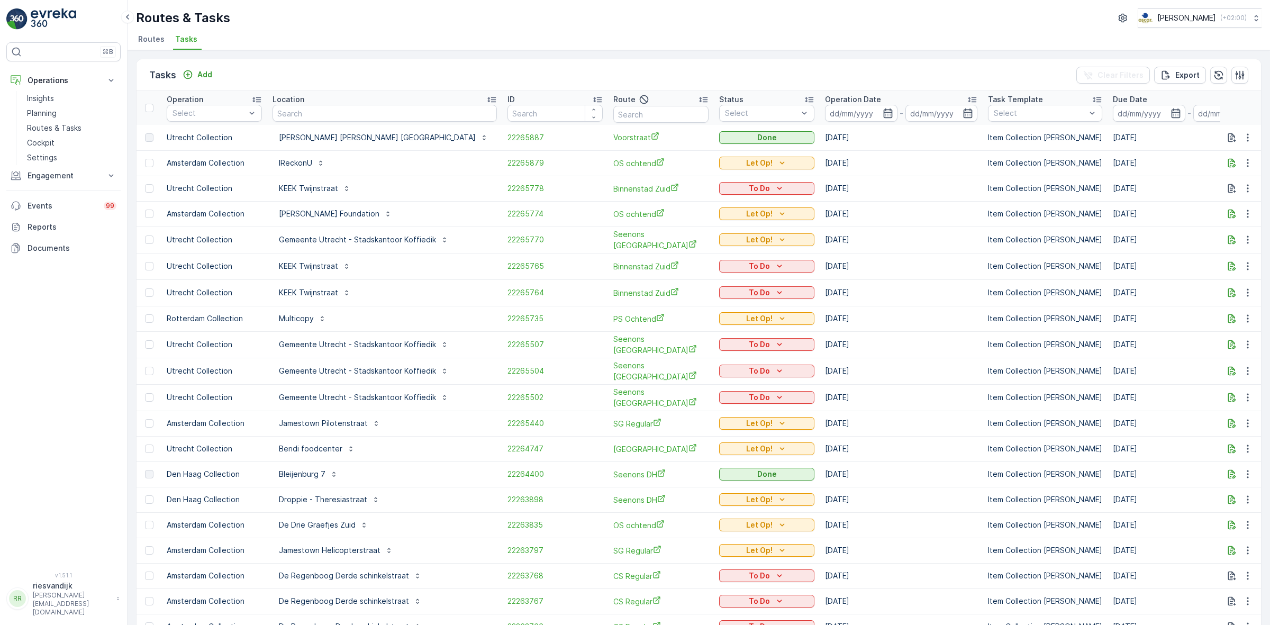
click at [369, 111] on input "text" at bounding box center [385, 113] width 224 height 17
type input "lantaren"
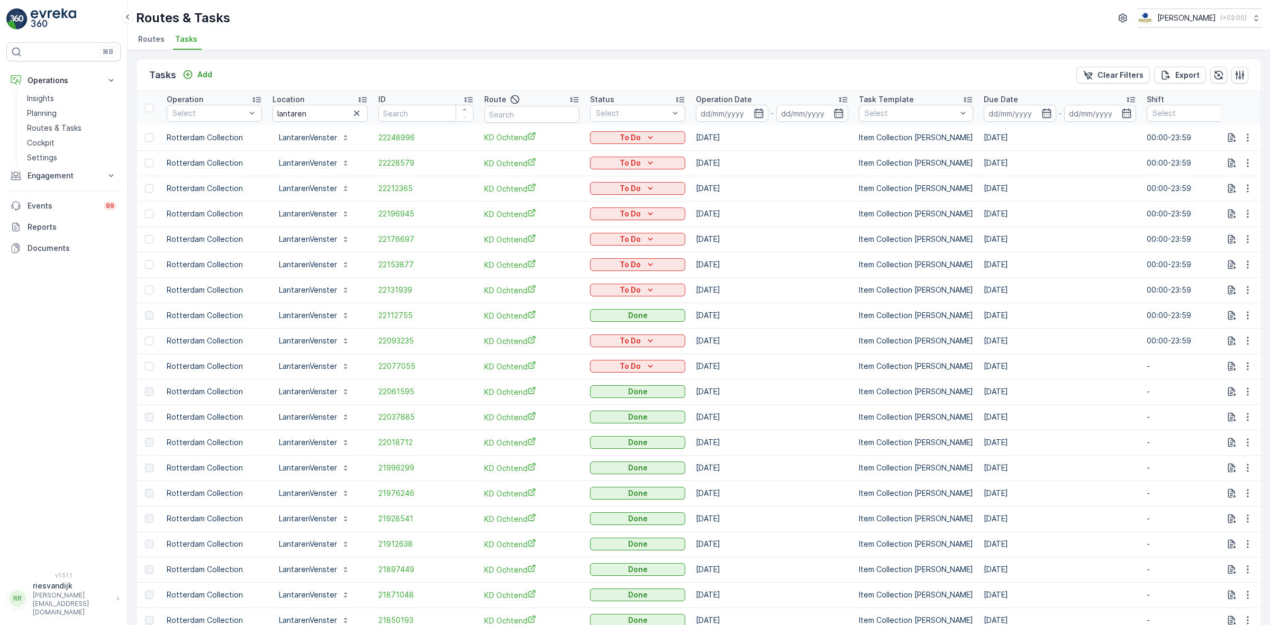
drag, startPoint x: 712, startPoint y: 287, endPoint x: 764, endPoint y: 290, distance: 51.9
click at [764, 290] on td "[DATE]" at bounding box center [772, 289] width 163 height 25
click at [200, 73] on p "Add" at bounding box center [204, 74] width 15 height 11
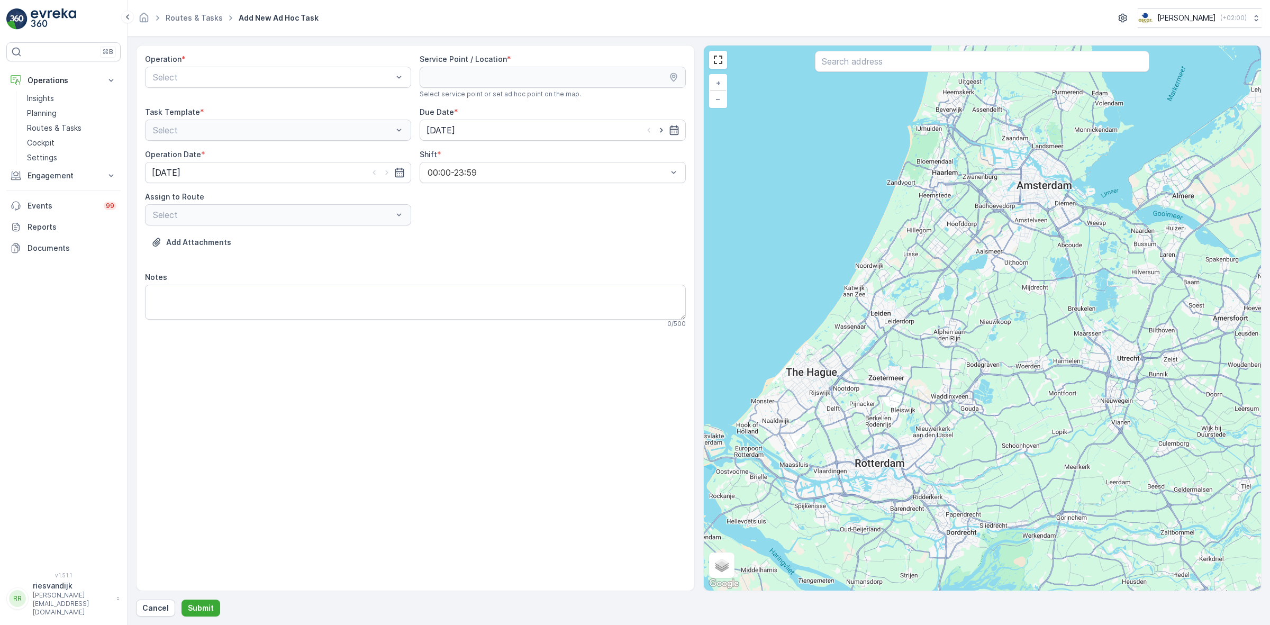
click at [294, 90] on div "Operation * Select" at bounding box center [278, 76] width 266 height 44
click at [292, 85] on div "Select" at bounding box center [278, 77] width 266 height 21
click at [204, 138] on span "Rotterdam Collection" at bounding box center [193, 139] width 85 height 10
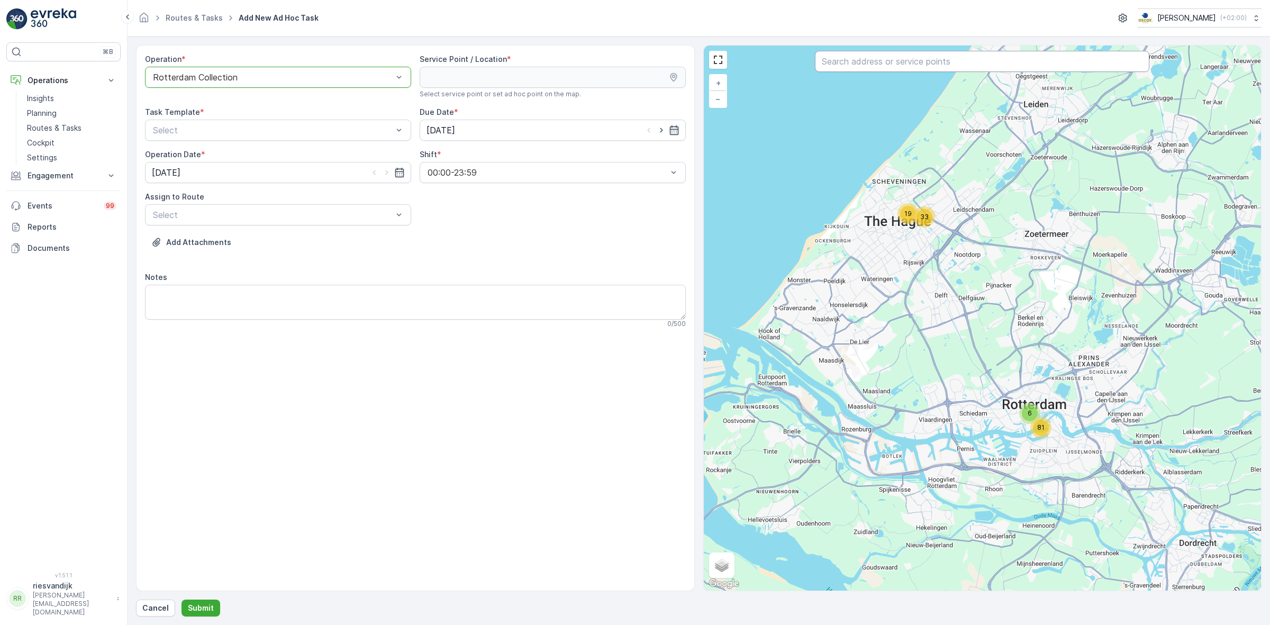
click at [975, 66] on input "text" at bounding box center [982, 61] width 334 height 21
type input "lantaren"
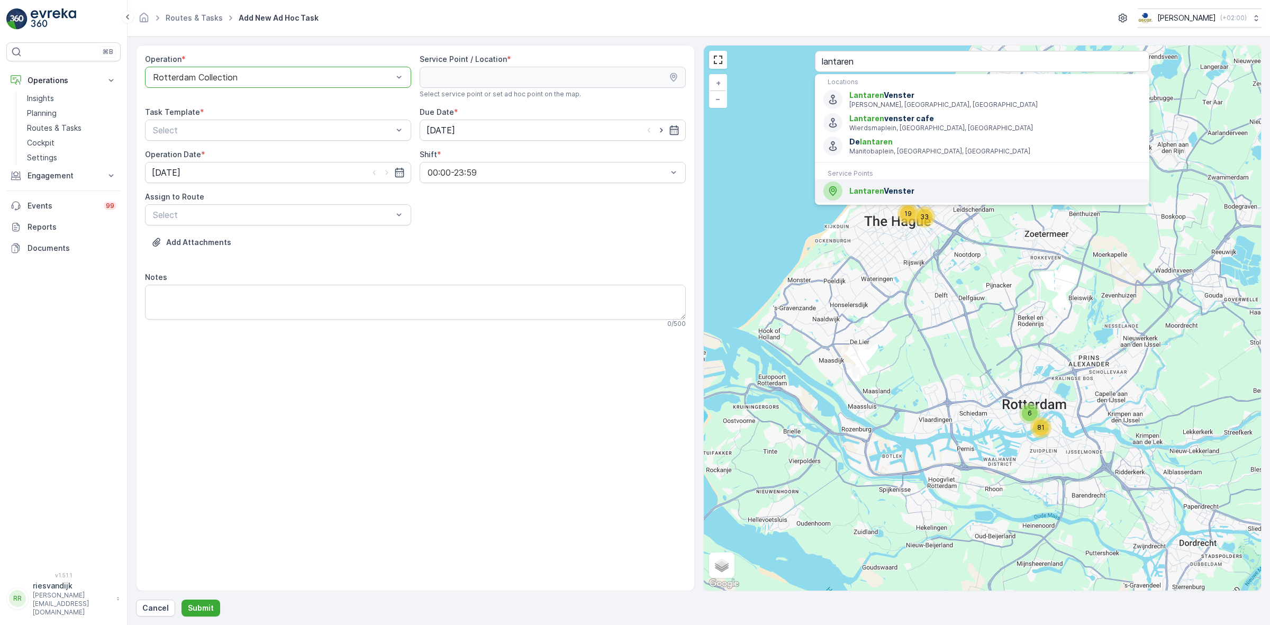
click at [897, 190] on span "Lantaren Venster" at bounding box center [995, 191] width 292 height 11
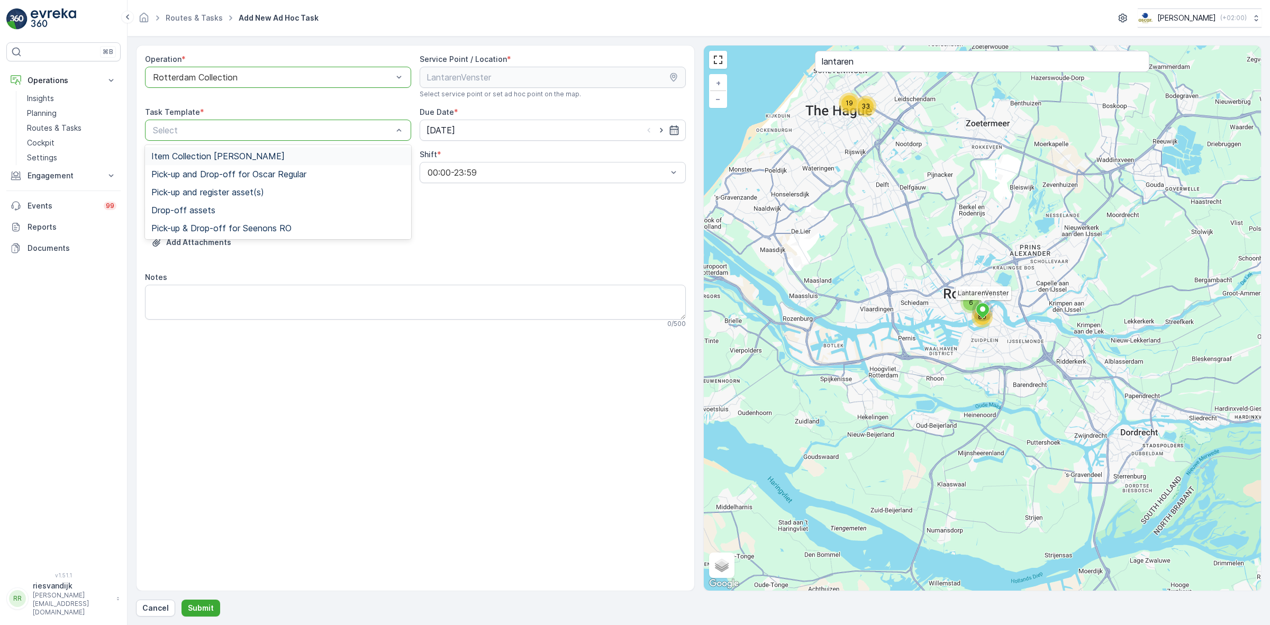
click at [316, 154] on div "Item Collection [PERSON_NAME]" at bounding box center [277, 156] width 253 height 10
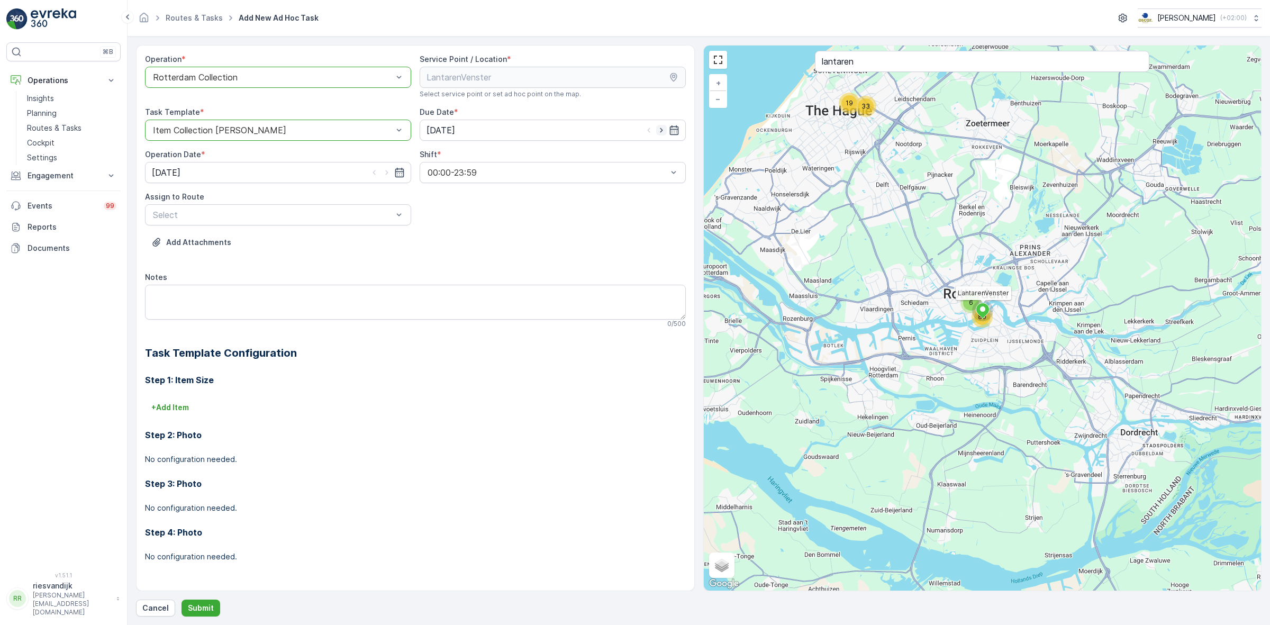
click at [661, 131] on icon "button" at bounding box center [661, 130] width 3 height 5
type input "[DATE]"
click at [384, 175] on icon "button" at bounding box center [387, 172] width 11 height 11
type input "[DATE]"
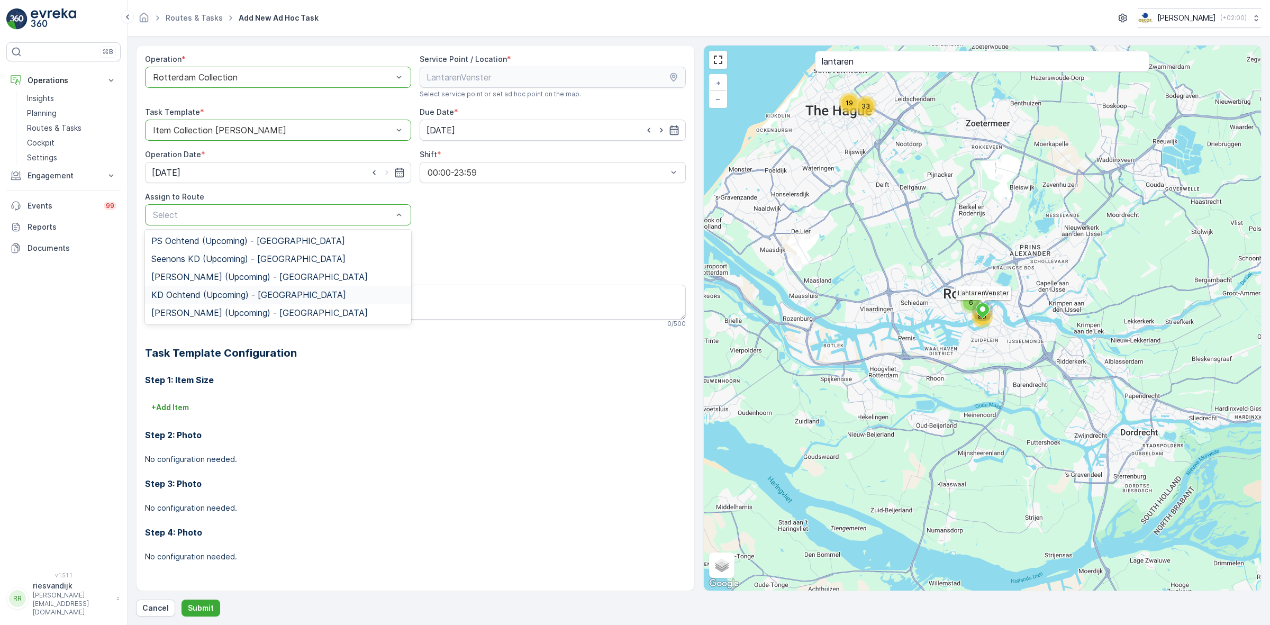
click at [328, 295] on div "KD Ochtend (Upcoming) - [GEOGRAPHIC_DATA]" at bounding box center [277, 295] width 253 height 10
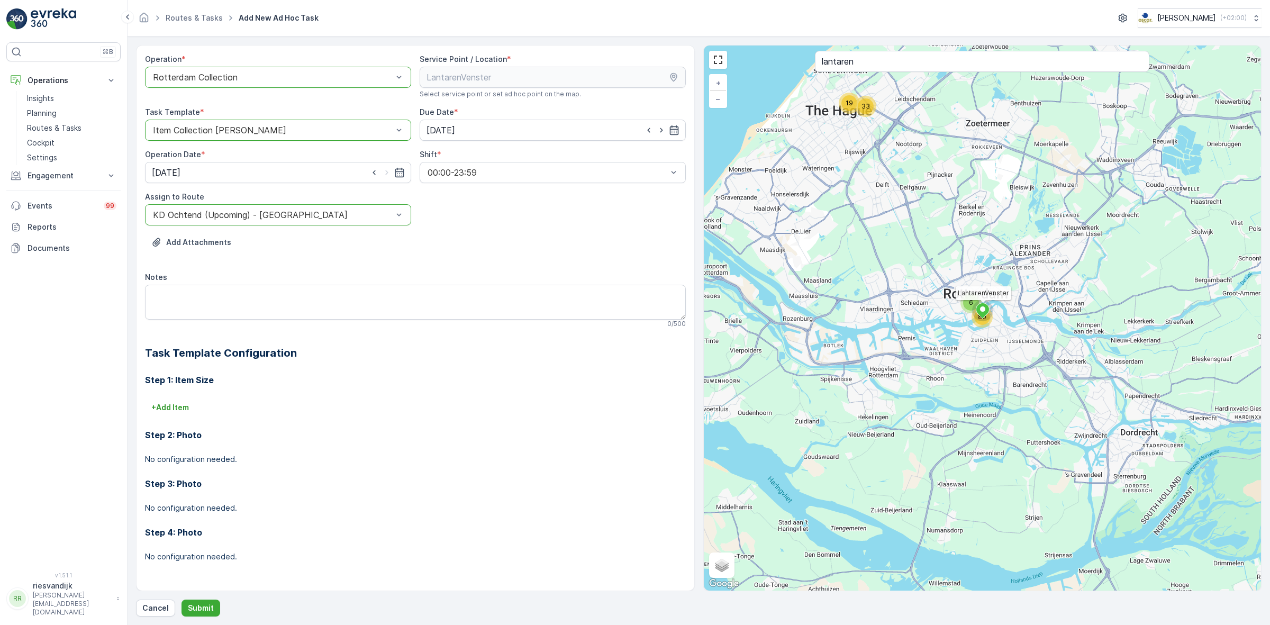
click at [364, 254] on div "Add Attachments" at bounding box center [415, 249] width 541 height 30
click at [315, 286] on textarea "Notes" at bounding box center [415, 302] width 541 height 35
type textarea "Please bring 5x 140L PD roll"
click at [319, 266] on div "Operation * option Rotterdam Collection, selected. Rotterdam Collection Service…" at bounding box center [415, 316] width 541 height 525
click at [202, 611] on p "Submit" at bounding box center [201, 608] width 26 height 11
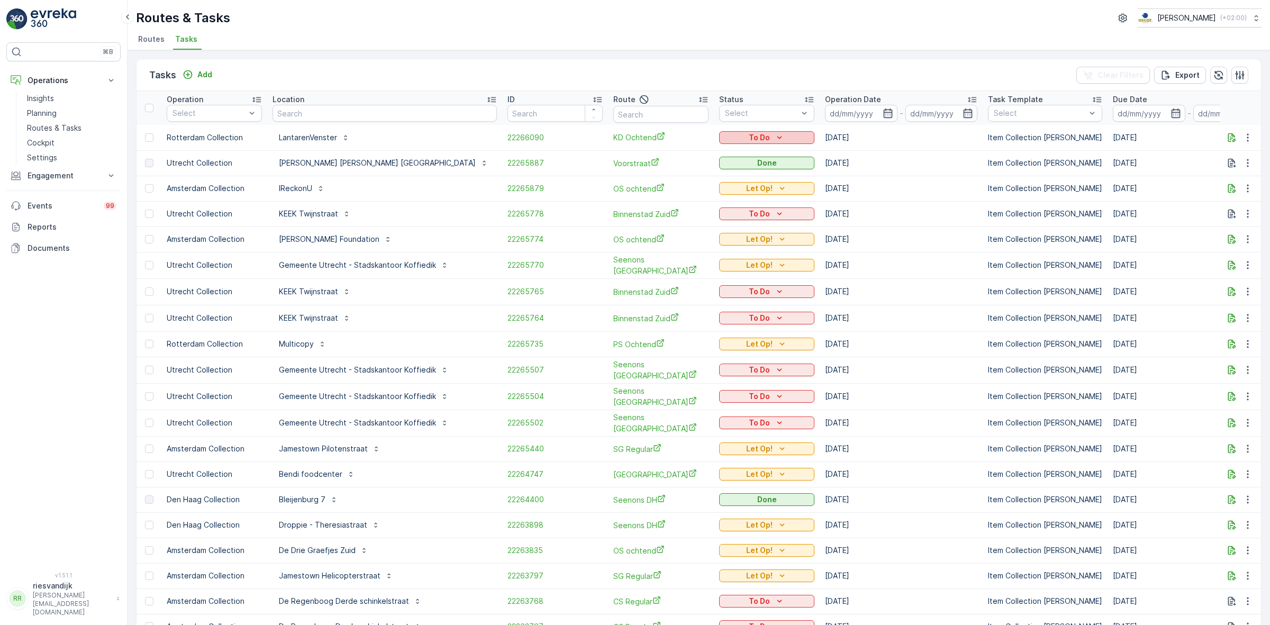
click at [744, 135] on div "To Do" at bounding box center [766, 137] width 87 height 11
click at [700, 152] on span "Let Op!" at bounding box center [691, 153] width 26 height 11
click at [288, 108] on input "text" at bounding box center [385, 113] width 224 height 17
type input "stox"
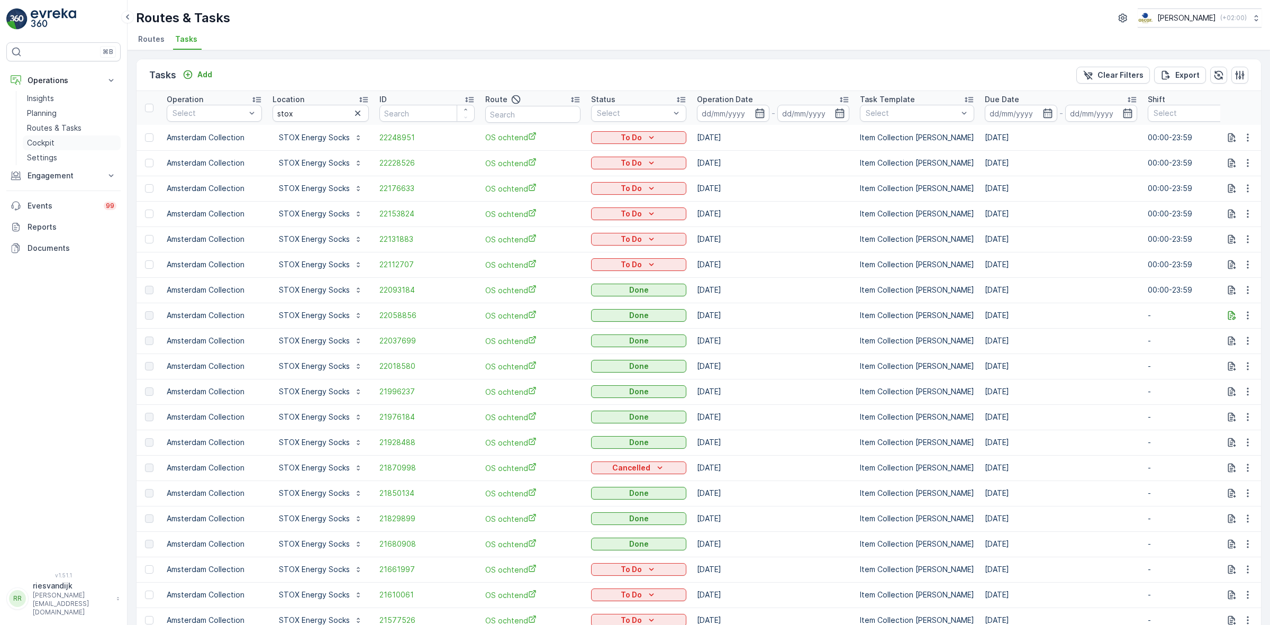
click at [49, 143] on p "Cockpit" at bounding box center [41, 143] width 28 height 11
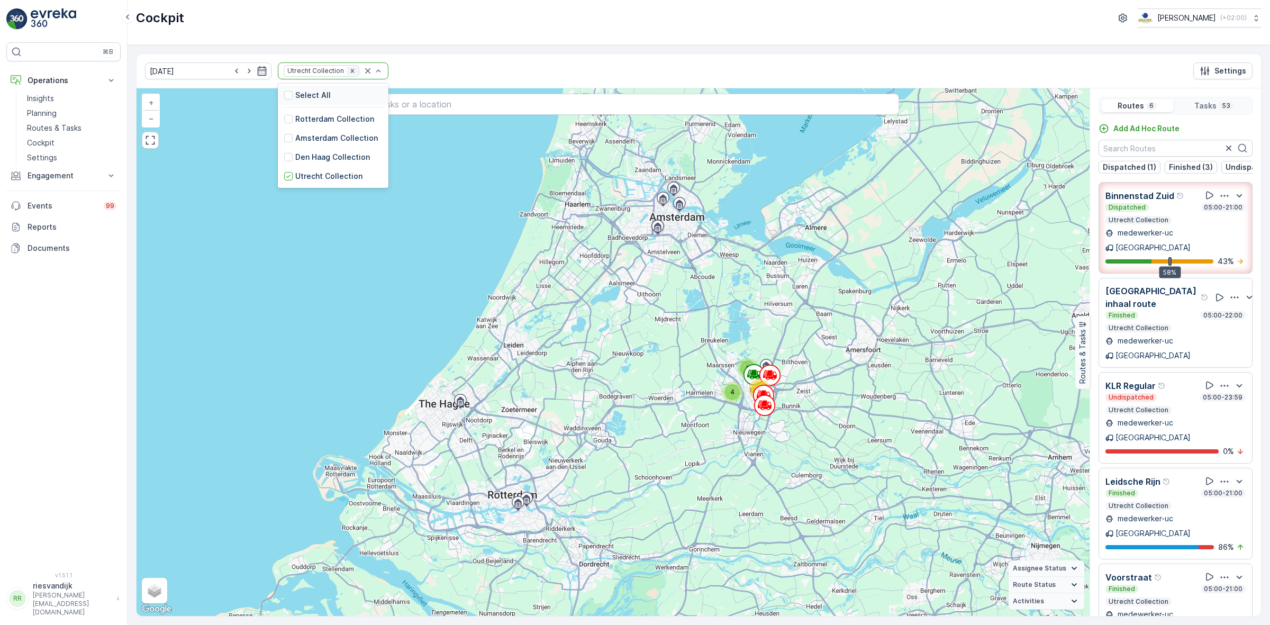
click at [349, 75] on icon "Remove Utrecht Collection" at bounding box center [352, 70] width 7 height 7
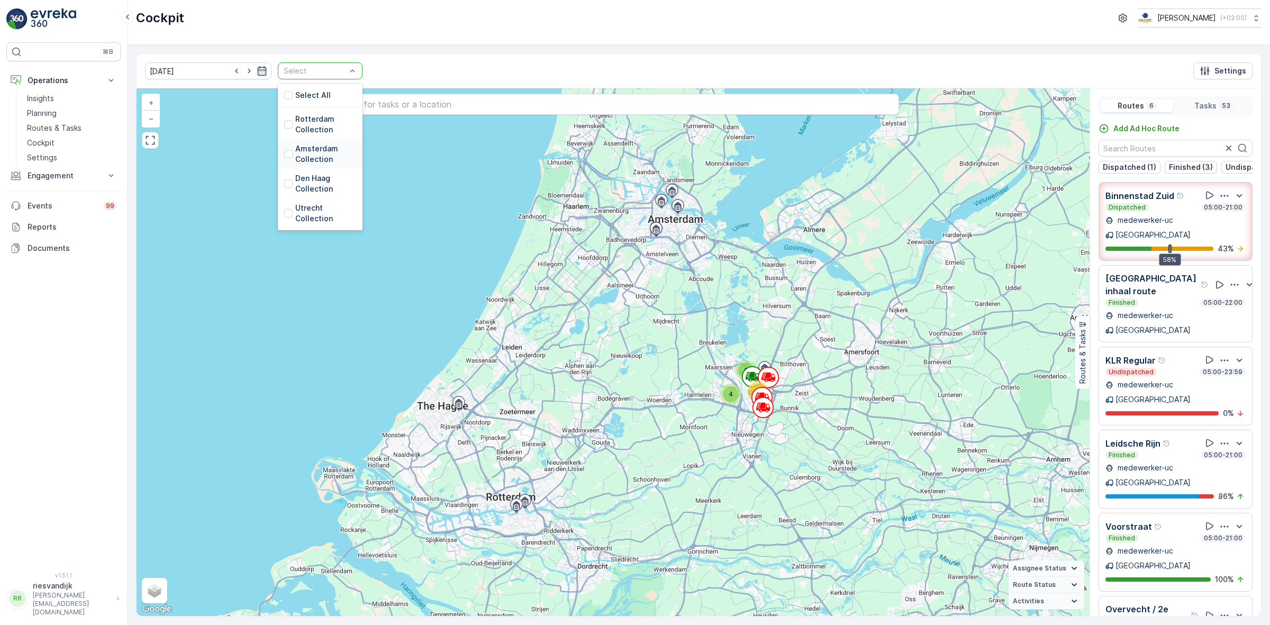
click at [295, 144] on p "Amsterdam Collection" at bounding box center [325, 153] width 61 height 21
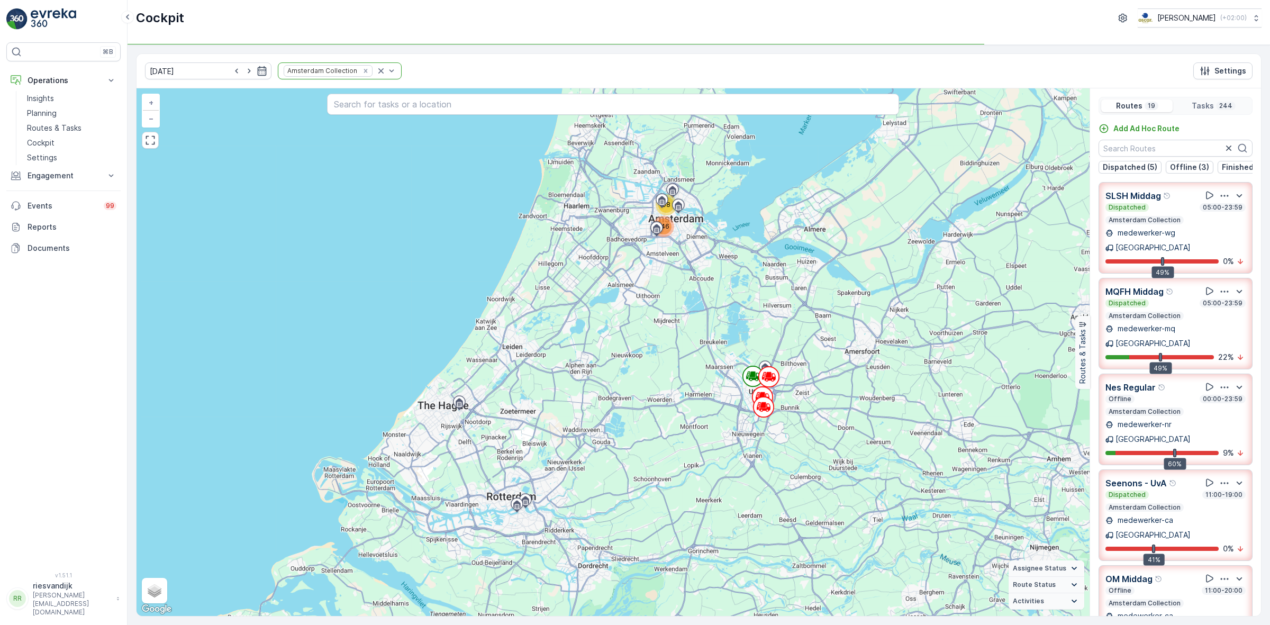
click at [612, 72] on div "[DATE] Amsterdam Collection Settings" at bounding box center [699, 71] width 1124 height 34
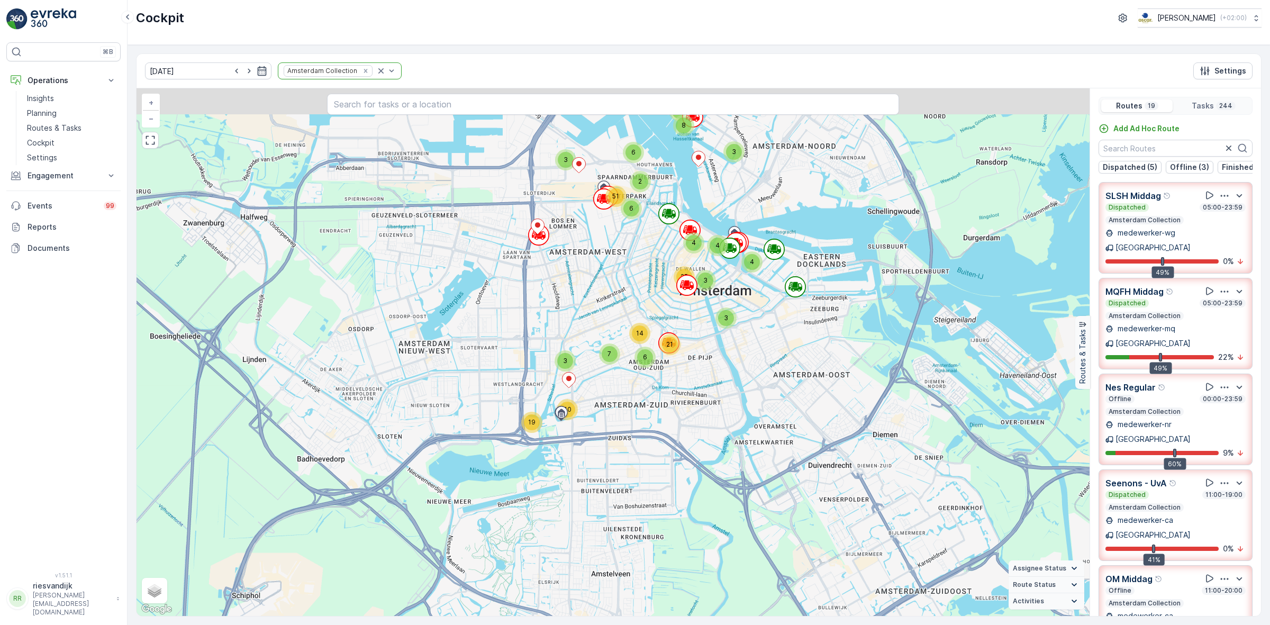
drag, startPoint x: 604, startPoint y: 287, endPoint x: 605, endPoint y: 316, distance: 29.1
click at [605, 316] on div "4 4 3 8 8 3 6 2 6 51 3 7 3 3 4 25 6 14 21 19 40 + − Satellite Roadmap Terrain H…" at bounding box center [613, 352] width 953 height 528
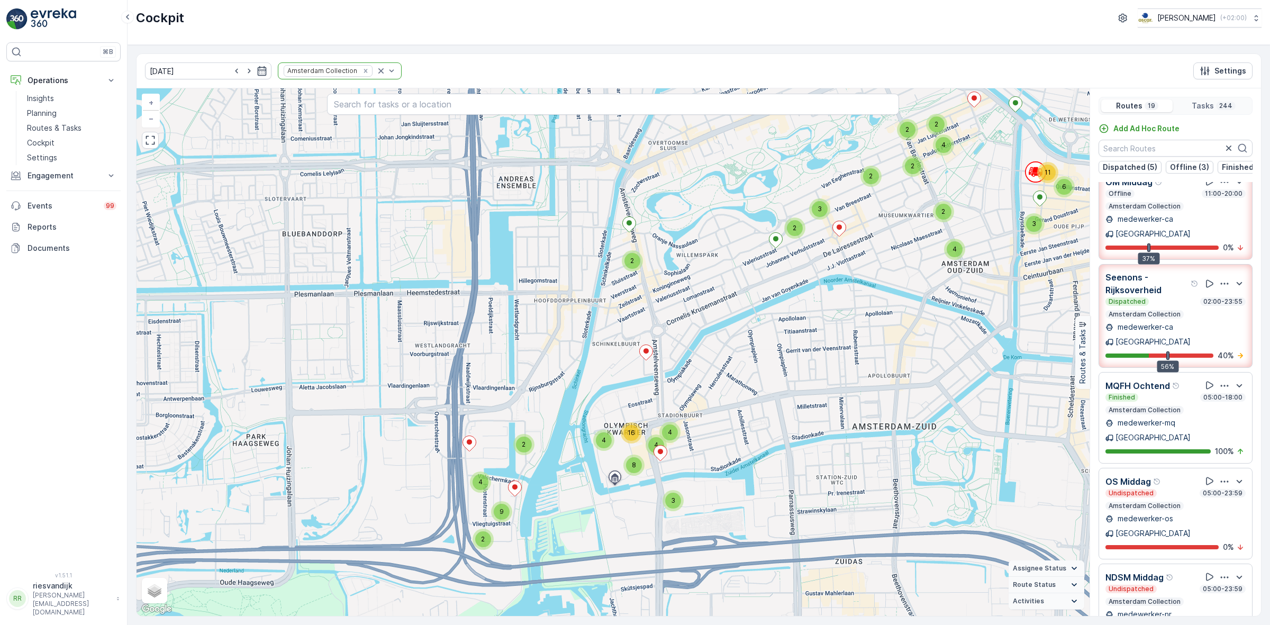
scroll to position [463, 0]
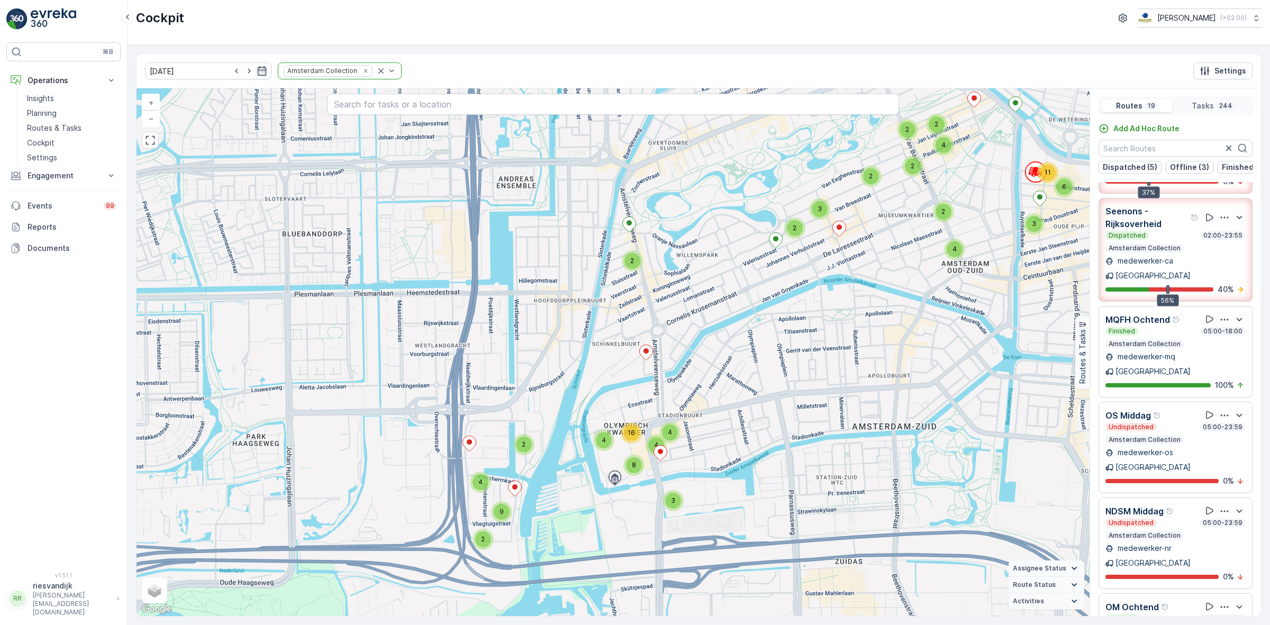
click at [1222, 408] on div at bounding box center [1224, 414] width 42 height 13
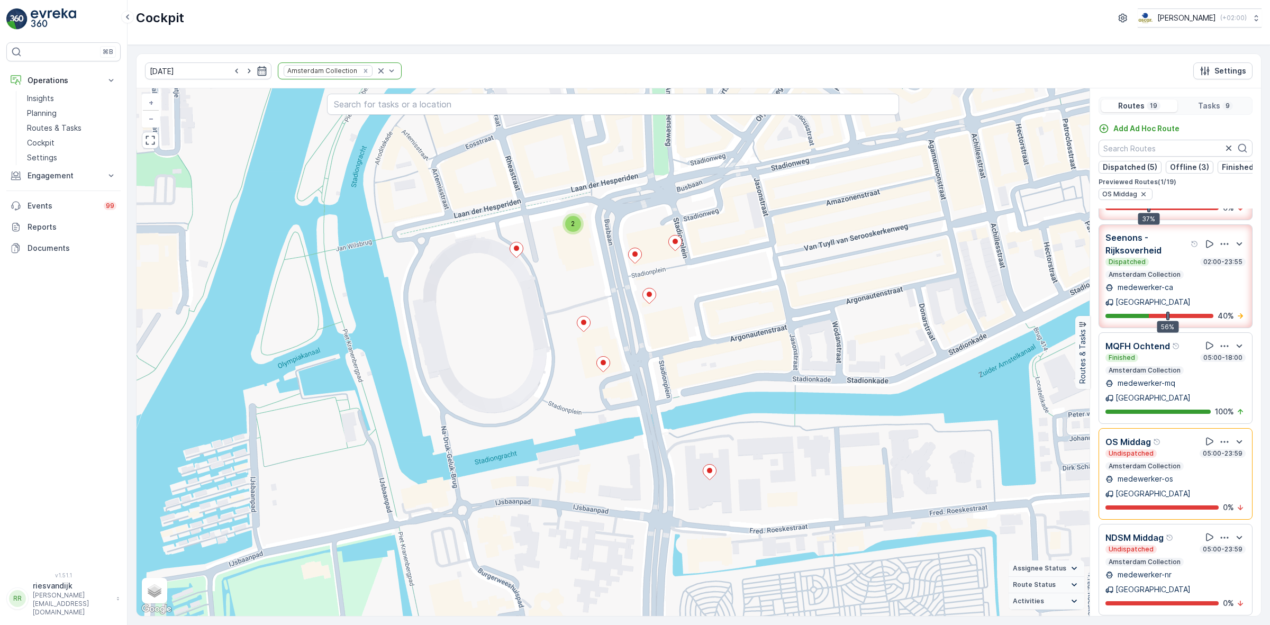
click at [1221, 441] on icon "button" at bounding box center [1225, 442] width 8 height 2
click at [1219, 466] on span "See More Details" at bounding box center [1221, 471] width 61 height 11
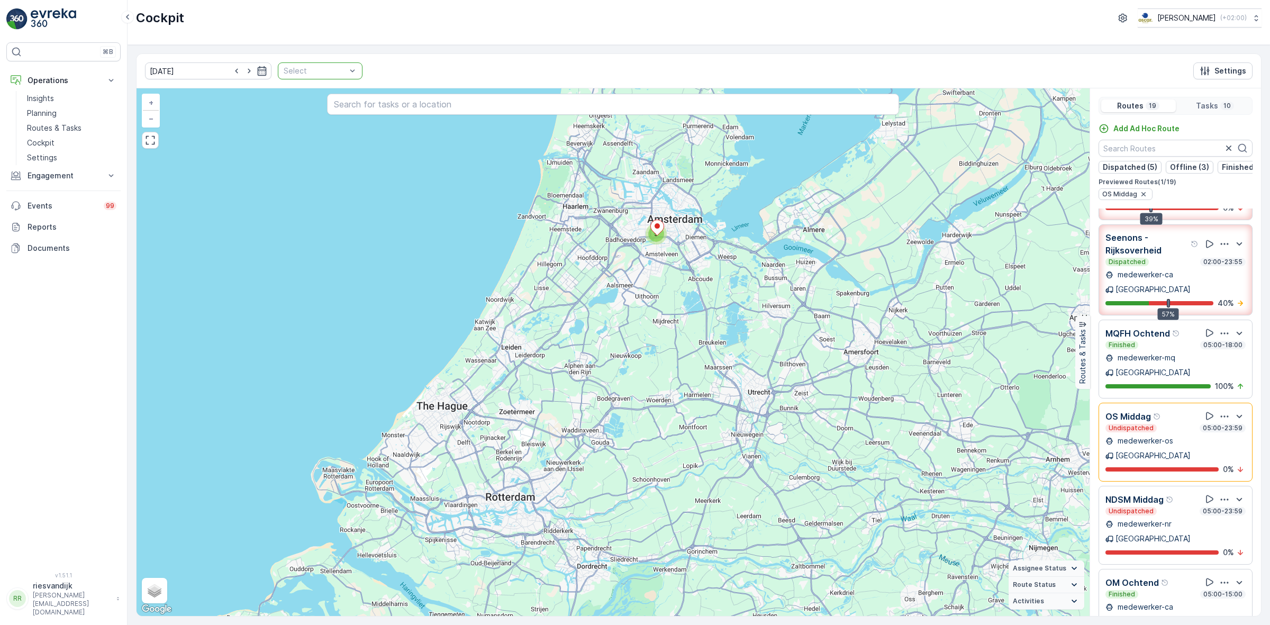
click at [342, 68] on div "Select" at bounding box center [320, 70] width 85 height 17
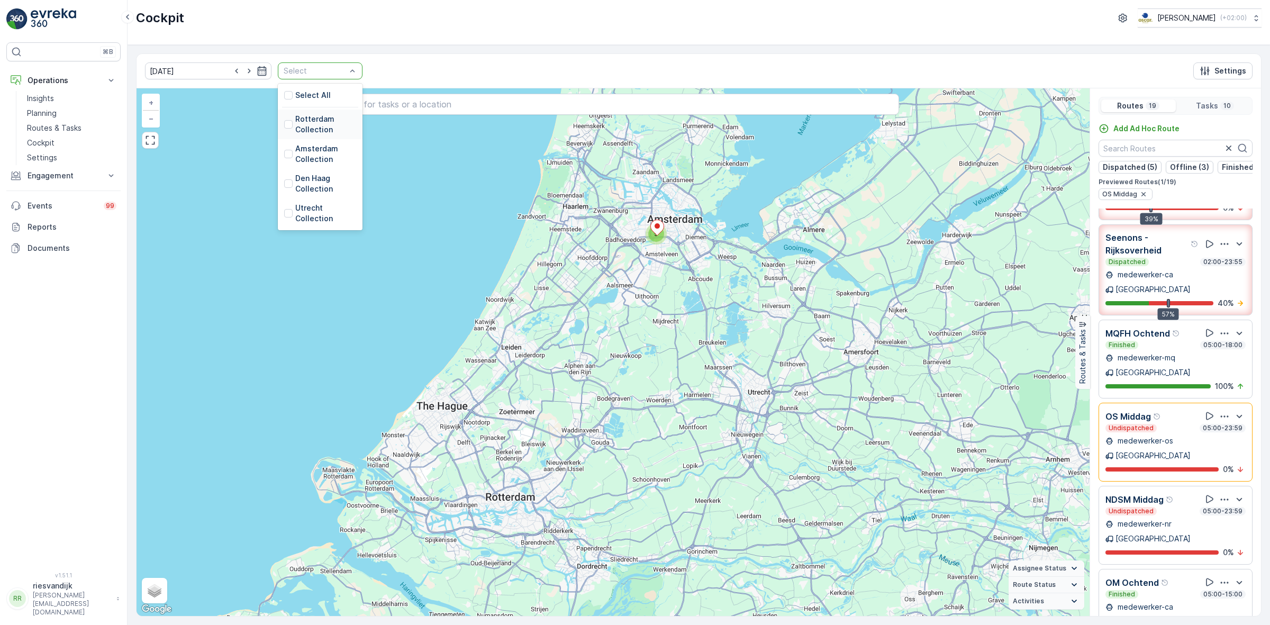
click at [304, 128] on p "Rotterdam Collection" at bounding box center [325, 124] width 61 height 21
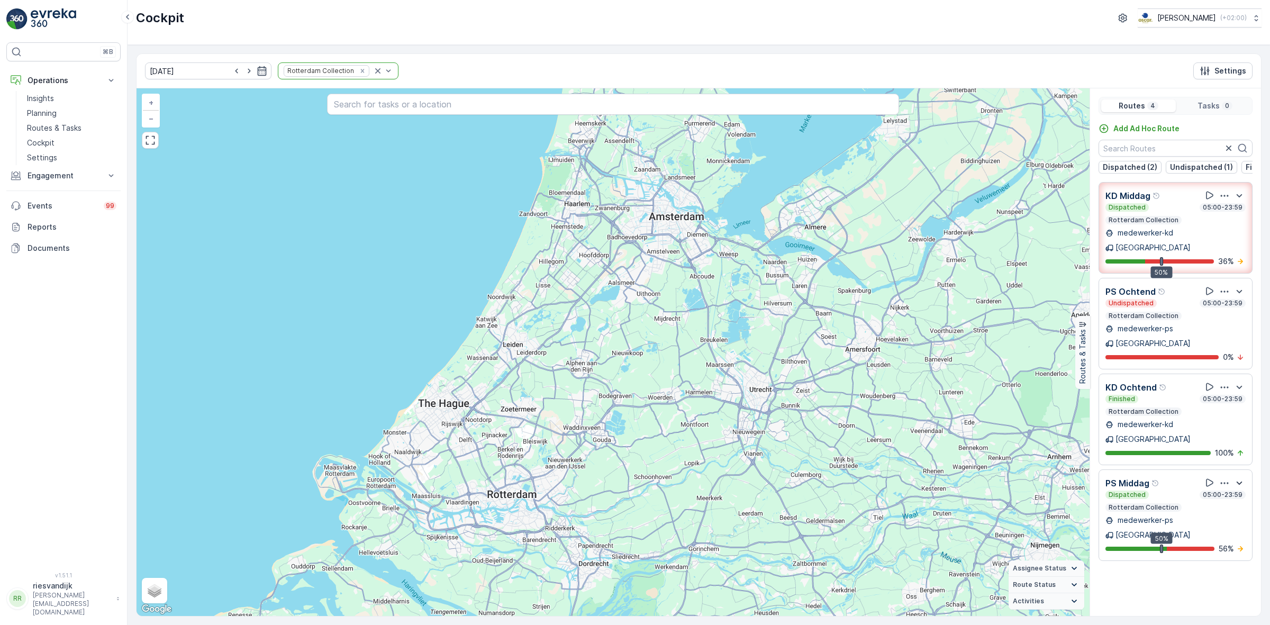
click at [1242, 477] on icon "button" at bounding box center [1239, 483] width 13 height 13
click at [1229, 478] on icon "button" at bounding box center [1224, 483] width 11 height 11
click at [1229, 505] on div "See More Details" at bounding box center [1226, 512] width 70 height 15
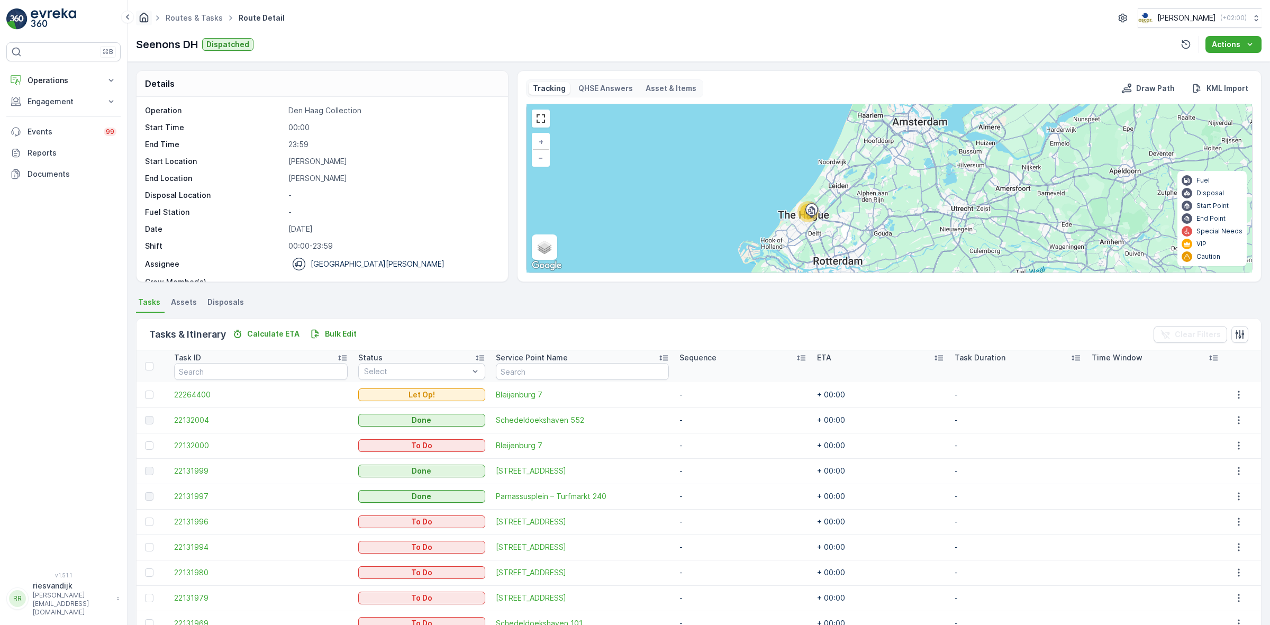
click at [147, 22] on icon "Homepage" at bounding box center [144, 17] width 9 height 10
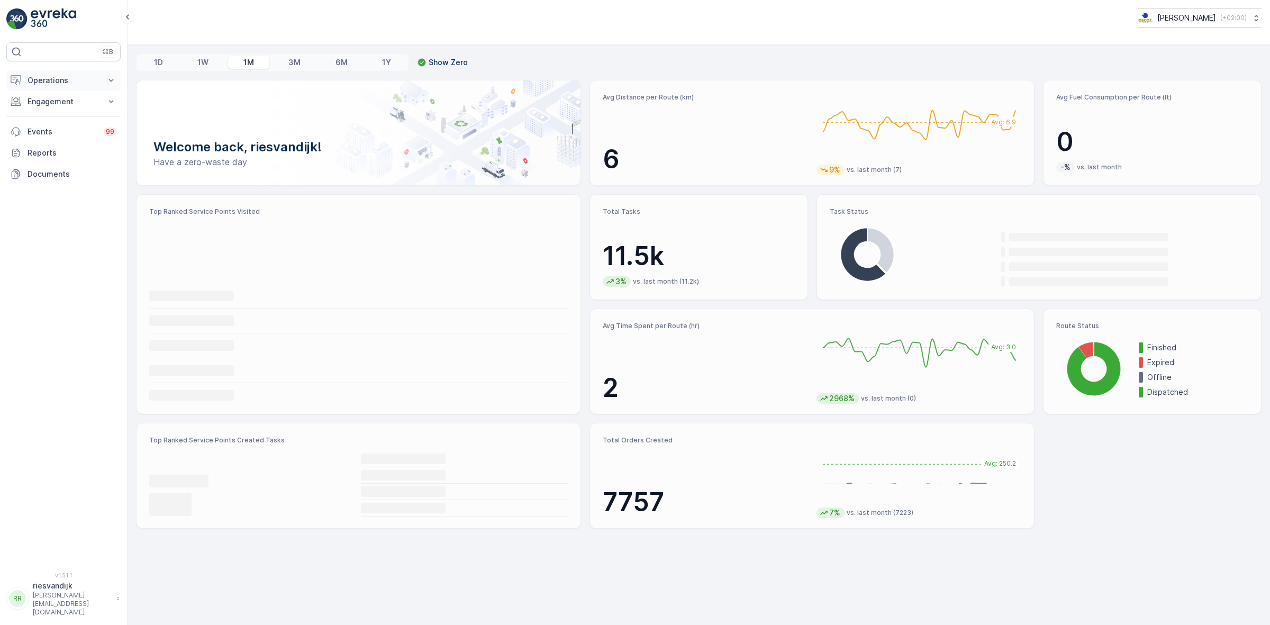
click at [87, 73] on button "Operations" at bounding box center [63, 80] width 114 height 21
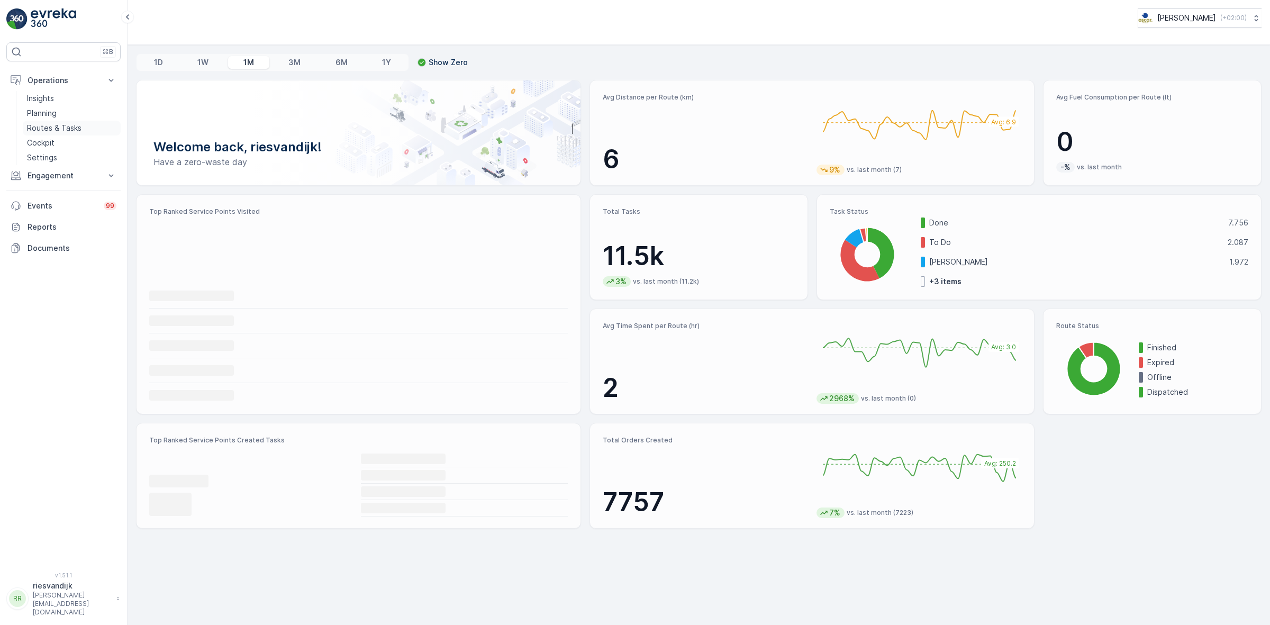
click at [67, 125] on p "Routes & Tasks" at bounding box center [54, 128] width 55 height 11
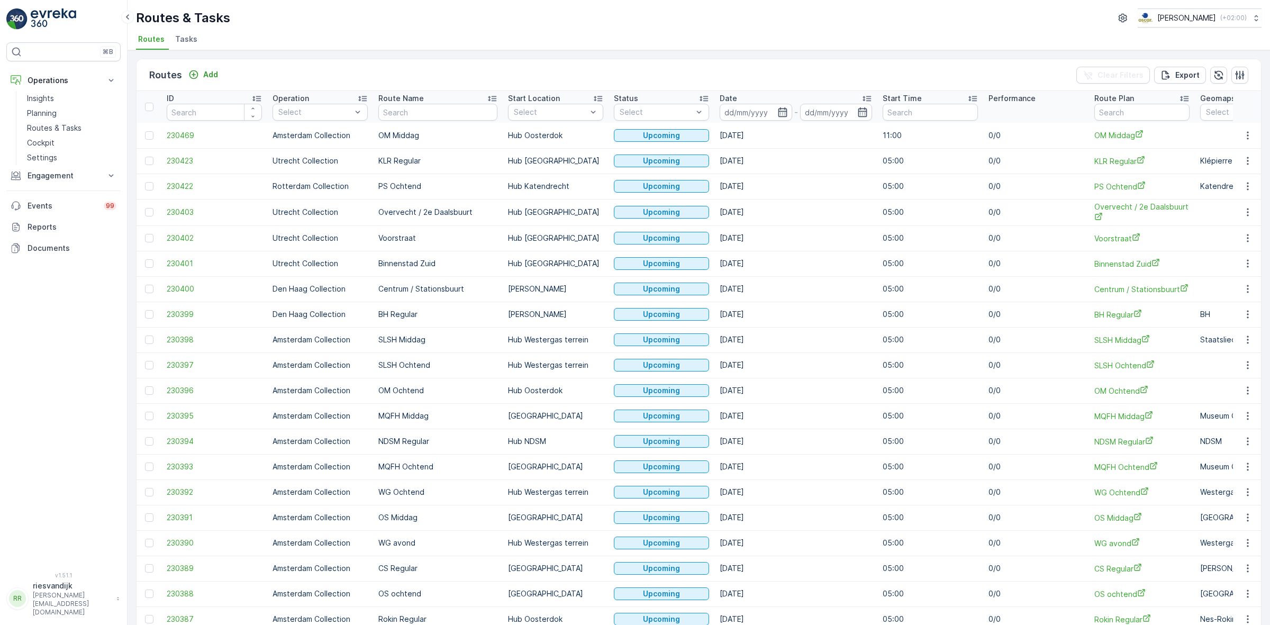
click at [186, 42] on span "Tasks" at bounding box center [186, 39] width 22 height 11
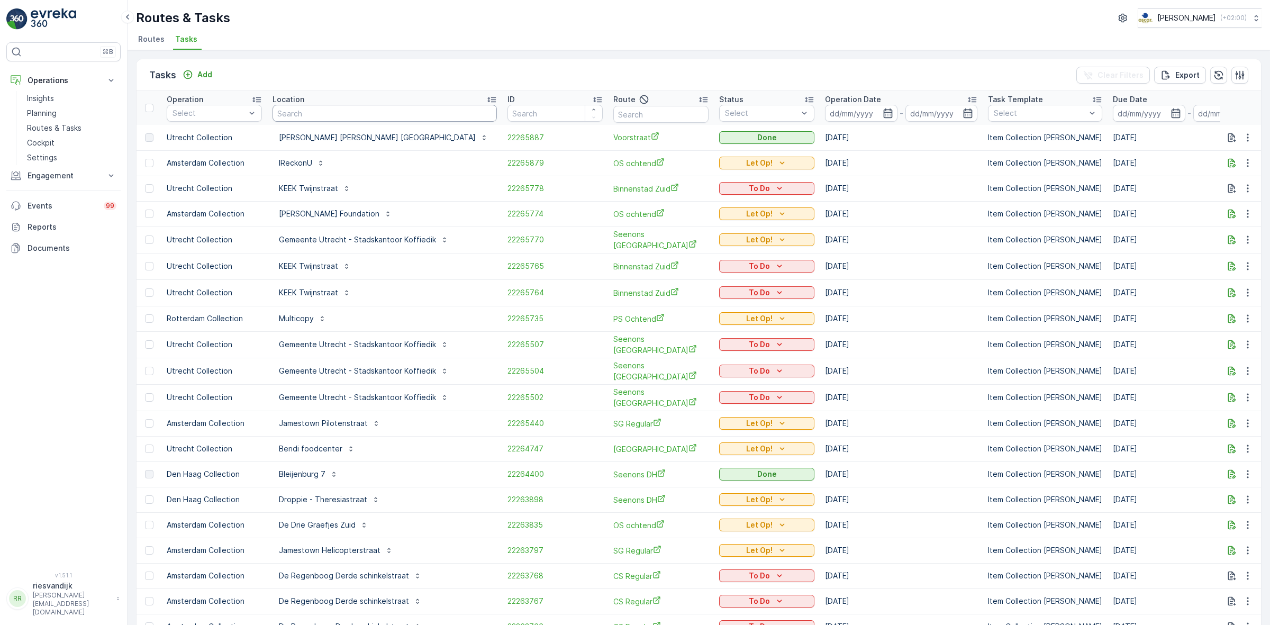
click at [308, 110] on input "text" at bounding box center [385, 113] width 224 height 17
type input "lantaren"
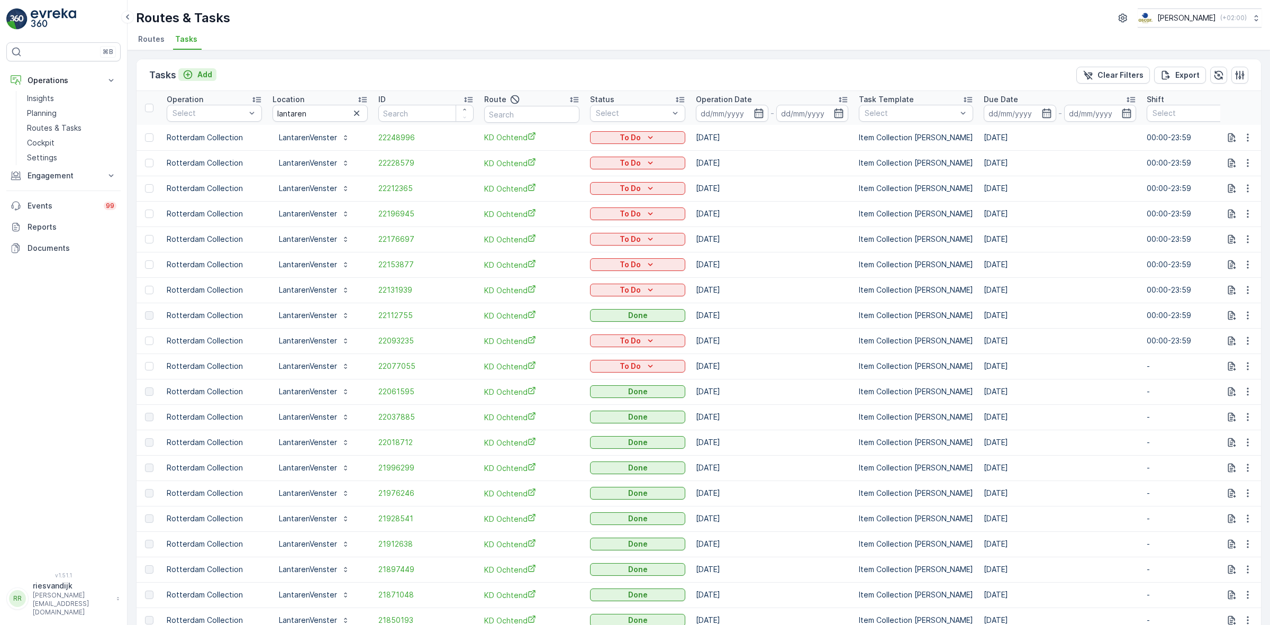
click at [205, 71] on p "Add" at bounding box center [204, 74] width 15 height 11
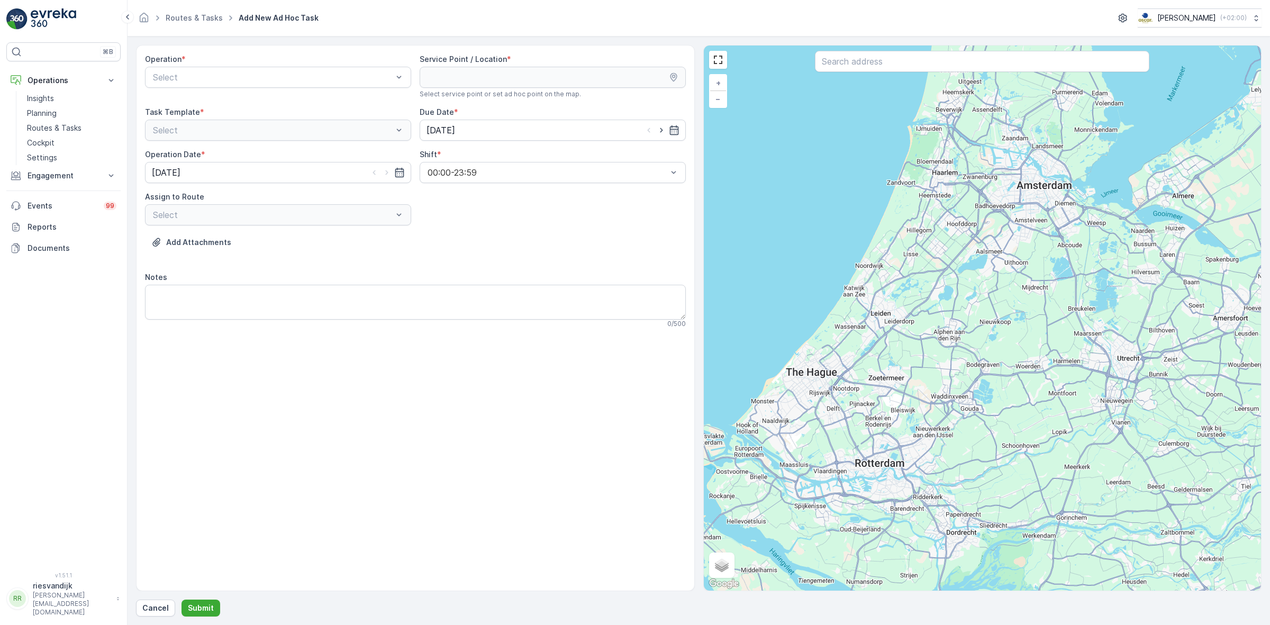
click at [286, 62] on div "Operation *" at bounding box center [278, 59] width 266 height 11
click at [321, 64] on div "Operation *" at bounding box center [278, 59] width 266 height 11
click at [303, 135] on div "Rotterdam Collection" at bounding box center [277, 139] width 253 height 10
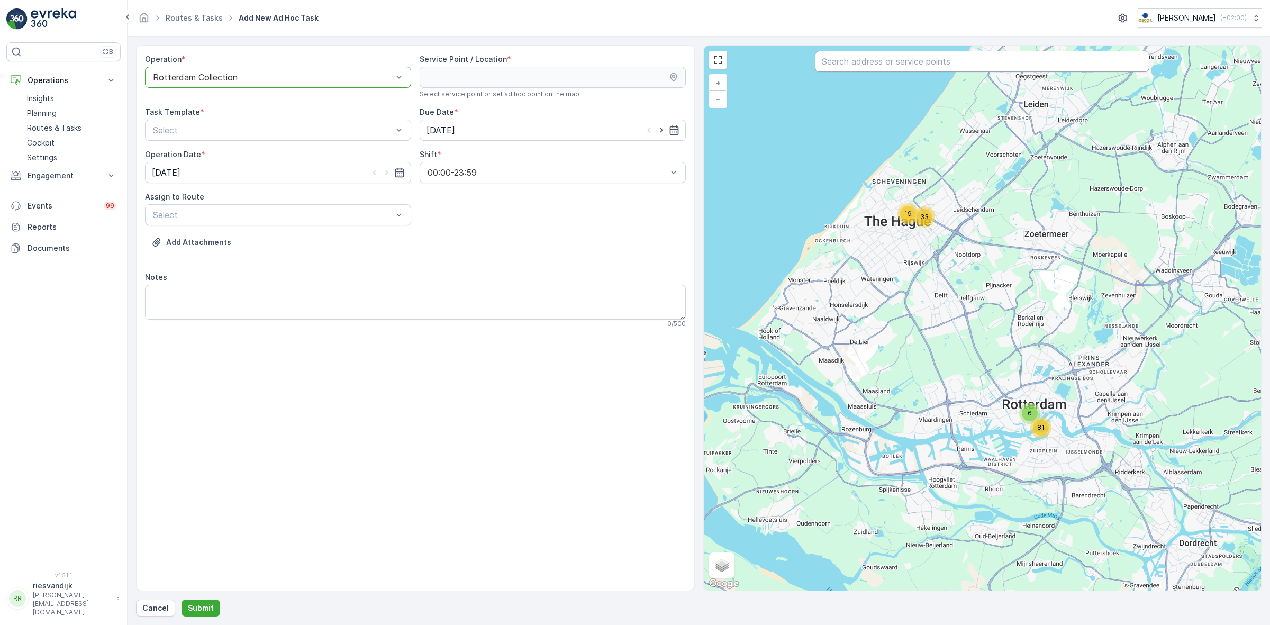
click at [884, 67] on input "text" at bounding box center [982, 61] width 334 height 21
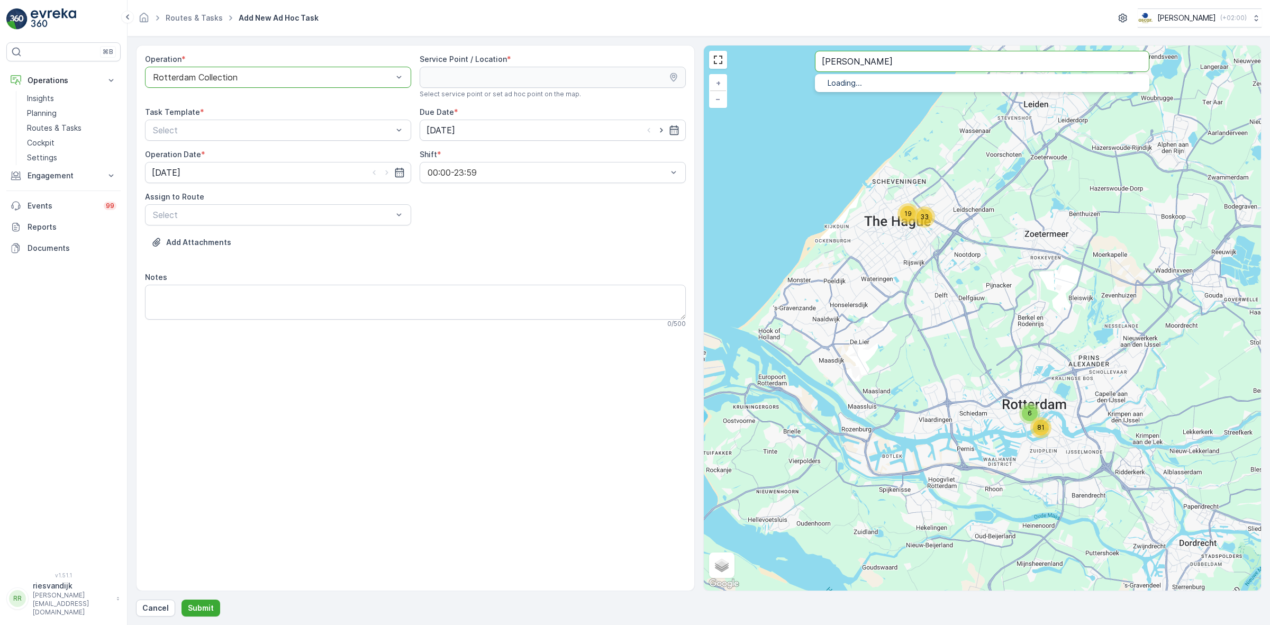
type input "pinchos"
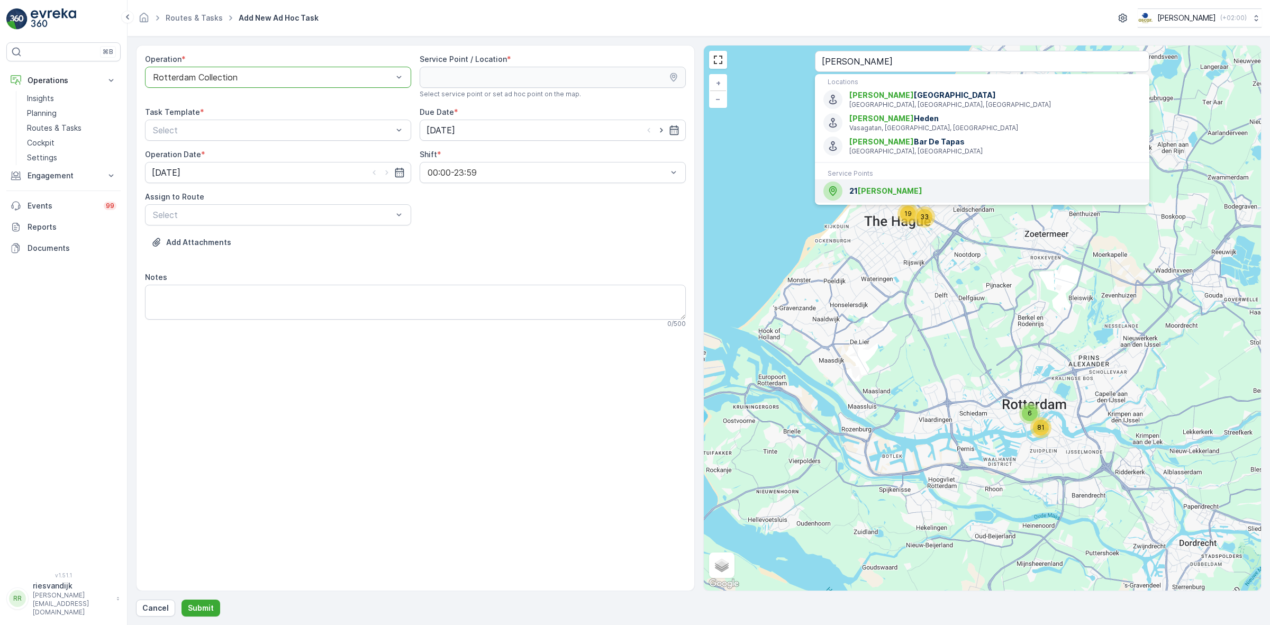
click at [871, 187] on span "Pinchos" at bounding box center [890, 190] width 65 height 9
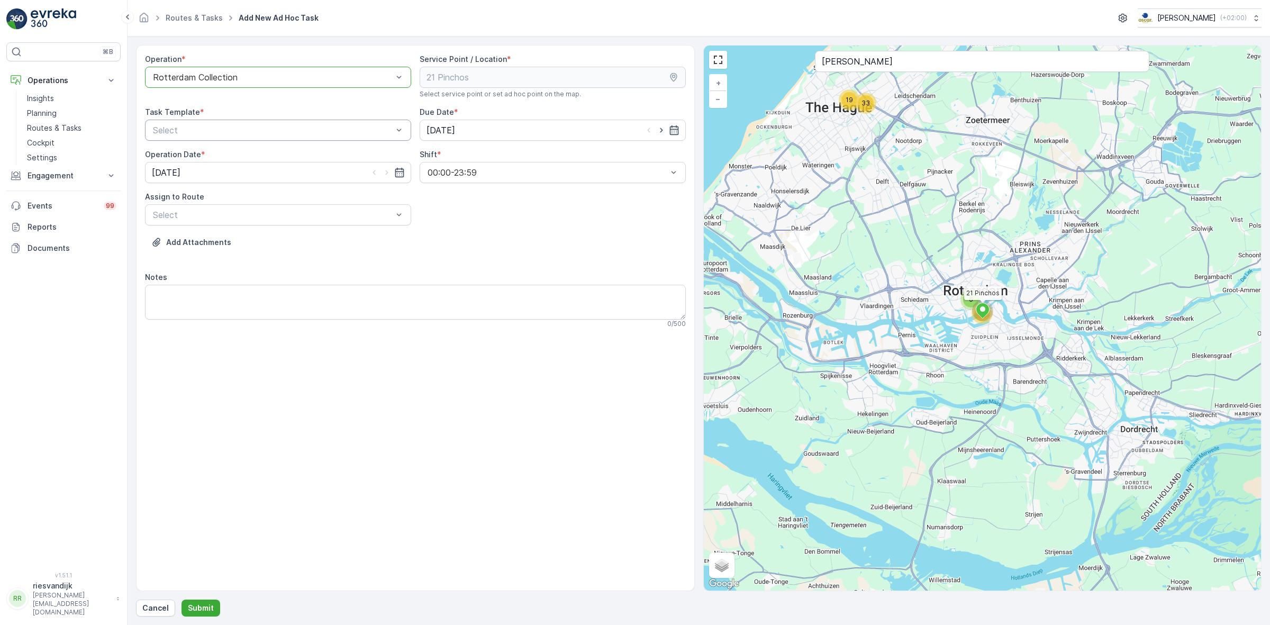
click at [269, 138] on div "Select" at bounding box center [278, 130] width 266 height 21
click at [270, 155] on span "Item Collection [PERSON_NAME]" at bounding box center [217, 156] width 133 height 10
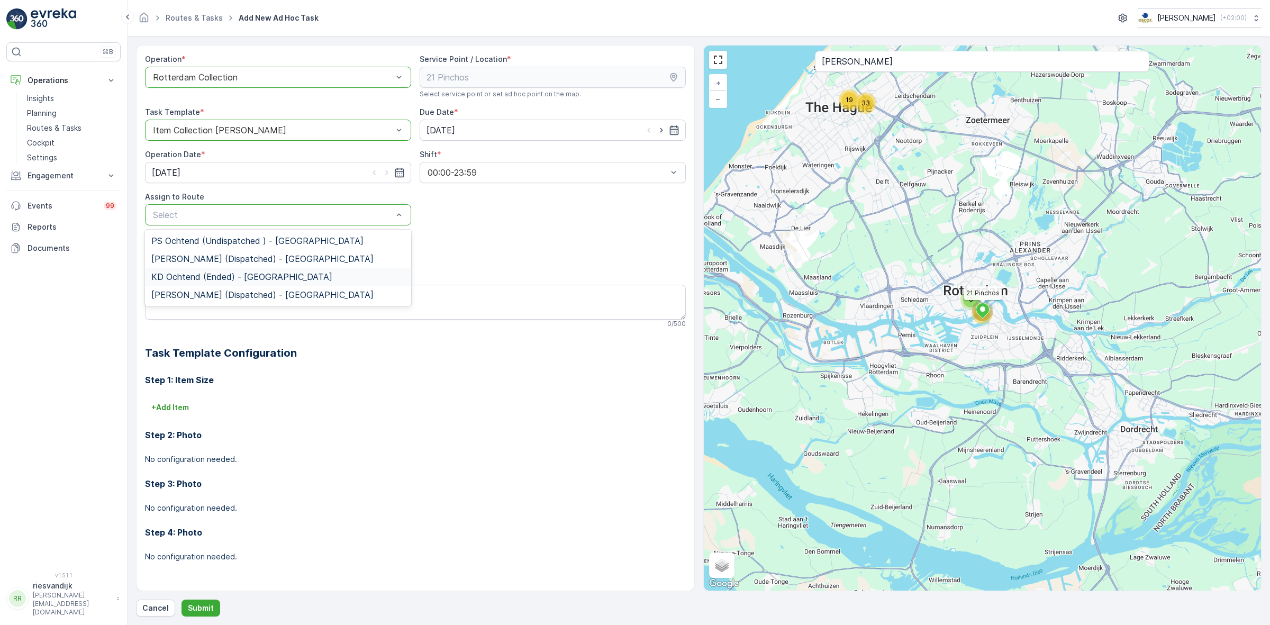
click at [344, 277] on div "KD Ochtend (Ended) - Rotterdam" at bounding box center [277, 277] width 253 height 10
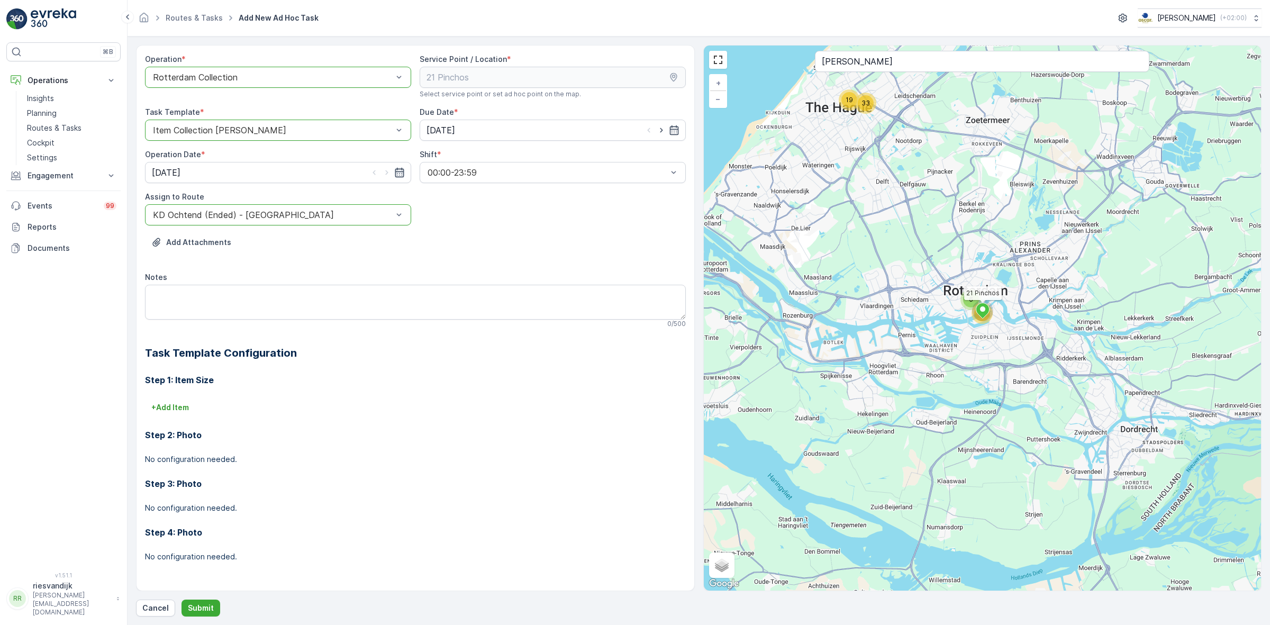
click at [400, 173] on icon "button" at bounding box center [399, 172] width 11 height 11
click at [410, 244] on div "Add Attachments" at bounding box center [415, 249] width 541 height 30
click at [365, 207] on div "KD Ochtend (Ended) - Rotterdam" at bounding box center [278, 214] width 266 height 21
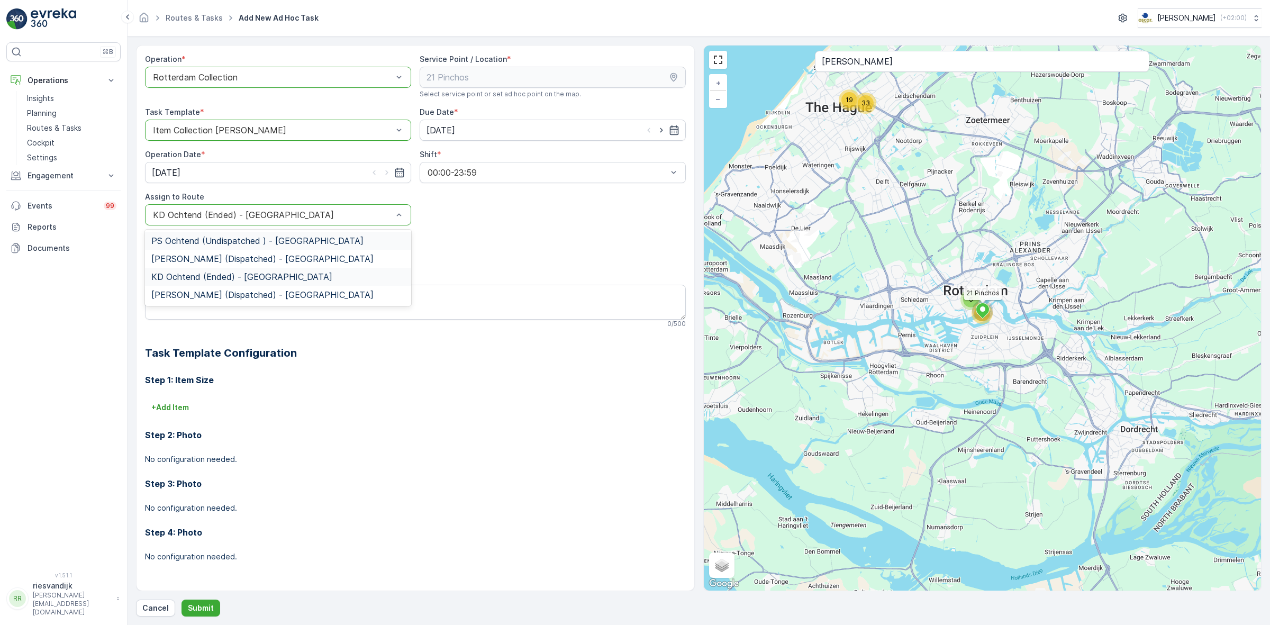
click at [301, 239] on span "PS Ochtend (Undispatched ) - Rotterdam" at bounding box center [257, 241] width 212 height 10
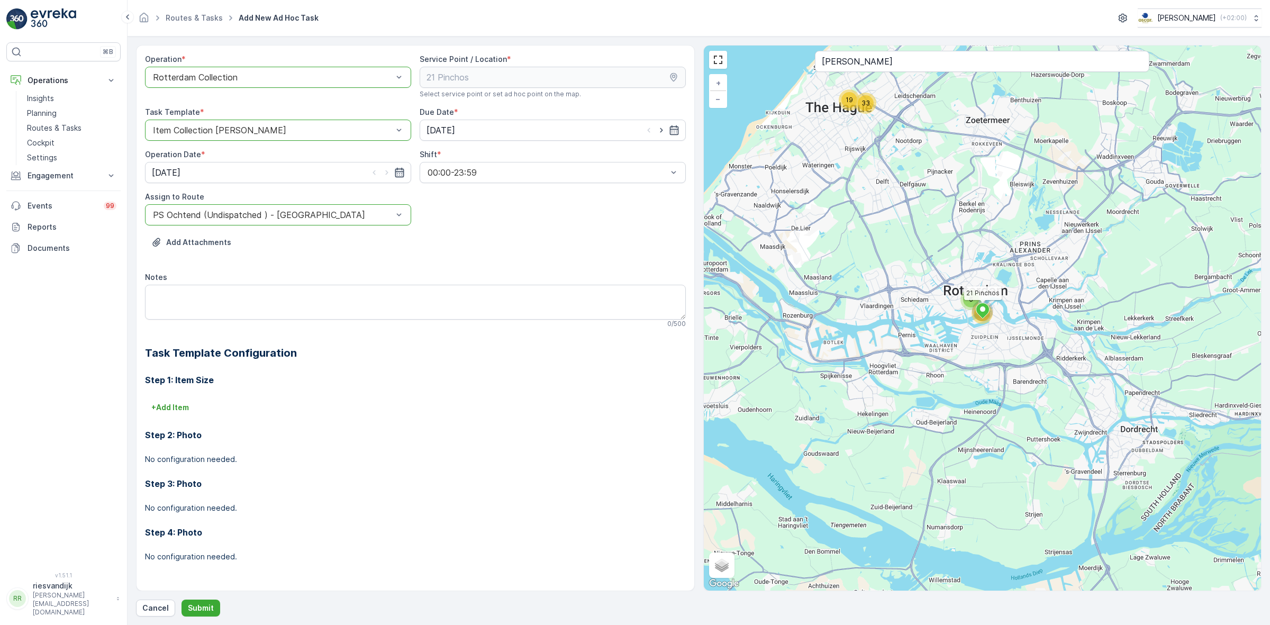
click at [401, 176] on icon "button" at bounding box center [399, 173] width 9 height 10
click at [411, 250] on div "Add Attachments" at bounding box center [415, 249] width 541 height 30
click at [320, 207] on div "PS Ochtend (Undispatched ) - Rotterdam" at bounding box center [278, 214] width 266 height 21
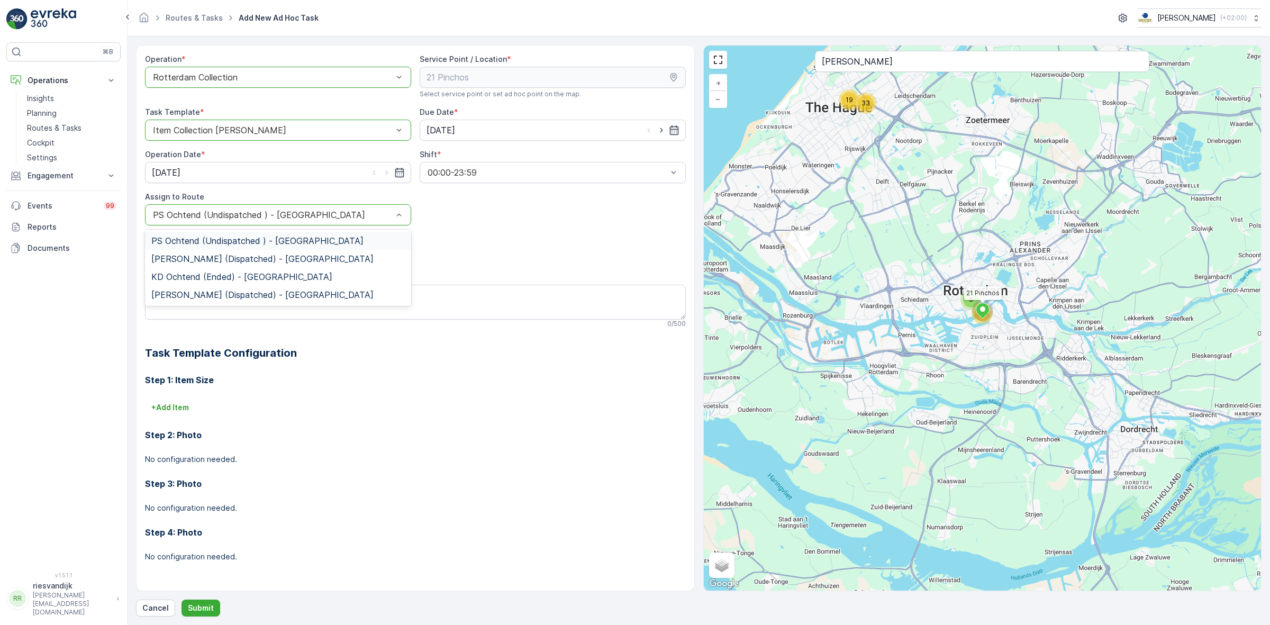
click at [466, 200] on div "Operation * option Rotterdam Collection, selected. Rotterdam Collection Service…" at bounding box center [415, 316] width 541 height 525
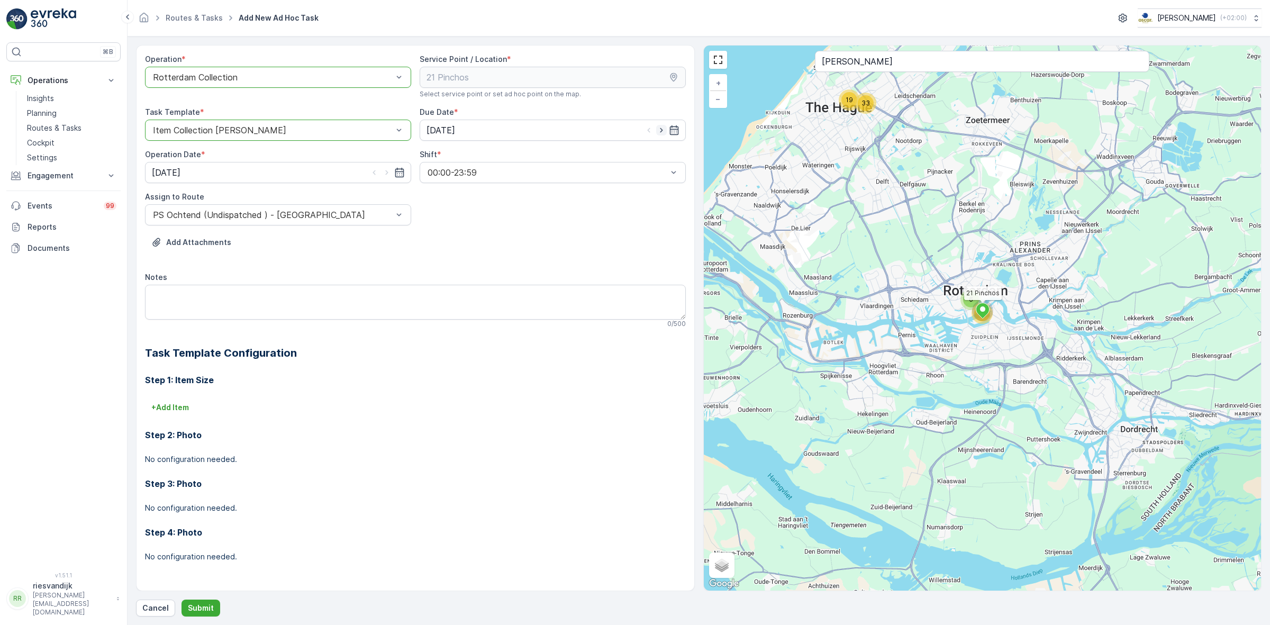
click at [661, 135] on icon "button" at bounding box center [661, 130] width 11 height 11
type input "[DATE]"
click at [392, 176] on icon "button" at bounding box center [387, 172] width 11 height 11
type input "[DATE]"
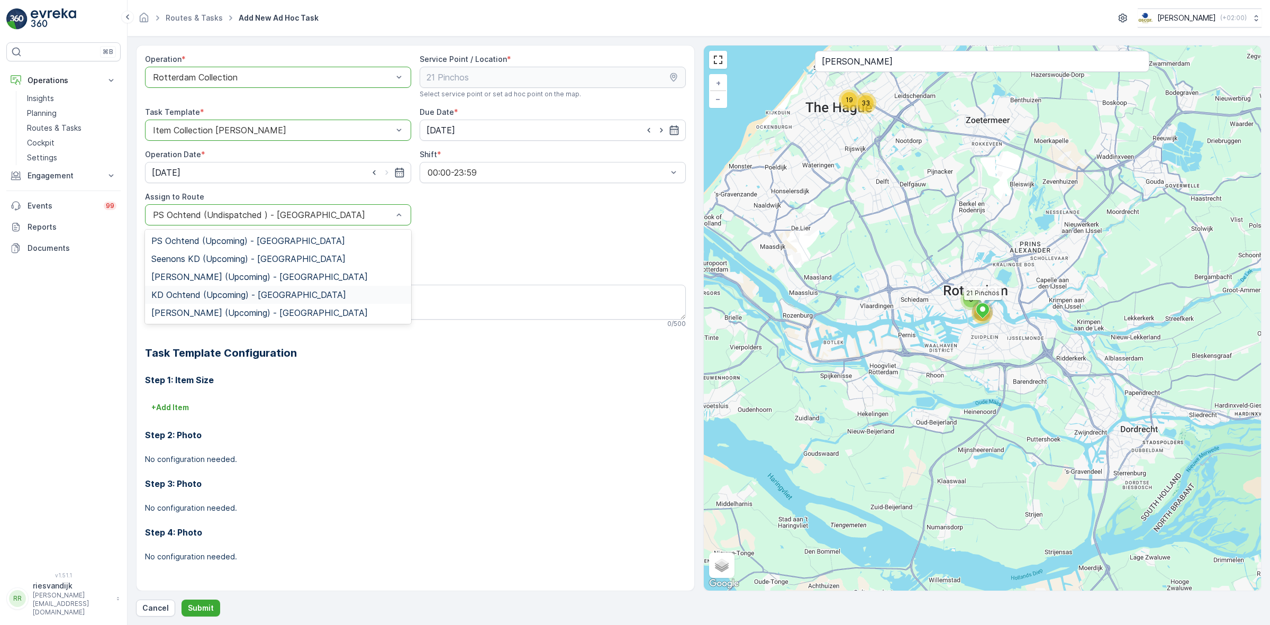
click at [313, 293] on div "KD Ochtend (Upcoming) - Rotterdam" at bounding box center [277, 295] width 253 height 10
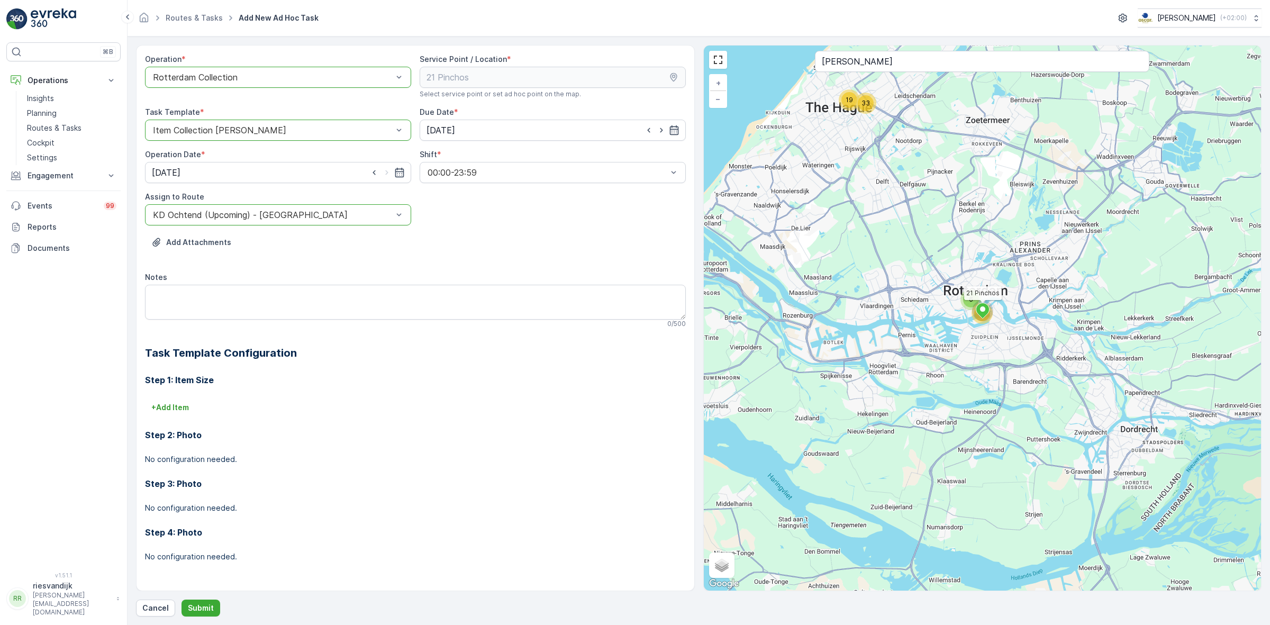
click at [447, 263] on div "Add Attachments" at bounding box center [415, 249] width 541 height 30
click at [517, 299] on textarea "Notes" at bounding box center [415, 302] width 541 height 35
drag, startPoint x: 199, startPoint y: 311, endPoint x: 126, endPoint y: 311, distance: 73.0
click at [112, 302] on div "⌘B Operations Insights Planning Routes & Tasks Cockpit Settings Engagement Insi…" at bounding box center [635, 312] width 1270 height 625
click at [159, 294] on textarea "Twee pallets staan klaar" at bounding box center [415, 302] width 541 height 35
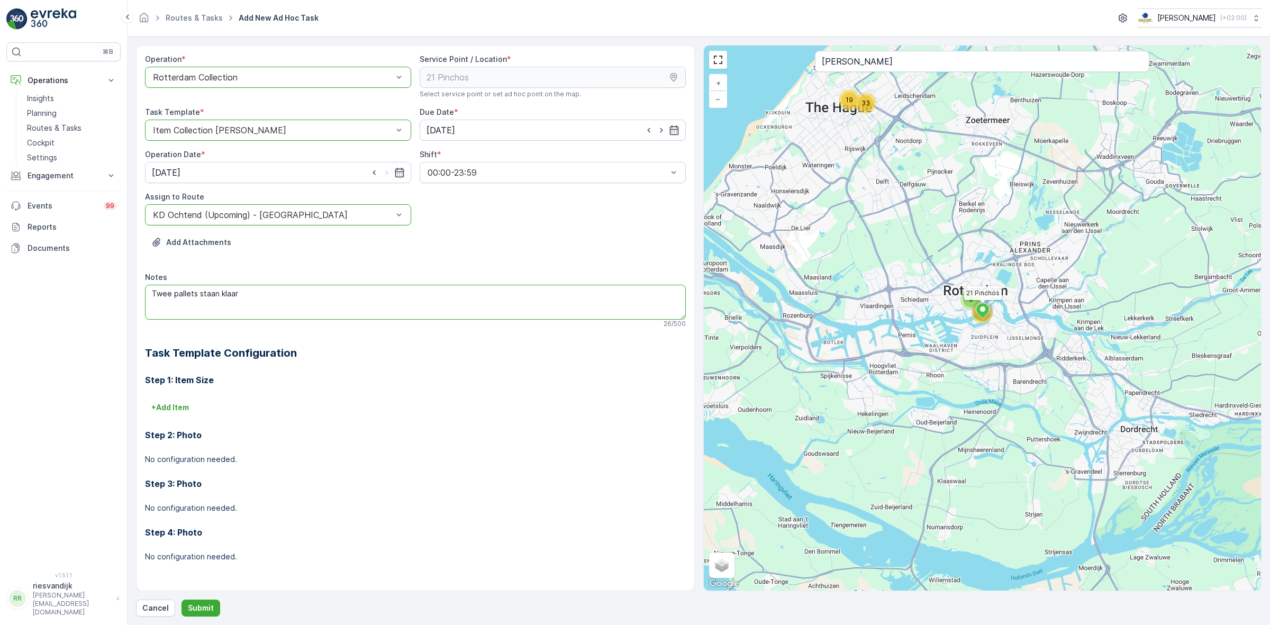
click at [159, 294] on textarea "Twee pallets staan klaar" at bounding box center [415, 302] width 541 height 35
click at [244, 294] on textarea "2 pallets staan klaar" at bounding box center [415, 302] width 541 height 35
type textarea "2 pallets staan klaar"
click at [369, 337] on div "Operation * option Rotterdam Collection, selected. Rotterdam Collection Service…" at bounding box center [415, 316] width 541 height 525
click at [170, 410] on p "+ Add Item" at bounding box center [170, 407] width 38 height 11
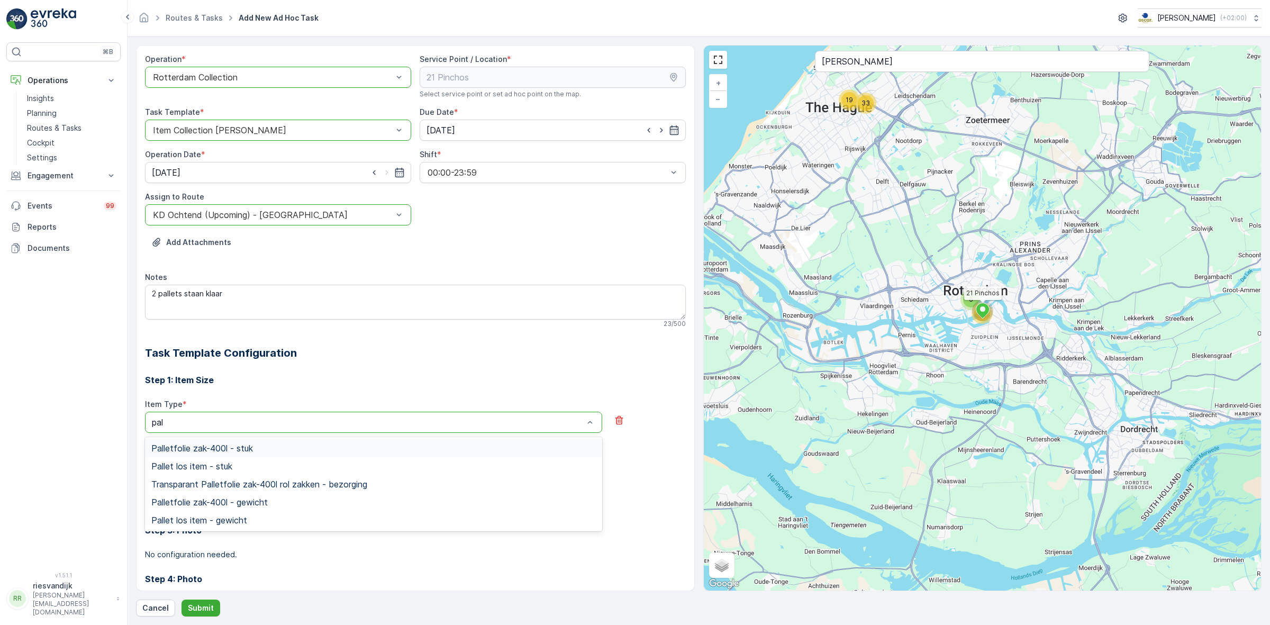
type input "pall"
click at [244, 461] on div "Pallet los item - stuk" at bounding box center [373, 466] width 444 height 10
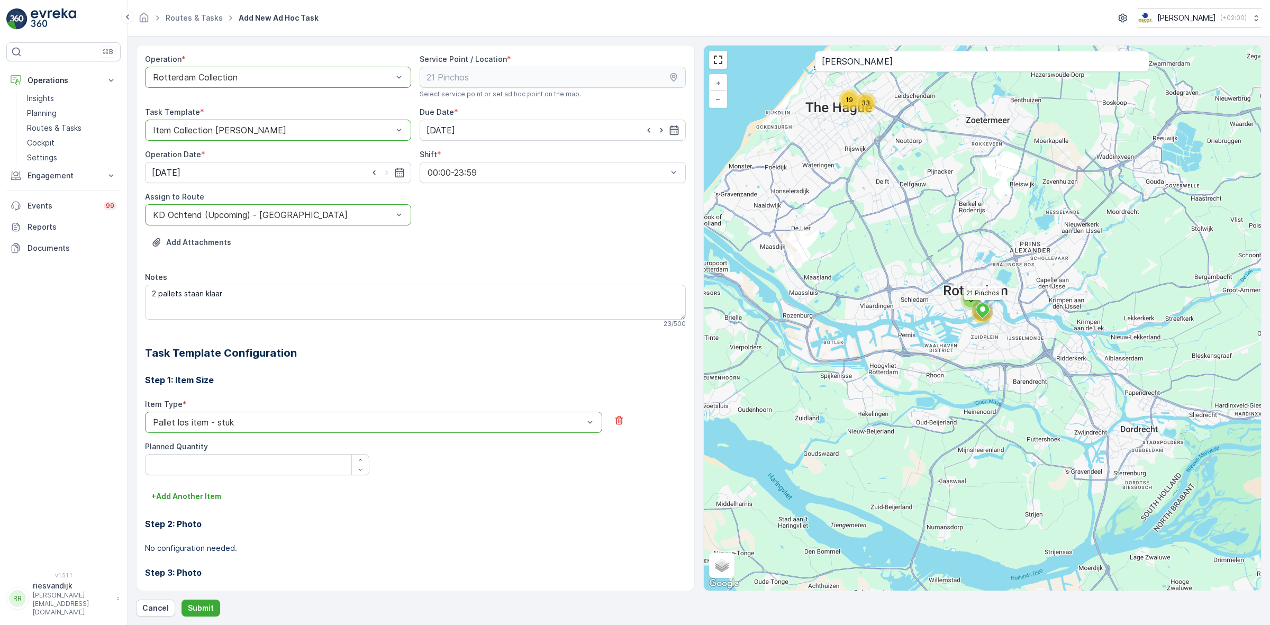
click at [265, 387] on div "Step 1: Item Size Item Type * option Pallet los item - stuk is disabled. Select…" at bounding box center [415, 514] width 541 height 307
click at [353, 460] on div "button" at bounding box center [360, 460] width 17 height 6
click at [353, 461] on div "button" at bounding box center [360, 460] width 17 height 6
type Quantity "2"
click at [377, 485] on div "Item Type * option Pallet los item - stuk is disabled. Select another option. P…" at bounding box center [415, 443] width 541 height 89
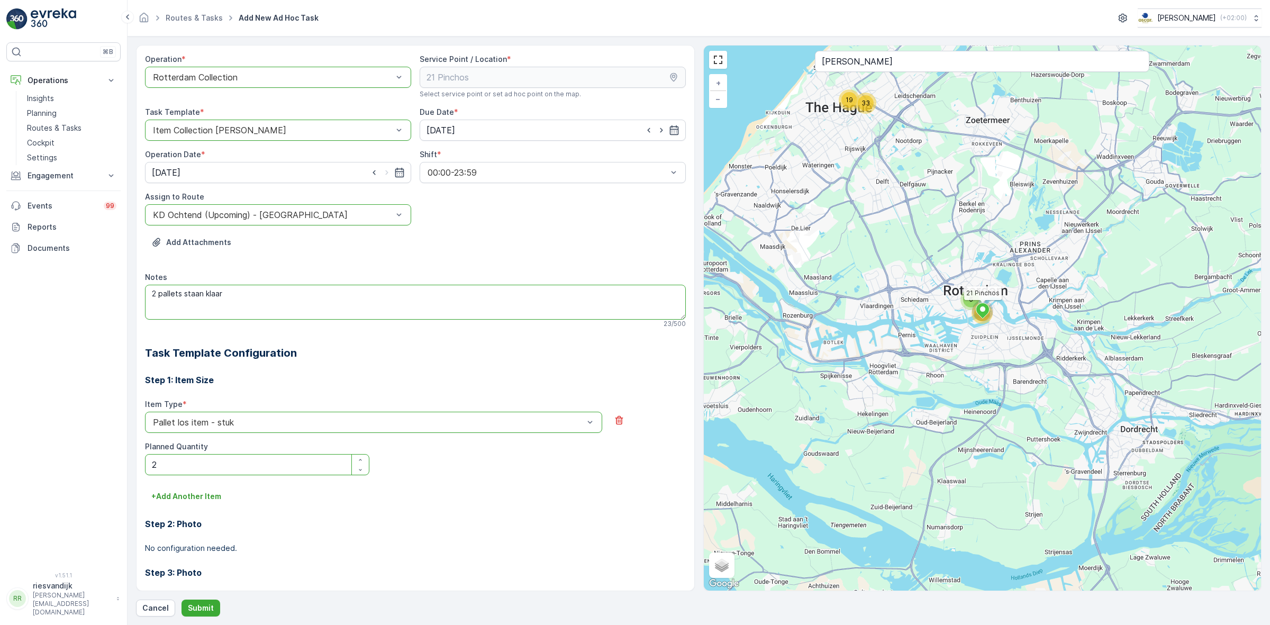
click at [237, 299] on textarea "2 pallets staan klaar" at bounding box center [415, 302] width 541 height 35
click at [218, 295] on textarea "2 pallets staan klaar" at bounding box center [415, 302] width 541 height 35
click at [229, 295] on textarea "2 pallets staan klaar" at bounding box center [415, 302] width 541 height 35
type textarea "2 pallets staan klaar om mee te nemen"
click at [189, 611] on p "Submit" at bounding box center [201, 608] width 26 height 11
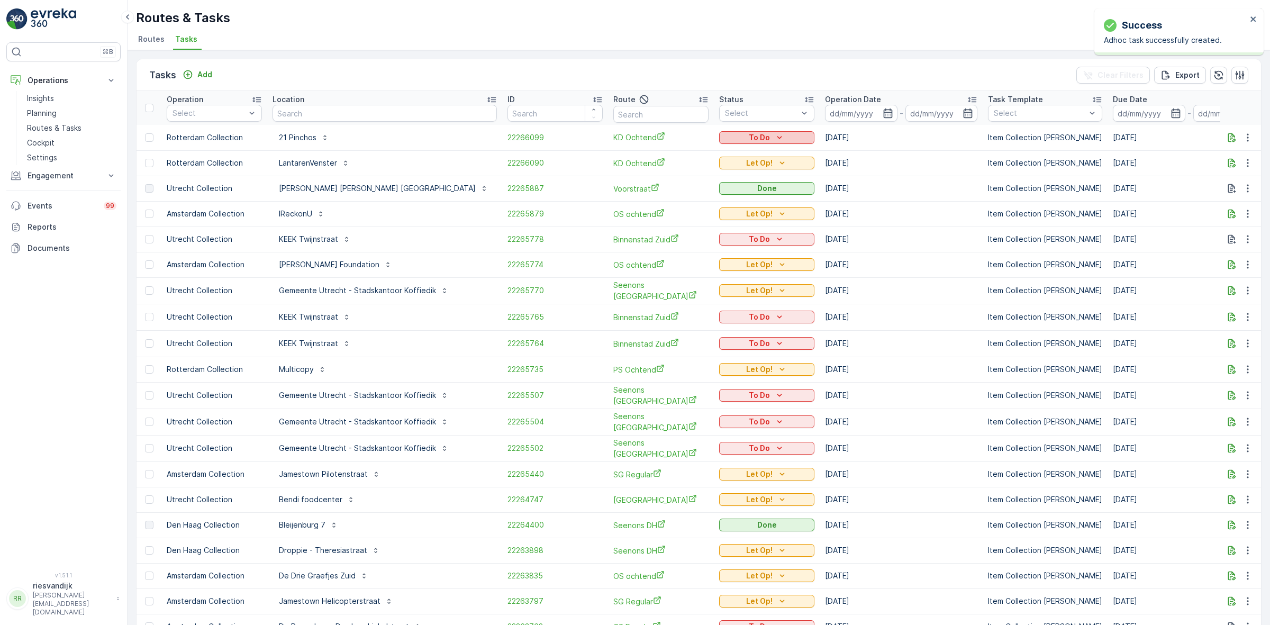
click at [749, 135] on p "To Do" at bounding box center [759, 137] width 21 height 11
click at [702, 152] on span "Let Op!" at bounding box center [691, 153] width 26 height 11
click at [305, 115] on input "text" at bounding box center [385, 113] width 224 height 17
type input "stox"
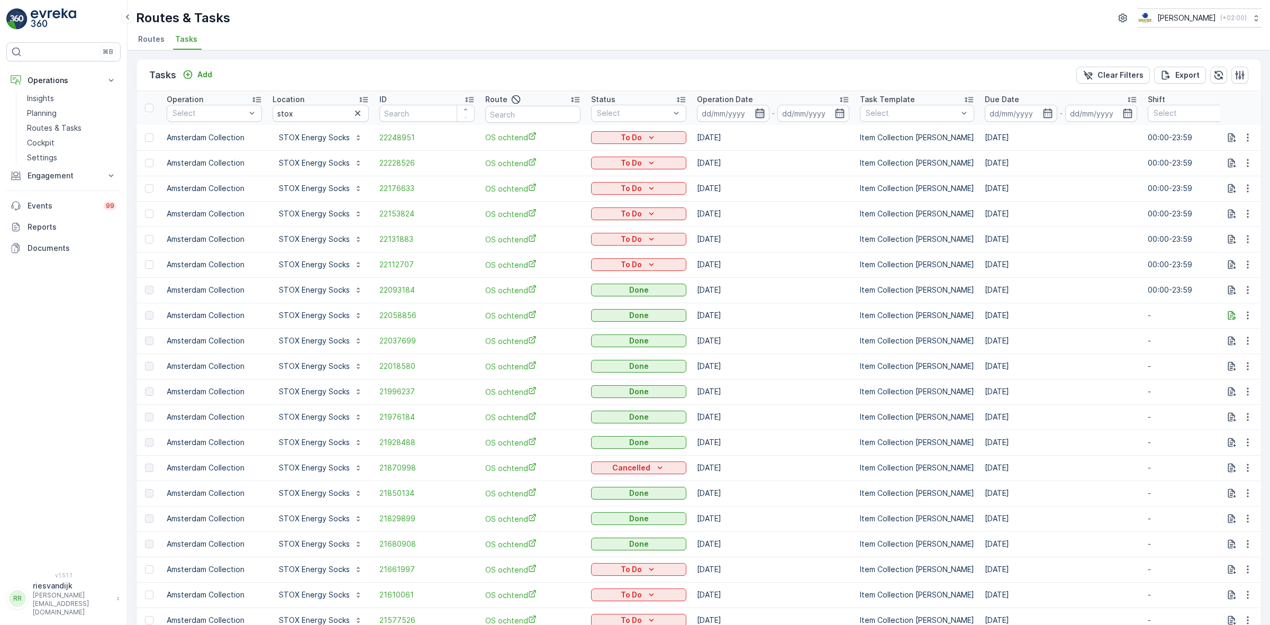
click at [760, 115] on icon "button" at bounding box center [759, 113] width 9 height 10
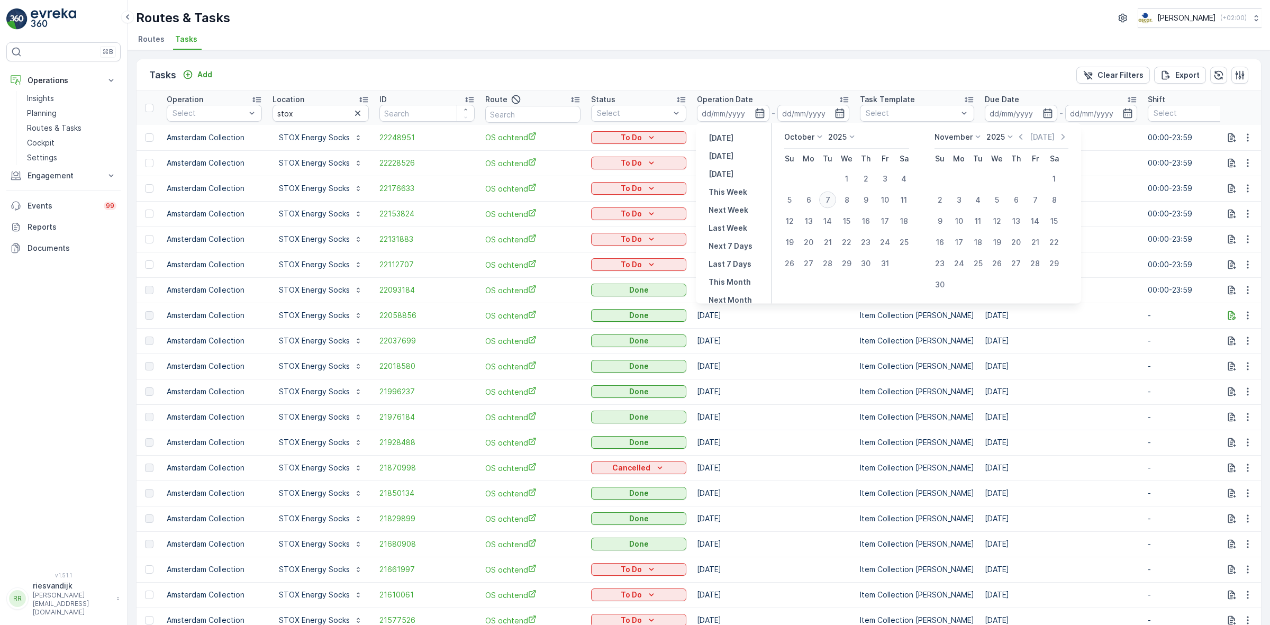
click at [831, 194] on div "7" at bounding box center [827, 200] width 17 height 17
type input "[DATE]"
click at [831, 194] on div "7" at bounding box center [827, 200] width 17 height 17
type input "[DATE]"
click at [824, 203] on div "7" at bounding box center [827, 200] width 17 height 17
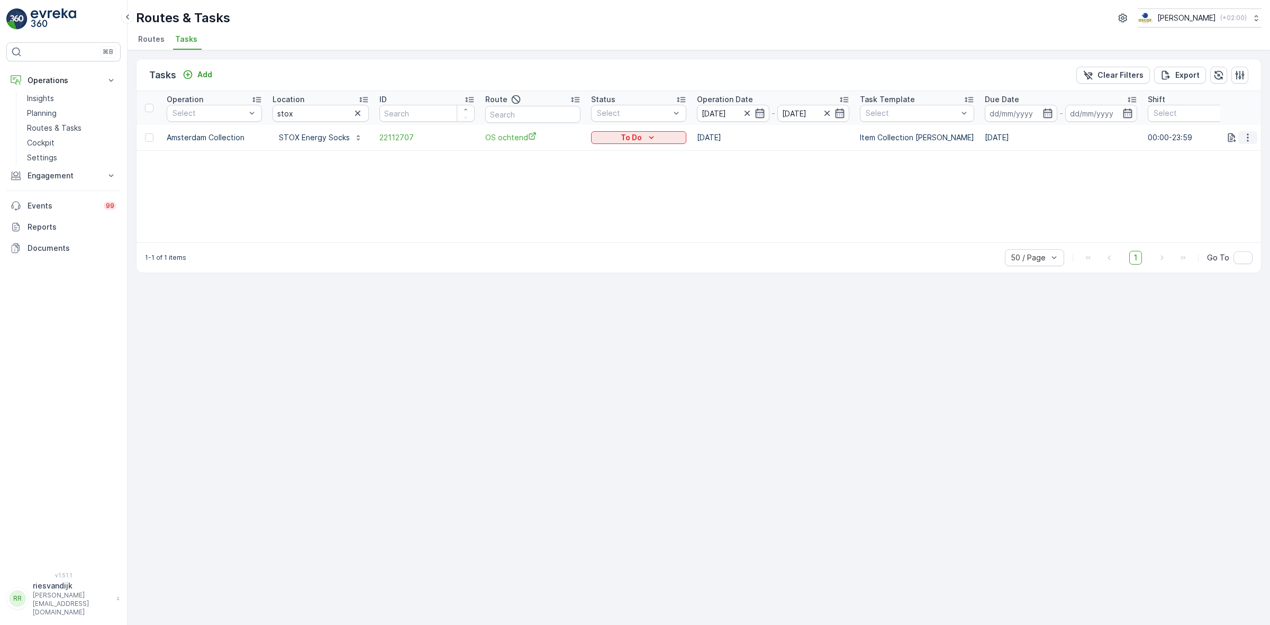
click at [1250, 139] on icon "button" at bounding box center [1247, 137] width 11 height 11
click at [1237, 184] on span "Change Route" at bounding box center [1220, 183] width 51 height 11
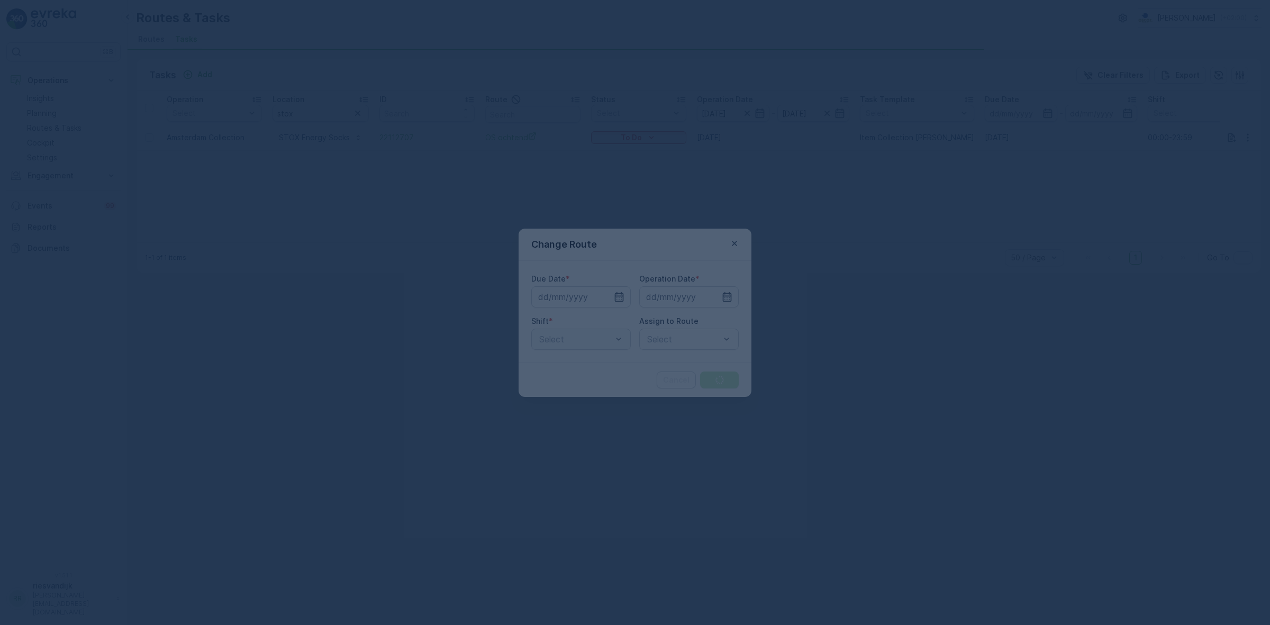
type input "[DATE]"
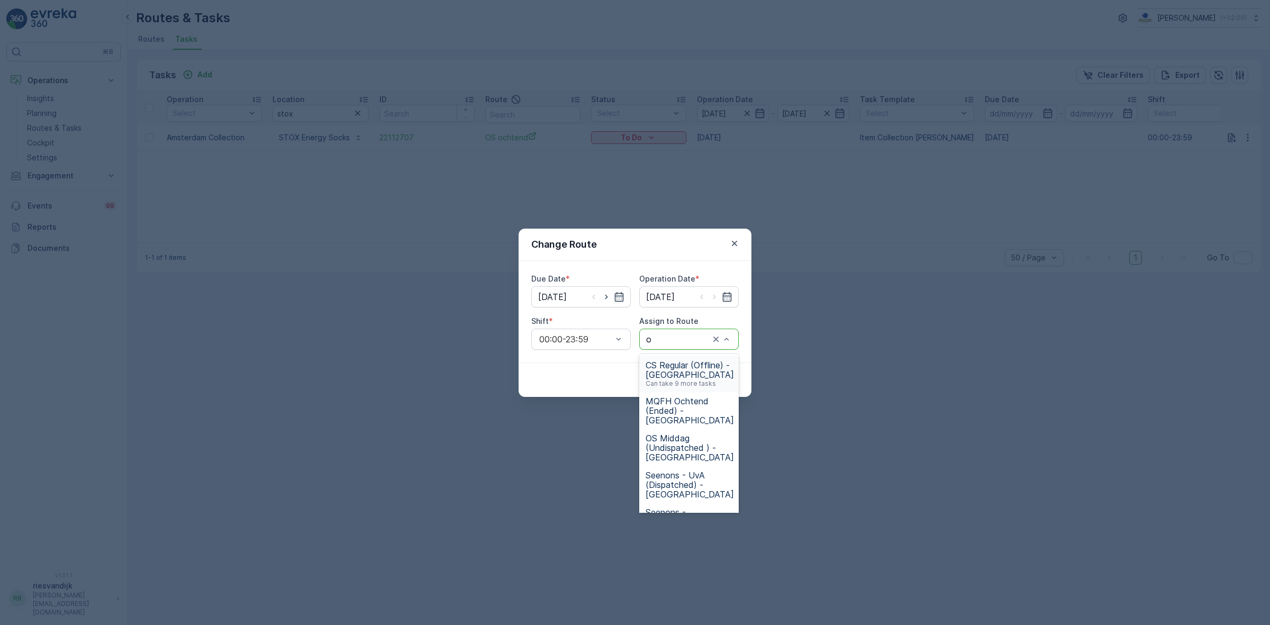
type input "os"
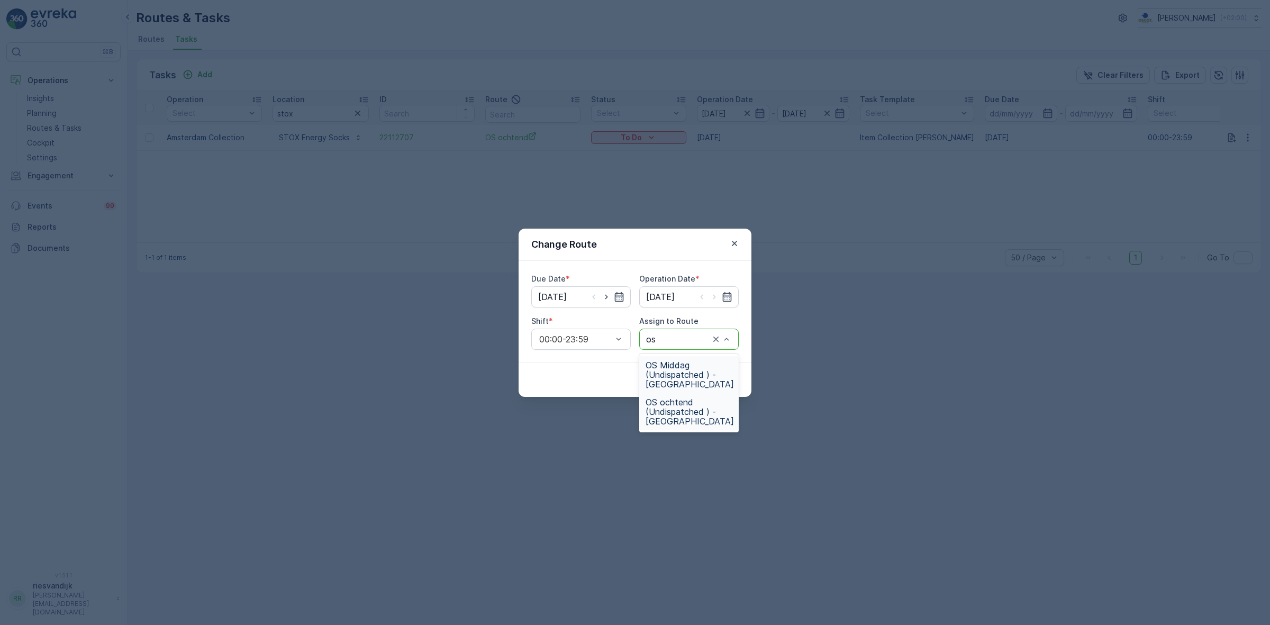
click at [691, 371] on span "OS Middag (Undispatched ) - Amsterdam" at bounding box center [690, 374] width 88 height 29
click at [721, 372] on div "Cancel Submit" at bounding box center [635, 379] width 233 height 34
click at [721, 377] on p "Submit" at bounding box center [719, 380] width 26 height 11
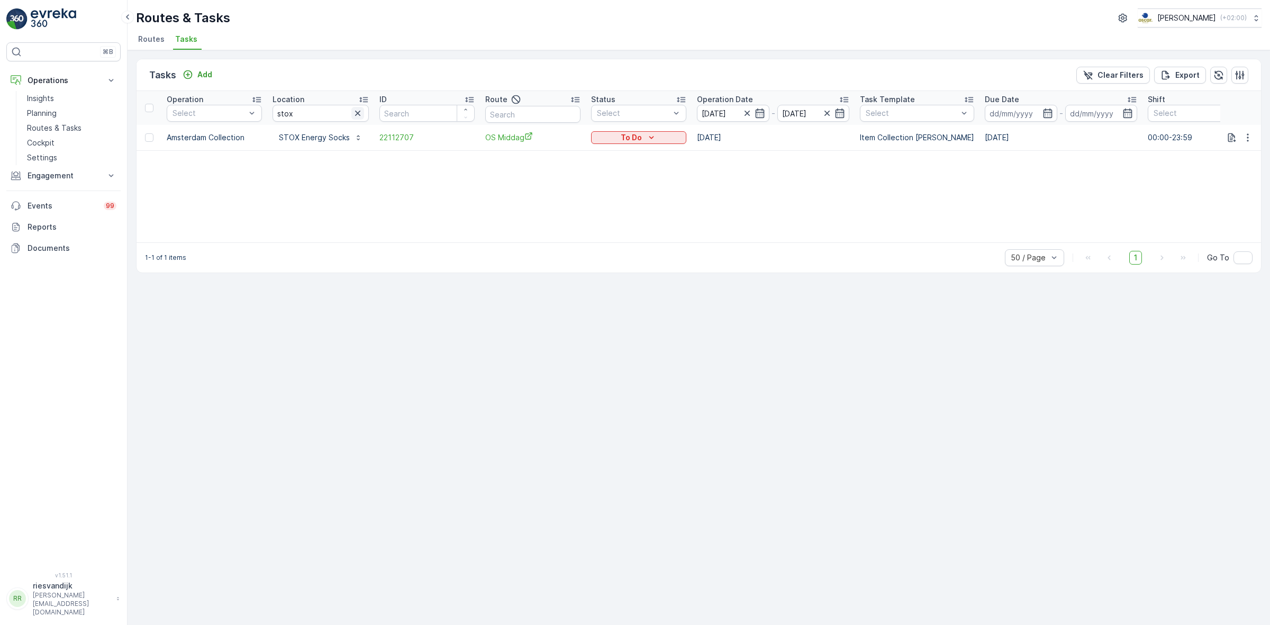
click at [355, 114] on icon "button" at bounding box center [357, 113] width 5 height 5
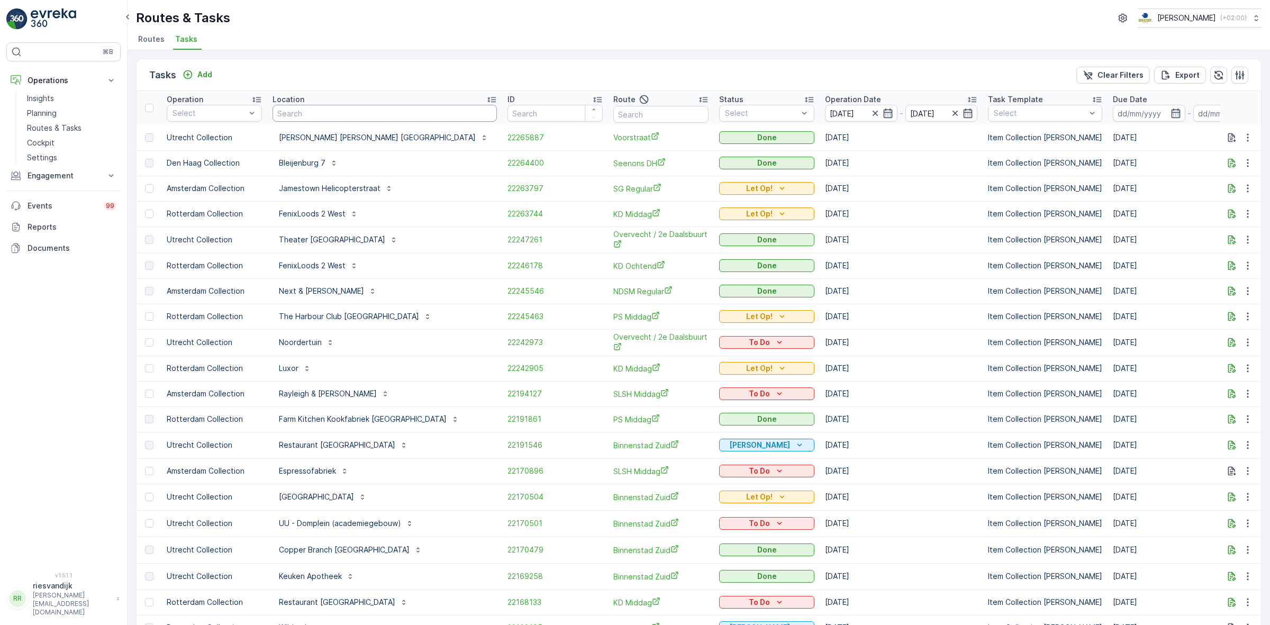
click at [355, 114] on input "text" at bounding box center [385, 113] width 224 height 17
type input "compas"
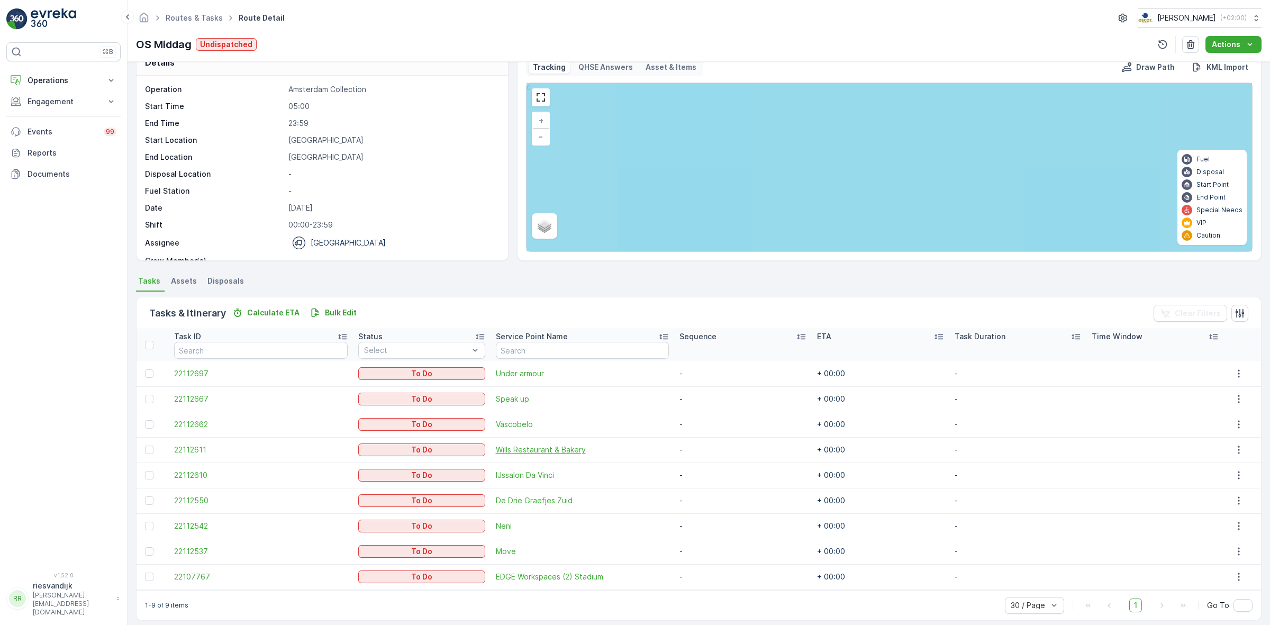
scroll to position [30, 0]
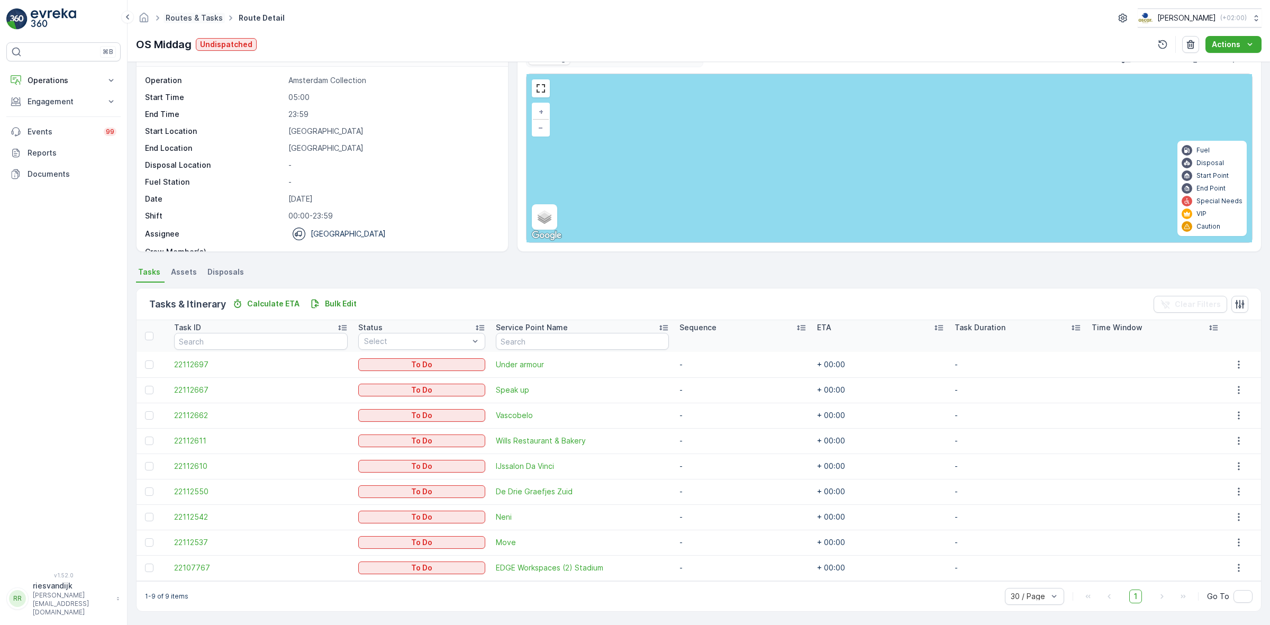
click at [167, 21] on link "Routes & Tasks" at bounding box center [194, 17] width 57 height 9
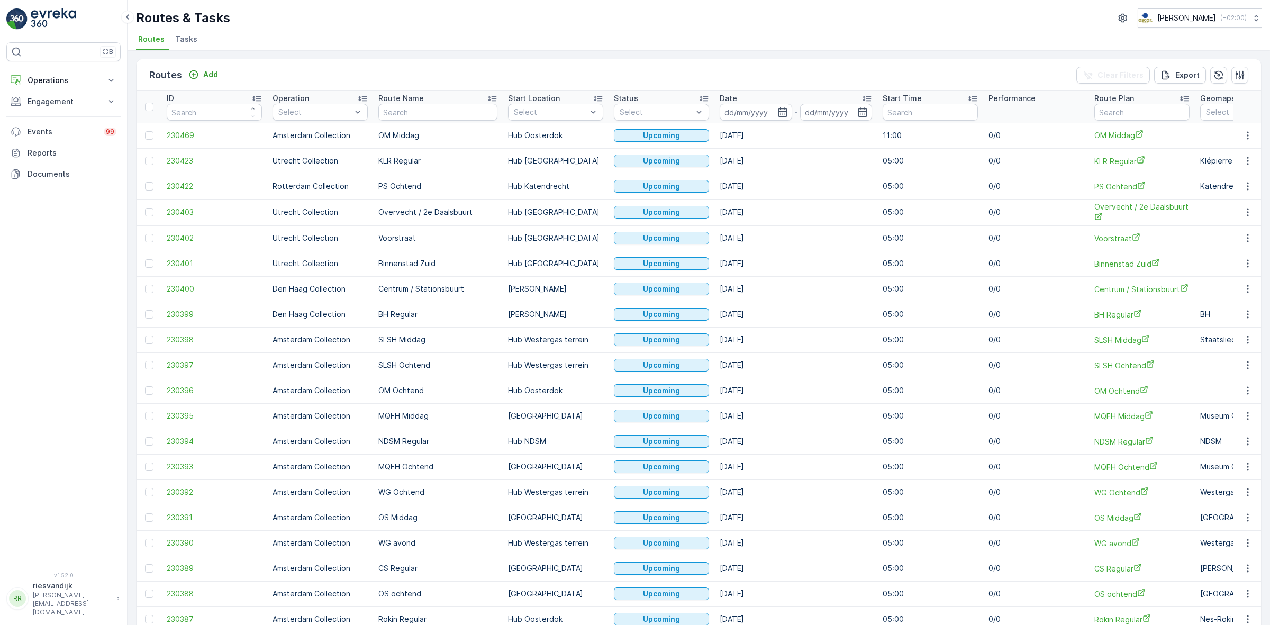
click at [192, 42] on span "Tasks" at bounding box center [186, 39] width 22 height 11
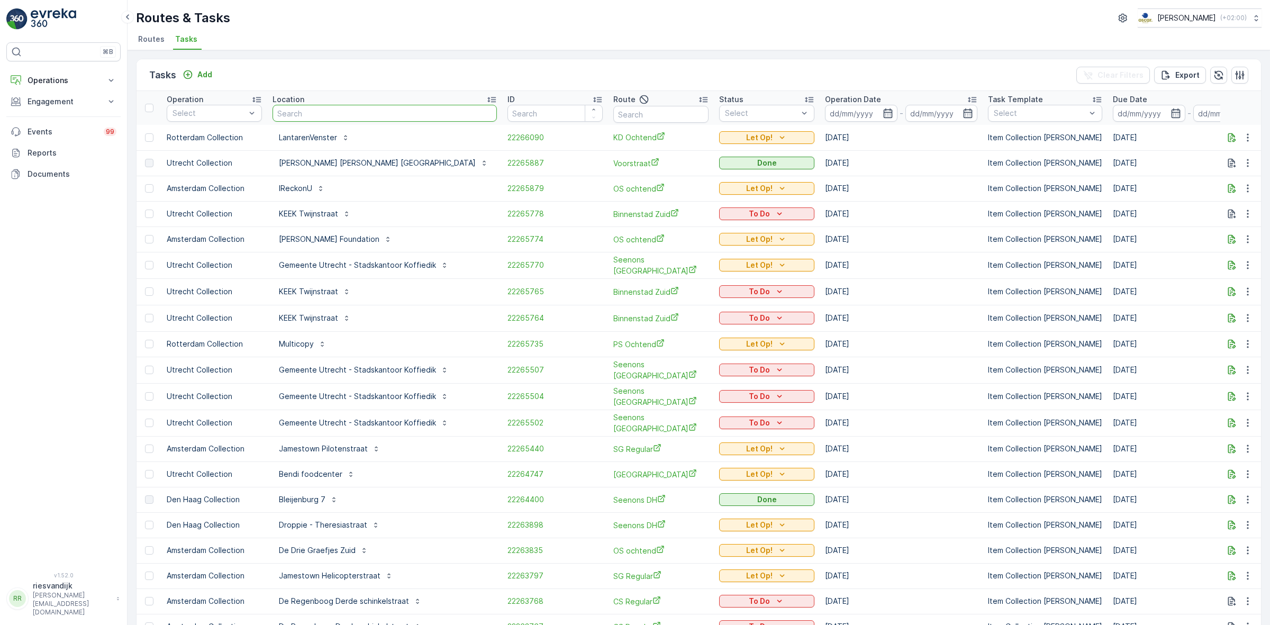
click at [383, 106] on input "text" at bounding box center [385, 113] width 224 height 17
type input "pin"
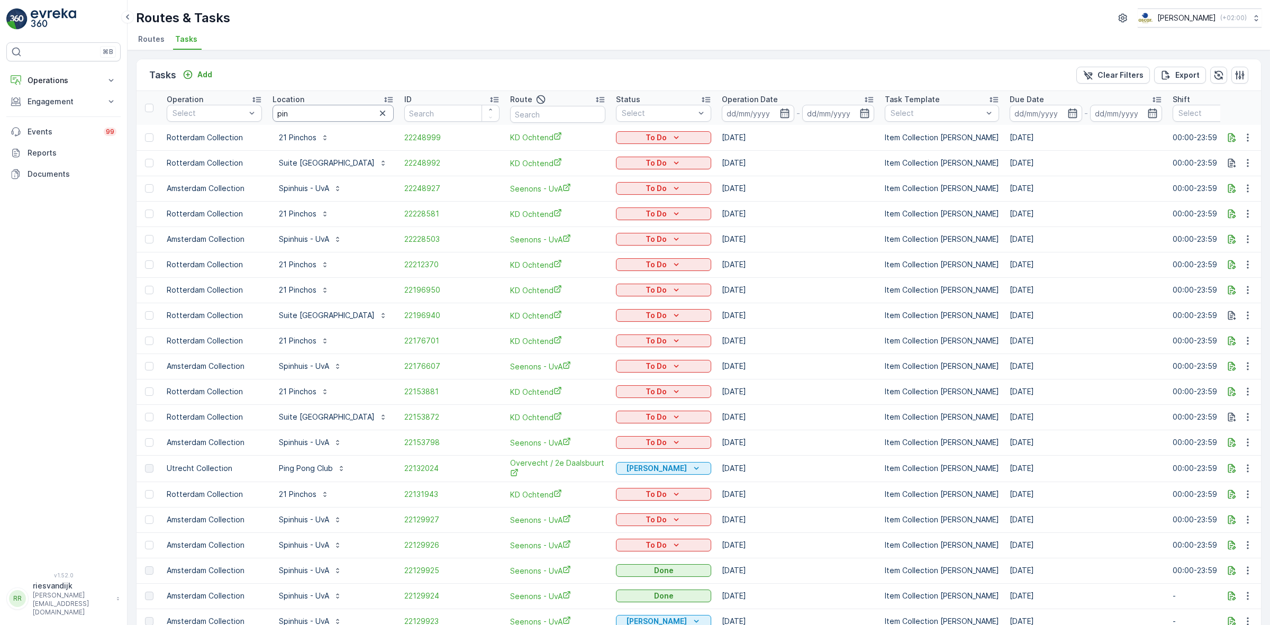
click at [307, 117] on input "pin" at bounding box center [333, 113] width 121 height 17
type input "[PERSON_NAME]"
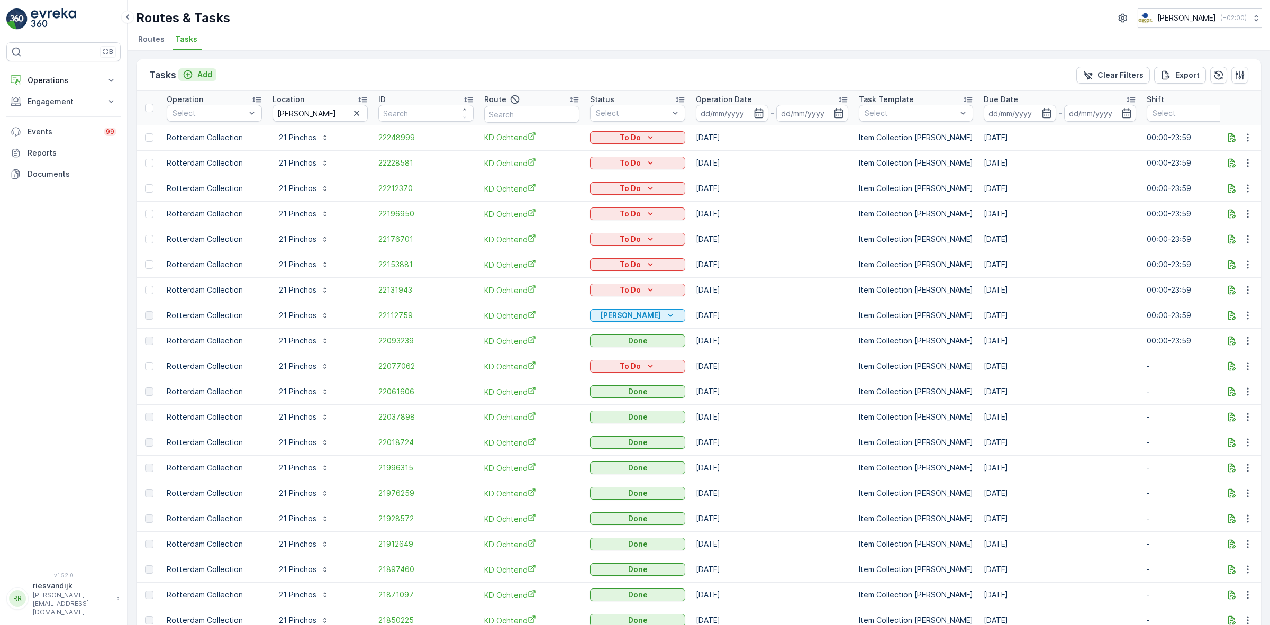
click at [204, 75] on p "Add" at bounding box center [204, 74] width 15 height 11
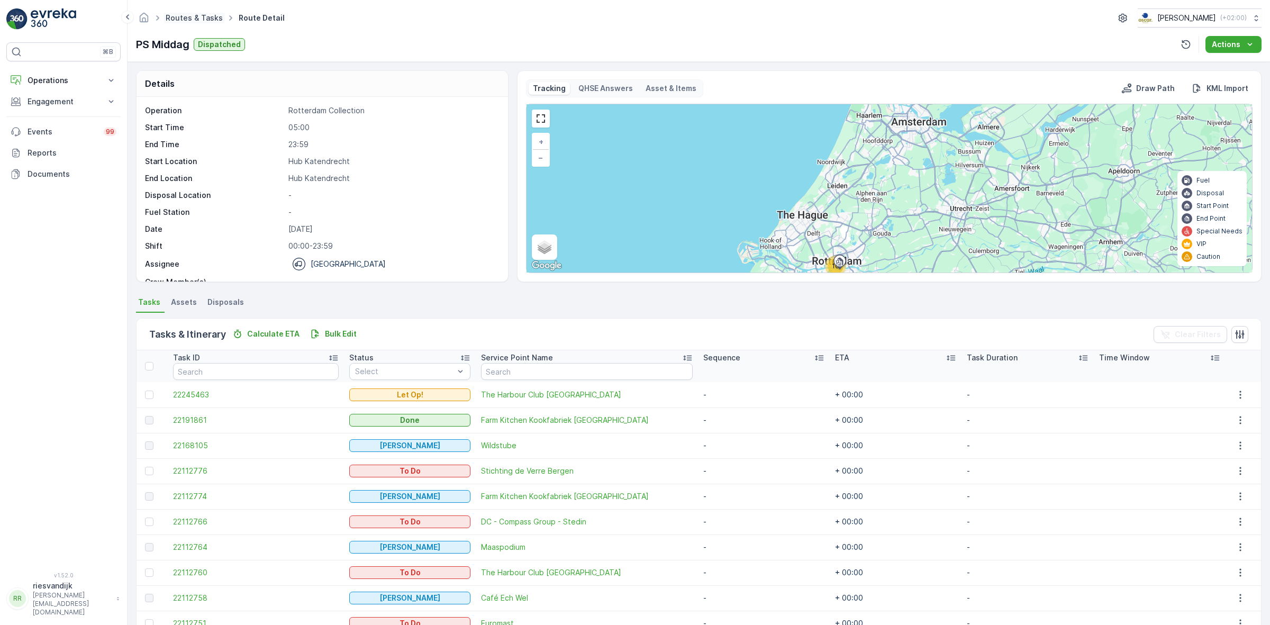
click at [187, 17] on link "Routes & Tasks" at bounding box center [194, 17] width 57 height 9
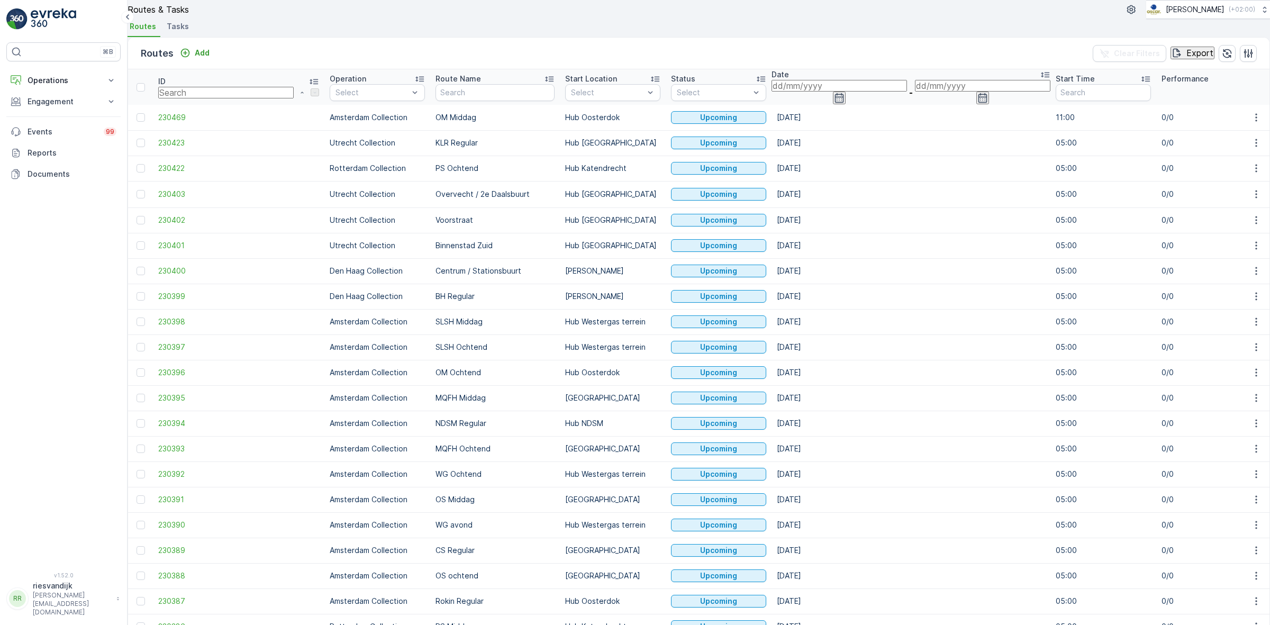
click at [184, 32] on span "Tasks" at bounding box center [178, 26] width 22 height 11
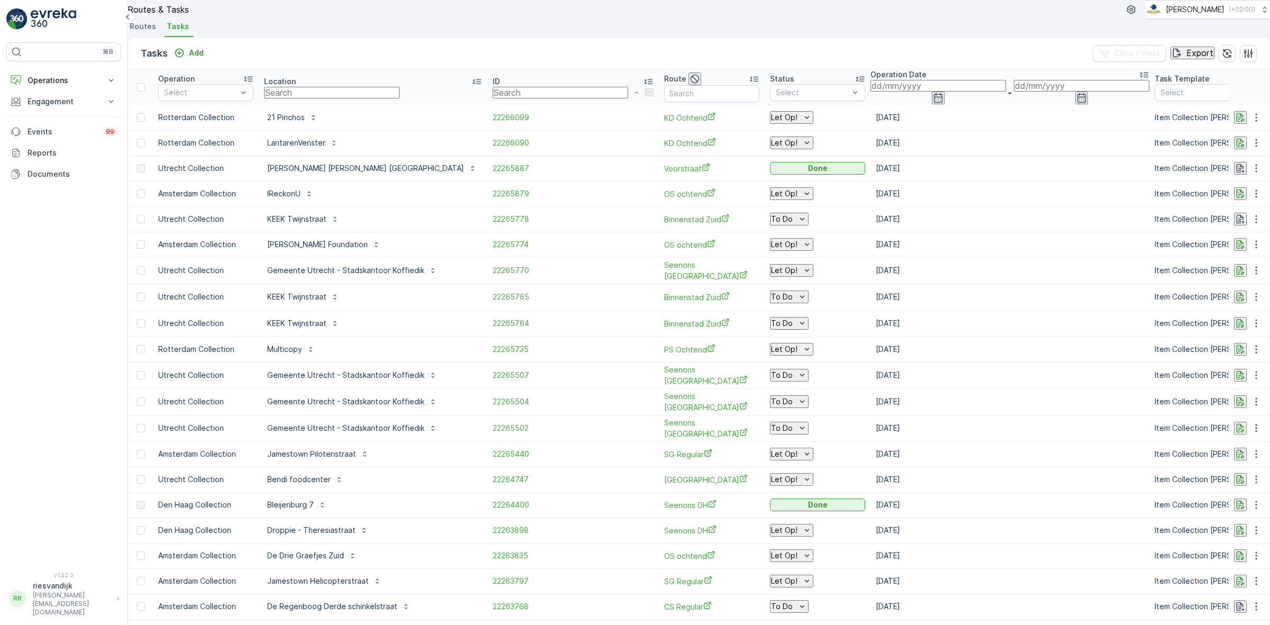
click at [323, 98] on input "text" at bounding box center [331, 93] width 135 height 12
type input "uva"
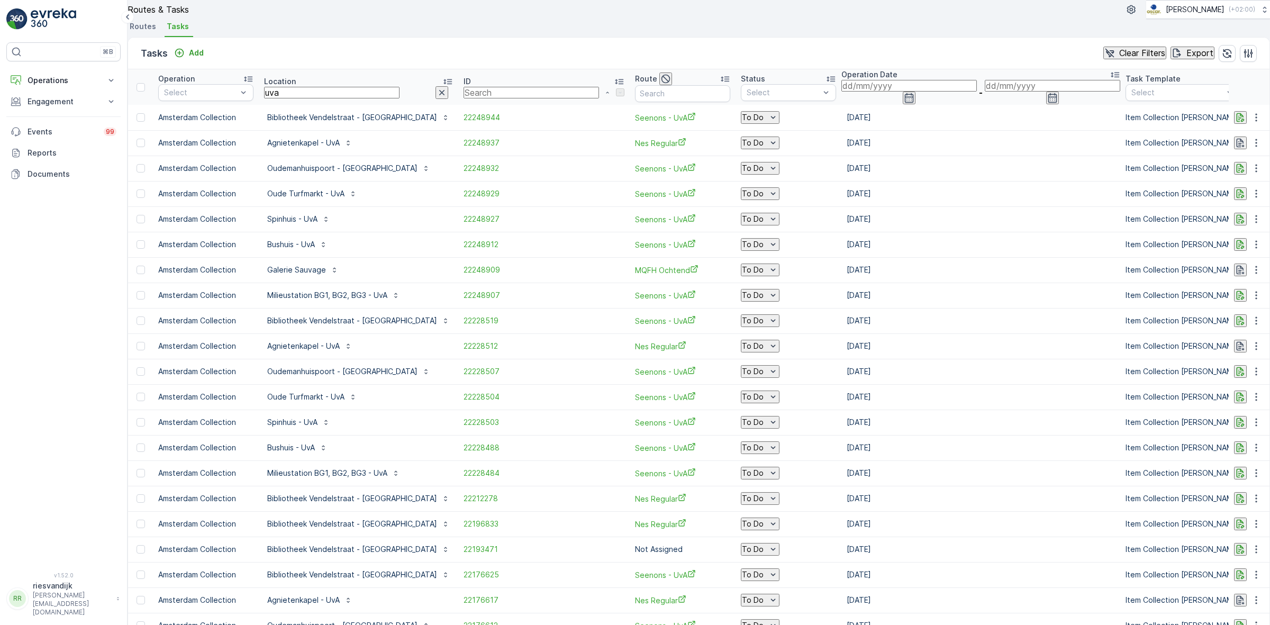
click at [904, 103] on icon "button" at bounding box center [909, 98] width 11 height 11
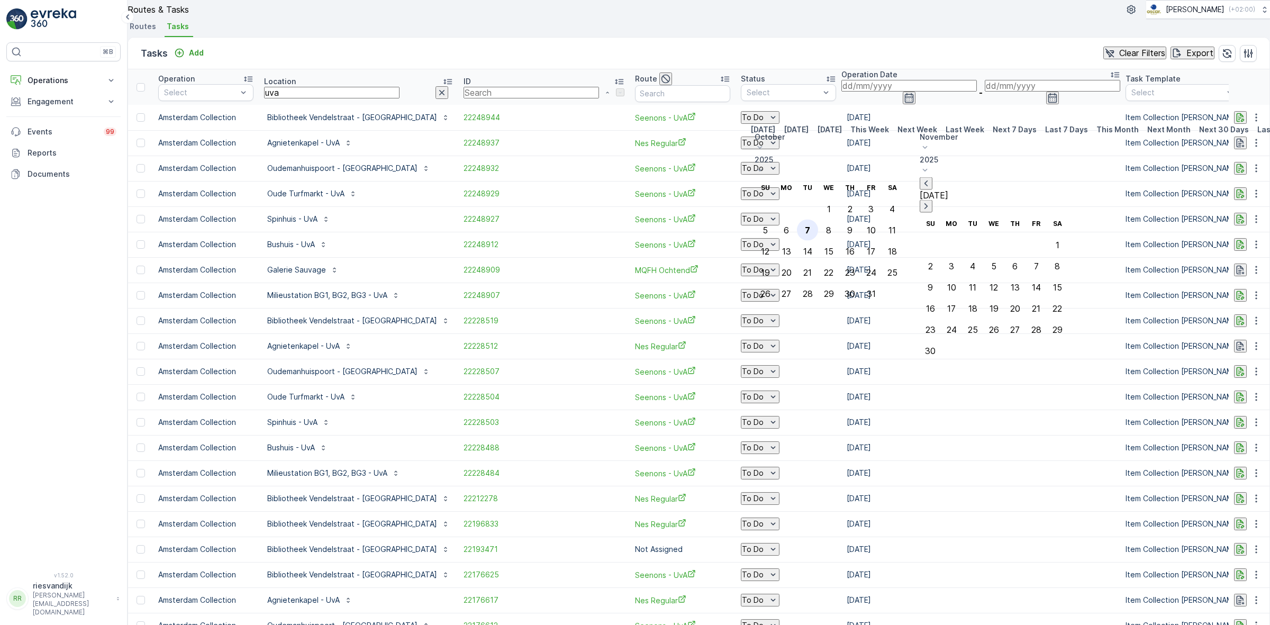
click at [810, 225] on div "7" at bounding box center [807, 230] width 5 height 10
type input "[DATE]"
click at [810, 225] on div "7" at bounding box center [807, 230] width 5 height 10
type input "[DATE]"
click at [852, 64] on div "Tasks Add Clear Filters Export" at bounding box center [698, 54] width 1141 height 32
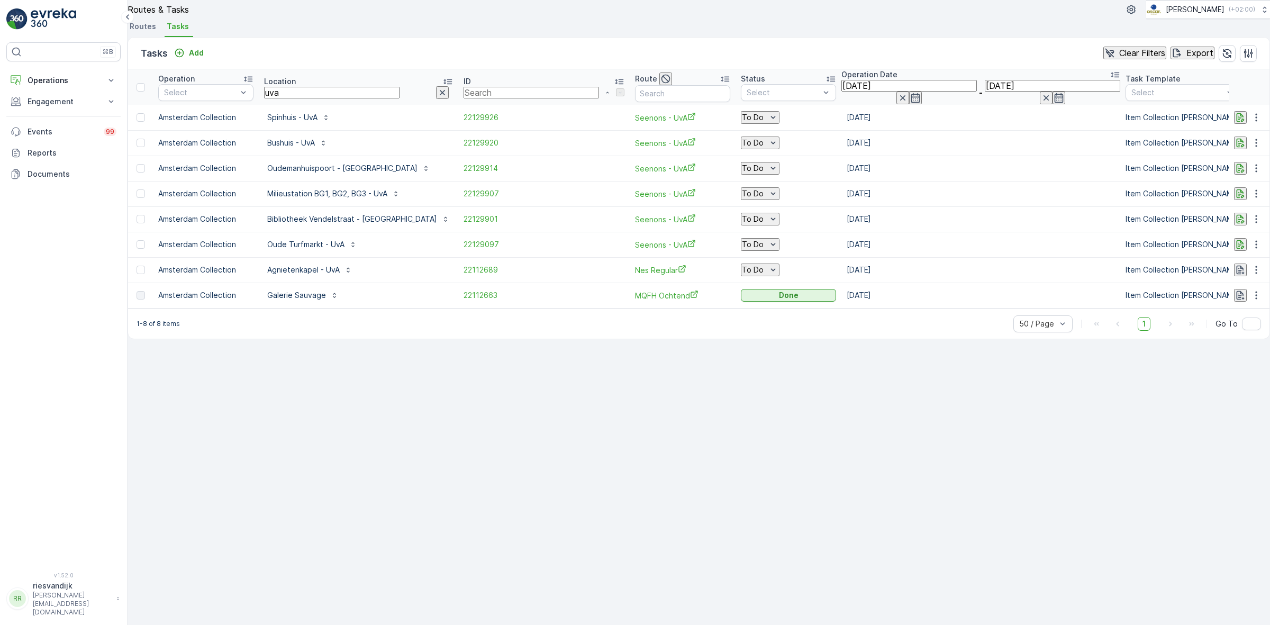
drag, startPoint x: 312, startPoint y: 109, endPoint x: 270, endPoint y: 109, distance: 42.3
click at [270, 105] on th "Location uva" at bounding box center [358, 86] width 199 height 35
type input "vendel"
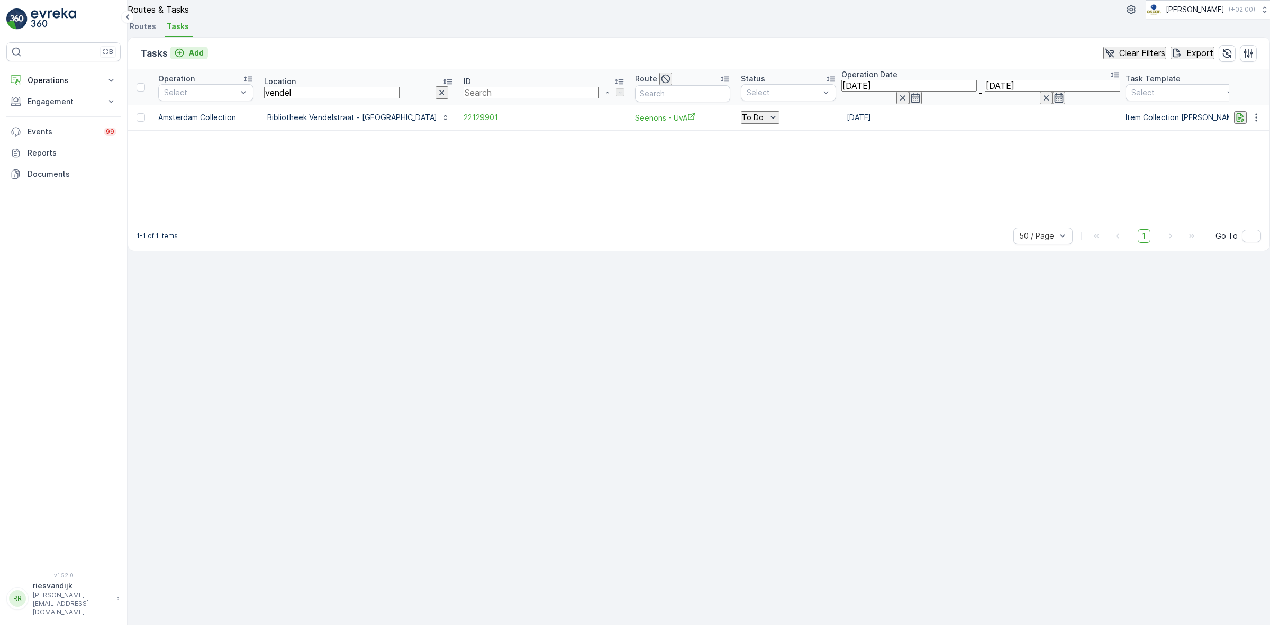
click at [203, 58] on p "Add" at bounding box center [196, 53] width 15 height 11
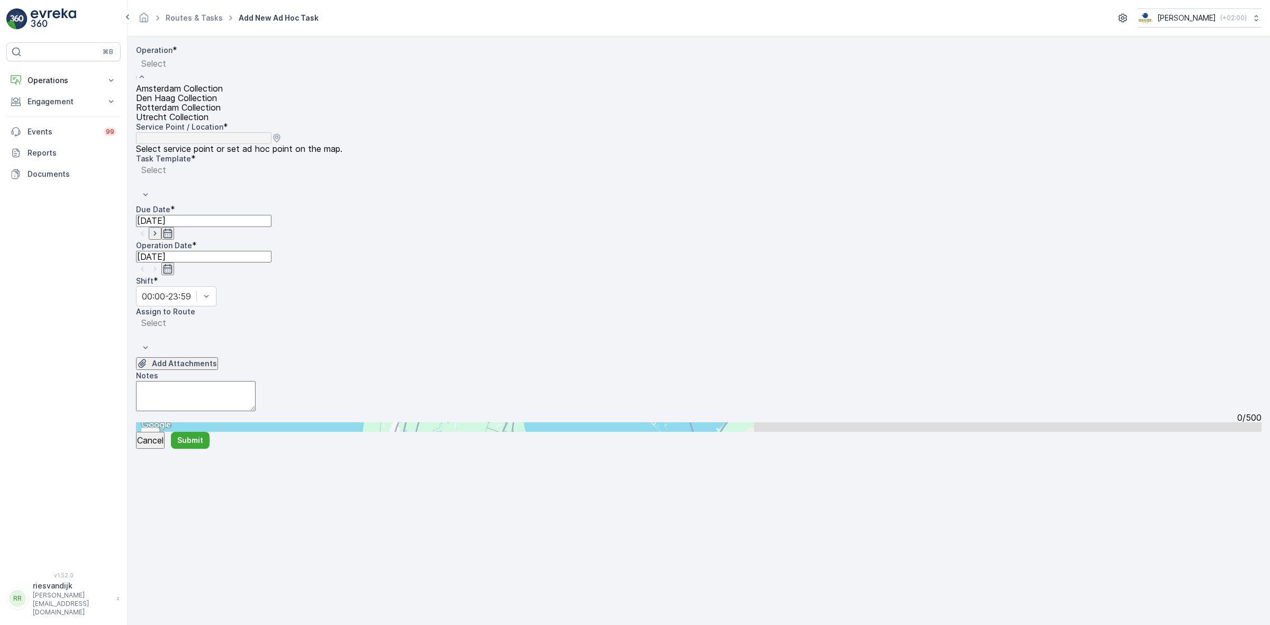
click at [223, 84] on div "Select" at bounding box center [179, 70] width 87 height 28
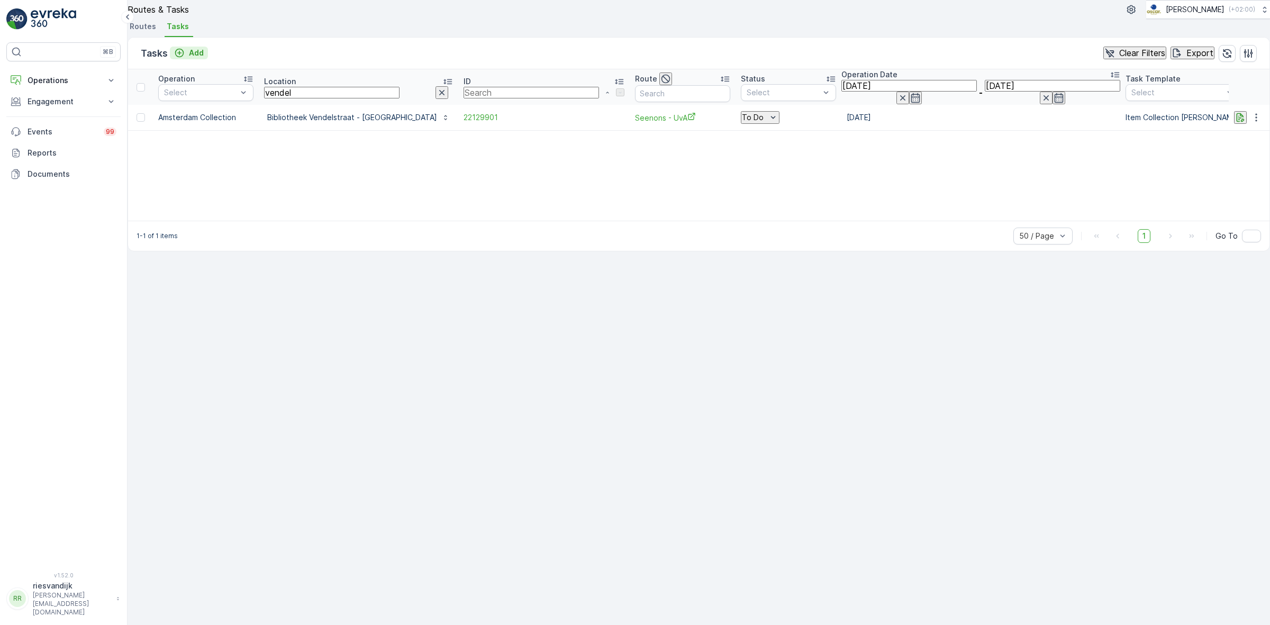
click at [199, 58] on p "Add" at bounding box center [196, 53] width 15 height 11
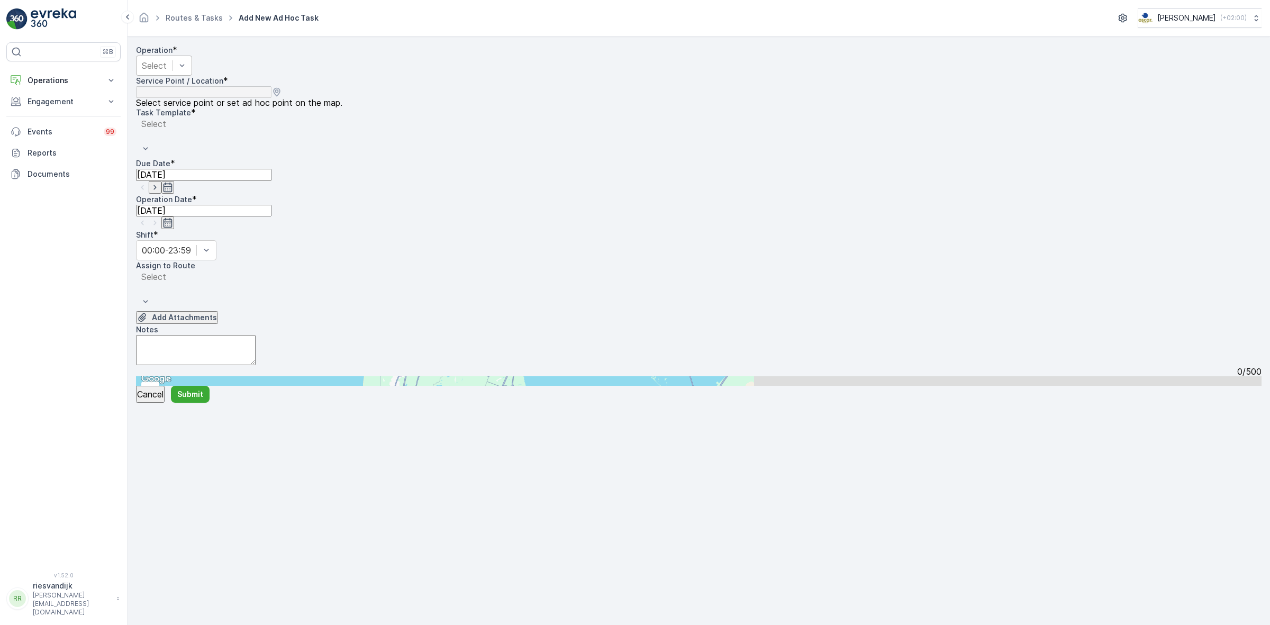
click at [192, 76] on div "Select" at bounding box center [164, 66] width 56 height 20
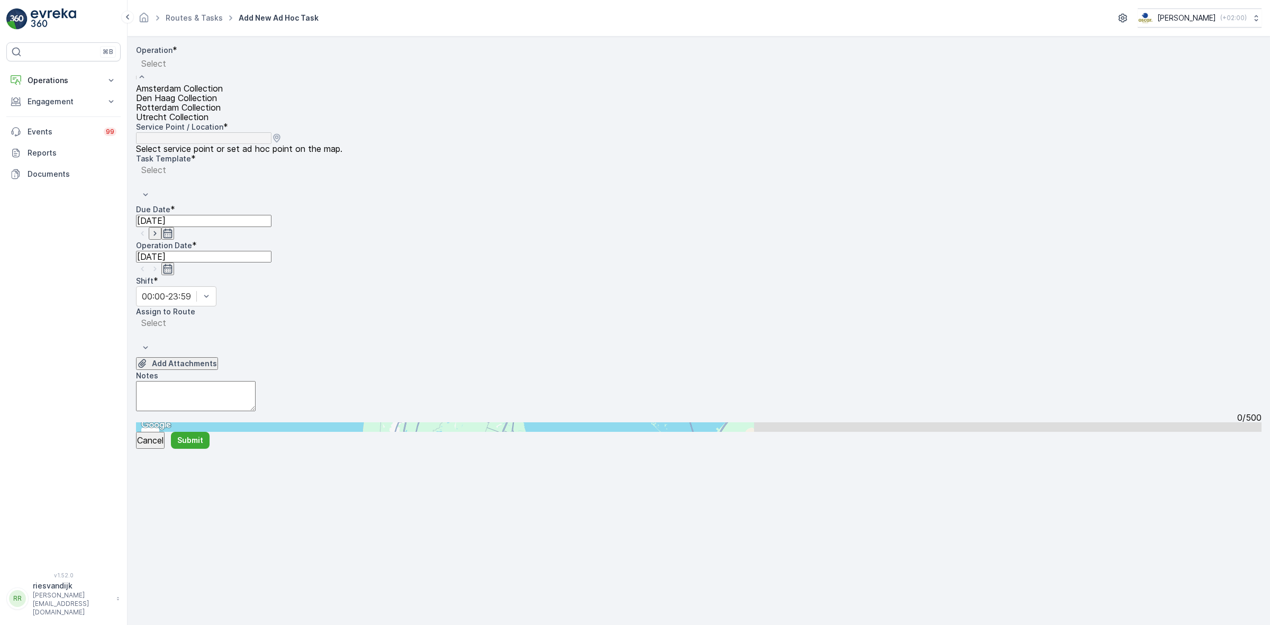
click at [223, 93] on div "Amsterdam Collection" at bounding box center [179, 89] width 87 height 10
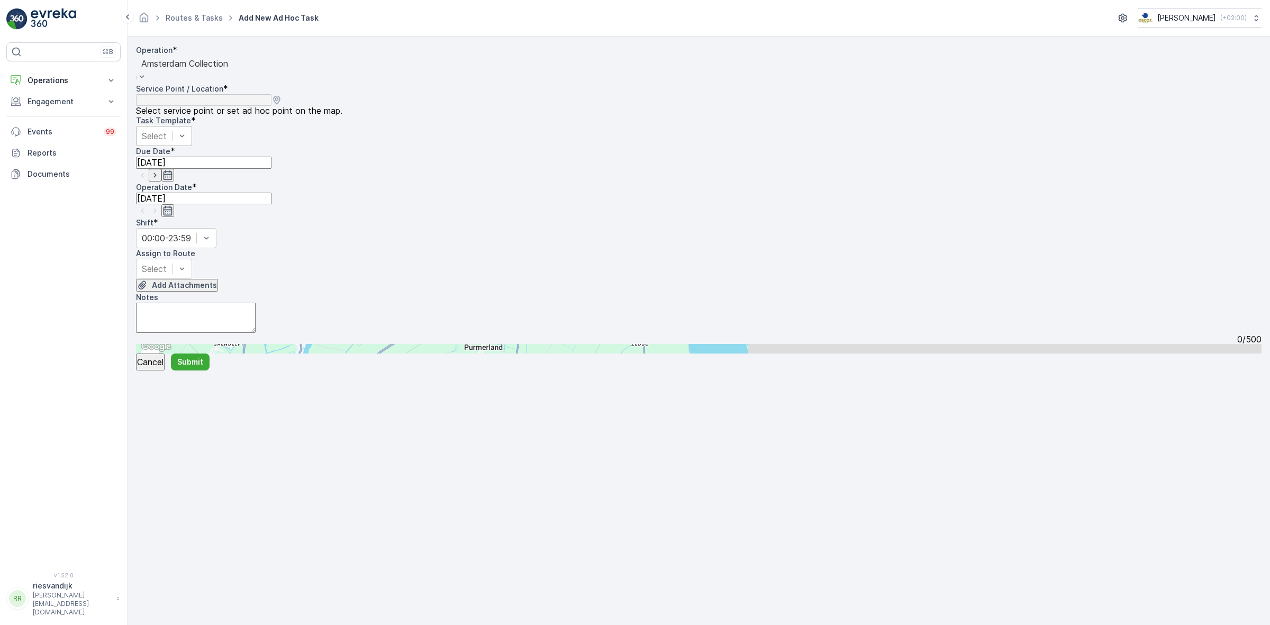
click at [192, 126] on div "Select" at bounding box center [164, 136] width 56 height 20
click at [1028, 344] on div at bounding box center [698, 349] width 1125 height 10
click at [240, 344] on input "text" at bounding box center [188, 349] width 104 height 10
type input "vende"
click at [242, 498] on div "Bibliotheek Vende lstraat - UvA" at bounding box center [196, 510] width 94 height 24
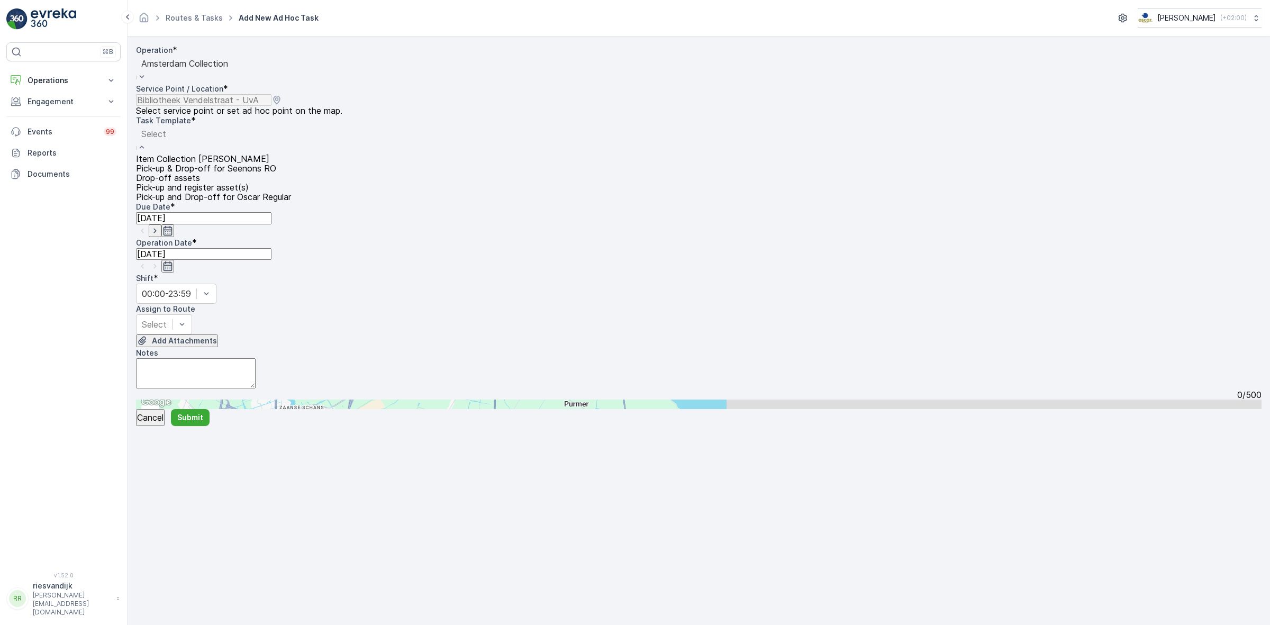
click at [291, 164] on div "Item Collection [PERSON_NAME]" at bounding box center [213, 159] width 155 height 10
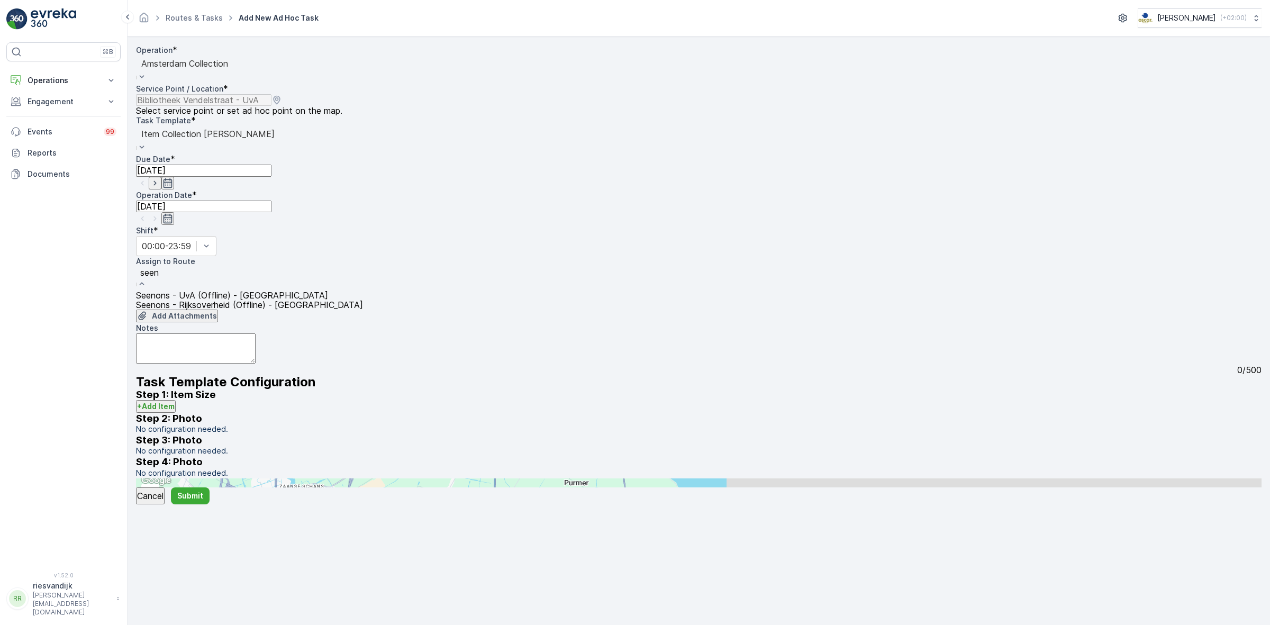
type input "seeno"
click at [363, 290] on div "Seenons - UvA (Offline) - [GEOGRAPHIC_DATA]" at bounding box center [249, 295] width 227 height 10
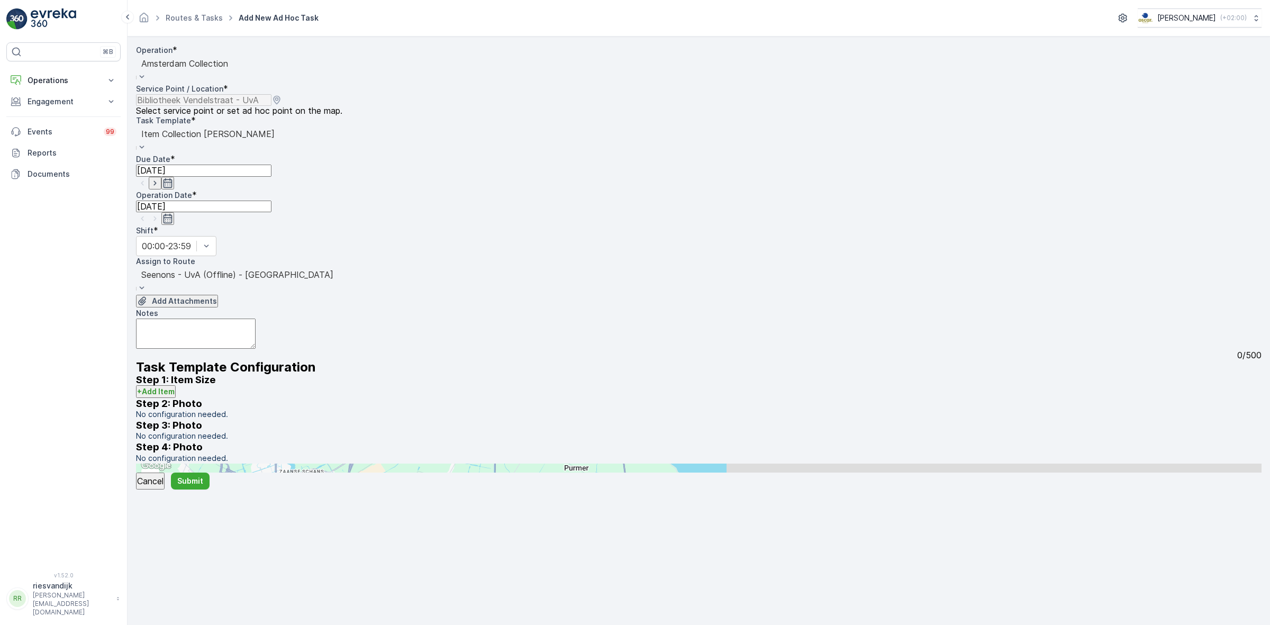
click at [418, 295] on div "Add Attachments" at bounding box center [698, 301] width 1125 height 13
click at [256, 319] on textarea "Notes" at bounding box center [196, 334] width 120 height 30
type textarea "Graag schone containers meenemen: 2x 240L PD 4 x 240L Rest"
click at [193, 486] on p "Submit" at bounding box center [190, 481] width 26 height 11
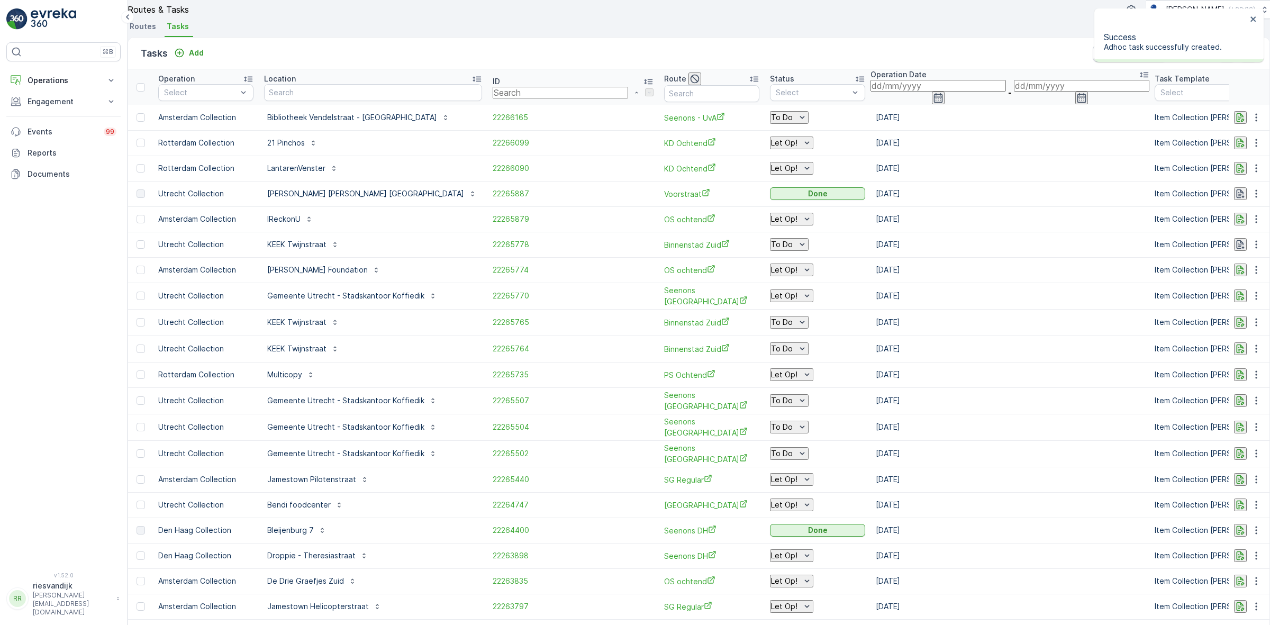
click at [771, 122] on p "To Do" at bounding box center [782, 117] width 22 height 8
click at [707, 155] on div "Let Op!" at bounding box center [698, 154] width 26 height 11
click at [325, 98] on input "text" at bounding box center [331, 93] width 135 height 12
type input "ta"
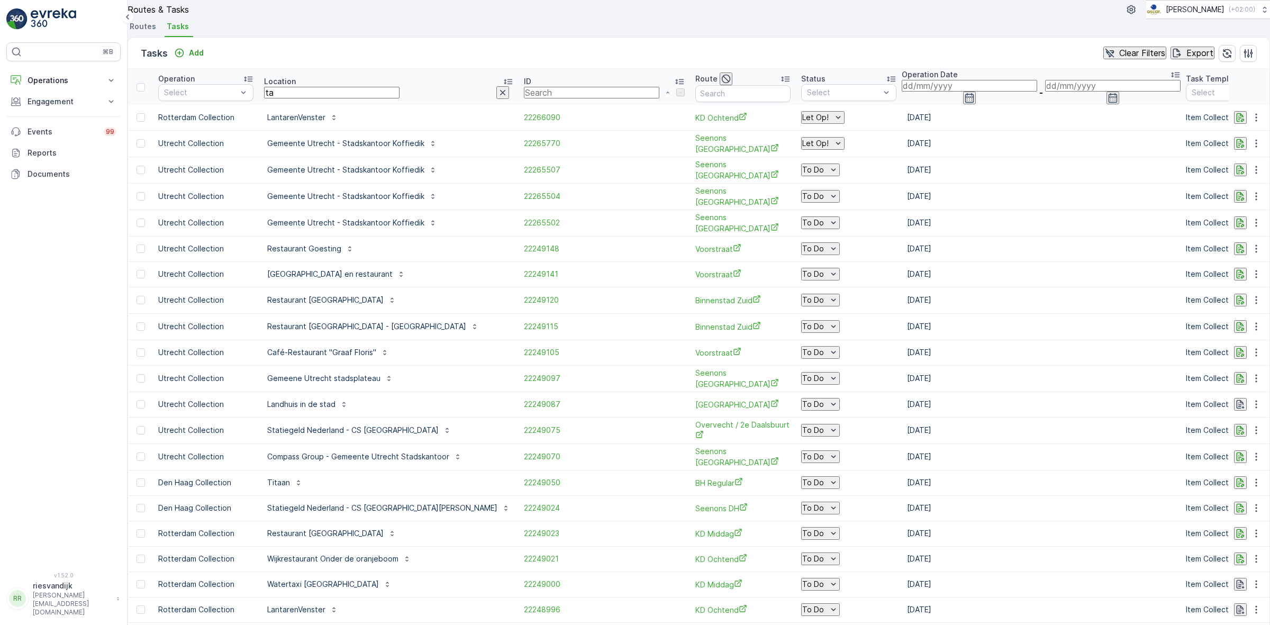
click at [318, 98] on input "ta" at bounding box center [331, 93] width 135 height 12
type input "tobacco"
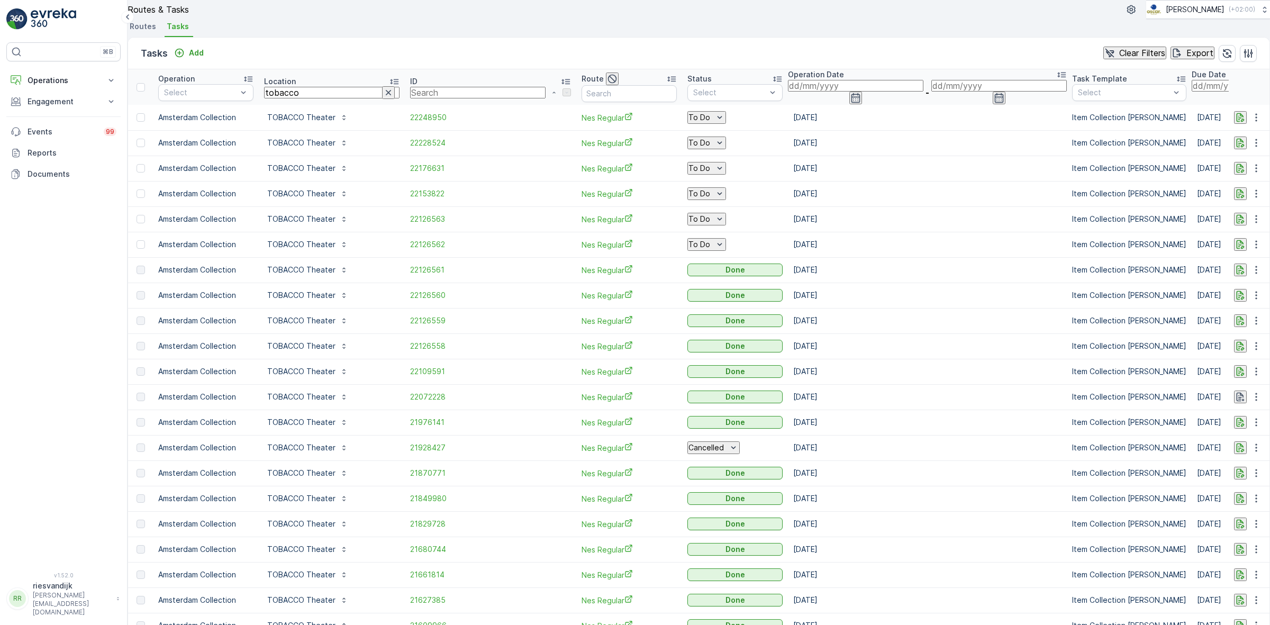
drag, startPoint x: 357, startPoint y: 115, endPoint x: 329, endPoint y: 117, distance: 28.7
click at [383, 98] on icon "button" at bounding box center [388, 92] width 11 height 11
click at [324, 98] on input "text" at bounding box center [331, 93] width 135 height 12
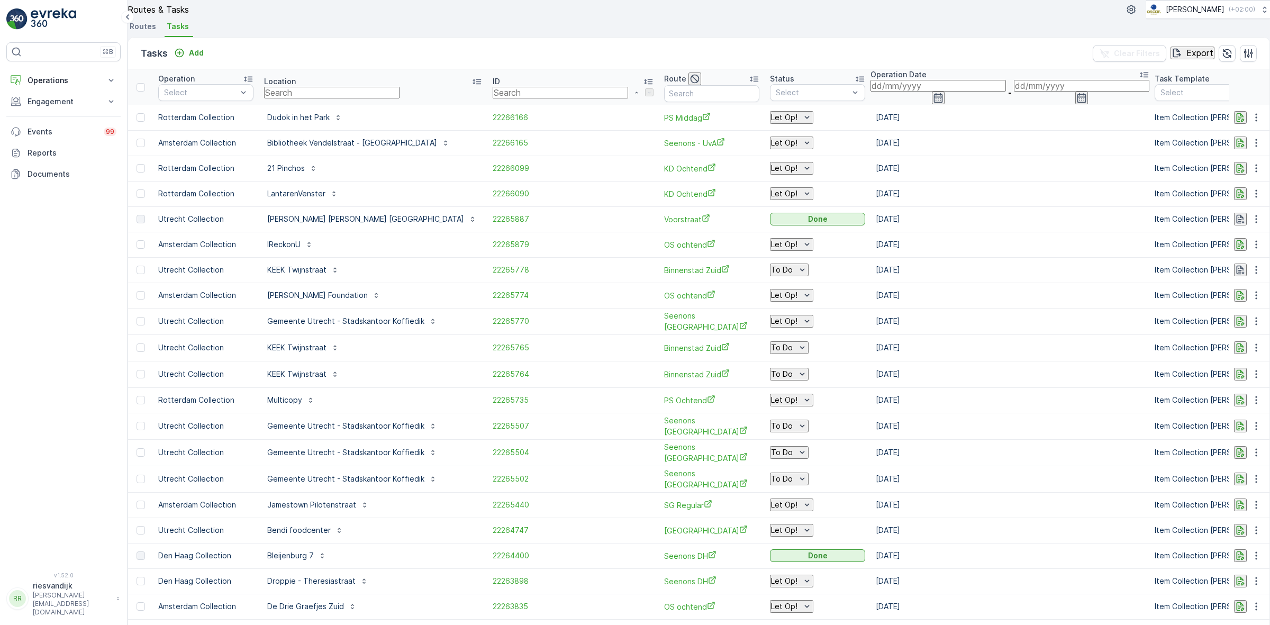
click at [324, 98] on input "text" at bounding box center [331, 93] width 135 height 12
type input "[MEDICAL_DATA]"
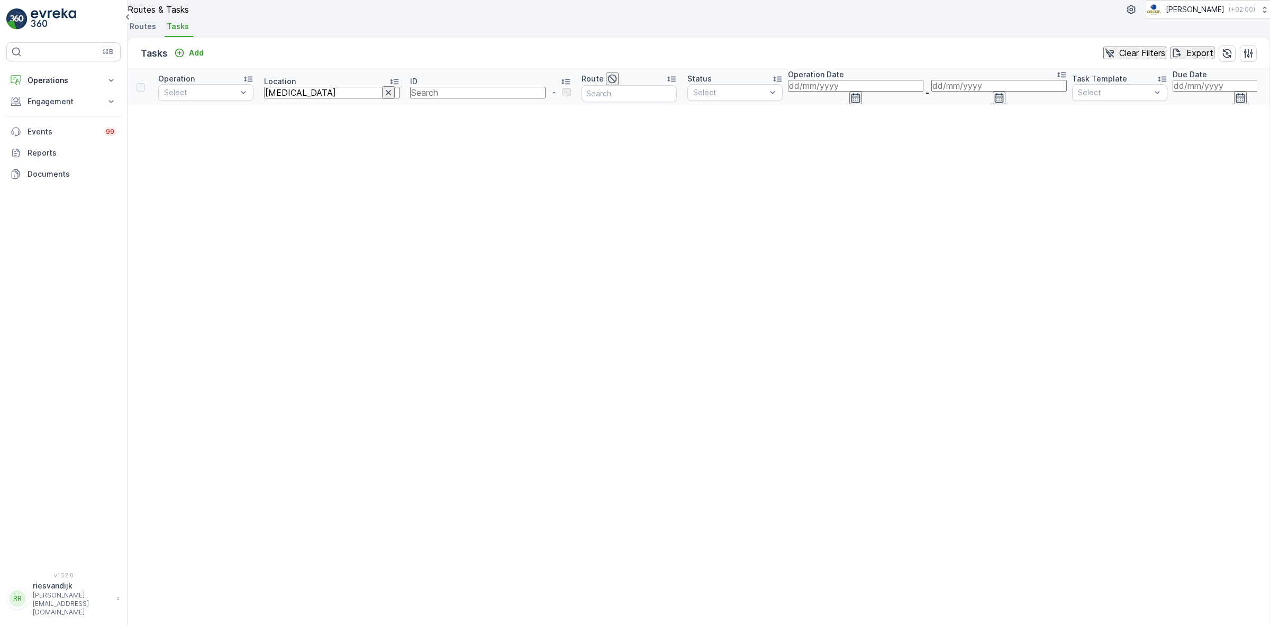
click at [324, 98] on input "[MEDICAL_DATA]" at bounding box center [331, 93] width 135 height 12
type input "b"
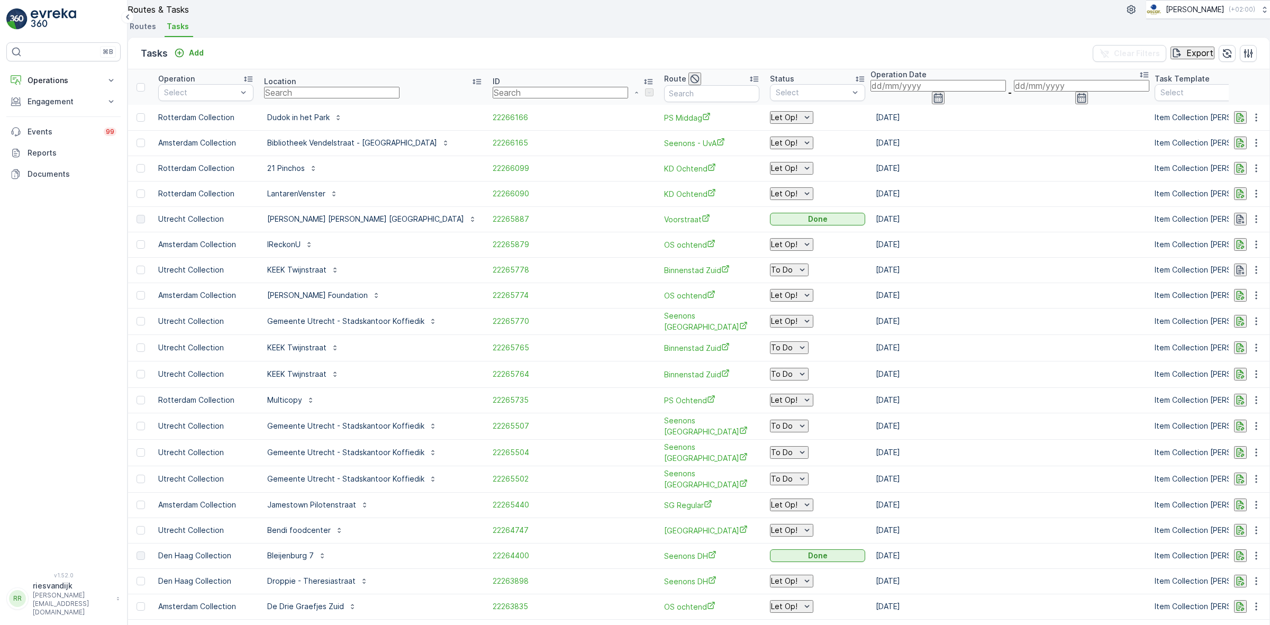
click at [324, 98] on input "text" at bounding box center [331, 93] width 135 height 12
type input "caba"
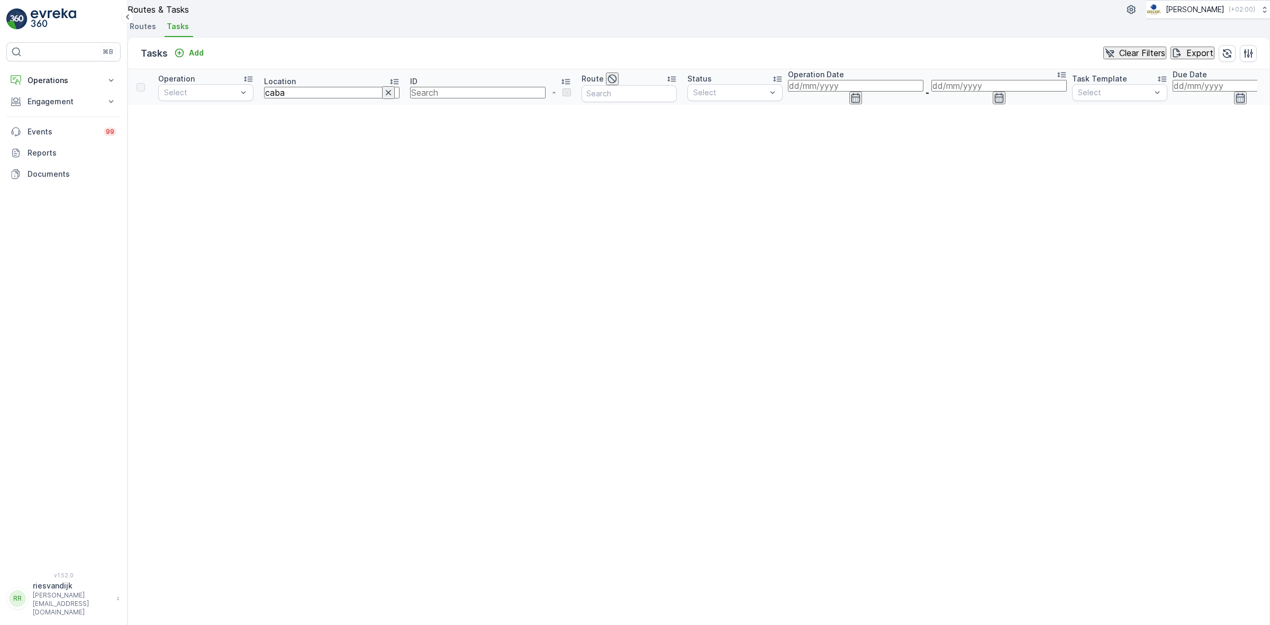
click at [383, 98] on icon "button" at bounding box center [388, 92] width 11 height 11
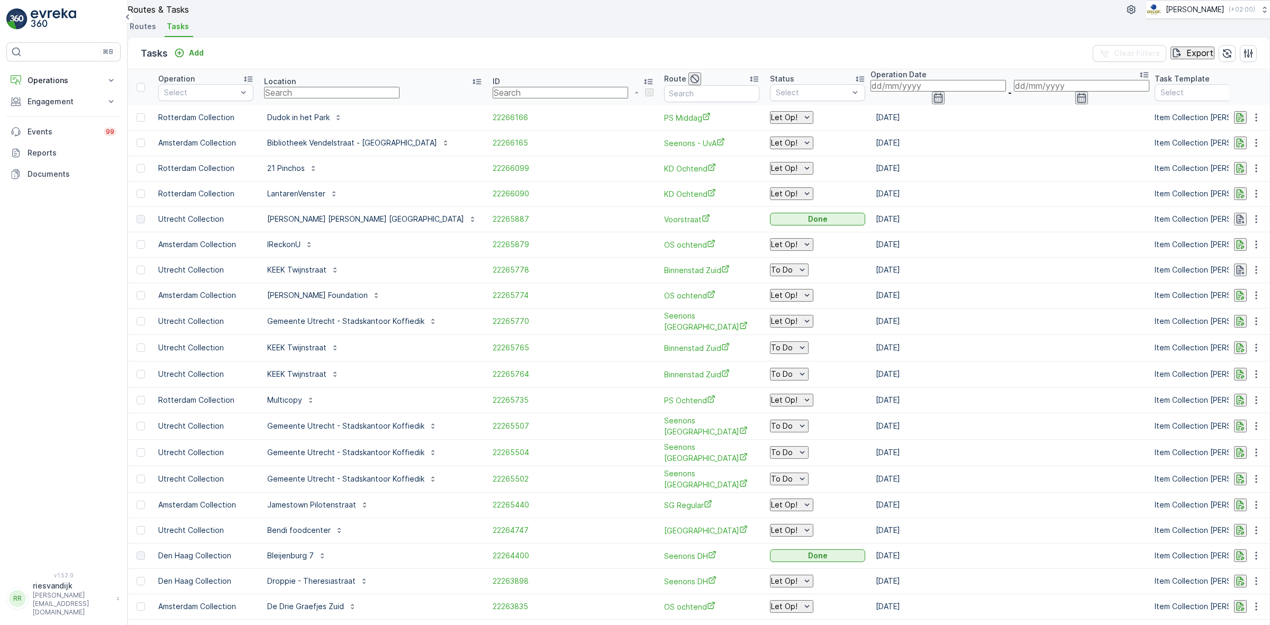
click at [336, 98] on input "text" at bounding box center [331, 93] width 135 height 12
type input "super"
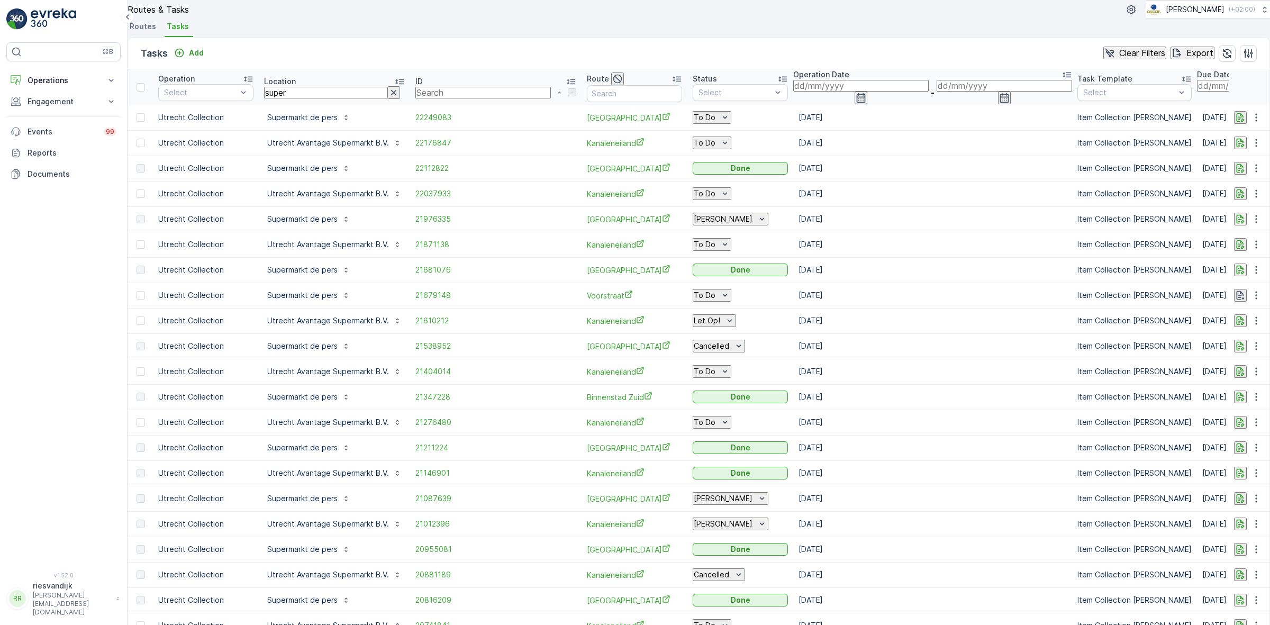
click at [399, 98] on icon "button" at bounding box center [393, 92] width 11 height 11
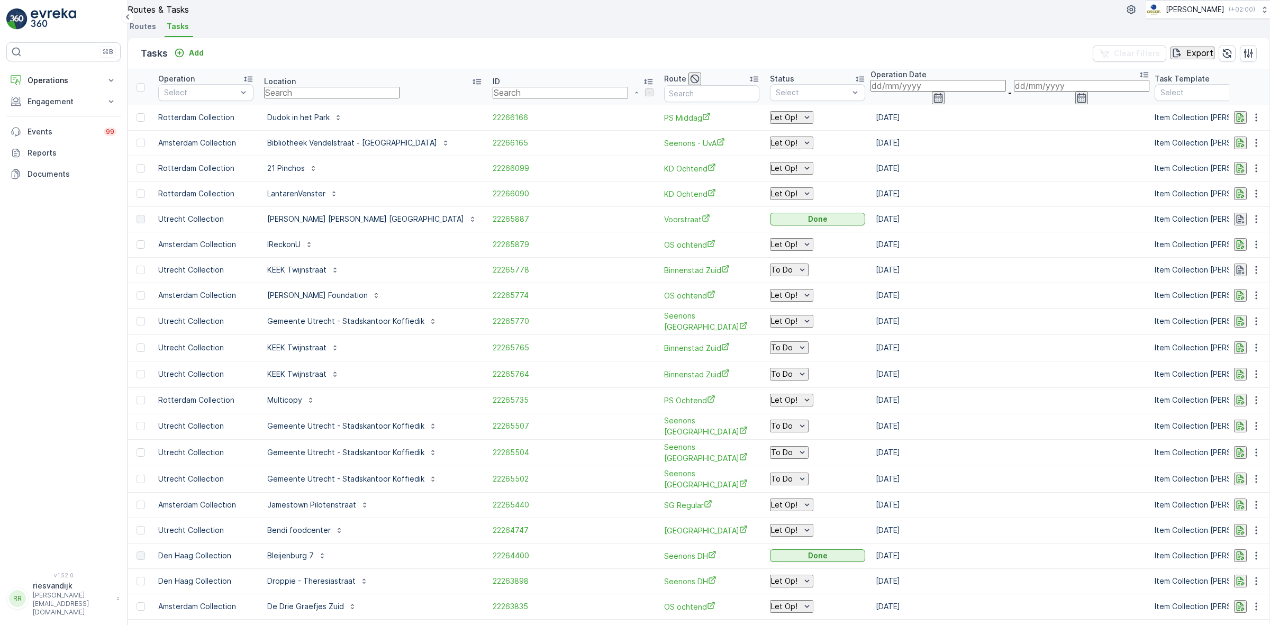
click at [375, 98] on input "text" at bounding box center [331, 93] width 135 height 12
type input "tobacc"
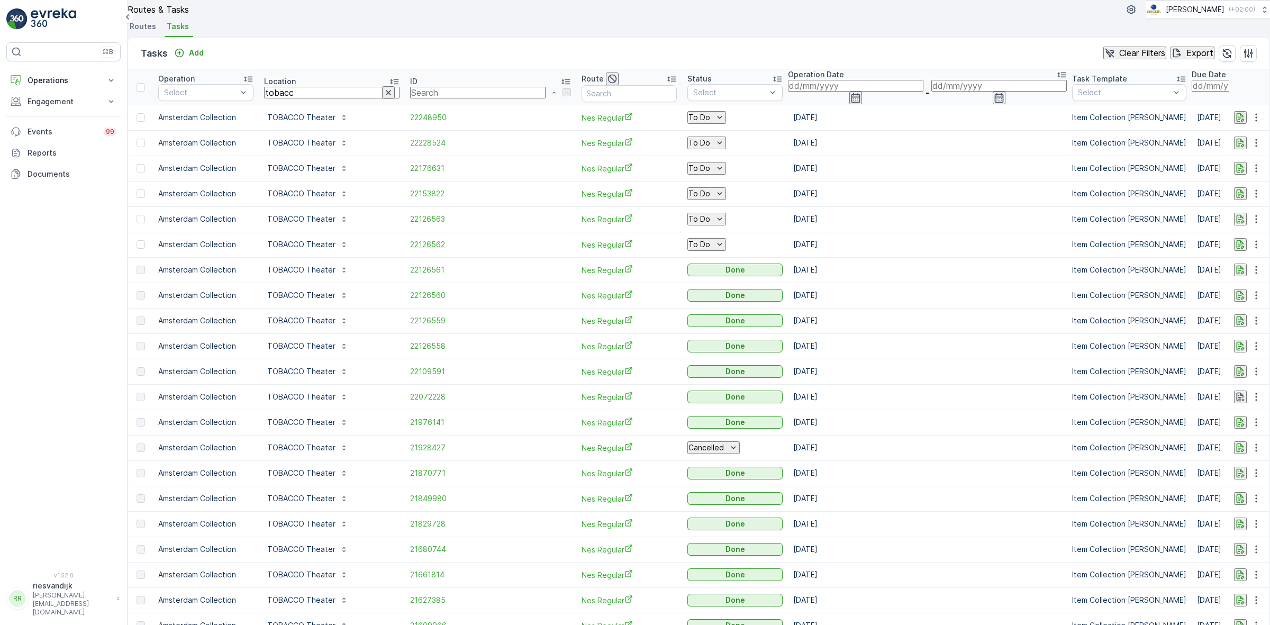
click at [410, 250] on span "22126562" at bounding box center [490, 244] width 161 height 11
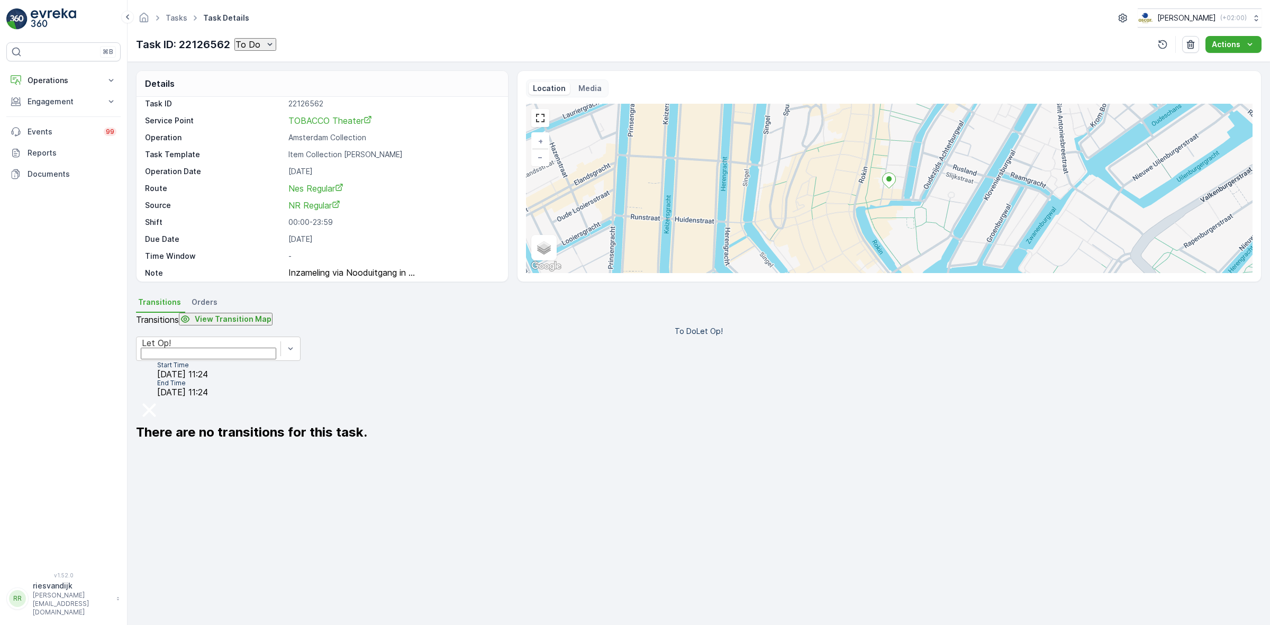
scroll to position [14, 0]
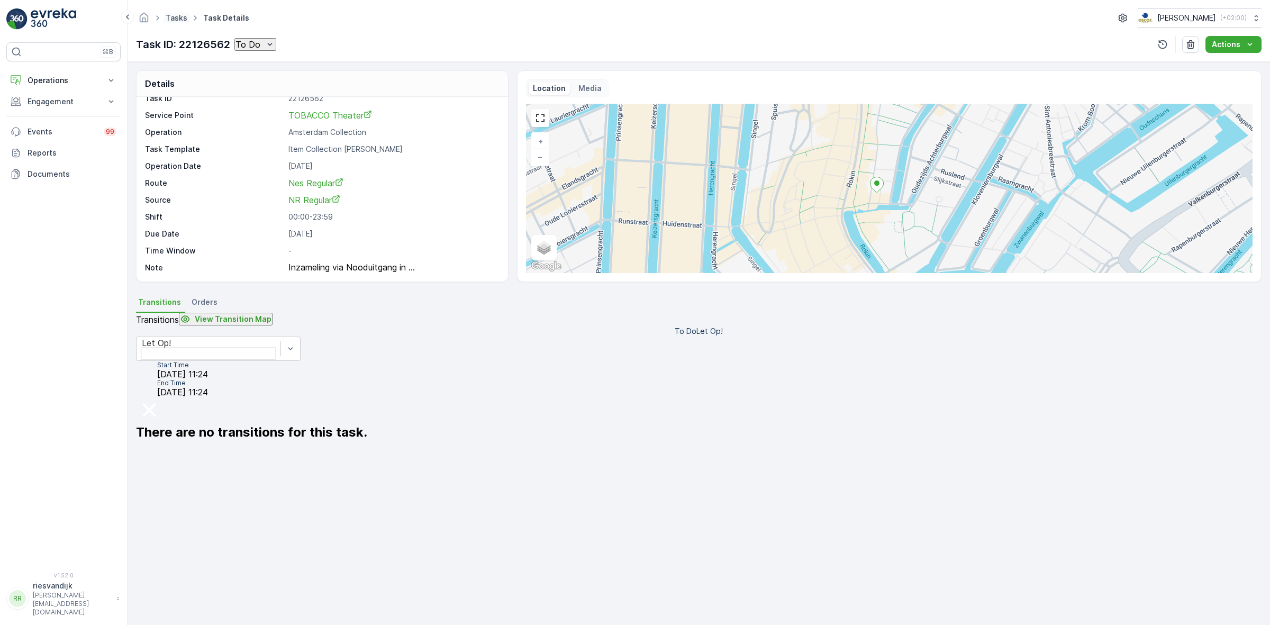
click at [175, 20] on link "Tasks" at bounding box center [177, 17] width 22 height 9
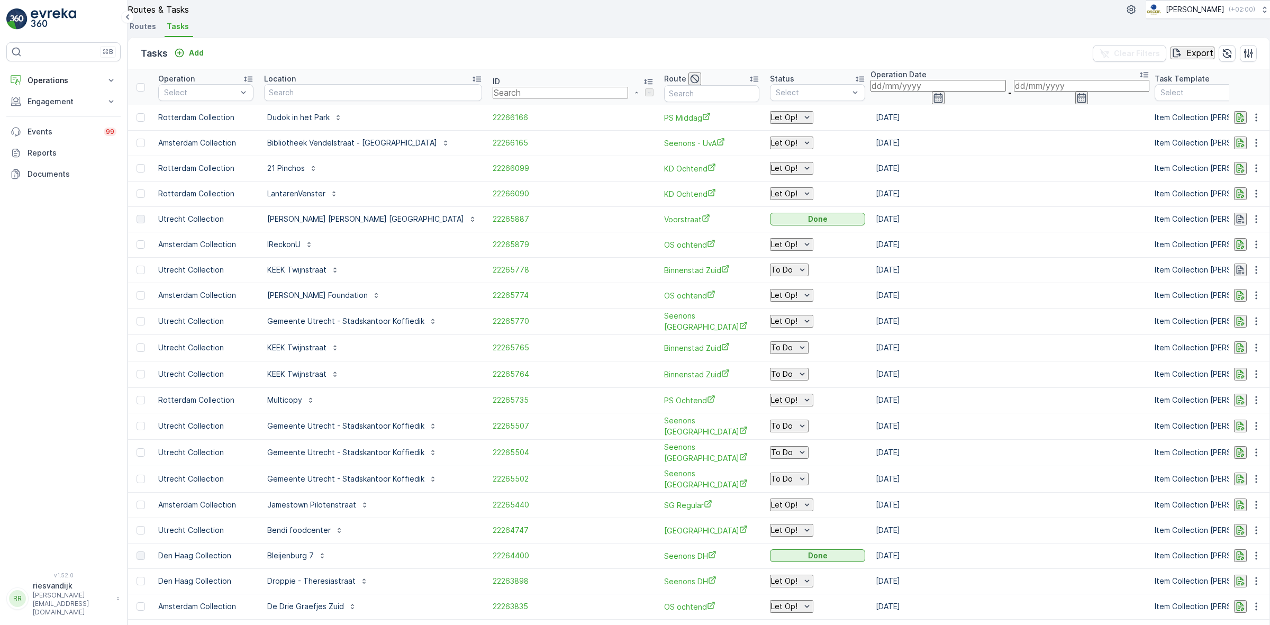
click at [366, 84] on div "Location" at bounding box center [373, 79] width 218 height 11
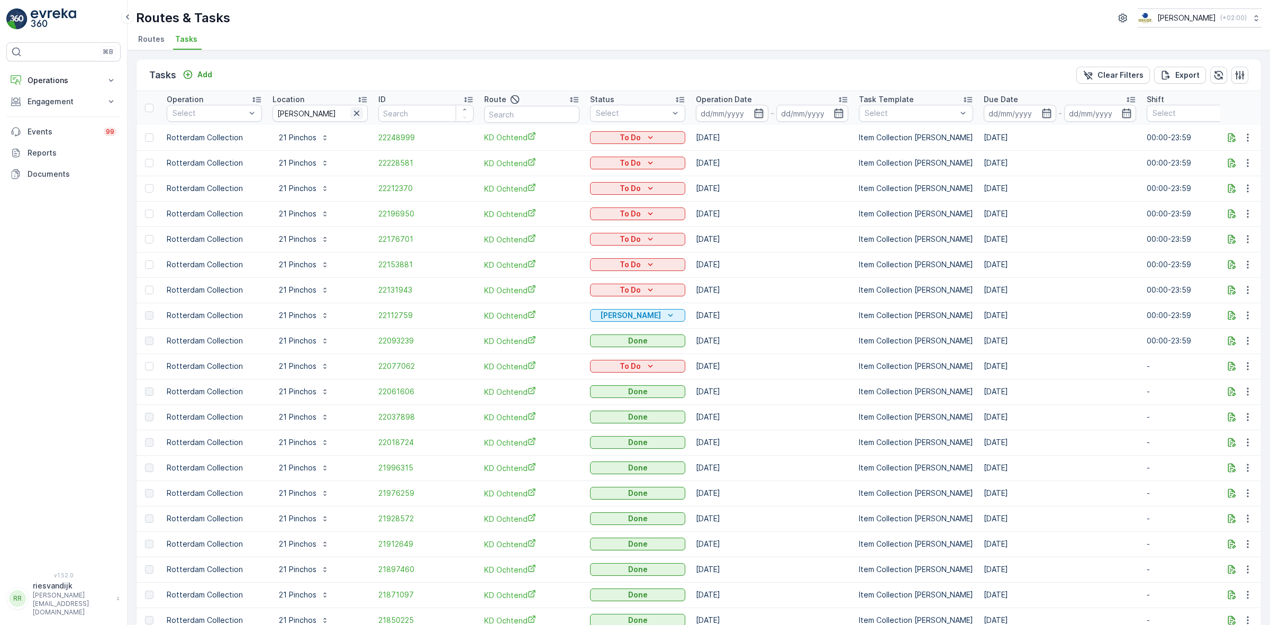
click at [358, 112] on icon "button" at bounding box center [356, 113] width 11 height 11
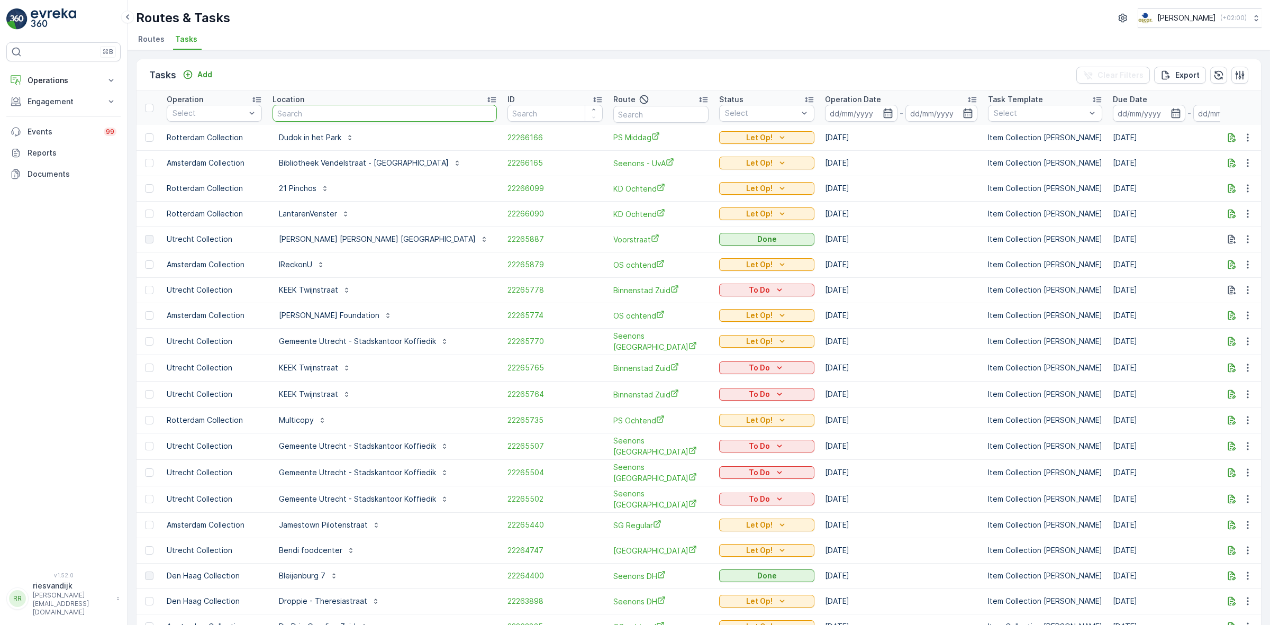
click at [322, 111] on input "text" at bounding box center [385, 113] width 224 height 17
type input "tobacco"
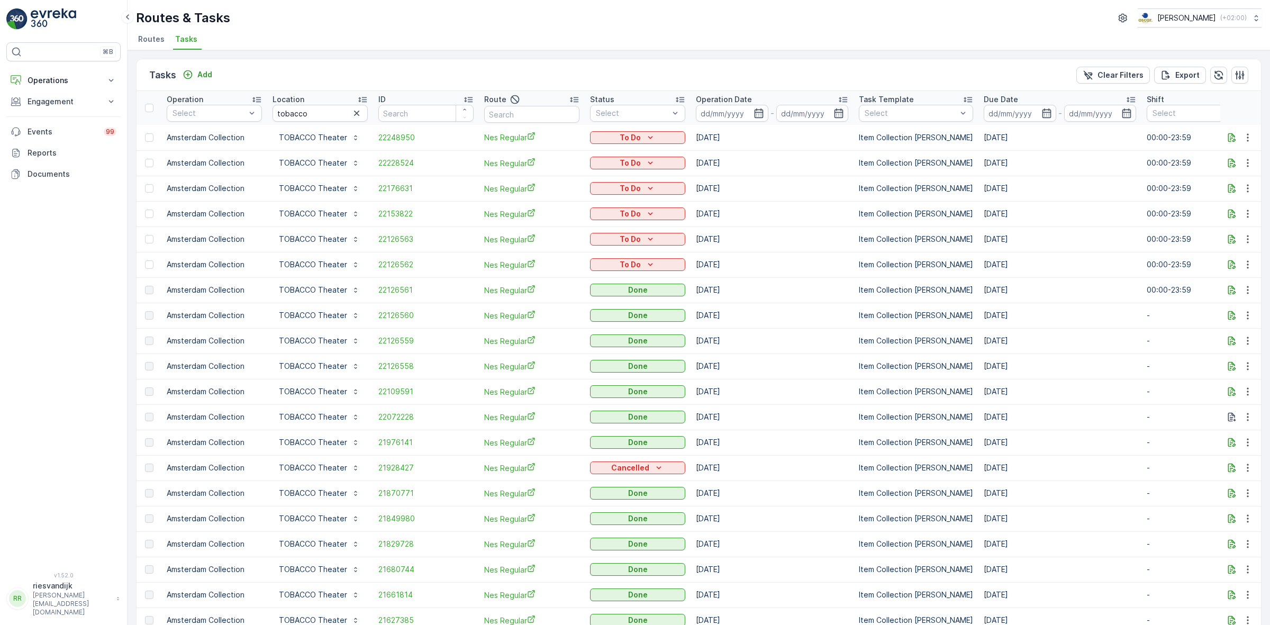
drag, startPoint x: 630, startPoint y: 71, endPoint x: 570, endPoint y: 81, distance: 60.0
click at [630, 71] on div "Tasks Add Clear Filters Export" at bounding box center [699, 75] width 1124 height 32
click at [359, 115] on icon "button" at bounding box center [356, 113] width 11 height 11
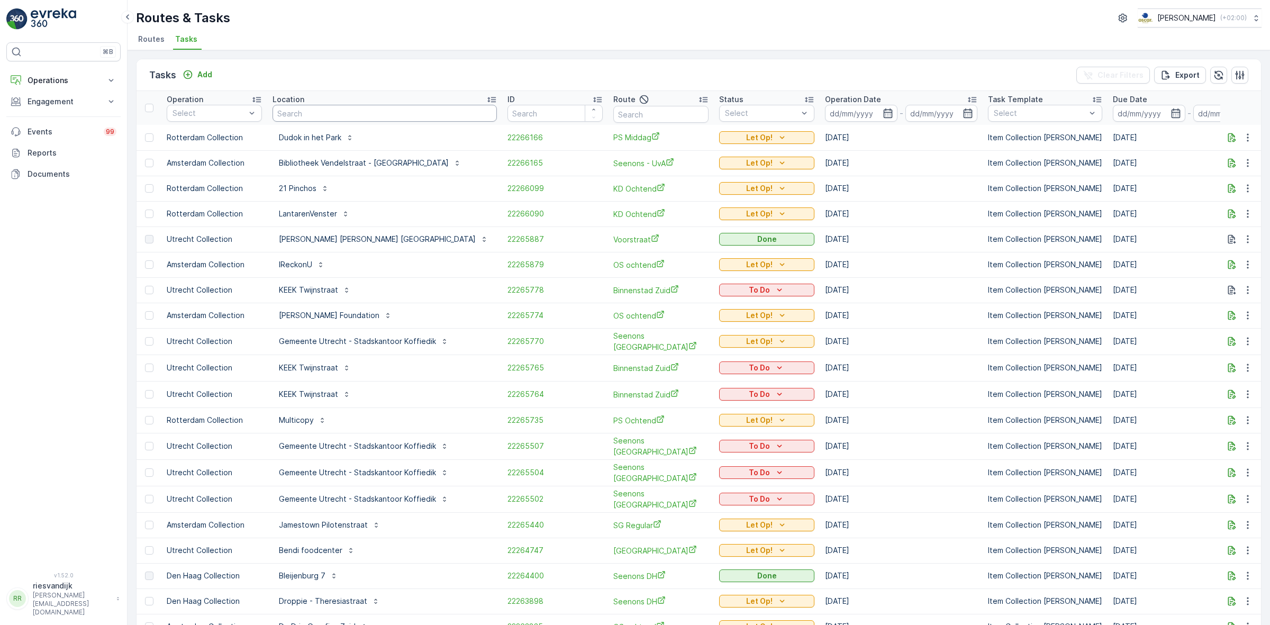
click at [343, 116] on input "text" at bounding box center [385, 113] width 224 height 17
type input "copain"
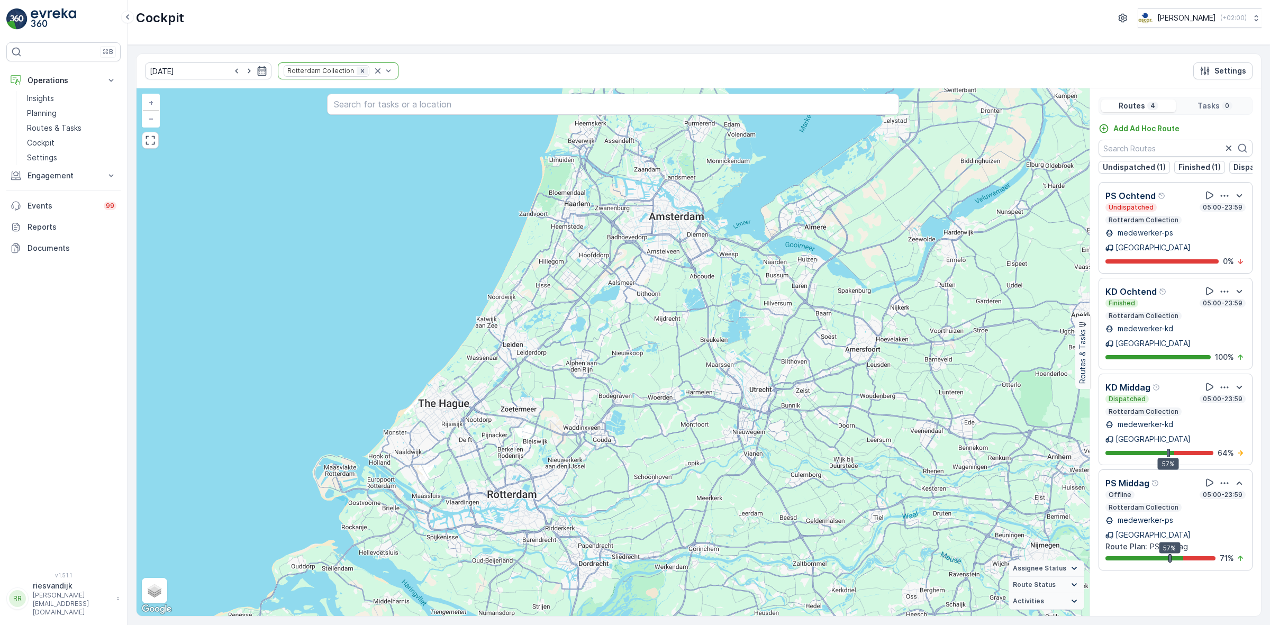
click at [359, 75] on icon "Remove Rotterdam Collection" at bounding box center [362, 70] width 7 height 7
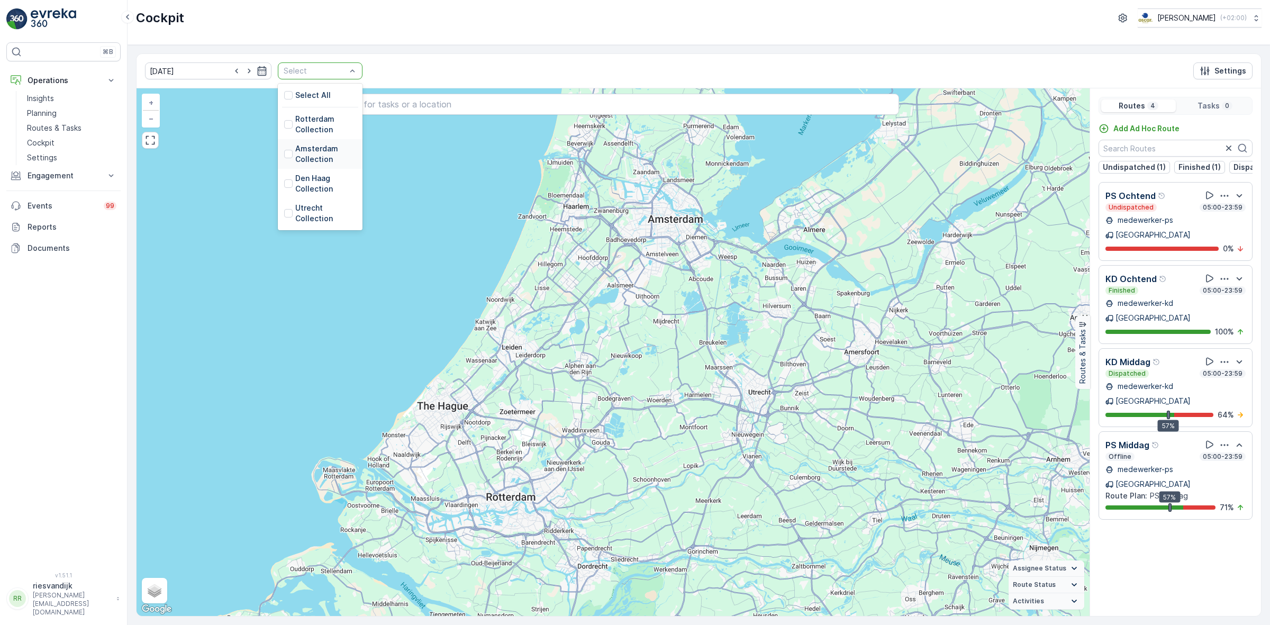
click at [295, 159] on p "Amsterdam Collection" at bounding box center [325, 153] width 61 height 21
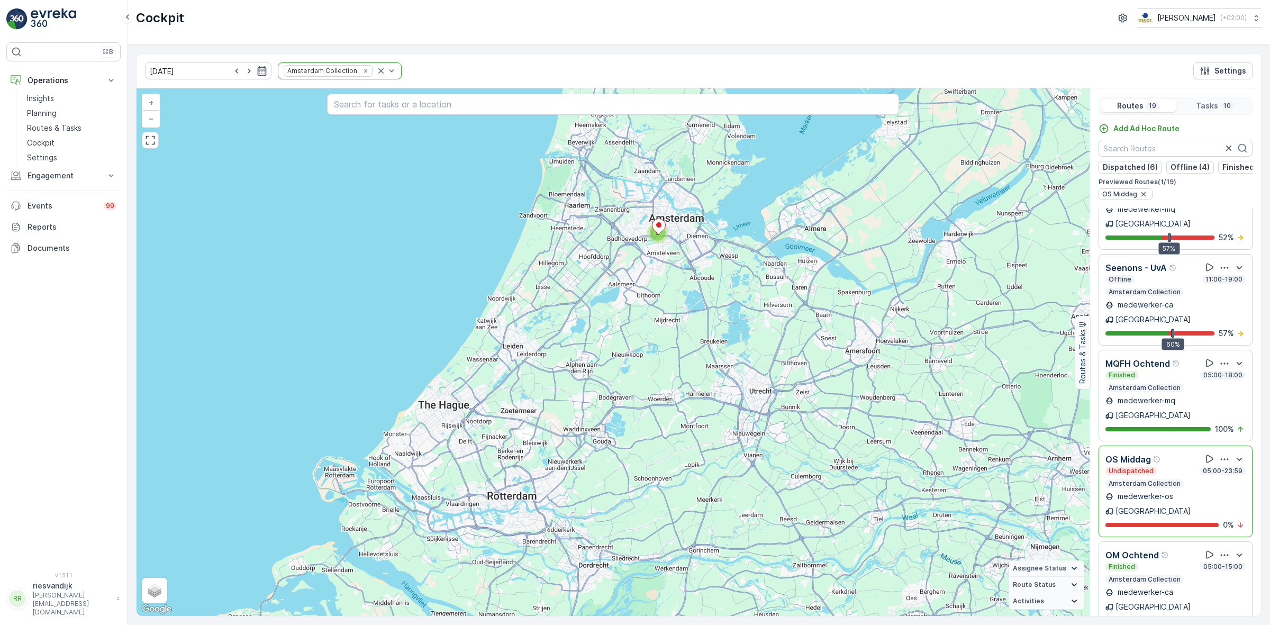
scroll to position [595, 0]
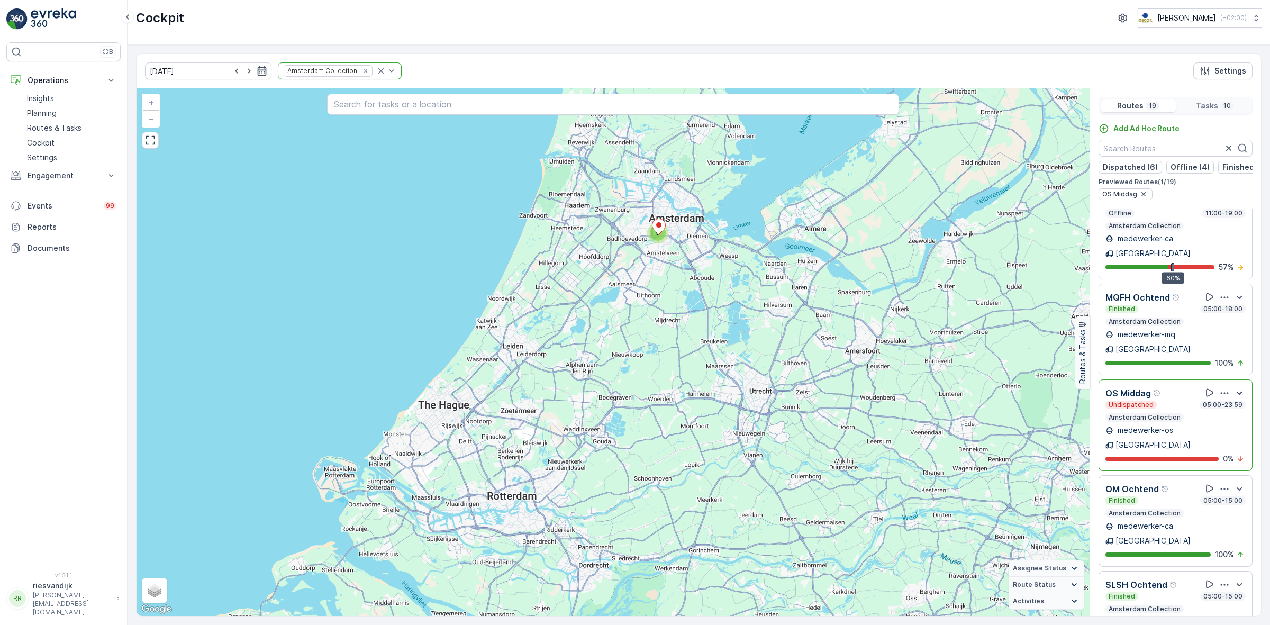
click at [1236, 387] on icon "button" at bounding box center [1239, 393] width 13 height 13
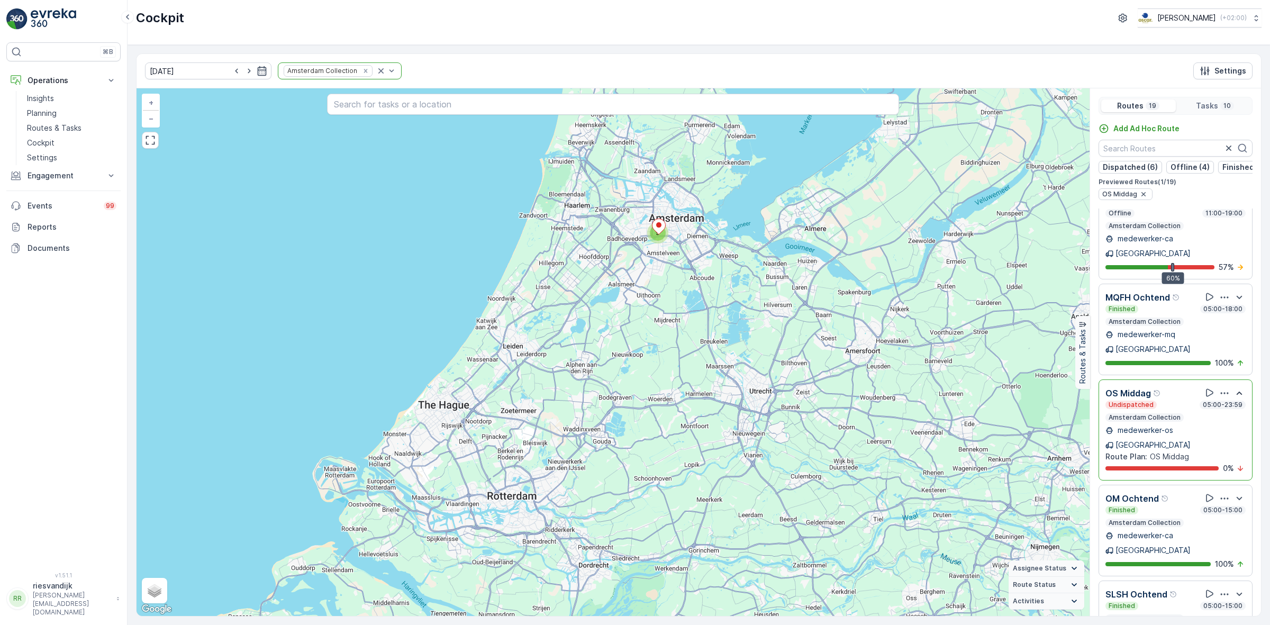
click at [1220, 388] on icon "button" at bounding box center [1224, 393] width 11 height 11
click at [1220, 417] on span "See More Details" at bounding box center [1221, 422] width 61 height 11
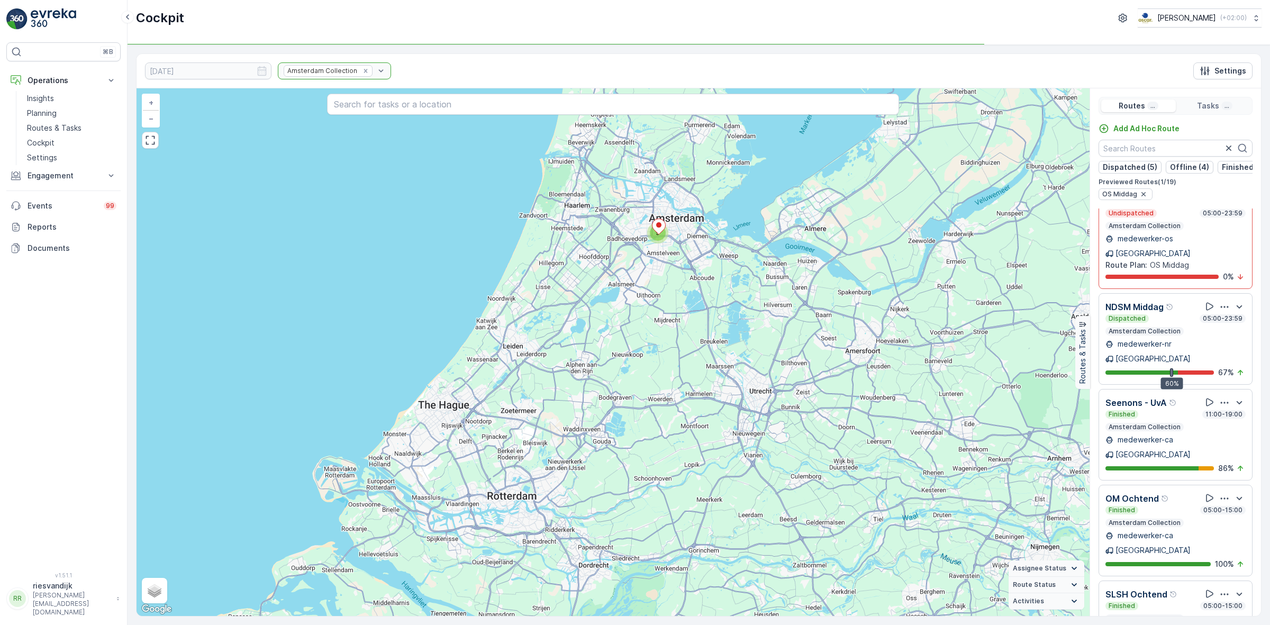
scroll to position [432, 0]
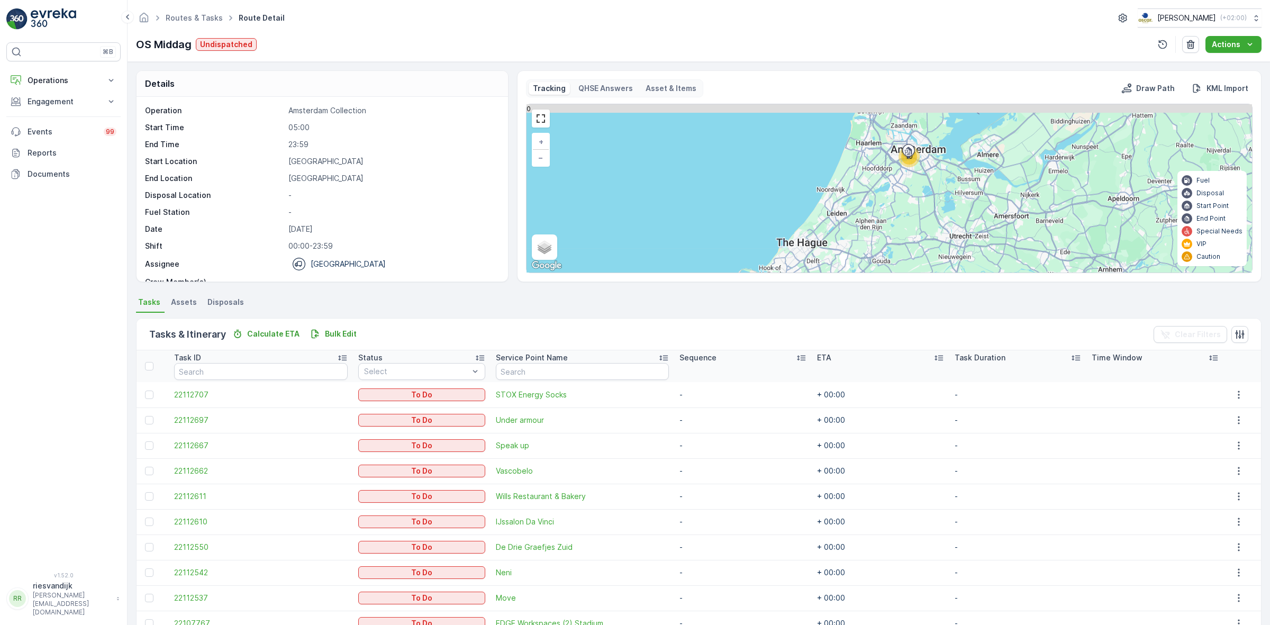
drag, startPoint x: 903, startPoint y: 171, endPoint x: 893, endPoint y: 229, distance: 58.5
click at [893, 229] on div "10 + − Satellite Roadmap Terrain Hybrid Leaflet Keyboard shortcuts Map Data Map…" at bounding box center [888, 188] width 725 height 168
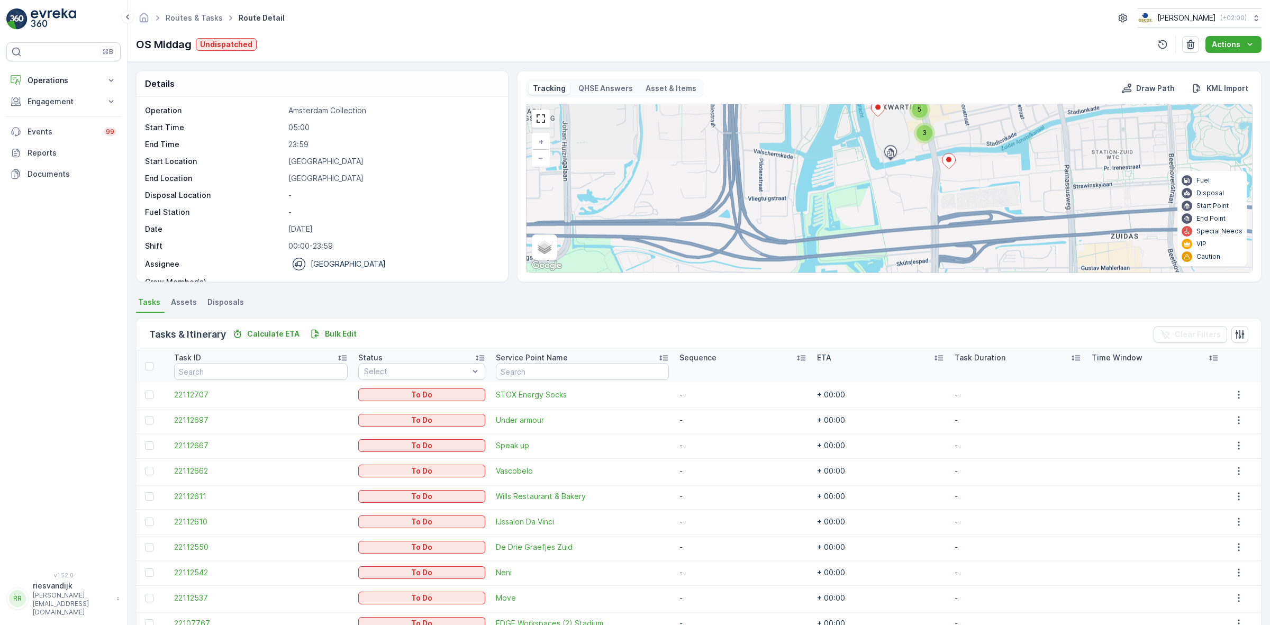
drag, startPoint x: 900, startPoint y: 199, endPoint x: 893, endPoint y: 239, distance: 40.2
click at [893, 239] on div "5 3 + − Satellite Roadmap Terrain Hybrid Leaflet Keyboard shortcuts Map Data Ma…" at bounding box center [888, 188] width 725 height 168
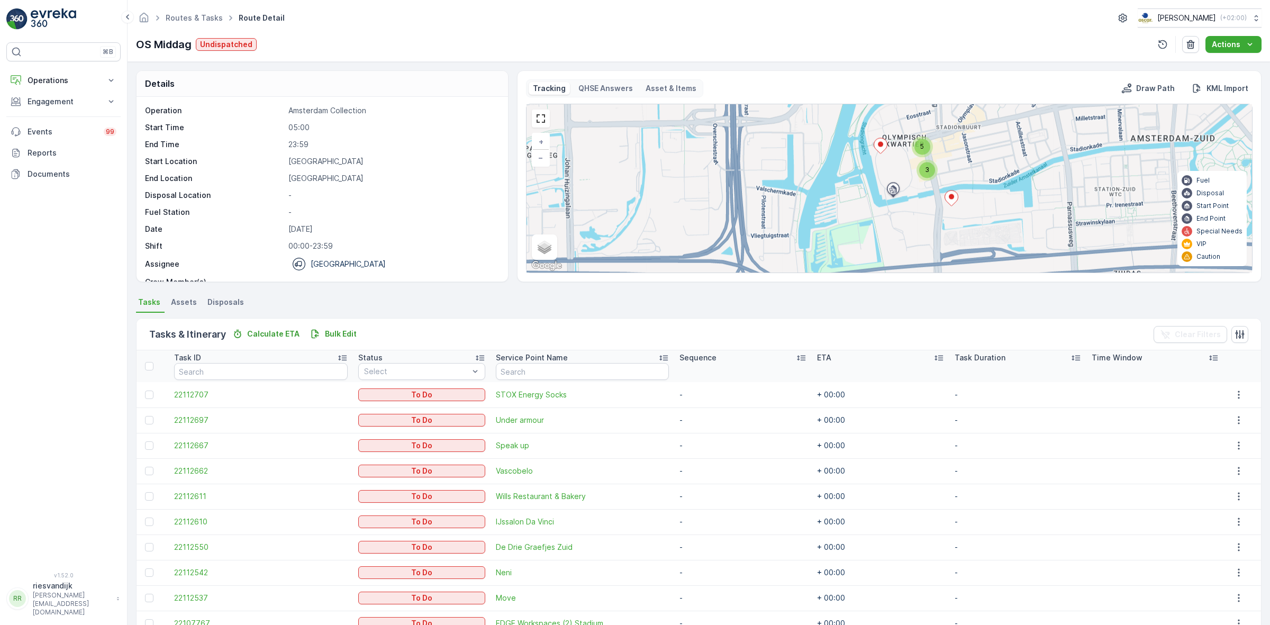
drag, startPoint x: 900, startPoint y: 197, endPoint x: 893, endPoint y: 225, distance: 28.2
click at [894, 225] on div "5 3 + − Satellite Roadmap Terrain Hybrid Leaflet Keyboard shortcuts Map Data Ma…" at bounding box center [888, 188] width 725 height 168
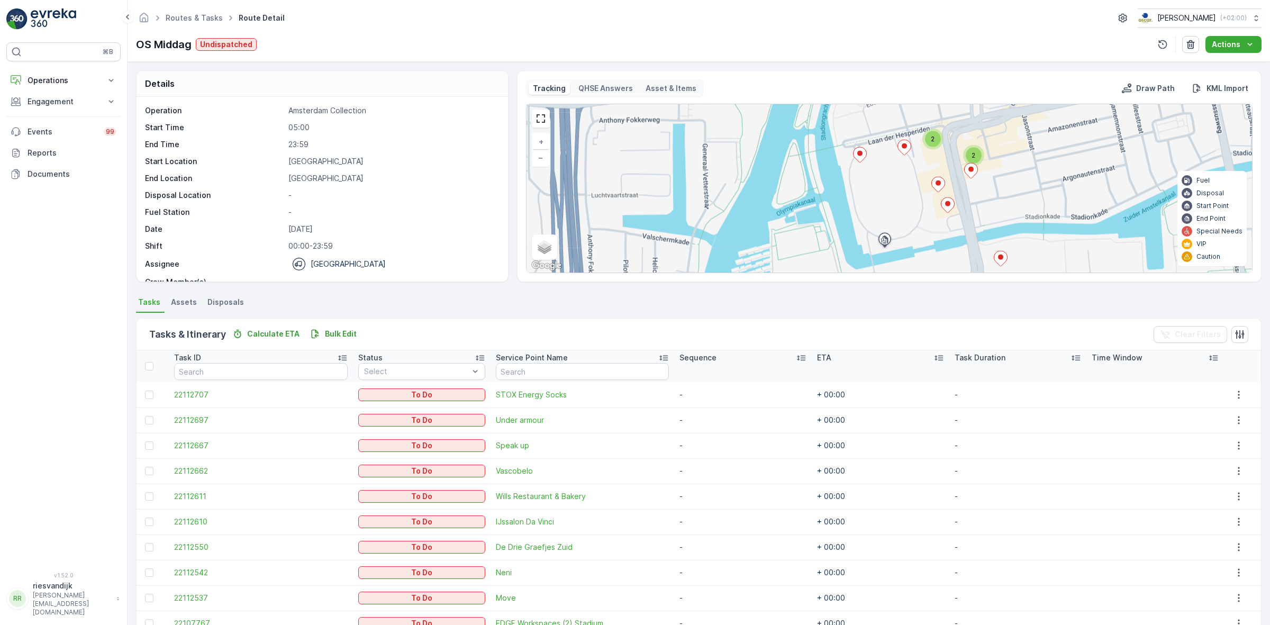
scroll to position [56, 0]
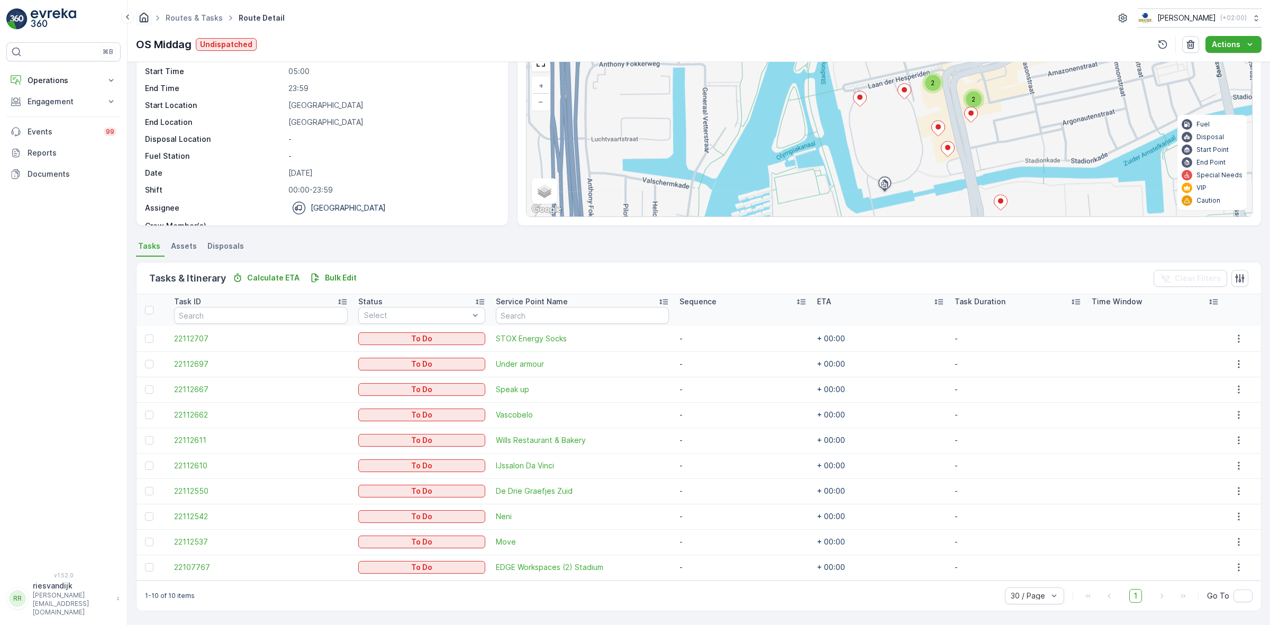
click at [149, 15] on icon "Homepage" at bounding box center [144, 18] width 12 height 12
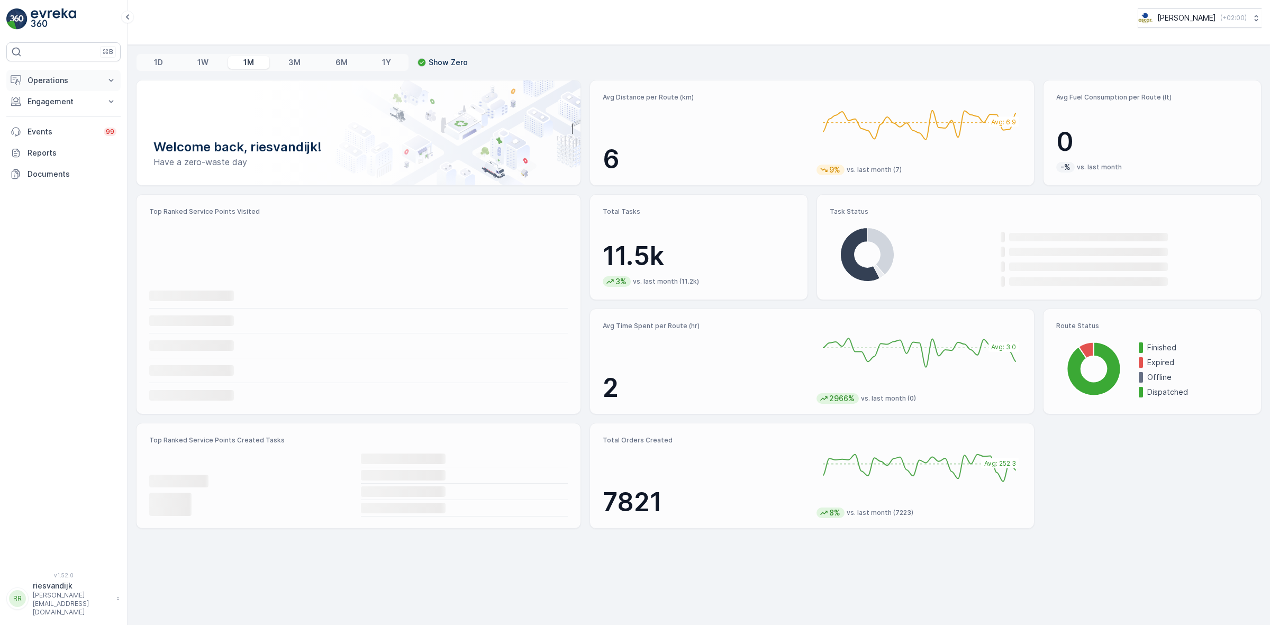
click at [75, 82] on p "Operations" at bounding box center [64, 80] width 72 height 11
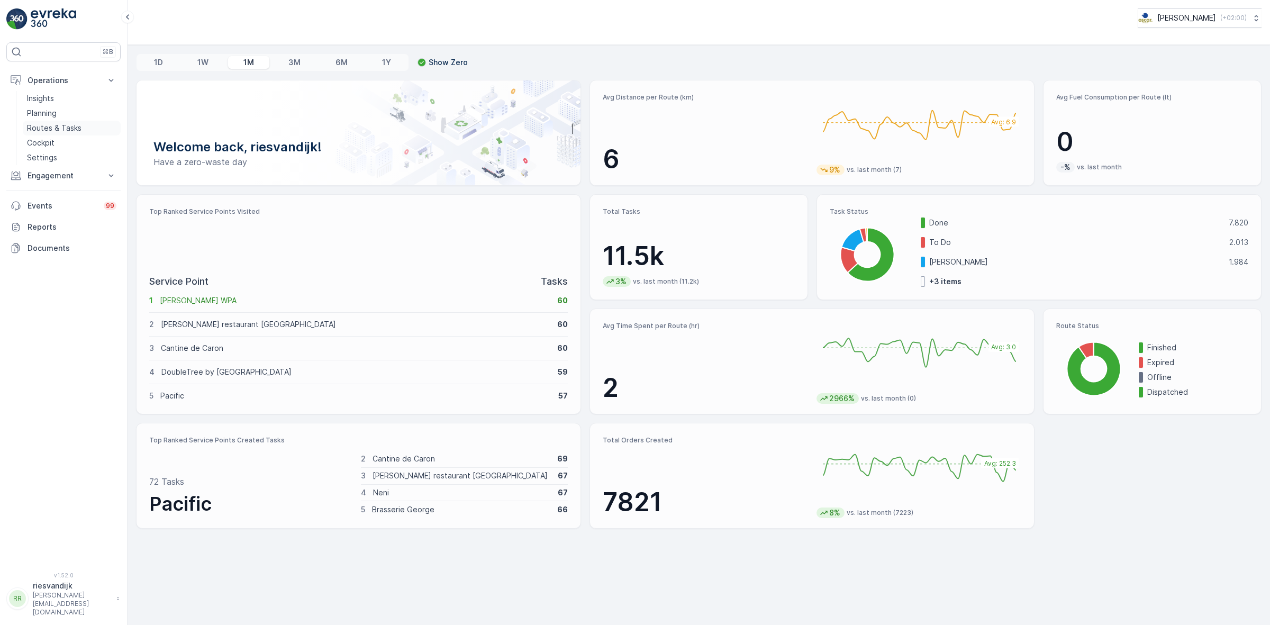
click at [53, 130] on p "Routes & Tasks" at bounding box center [54, 128] width 55 height 11
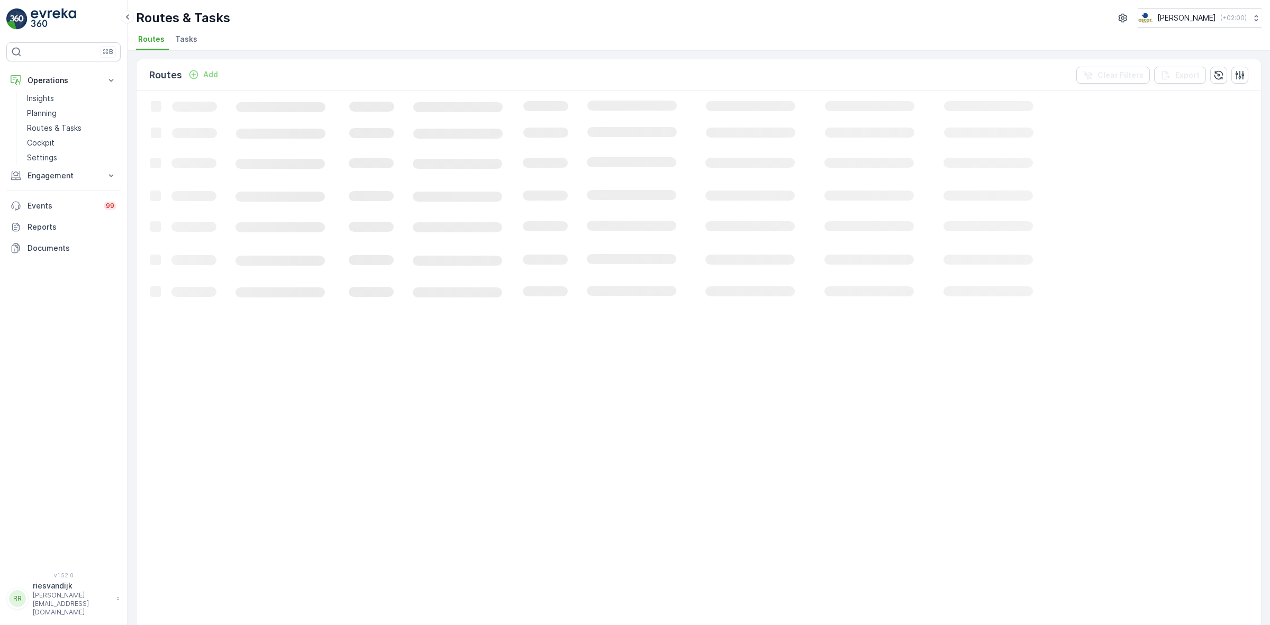
click at [184, 40] on span "Tasks" at bounding box center [186, 39] width 22 height 11
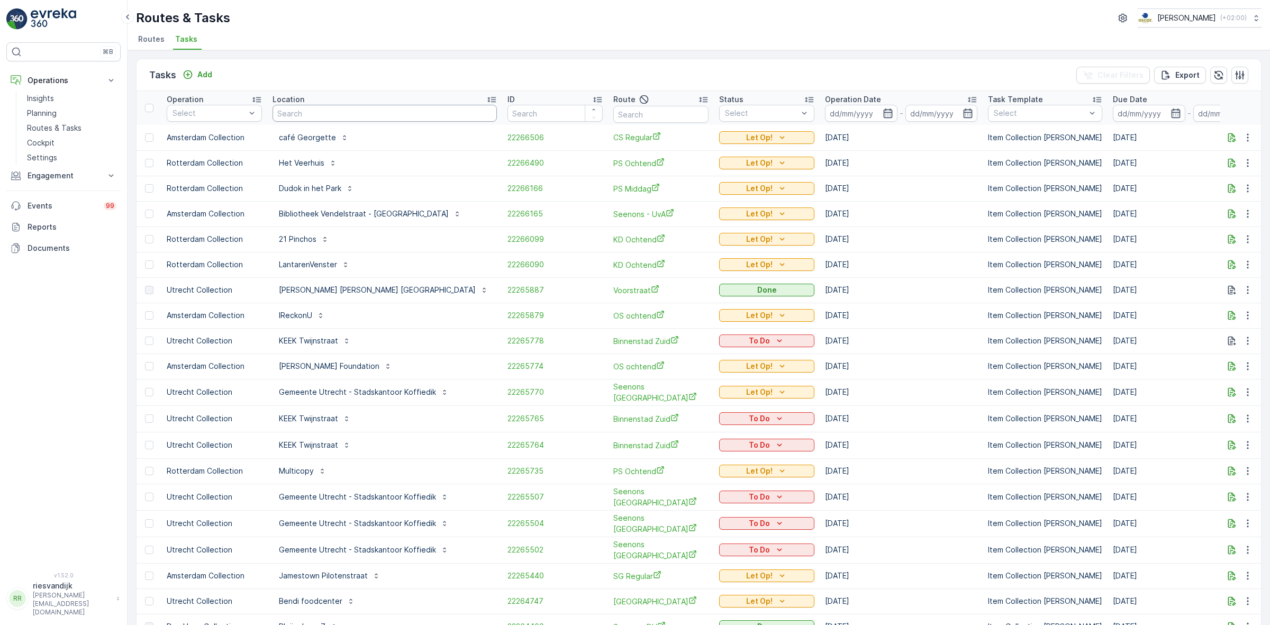
click at [304, 105] on input "text" at bounding box center [385, 113] width 224 height 17
type input "helicop"
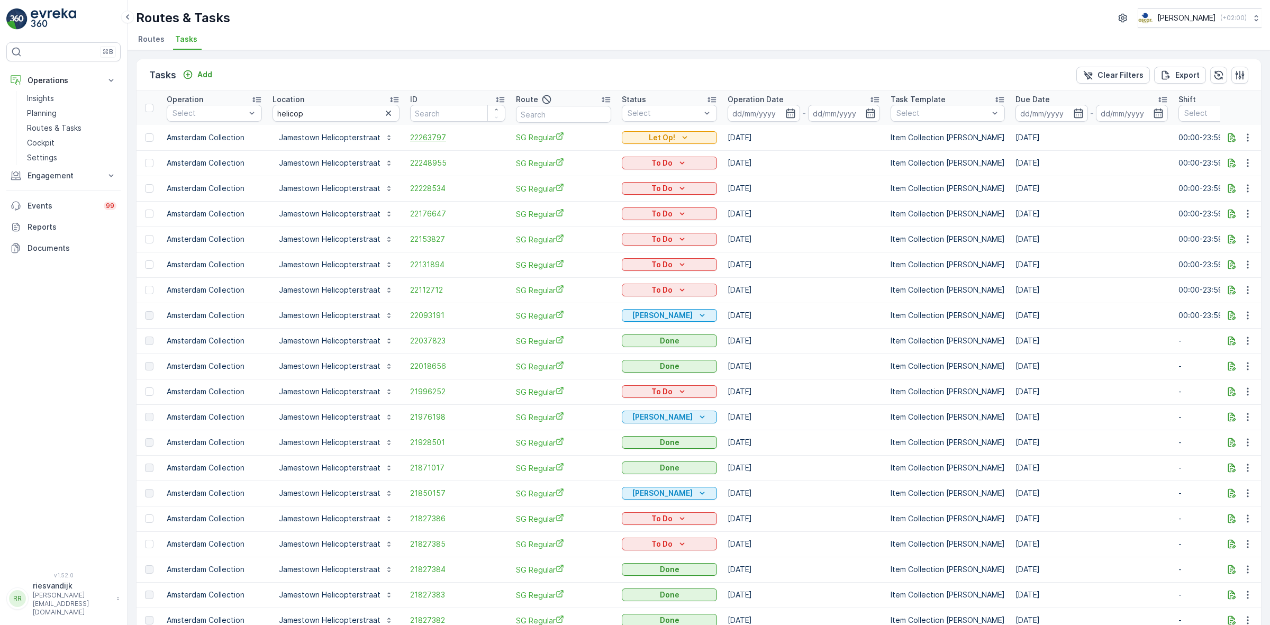
click at [432, 140] on span "22263797" at bounding box center [457, 137] width 95 height 11
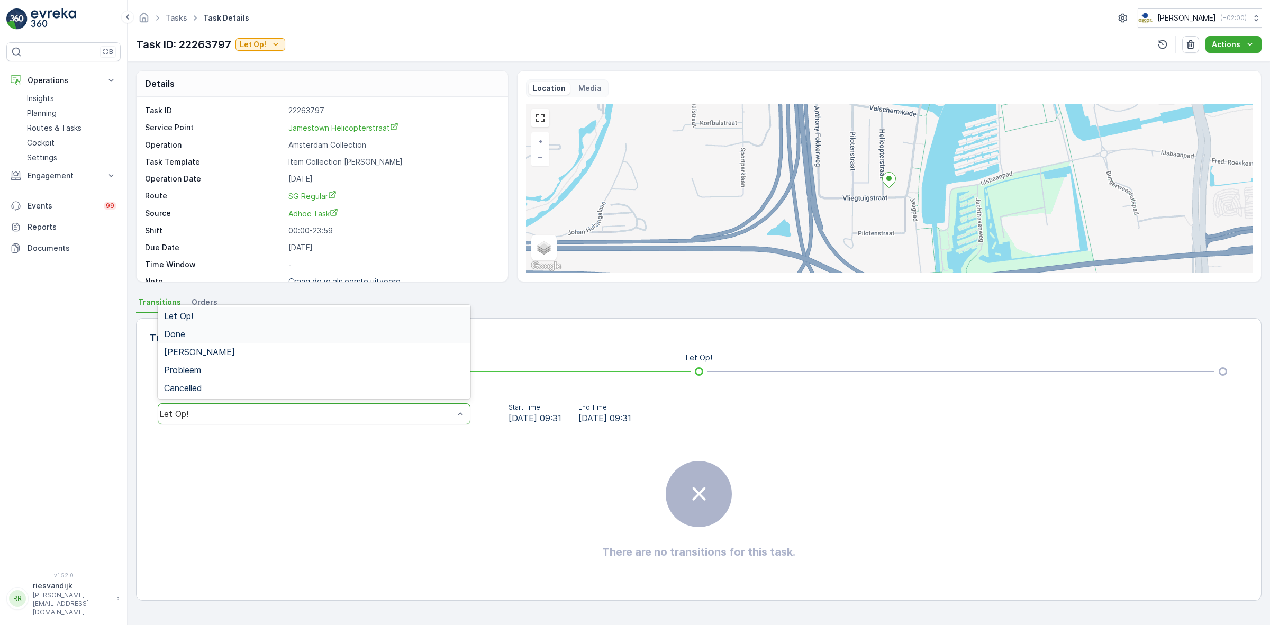
click at [357, 332] on div "Done" at bounding box center [314, 334] width 300 height 10
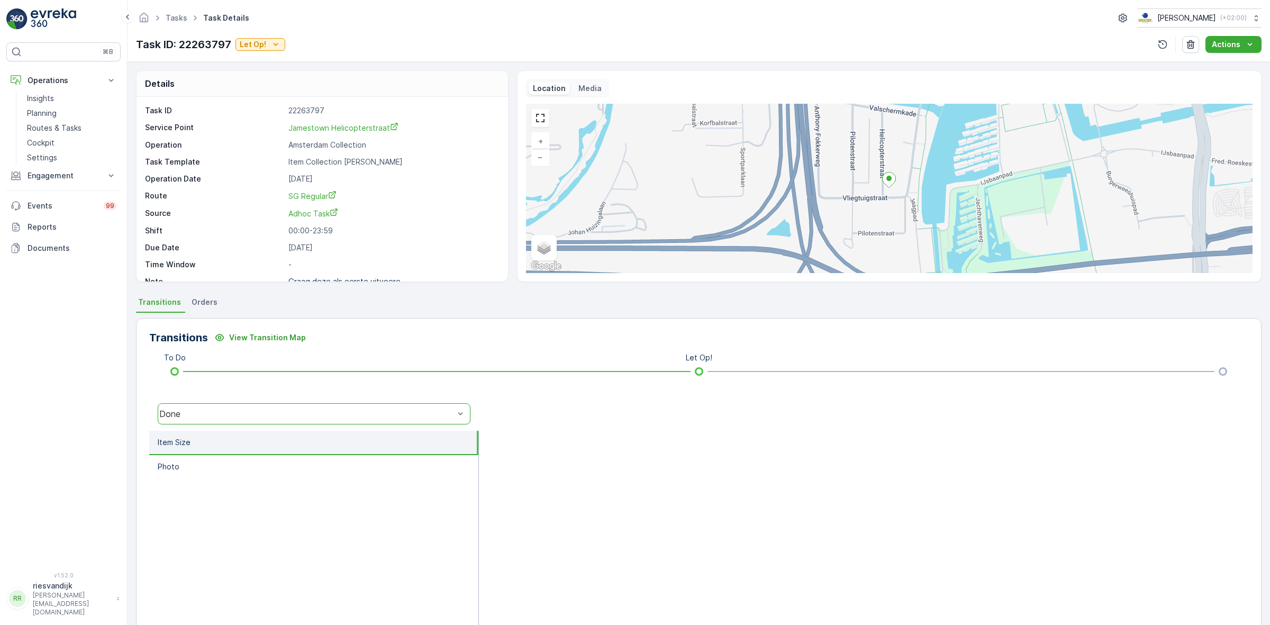
click at [427, 421] on div "Done" at bounding box center [314, 413] width 313 height 21
click at [404, 315] on div "Let Op!" at bounding box center [314, 316] width 300 height 10
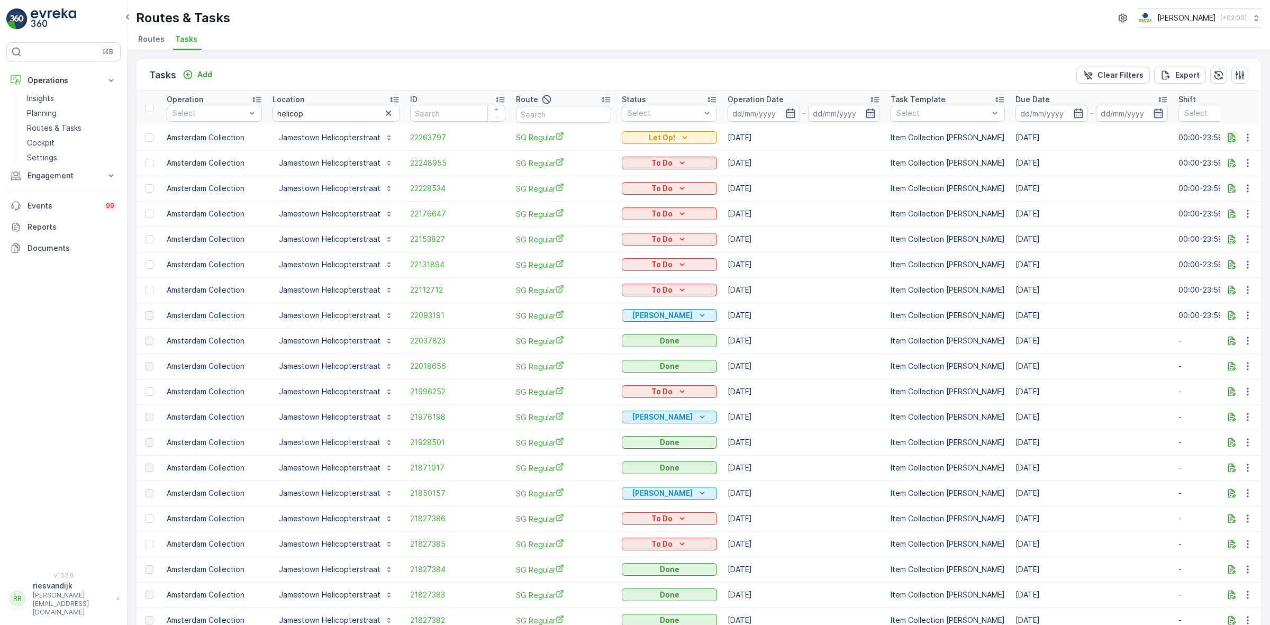
click at [1229, 141] on icon "button" at bounding box center [1232, 137] width 11 height 11
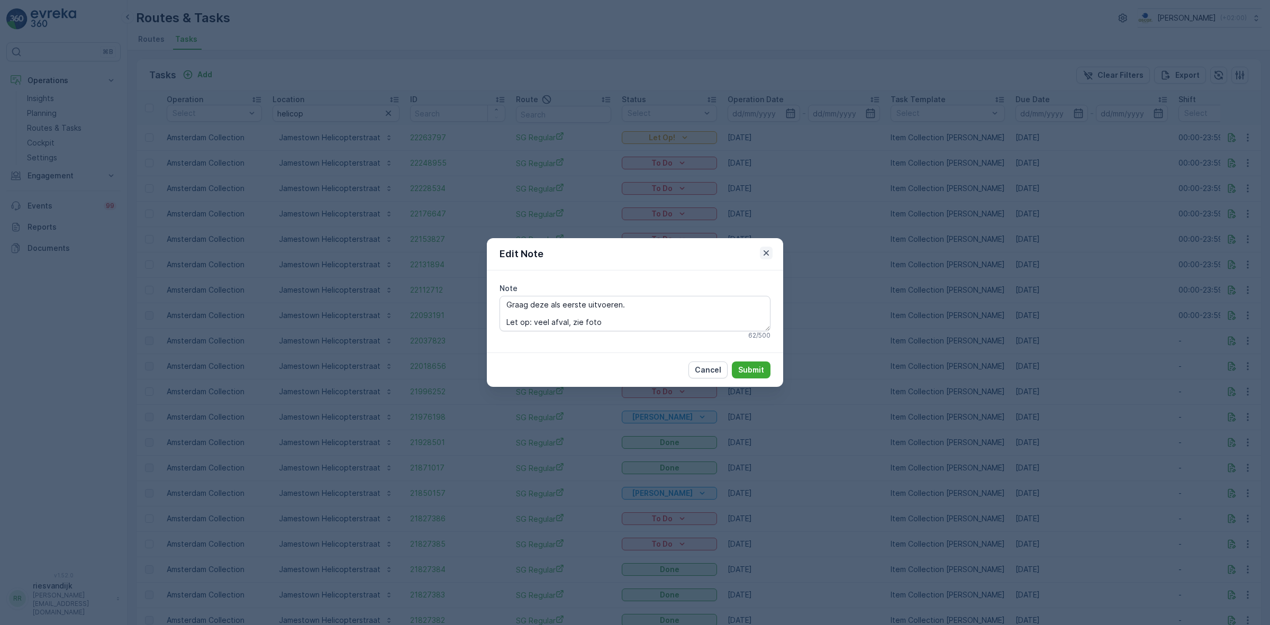
click at [763, 250] on icon "button" at bounding box center [766, 253] width 11 height 11
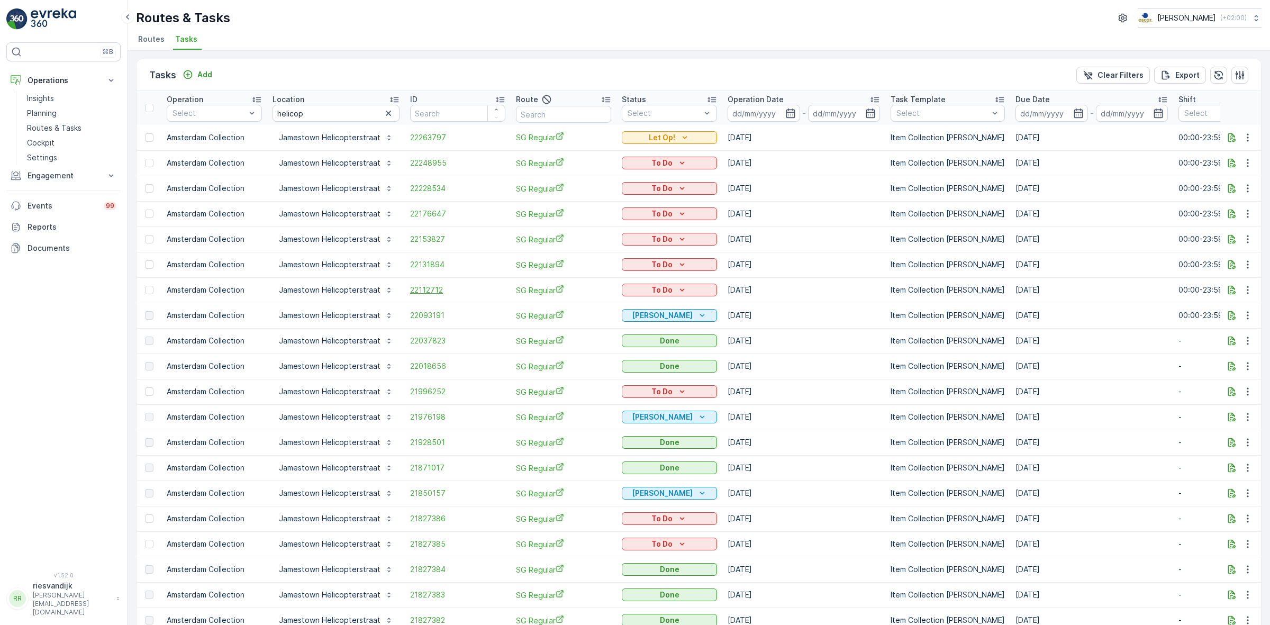
click at [425, 294] on span "22112712" at bounding box center [457, 290] width 95 height 11
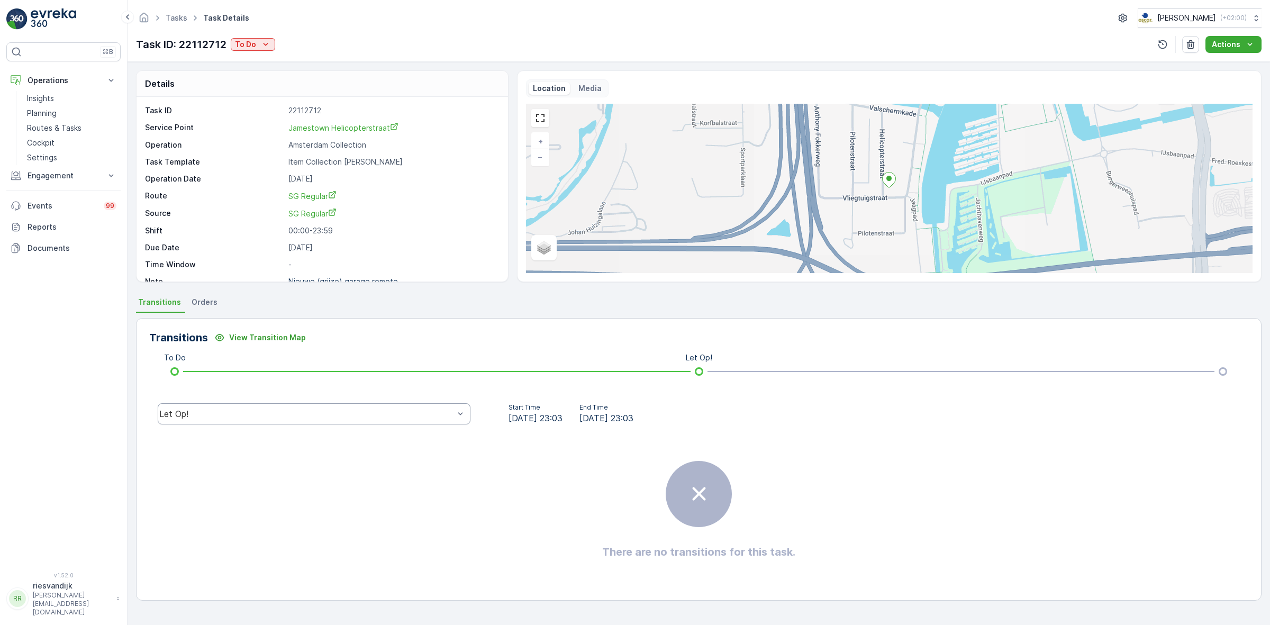
click at [278, 405] on div "Let Op!" at bounding box center [314, 413] width 313 height 21
click at [285, 324] on div "Let Op!" at bounding box center [314, 316] width 313 height 18
drag, startPoint x: 292, startPoint y: 411, endPoint x: 293, endPoint y: 403, distance: 7.5
click at [292, 411] on div "Let Op!" at bounding box center [306, 414] width 295 height 10
click at [307, 337] on div "Done" at bounding box center [314, 334] width 300 height 10
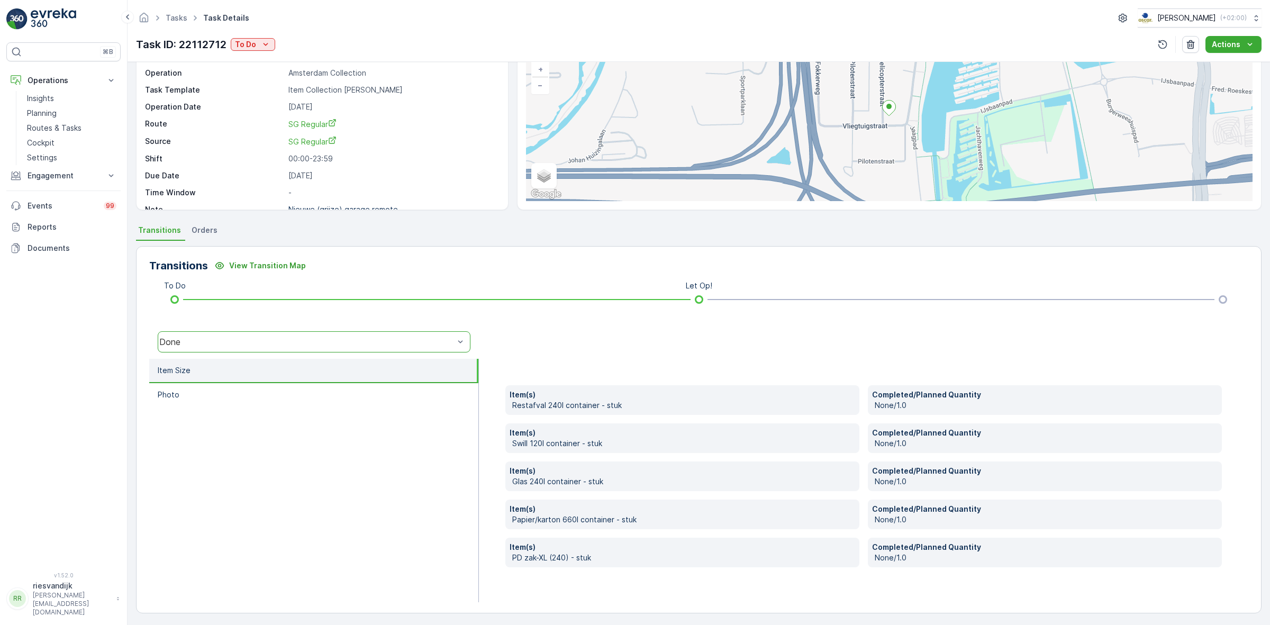
scroll to position [74, 0]
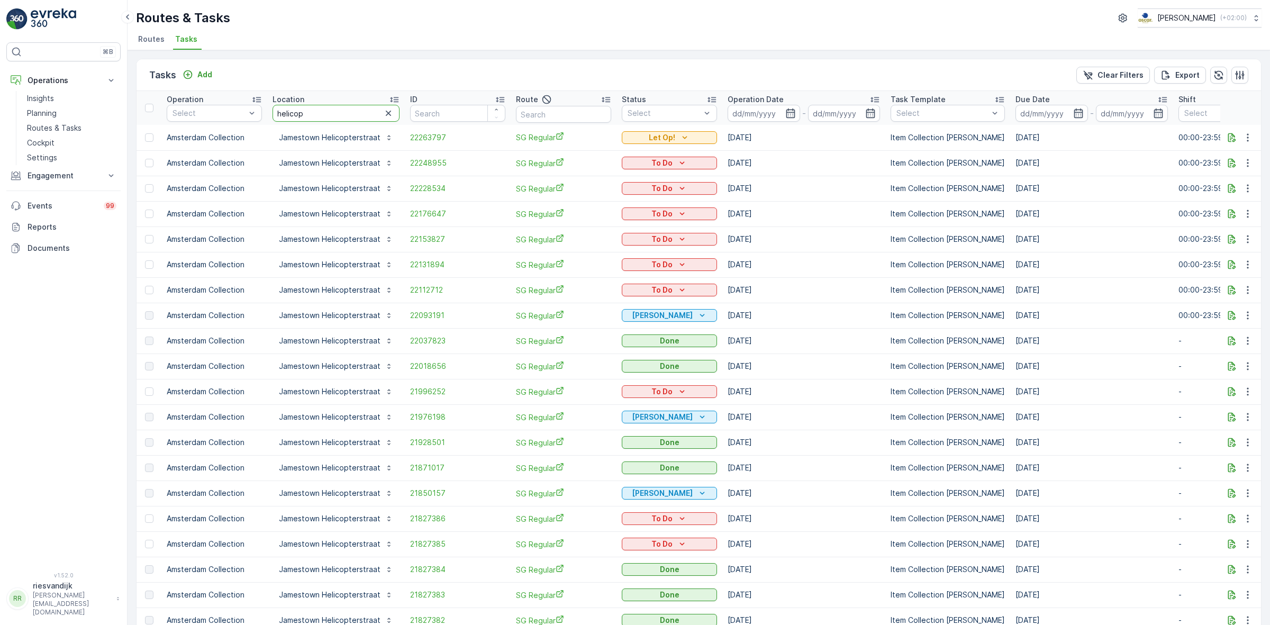
drag, startPoint x: 310, startPoint y: 113, endPoint x: 274, endPoint y: 110, distance: 36.1
click at [274, 110] on input "helicop" at bounding box center [336, 113] width 127 height 17
type input "[GEOGRAPHIC_DATA]"
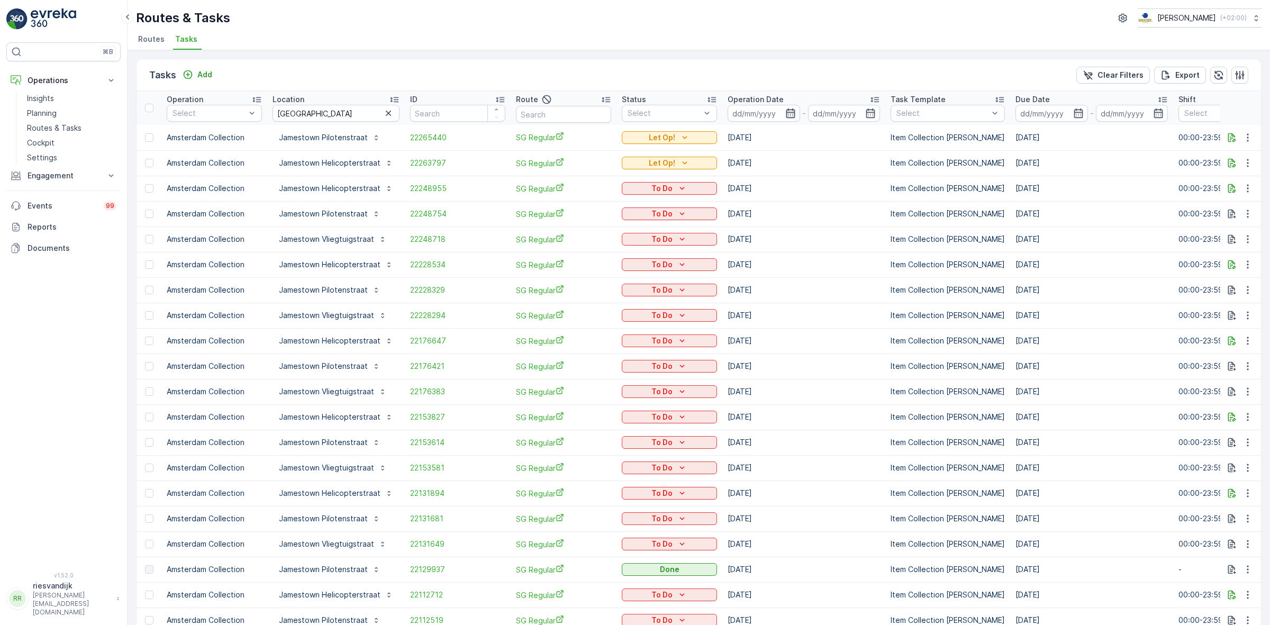
click at [792, 110] on icon "button" at bounding box center [790, 113] width 11 height 11
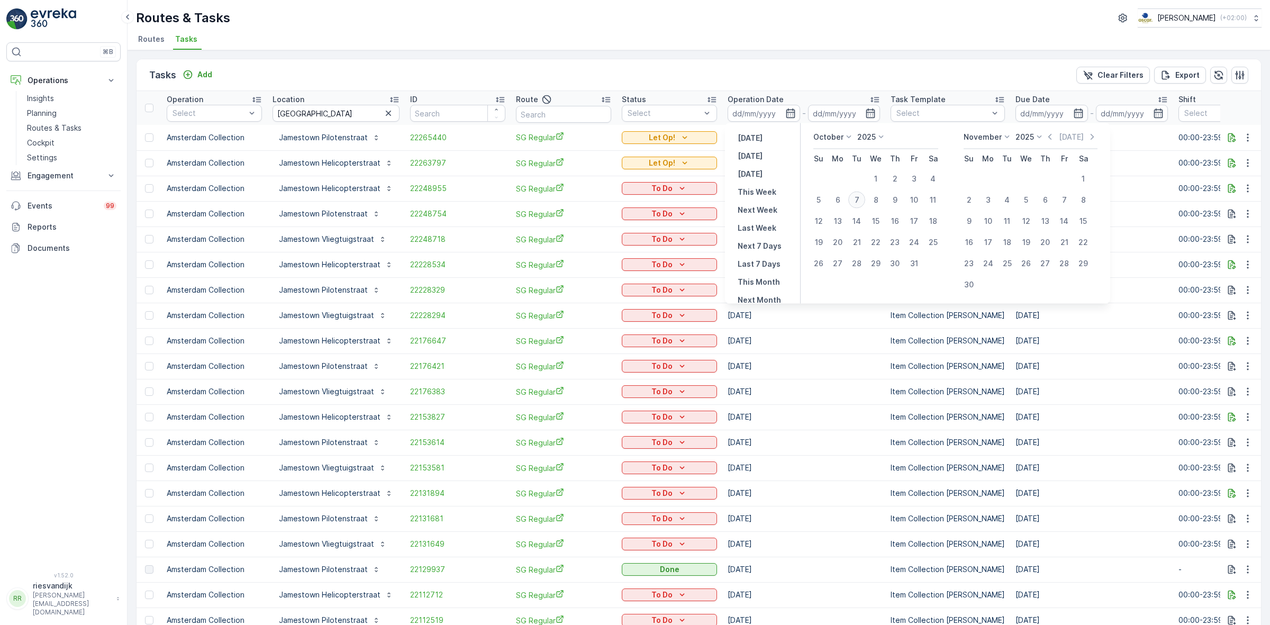
click at [858, 203] on div "7" at bounding box center [856, 200] width 17 height 17
type input "[DATE]"
click at [824, 75] on div "Tasks Add Clear Filters Export" at bounding box center [699, 75] width 1124 height 32
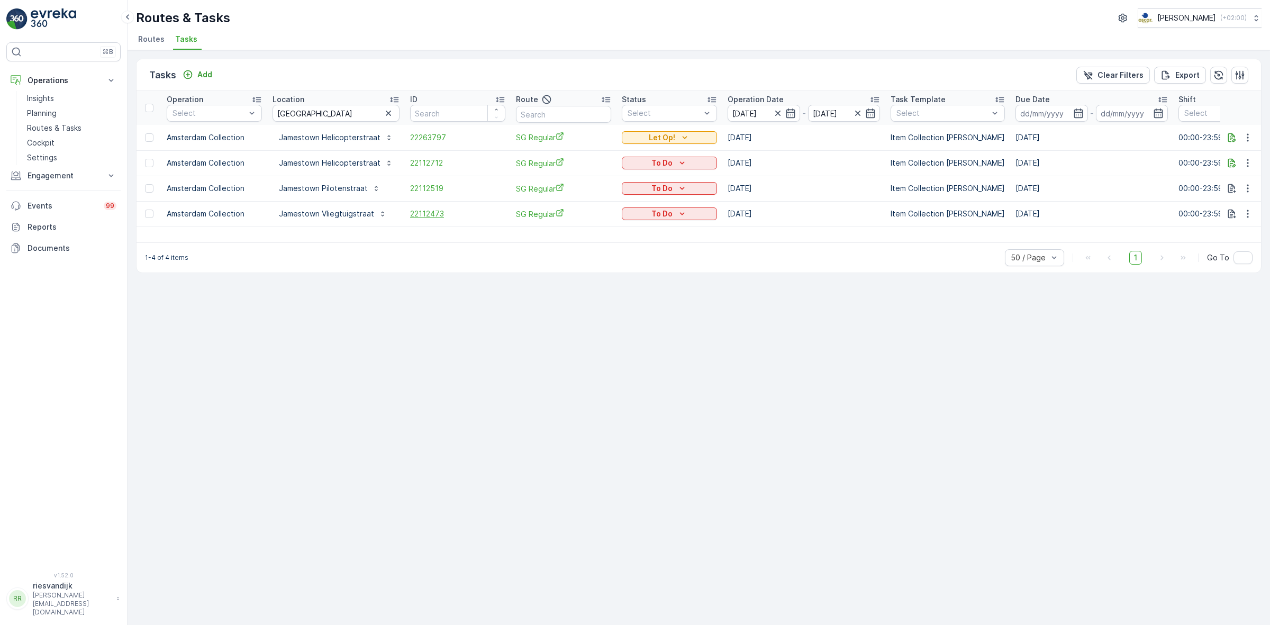
click at [437, 214] on span "22112473" at bounding box center [457, 213] width 95 height 11
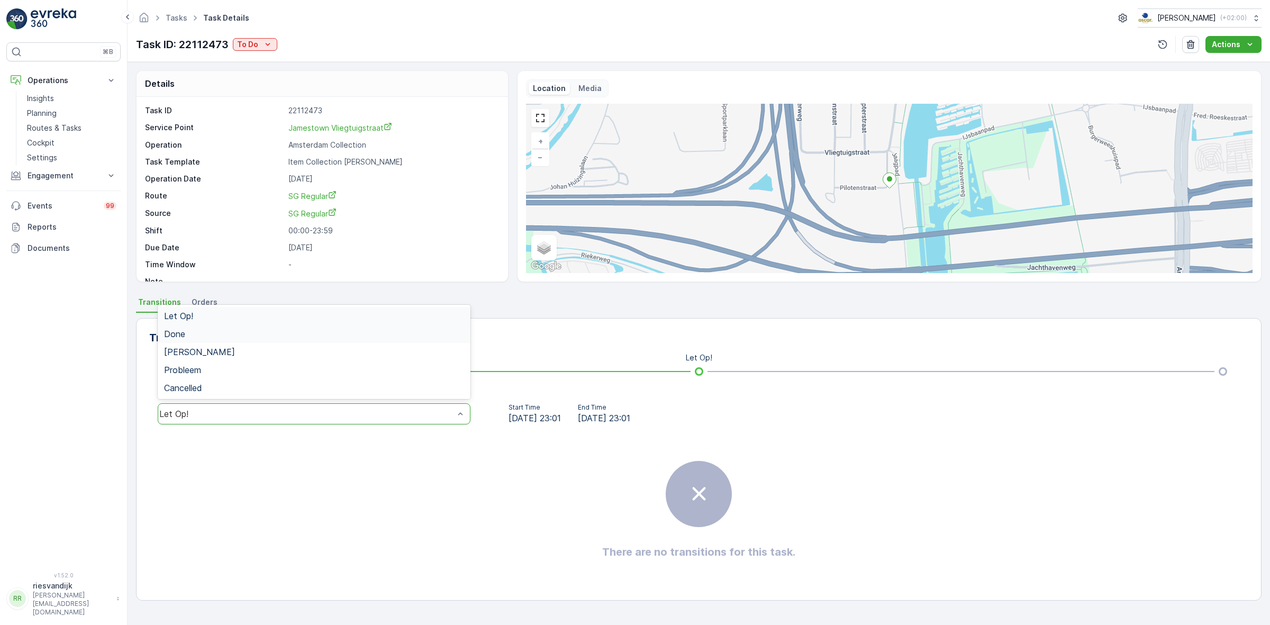
click at [250, 339] on div "Done" at bounding box center [314, 334] width 313 height 18
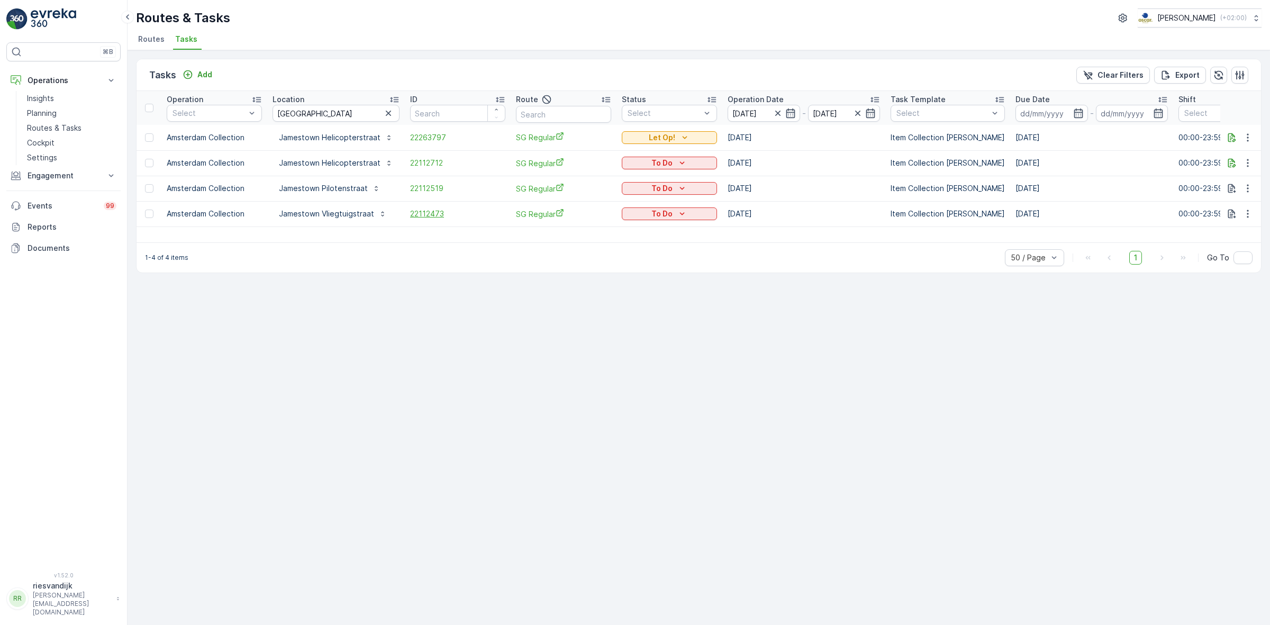
click at [424, 215] on span "22112473" at bounding box center [457, 213] width 95 height 11
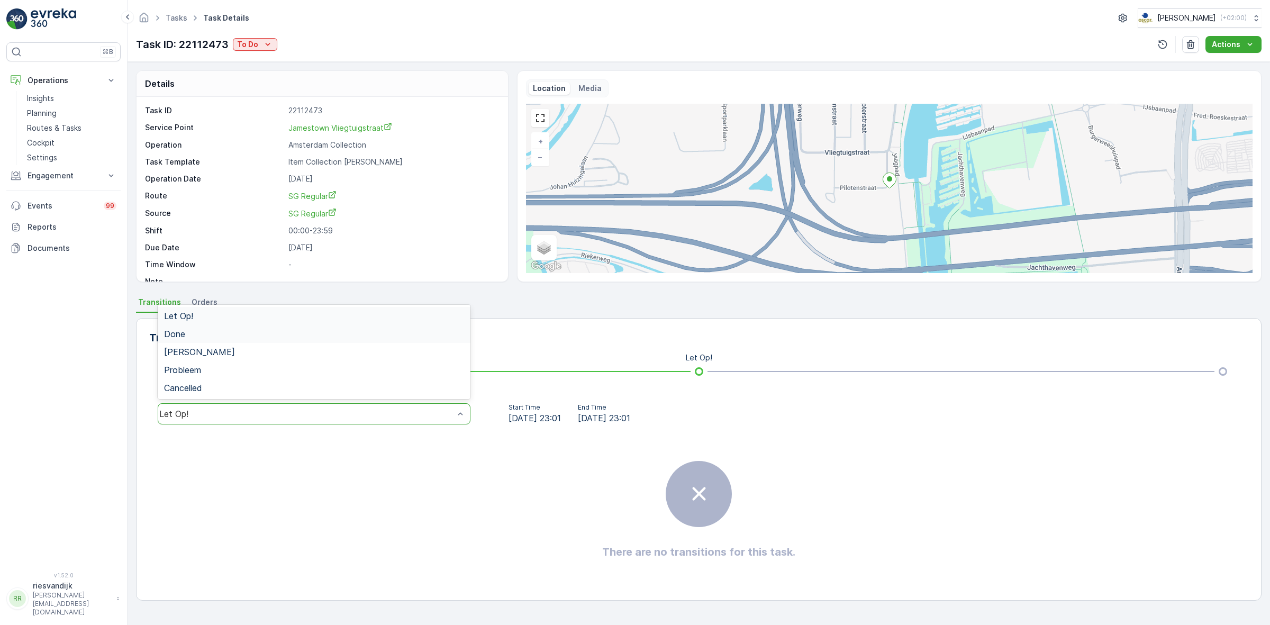
click at [274, 335] on div "Done" at bounding box center [314, 334] width 300 height 10
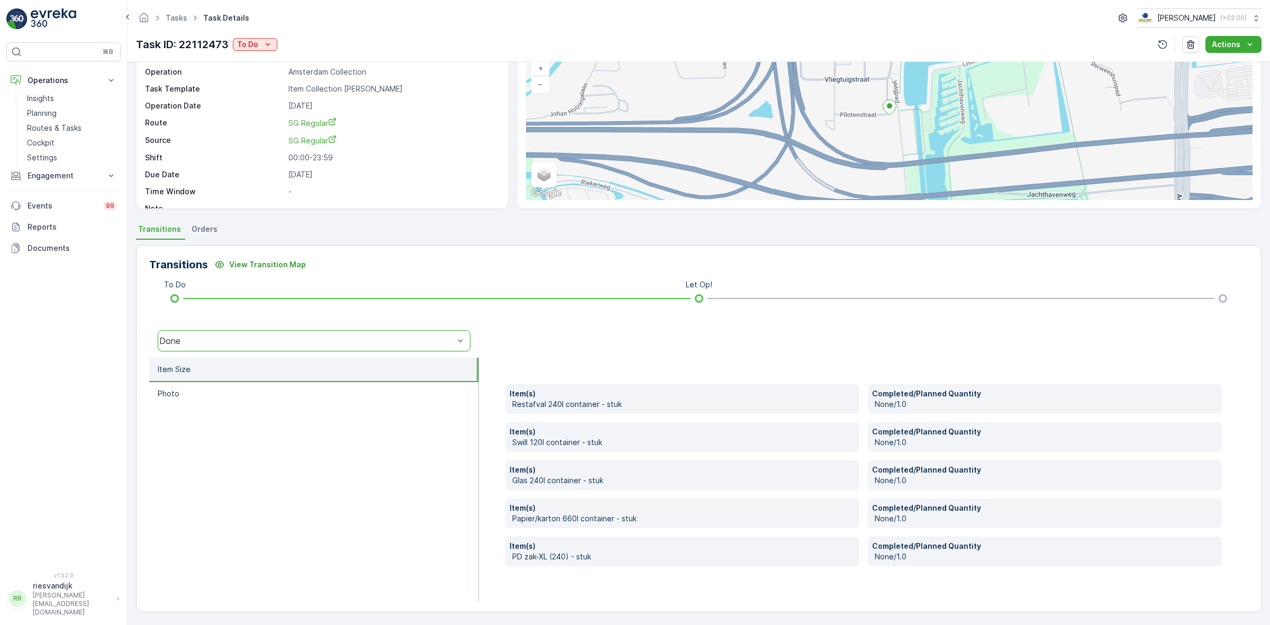
scroll to position [74, 0]
